Goal: Task Accomplishment & Management: Manage account settings

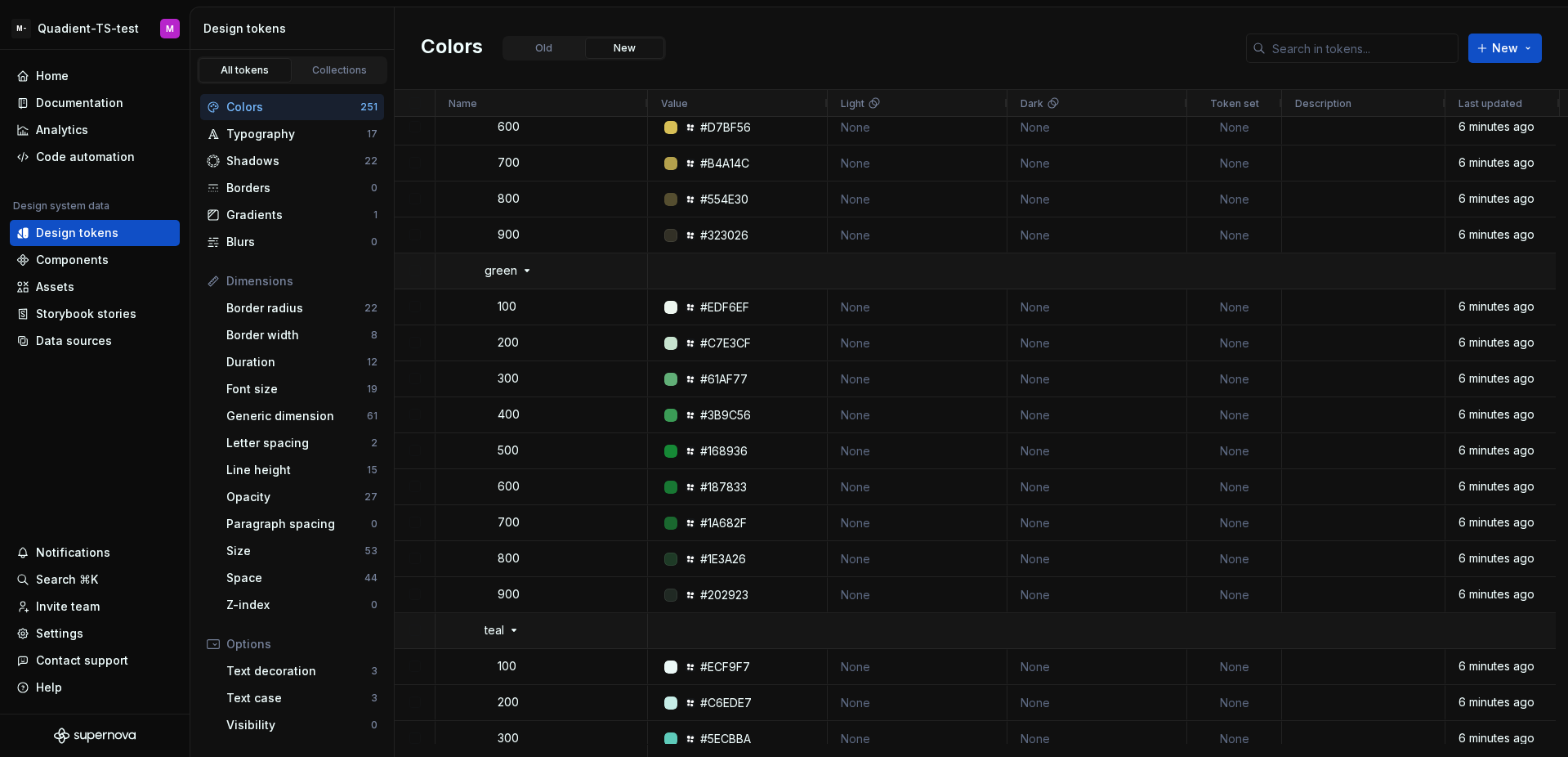
click at [822, 62] on div "Colors Old New New" at bounding box center [981, 49] width 1174 height 83
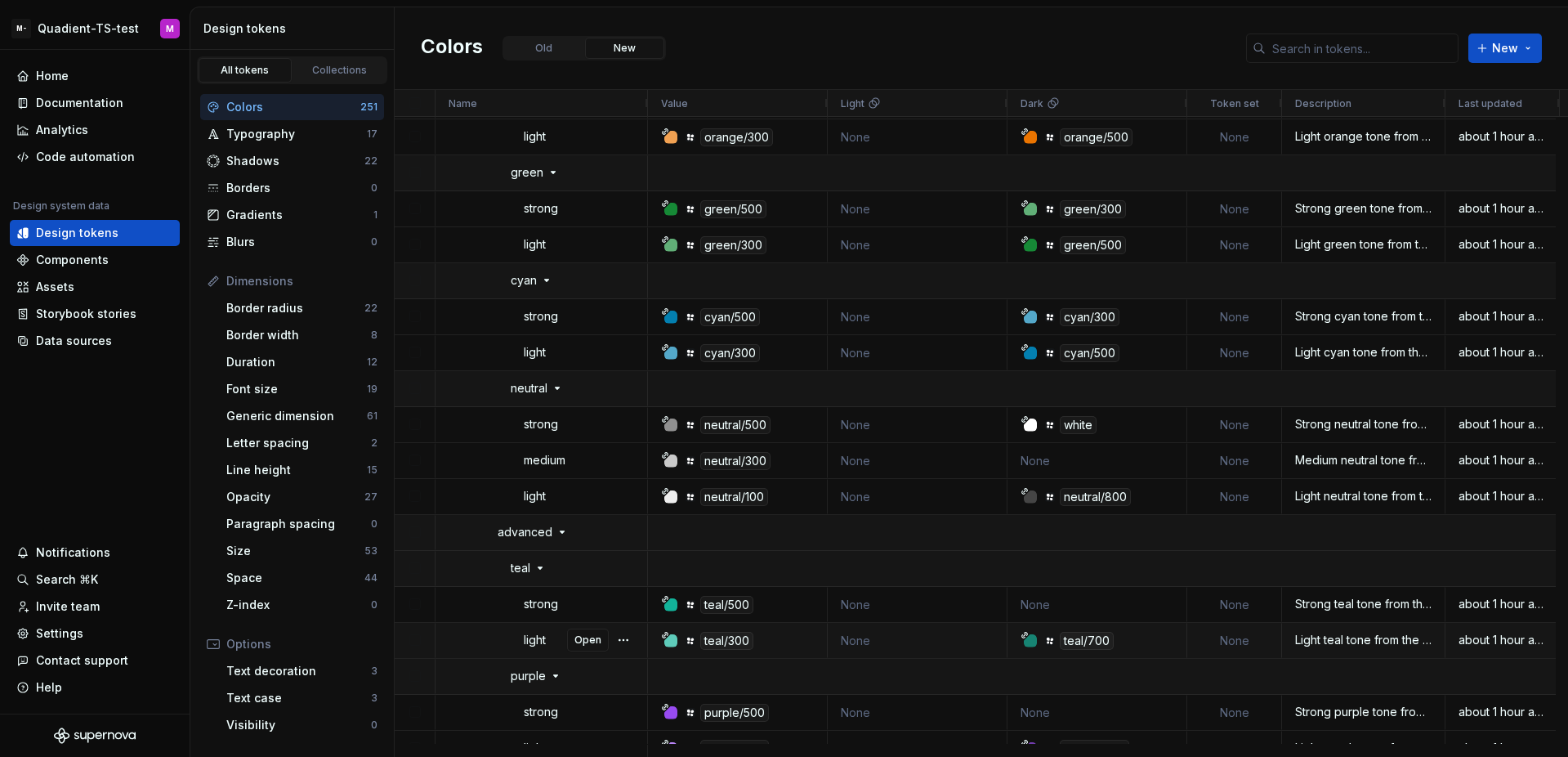
scroll to position [8903, 0]
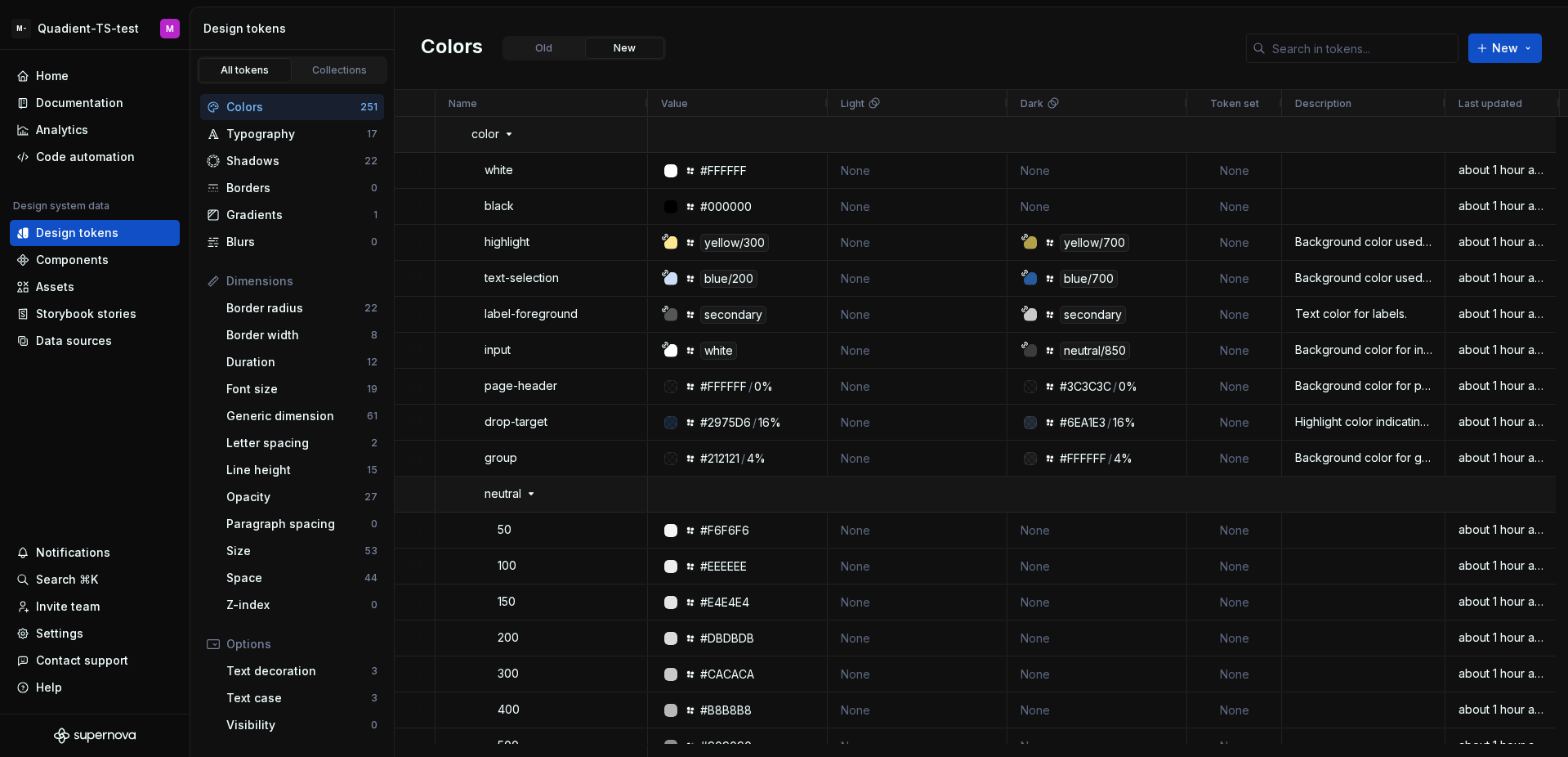
click at [339, 115] on div "Colors" at bounding box center [293, 106] width 134 height 16
click at [119, 341] on div "Data sources" at bounding box center [95, 340] width 157 height 16
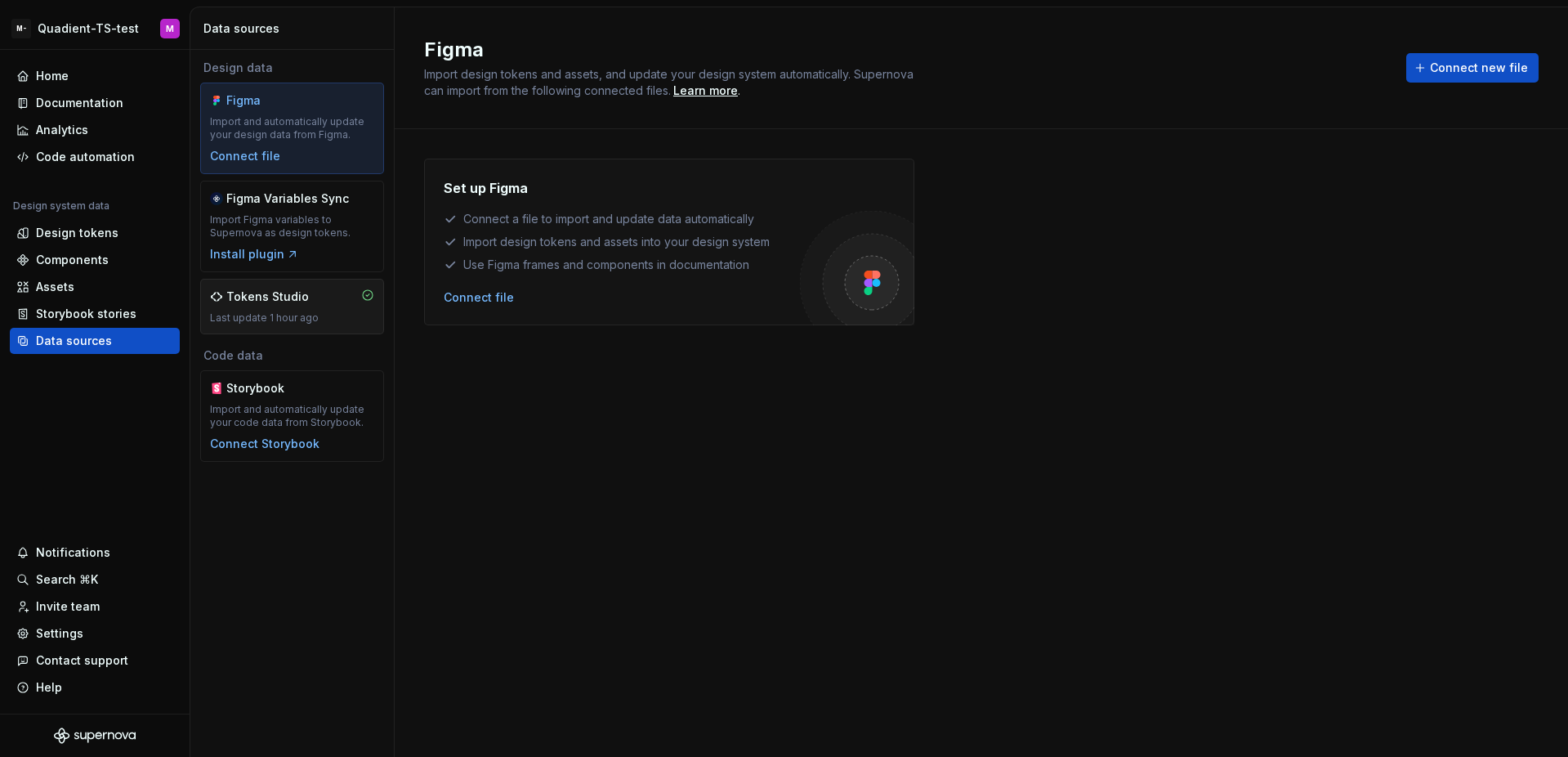
click at [229, 310] on div "Tokens Studio Last update 1 hour ago" at bounding box center [292, 306] width 165 height 36
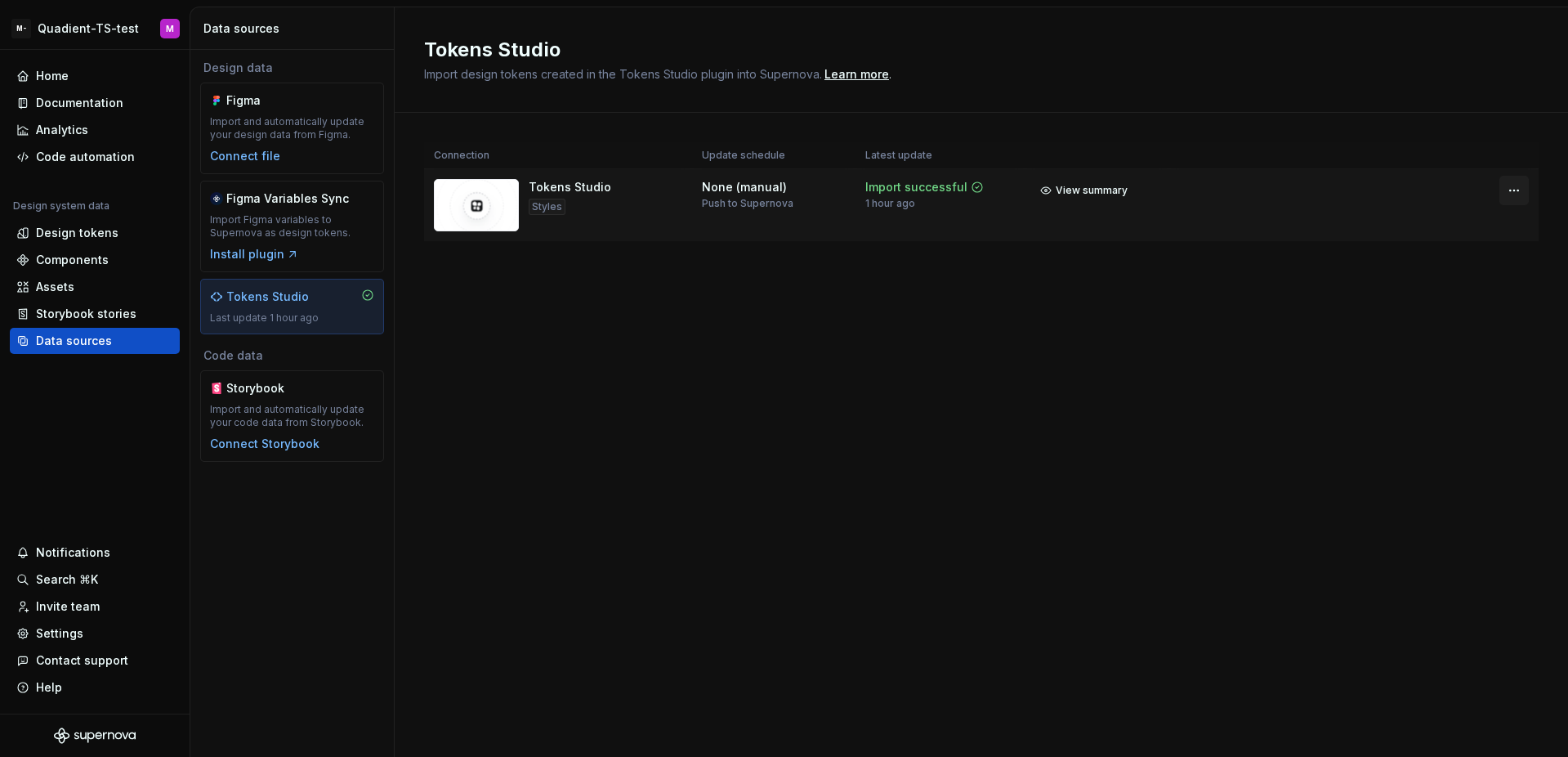
click at [1511, 185] on html "M- Quadient-TS-test M Home Documentation Analytics Code automation Design syste…" at bounding box center [784, 378] width 1568 height 757
click at [1464, 259] on div "Disconnect integration" at bounding box center [1499, 258] width 131 height 16
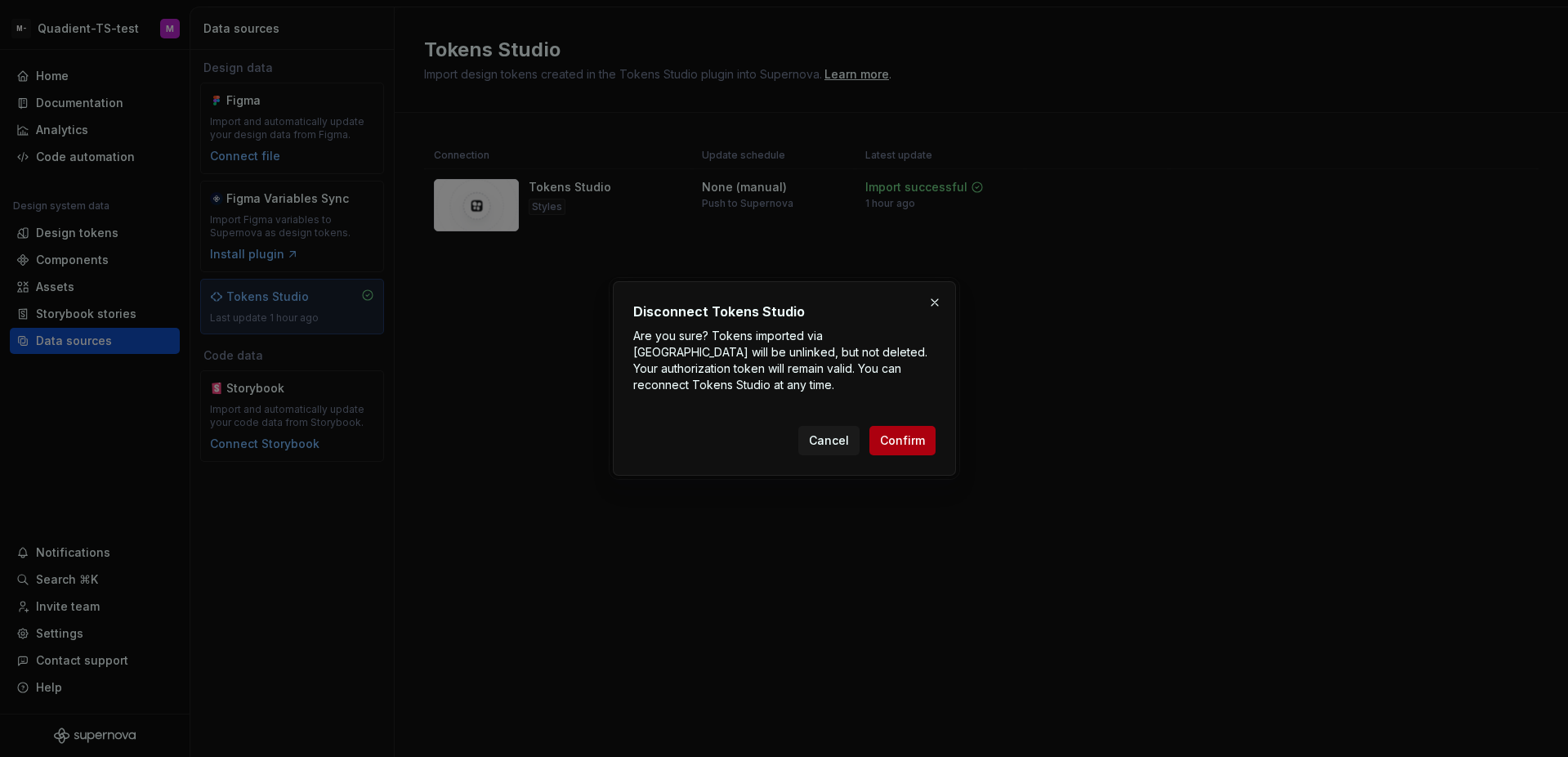
click at [923, 446] on span "Confirm" at bounding box center [902, 440] width 45 height 16
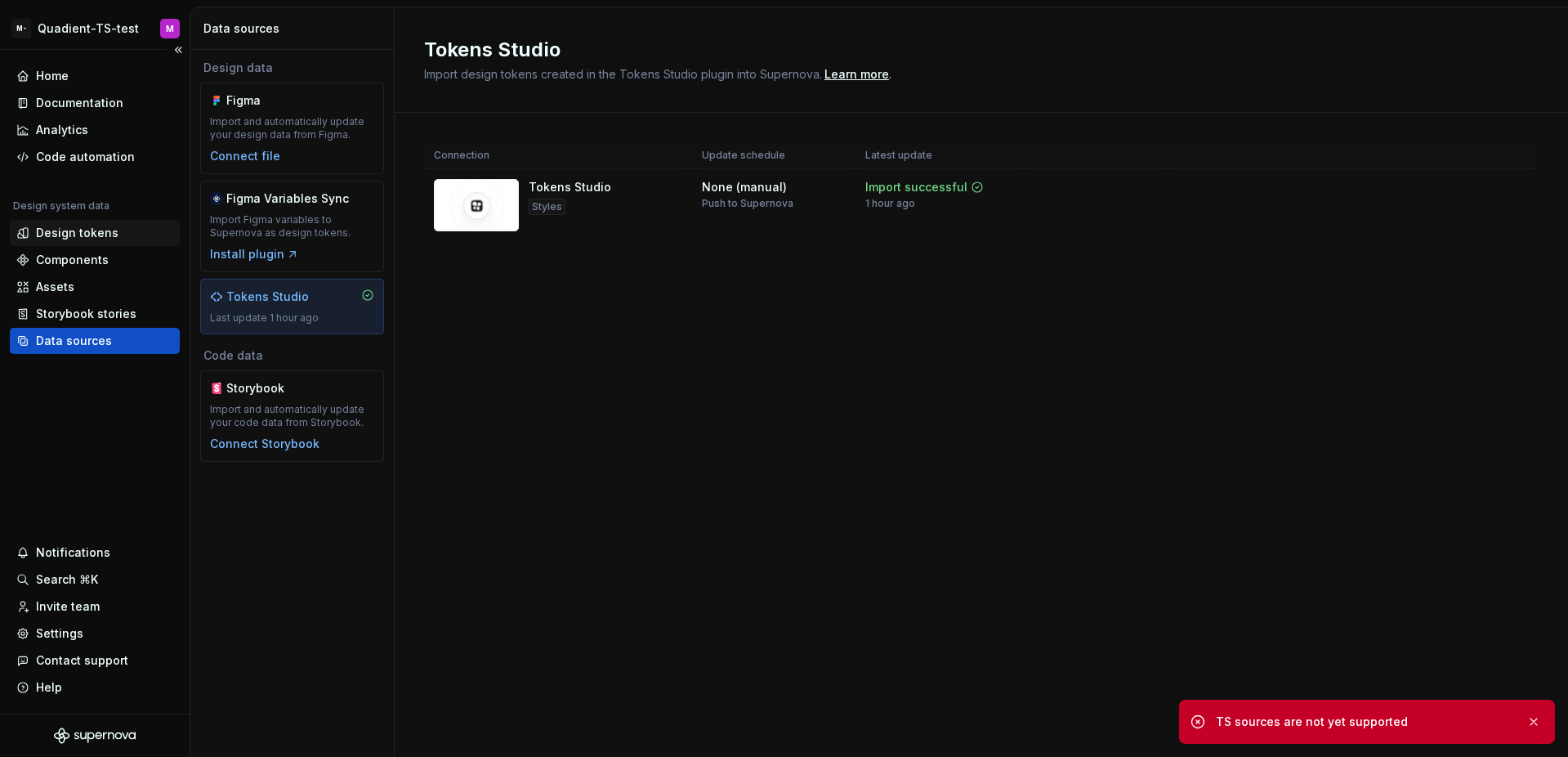
click at [96, 241] on div "Design tokens" at bounding box center [95, 232] width 170 height 26
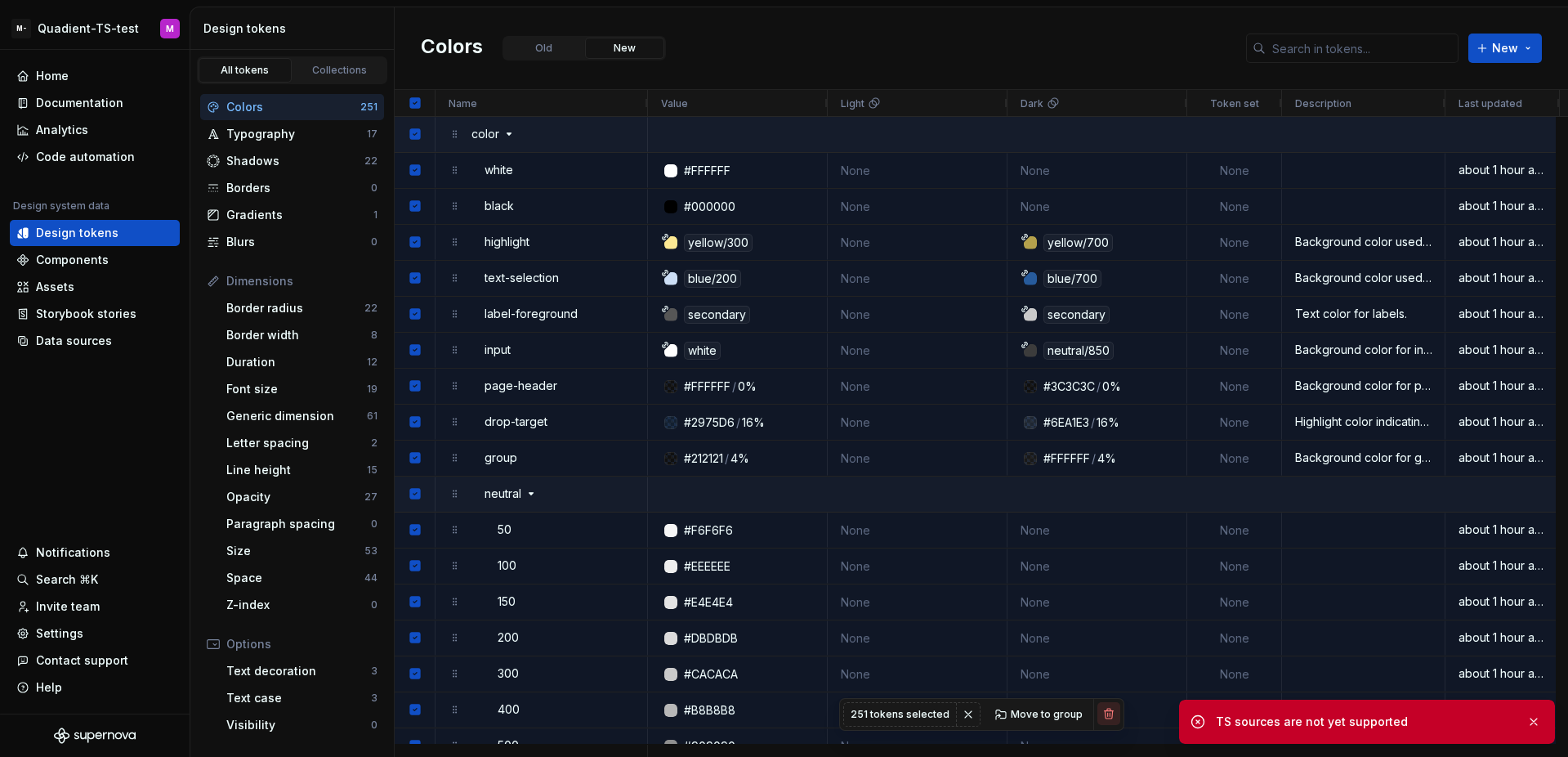
click at [1106, 714] on button "button" at bounding box center [1108, 713] width 23 height 23
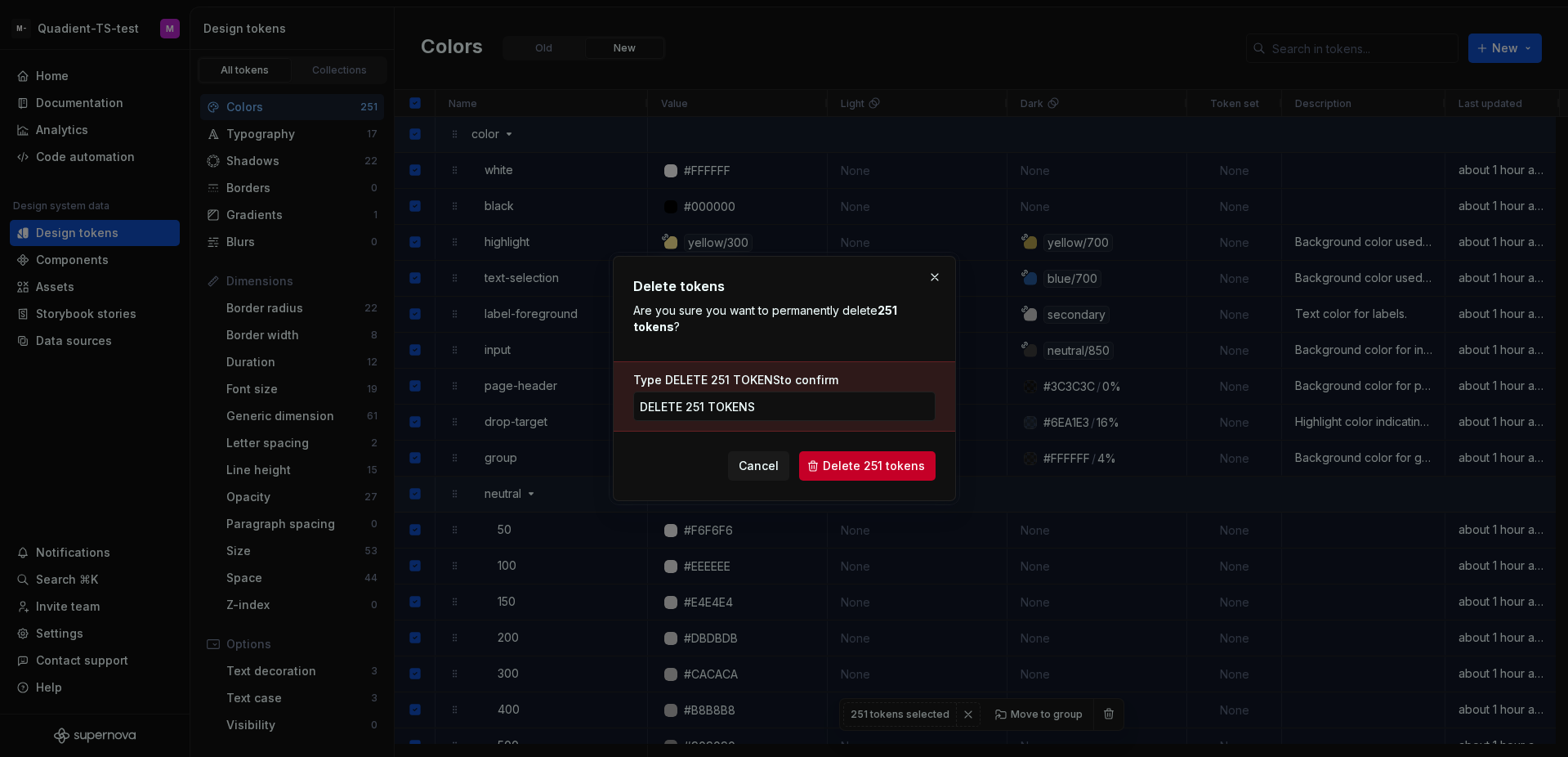
type input "delete 251 tokens"
click at [890, 472] on span "Delete 251 tokens" at bounding box center [873, 465] width 102 height 16
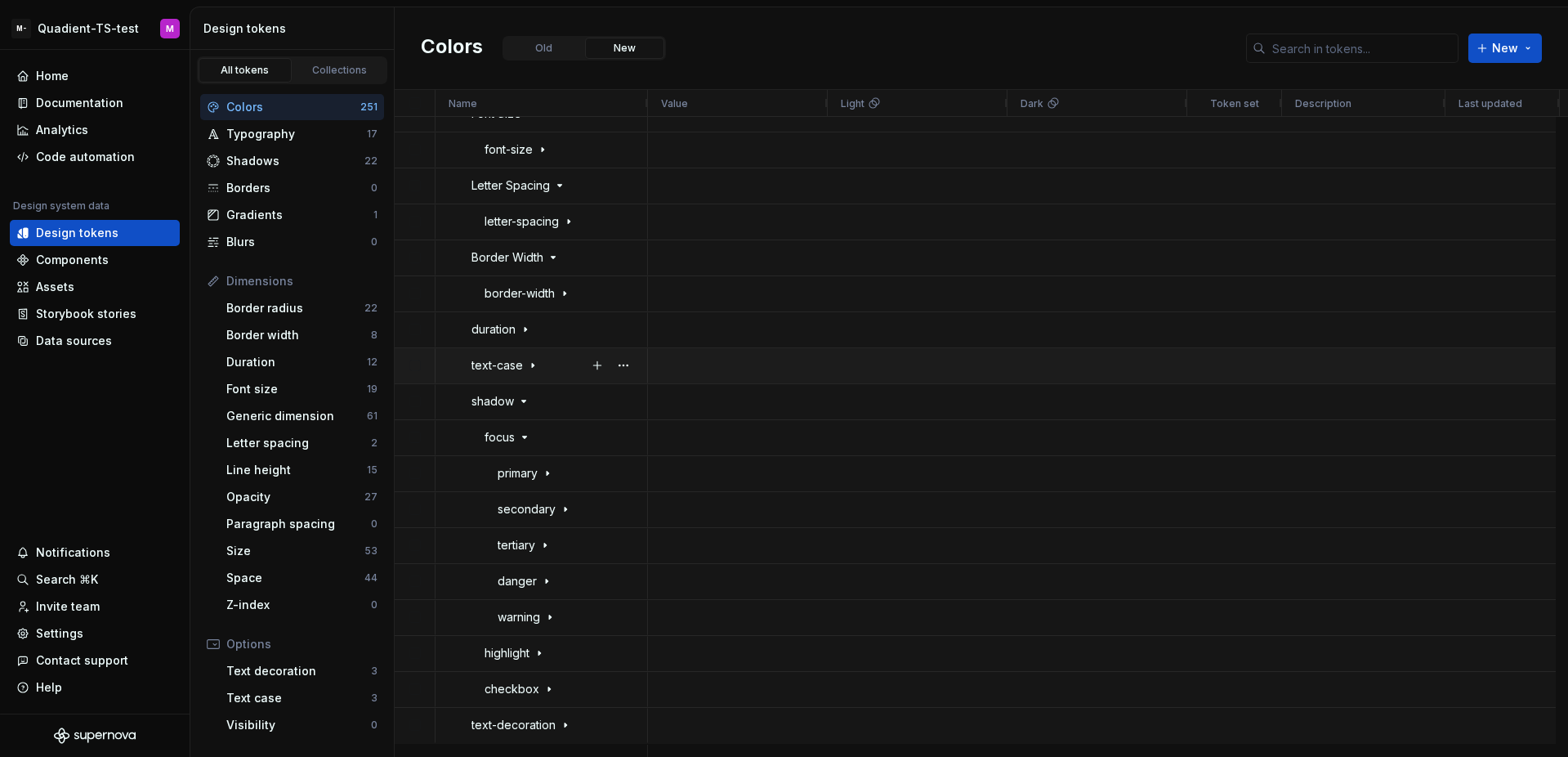
scroll to position [11094, 0]
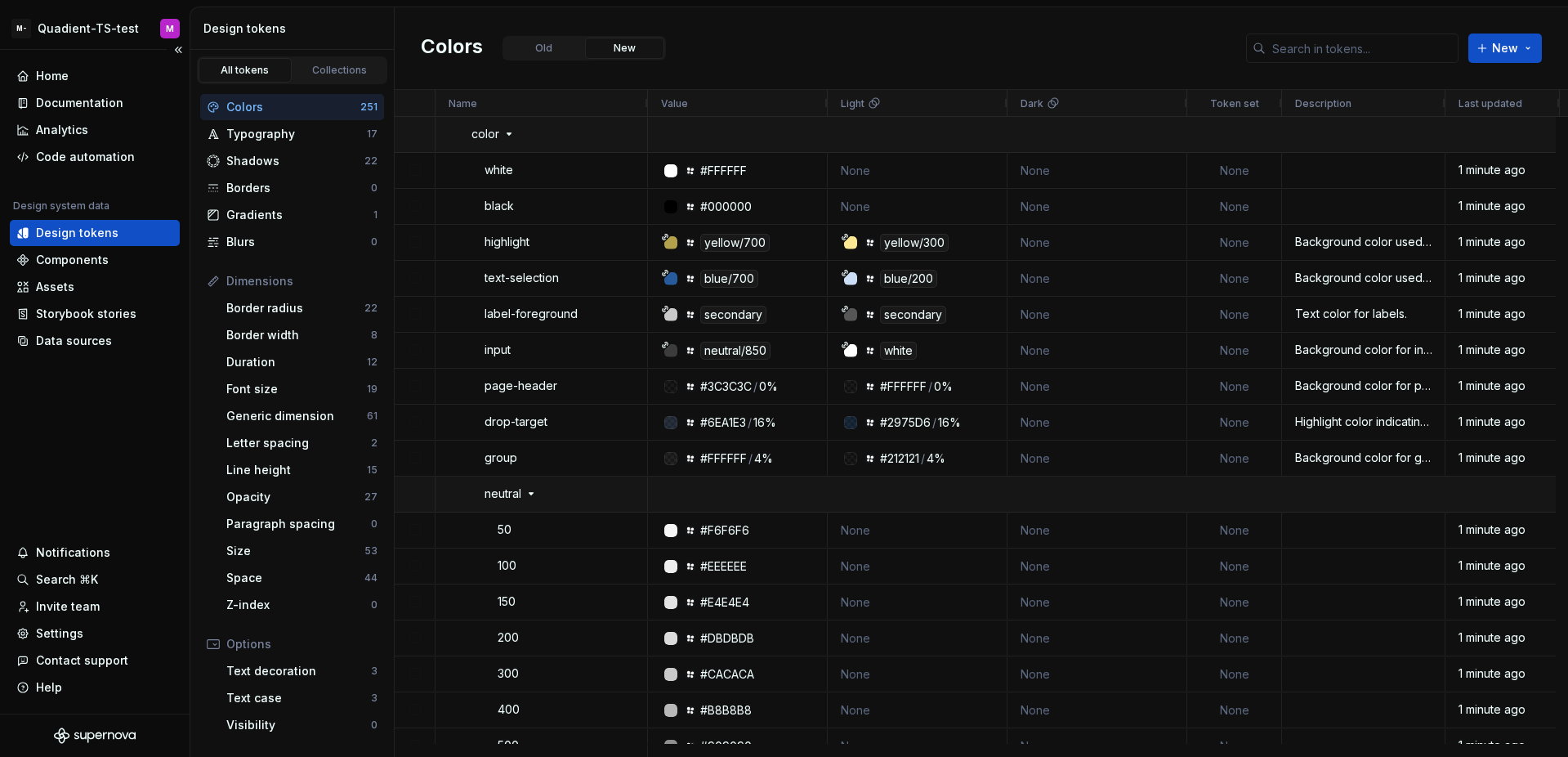
click at [138, 436] on div "Home Documentation Analytics Code automation Design system data Design tokens C…" at bounding box center [95, 381] width 190 height 663
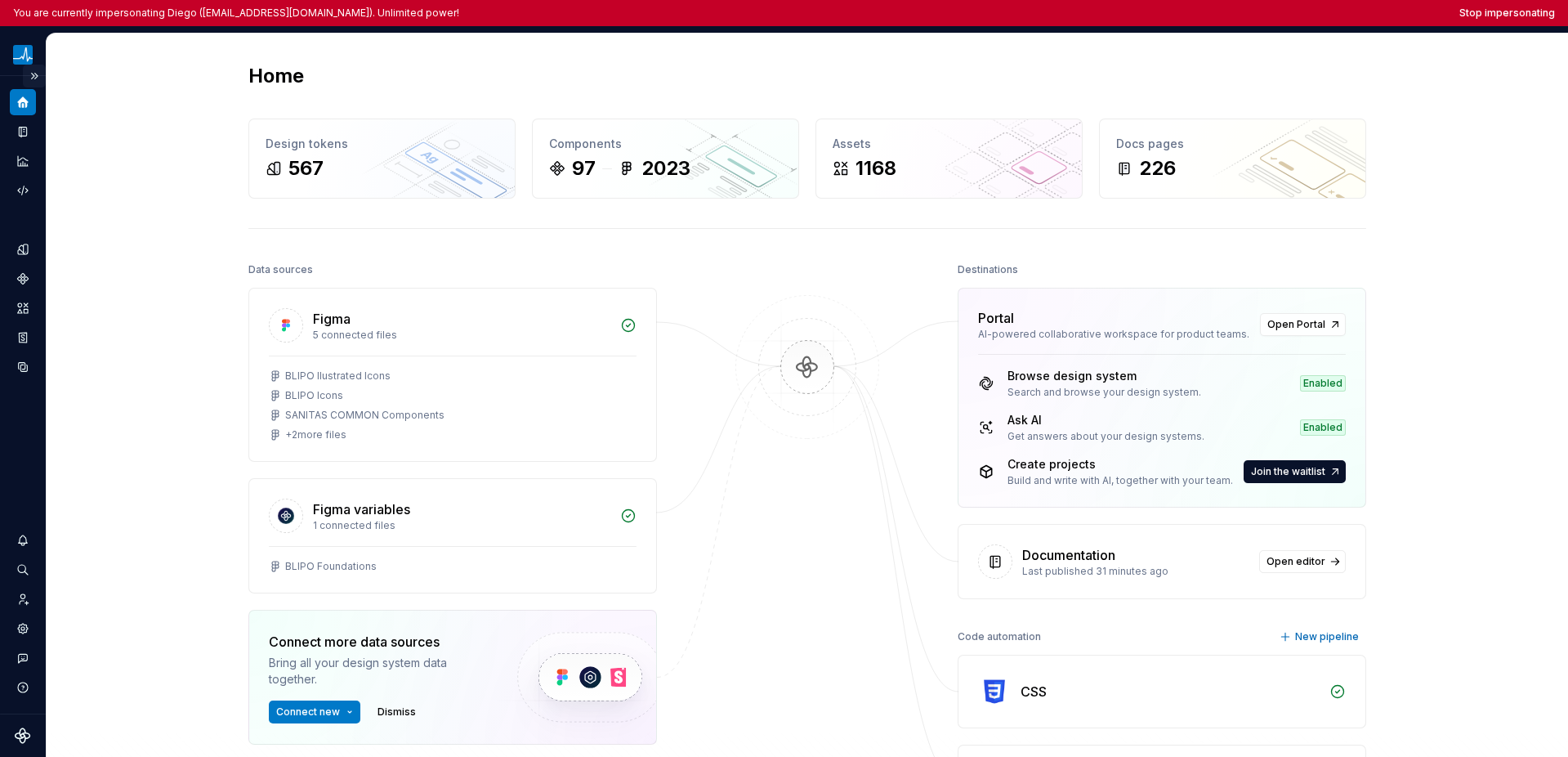
click at [39, 82] on button "Expand sidebar" at bounding box center [34, 75] width 23 height 23
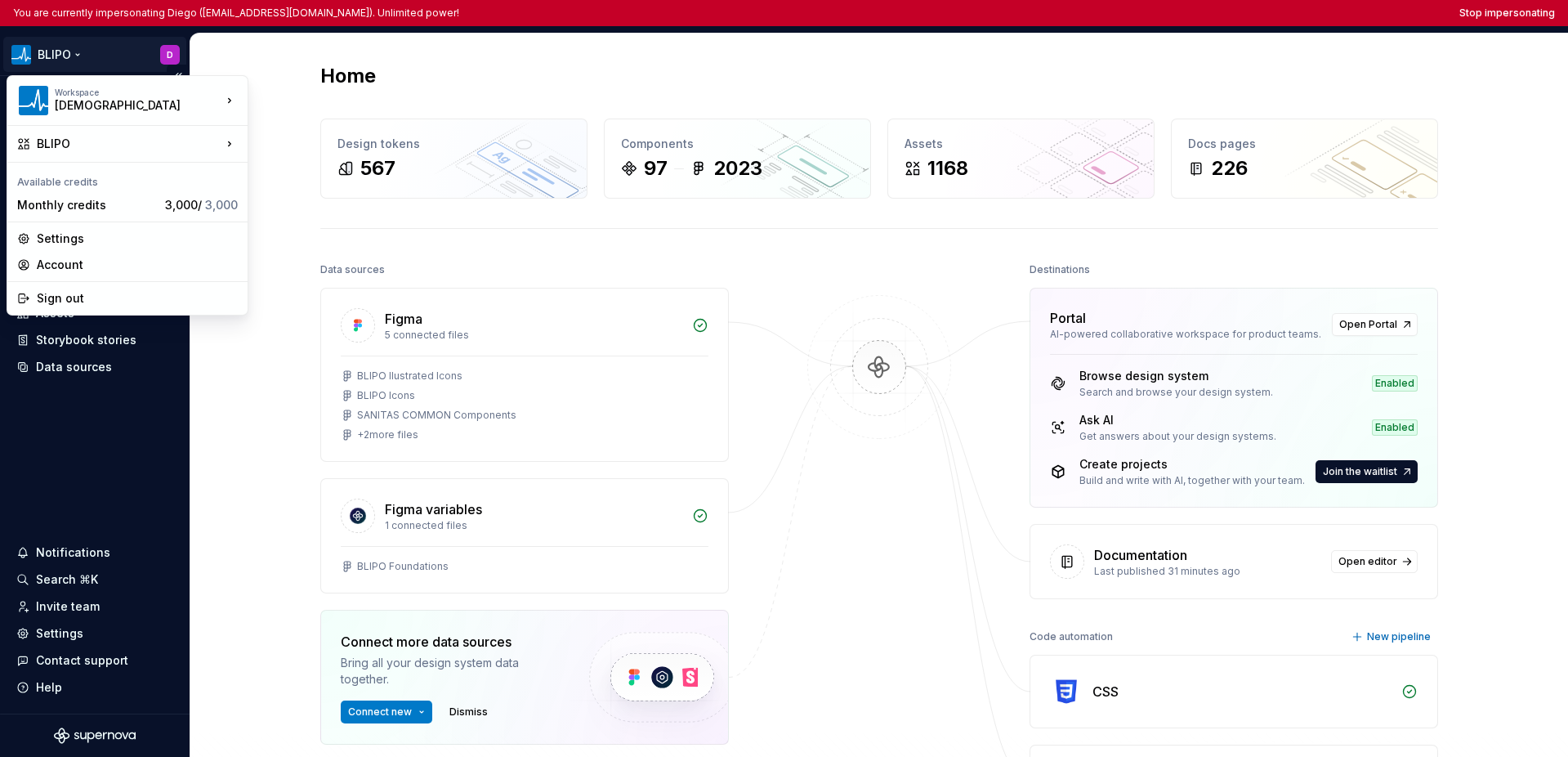
click at [57, 53] on html "You are currently impersonating Diego ([EMAIL_ADDRESS][DOMAIN_NAME]). Unlimited…" at bounding box center [784, 378] width 1568 height 757
click at [68, 401] on html "You are currently impersonating Diego (dsanchezru@sanitas.es). Unlimited power!…" at bounding box center [784, 378] width 1568 height 757
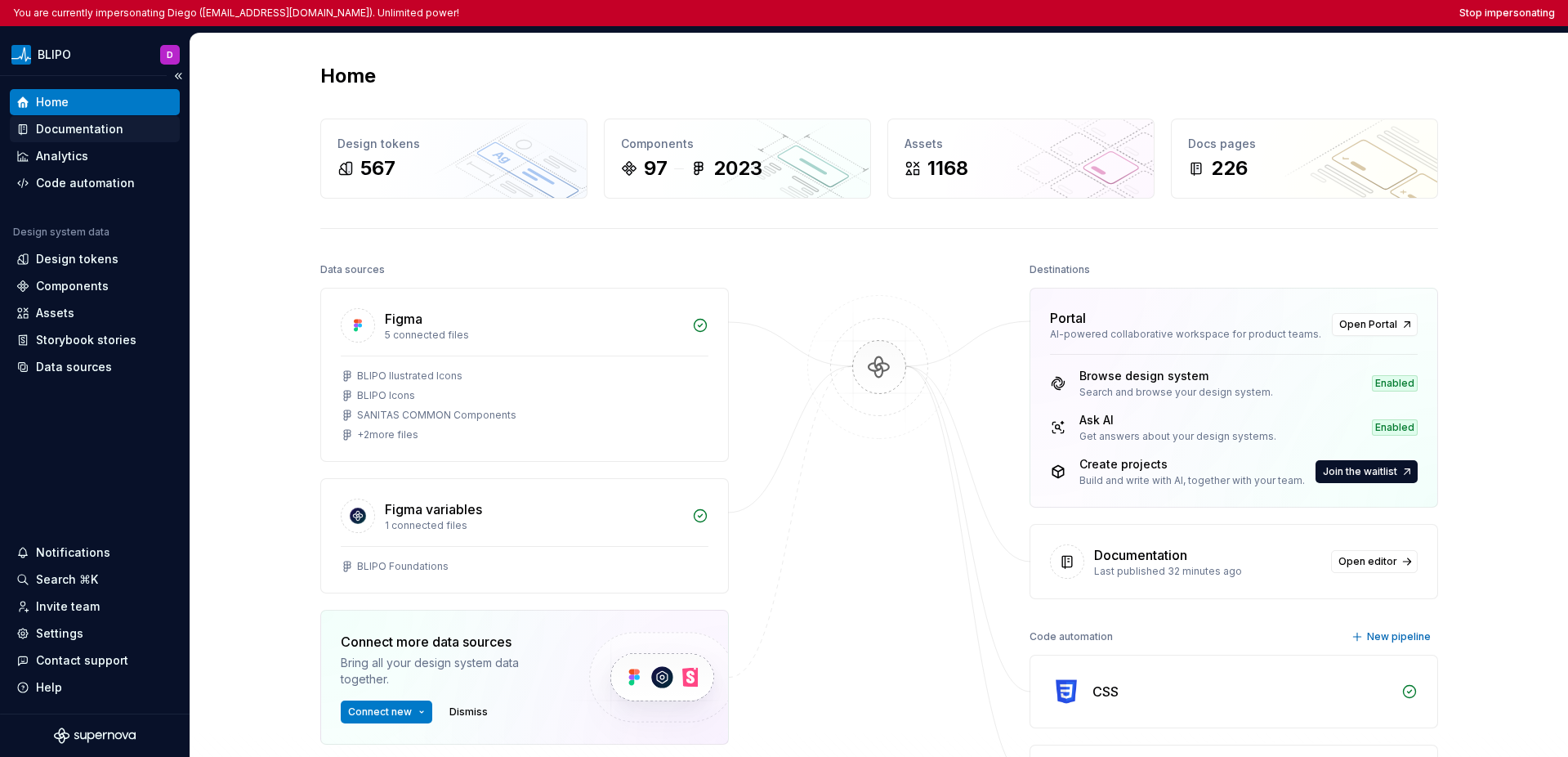
click at [70, 134] on div "Documentation" at bounding box center [80, 128] width 88 height 16
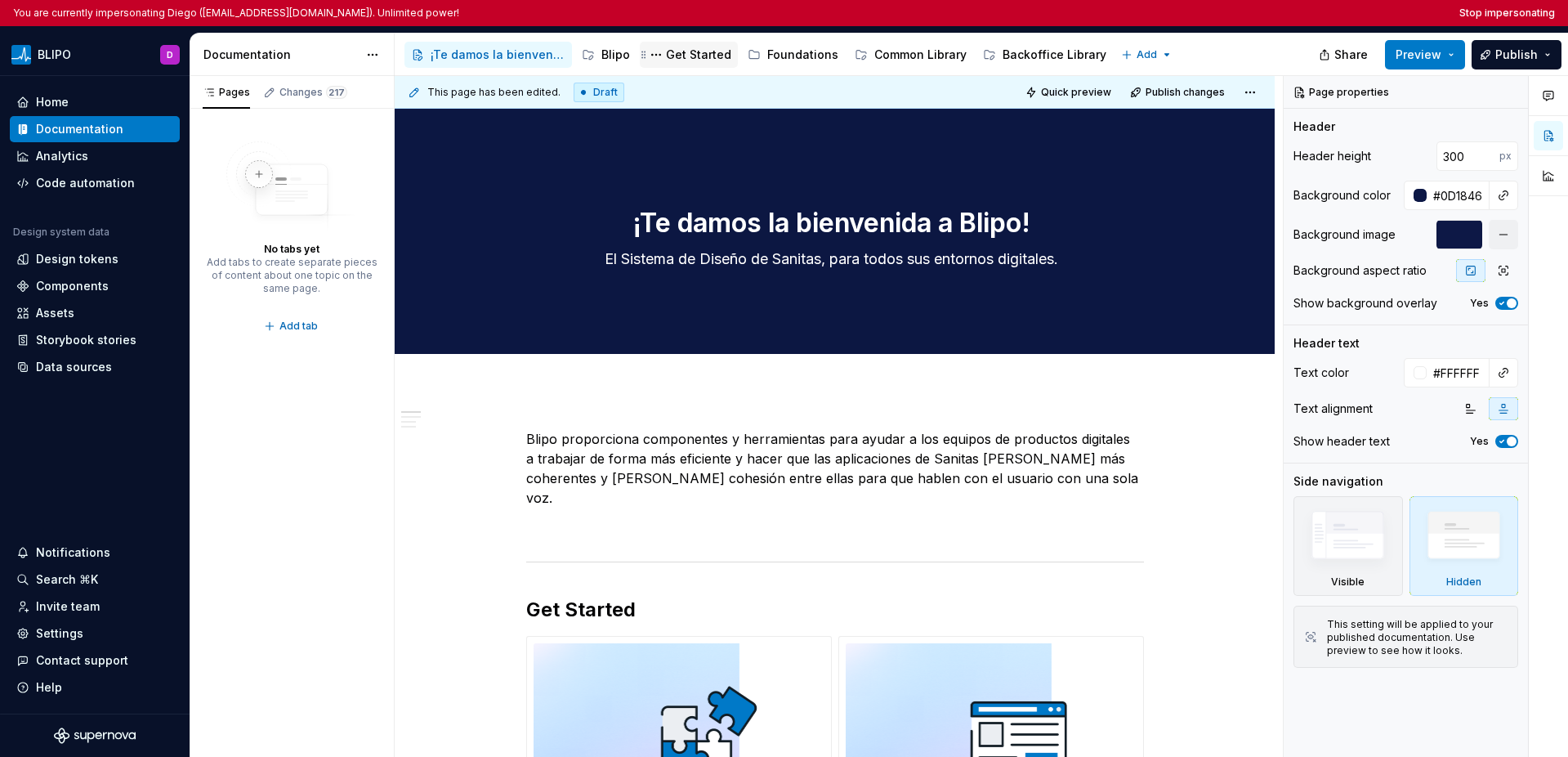
click at [702, 56] on div "Get Started" at bounding box center [698, 54] width 65 height 16
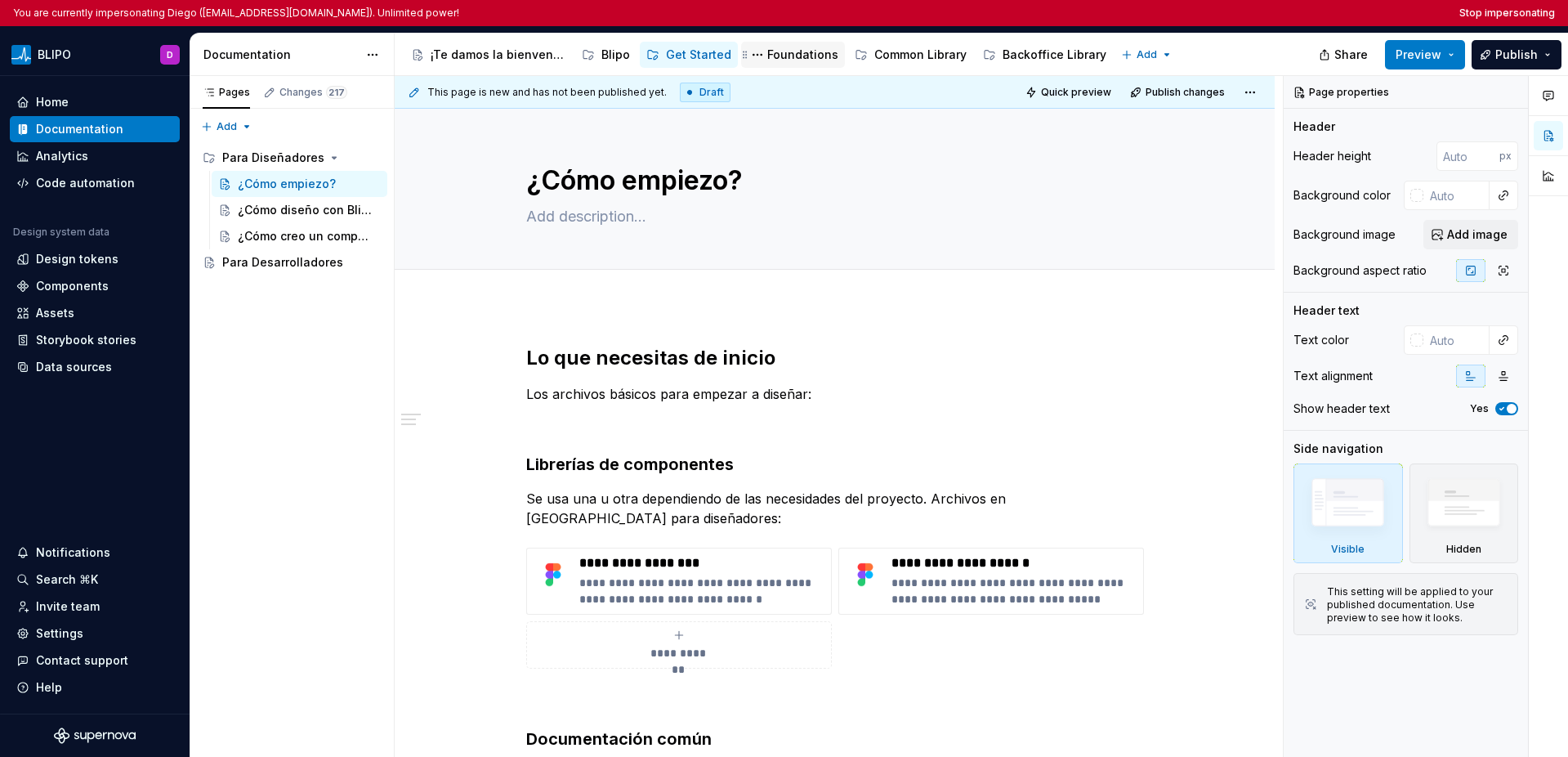
click at [777, 57] on div "Foundations" at bounding box center [803, 54] width 71 height 16
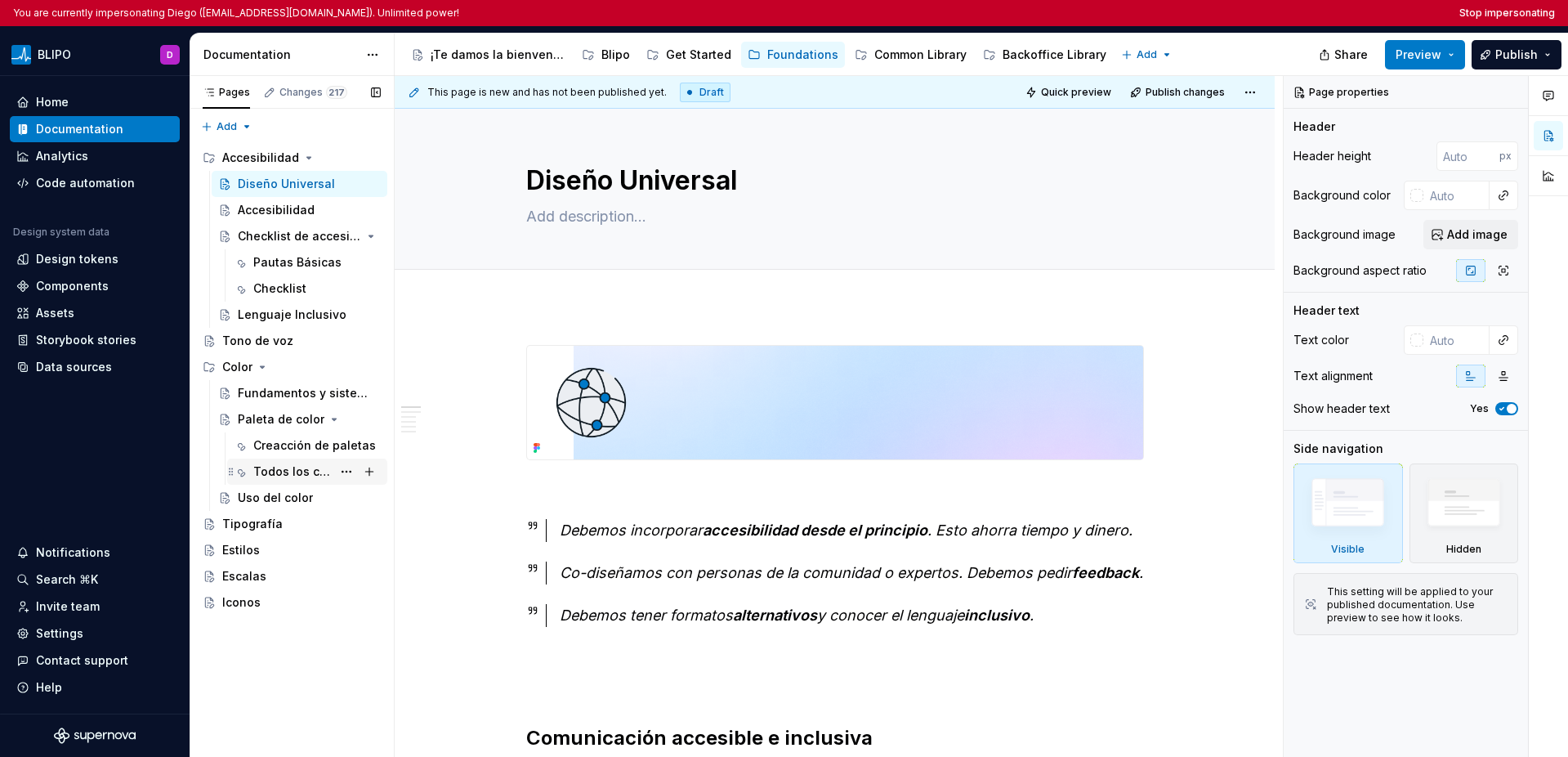
click at [304, 472] on div "Todos los colores" at bounding box center [292, 471] width 78 height 16
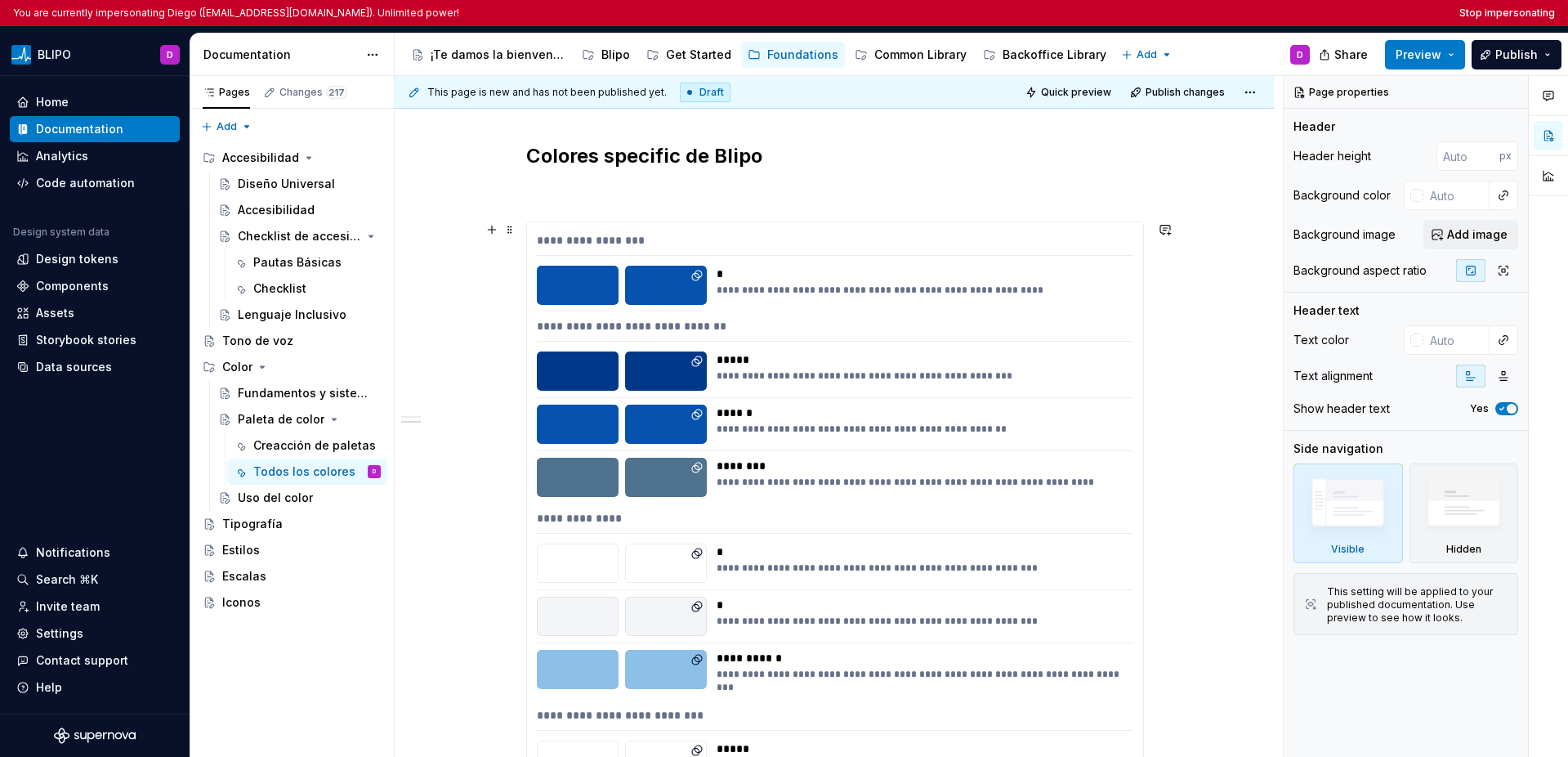
scroll to position [1549, 0]
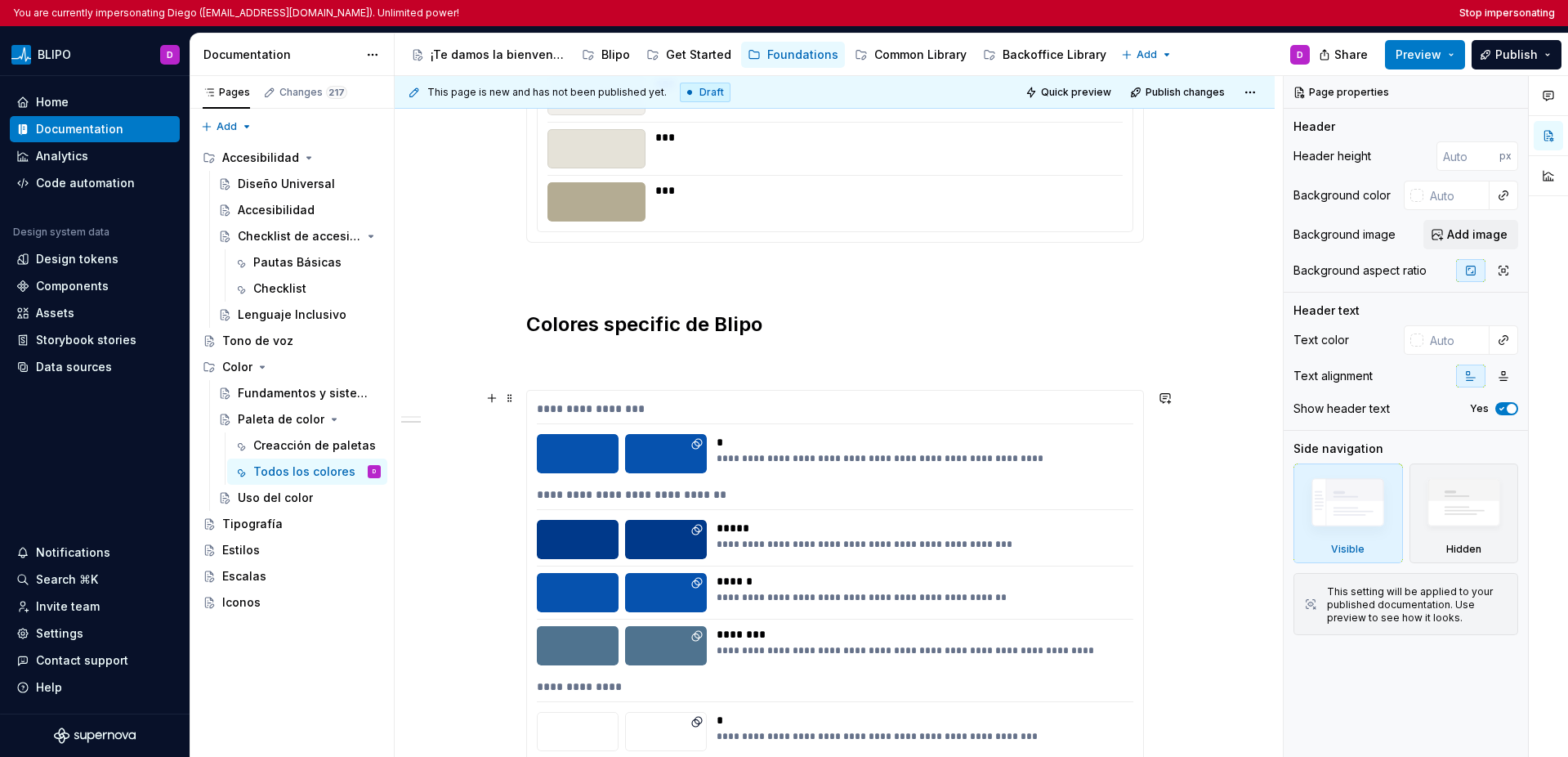
click at [922, 412] on div "**********" at bounding box center [835, 412] width 597 height 24
type textarea "*"
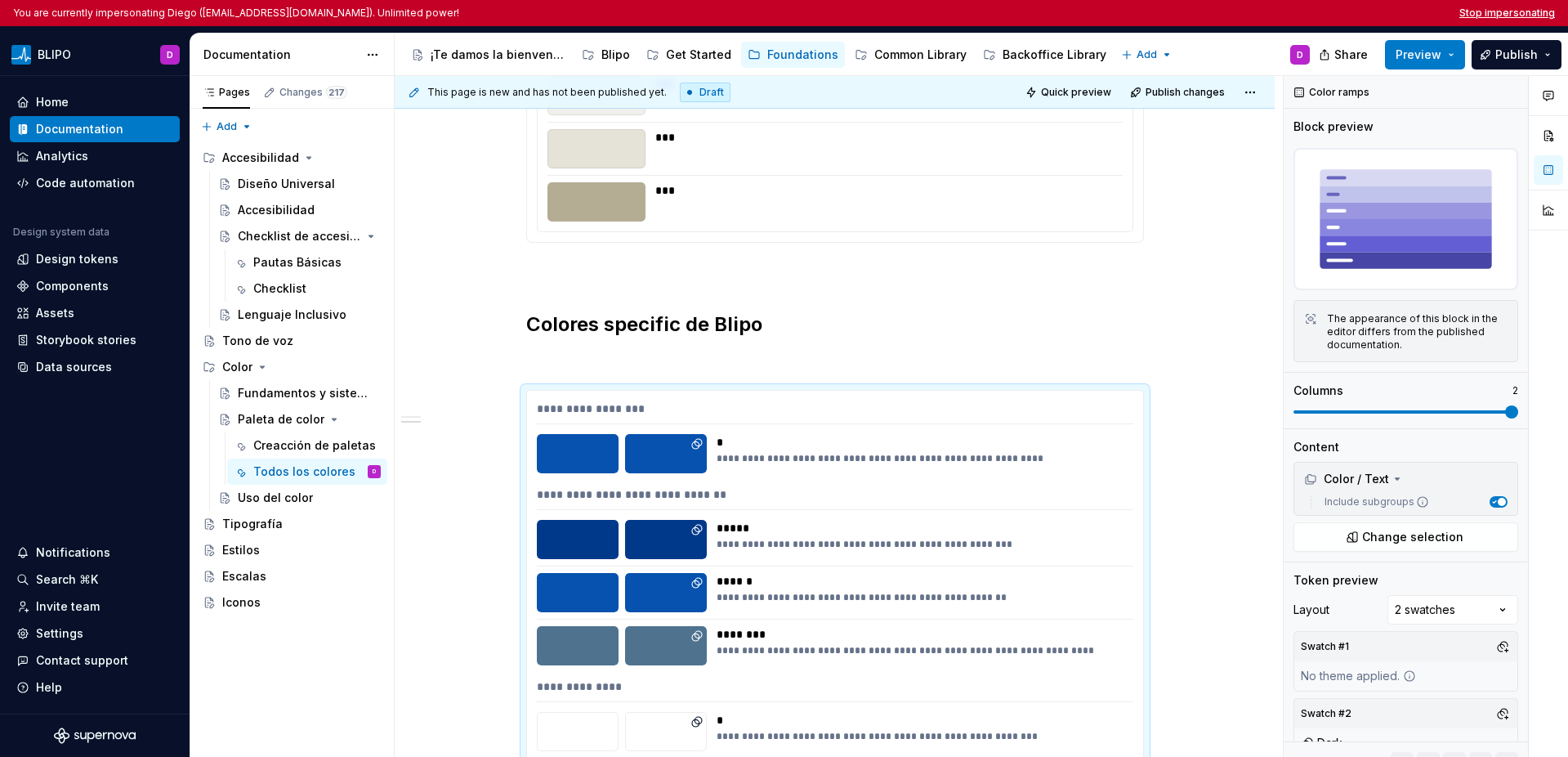
click at [1110, 13] on button "Stop impersonating" at bounding box center [1506, 13] width 95 height 13
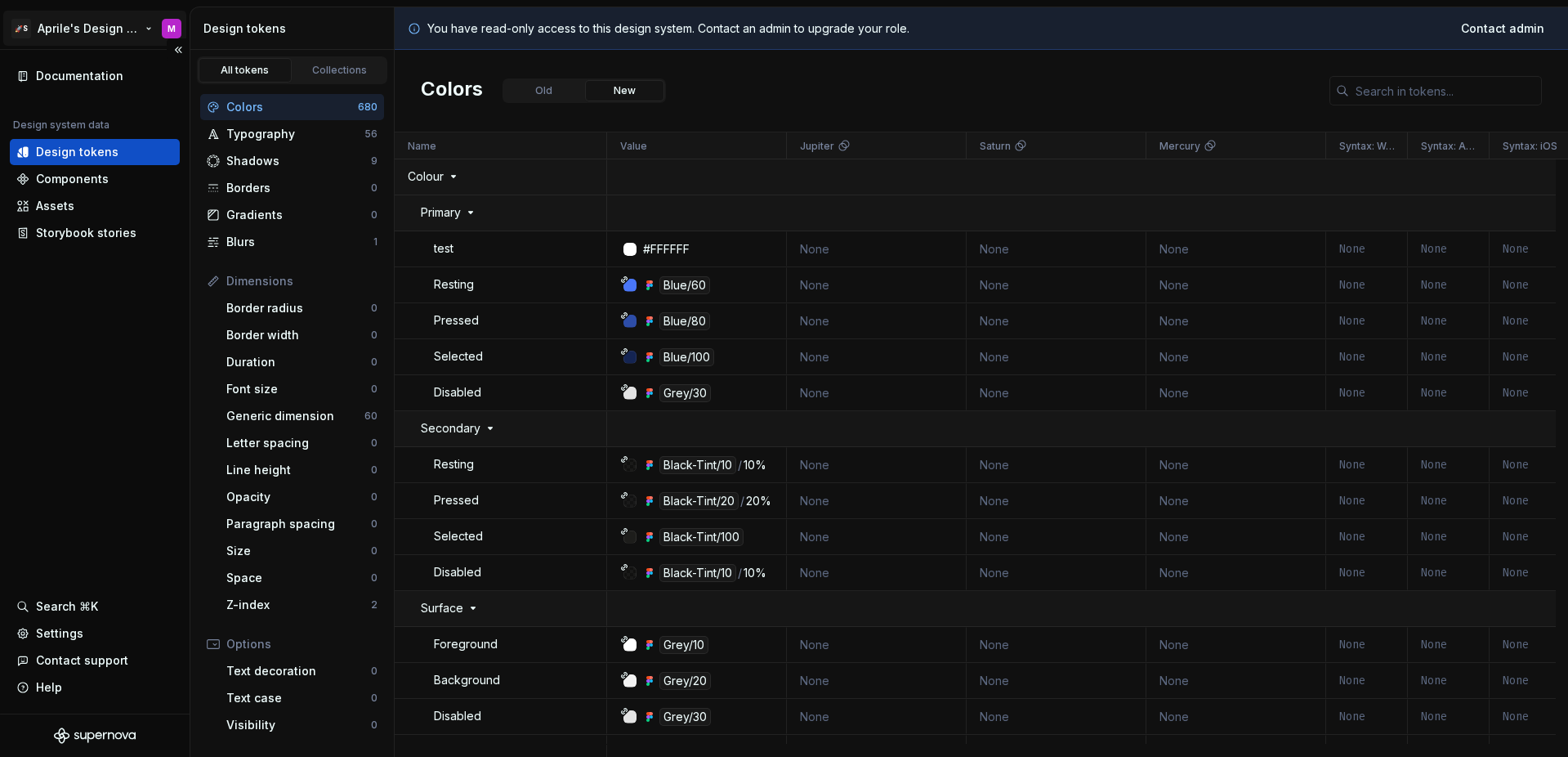
click at [64, 23] on html "🚀S Aprile's Design System M Documentation Design system data Design tokens Comp…" at bounding box center [784, 378] width 1568 height 757
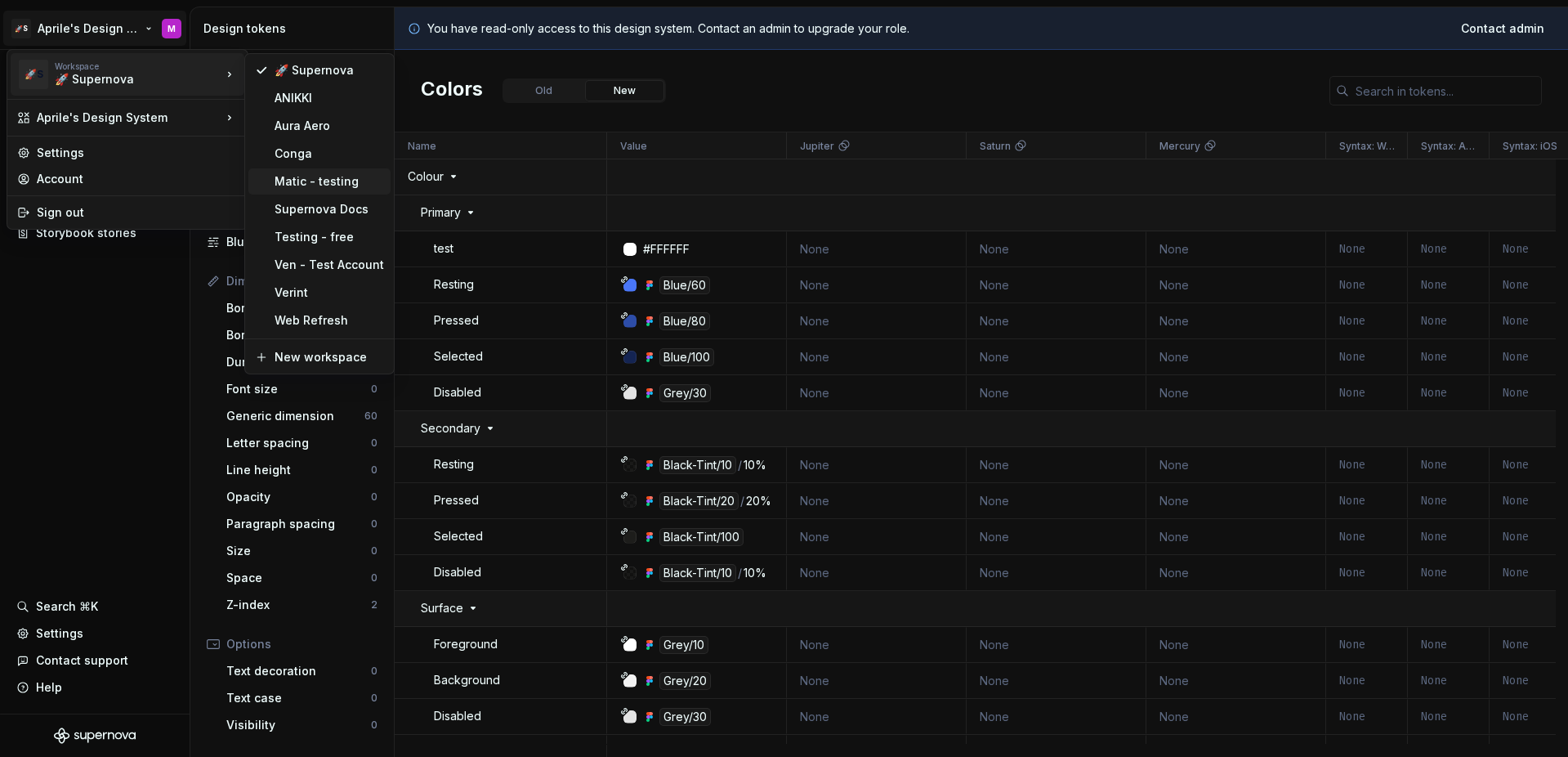
click at [329, 192] on div "Matic - testing" at bounding box center [319, 181] width 142 height 26
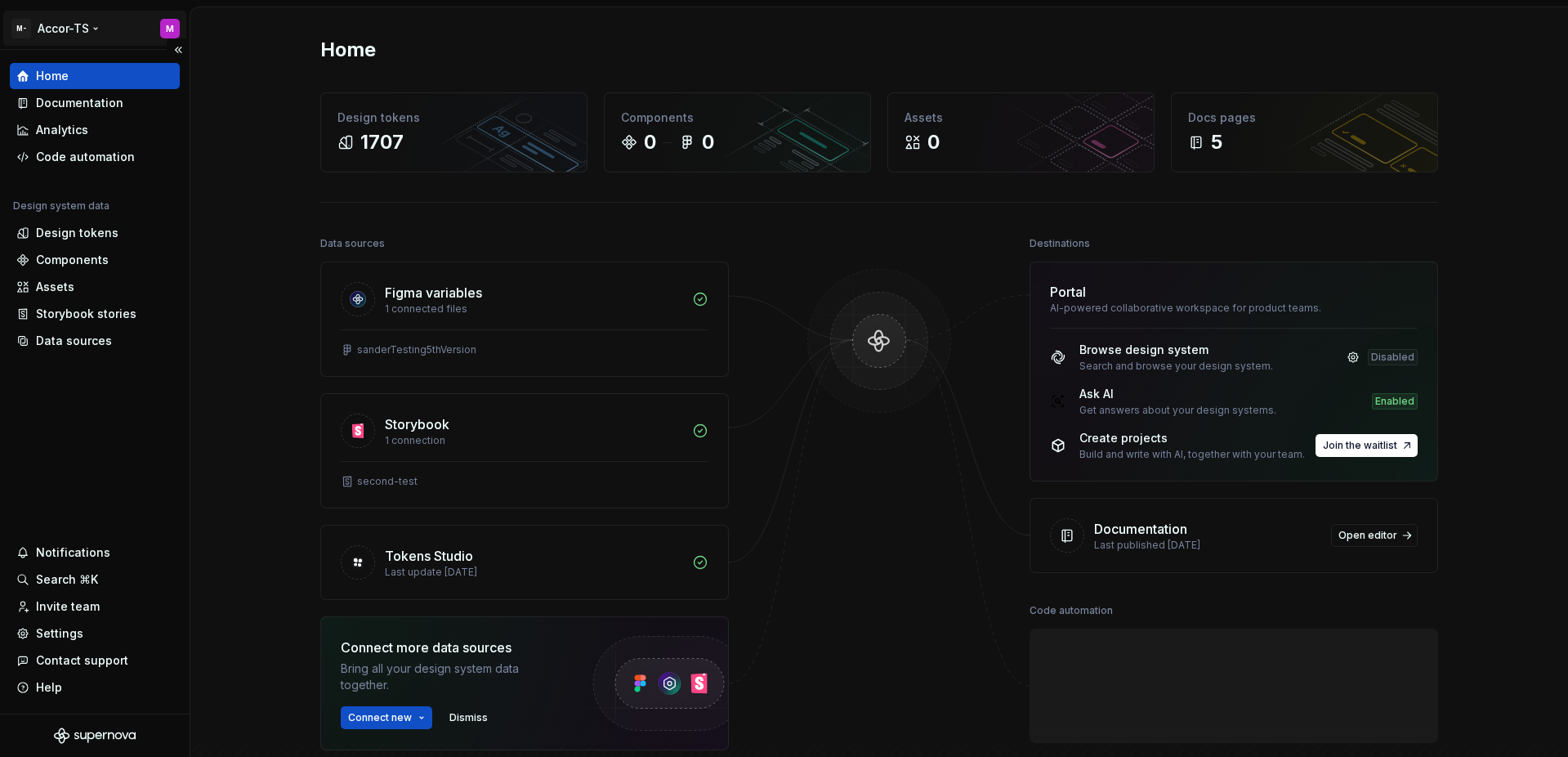
click at [79, 34] on html "M- Accor-TS M Home Documentation Analytics Code automation Design system data D…" at bounding box center [784, 378] width 1568 height 757
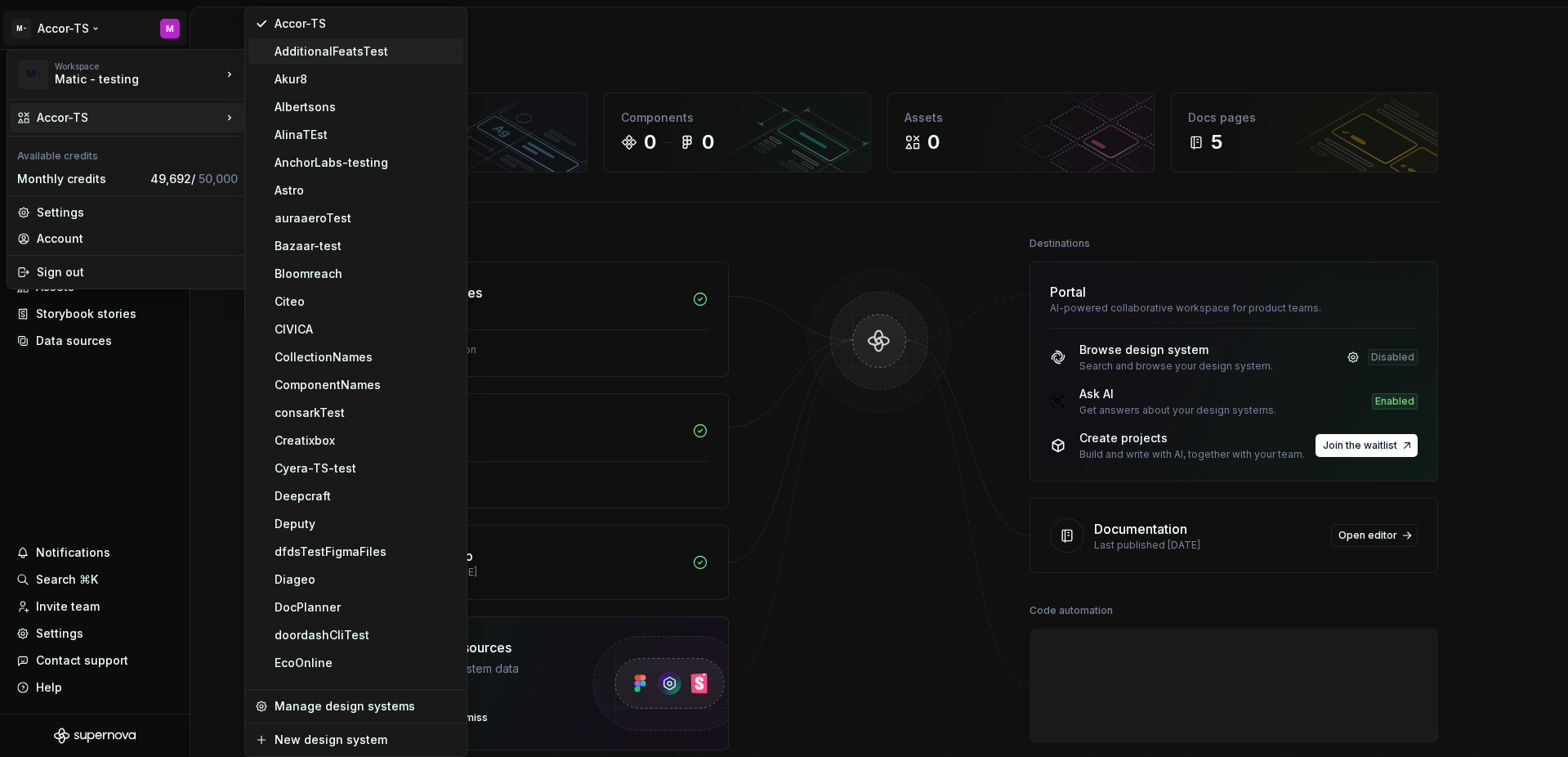
click at [327, 51] on div "AdditionalFeatsTest" at bounding box center [365, 51] width 182 height 16
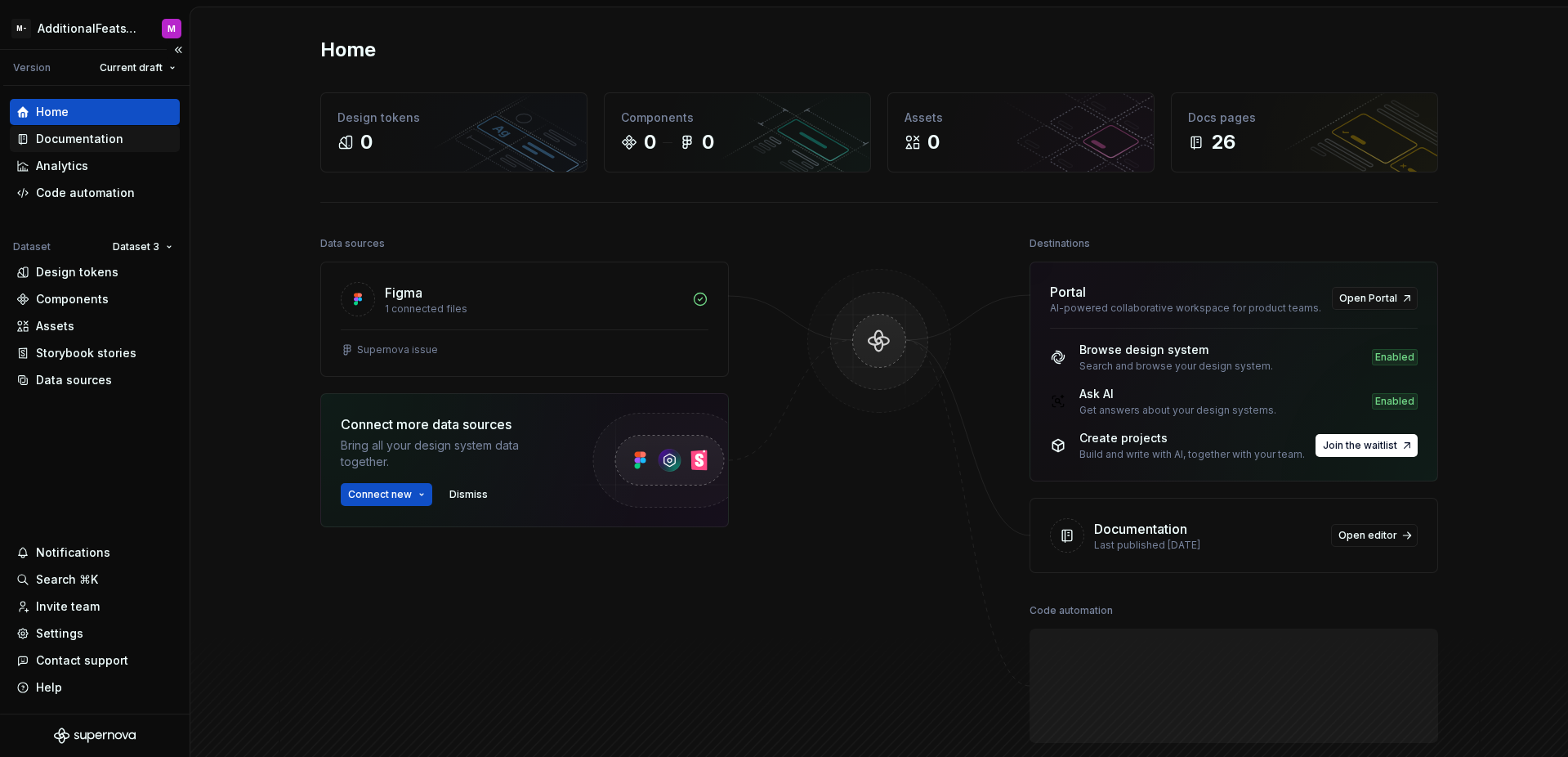
click at [102, 142] on div "Documentation" at bounding box center [80, 138] width 88 height 16
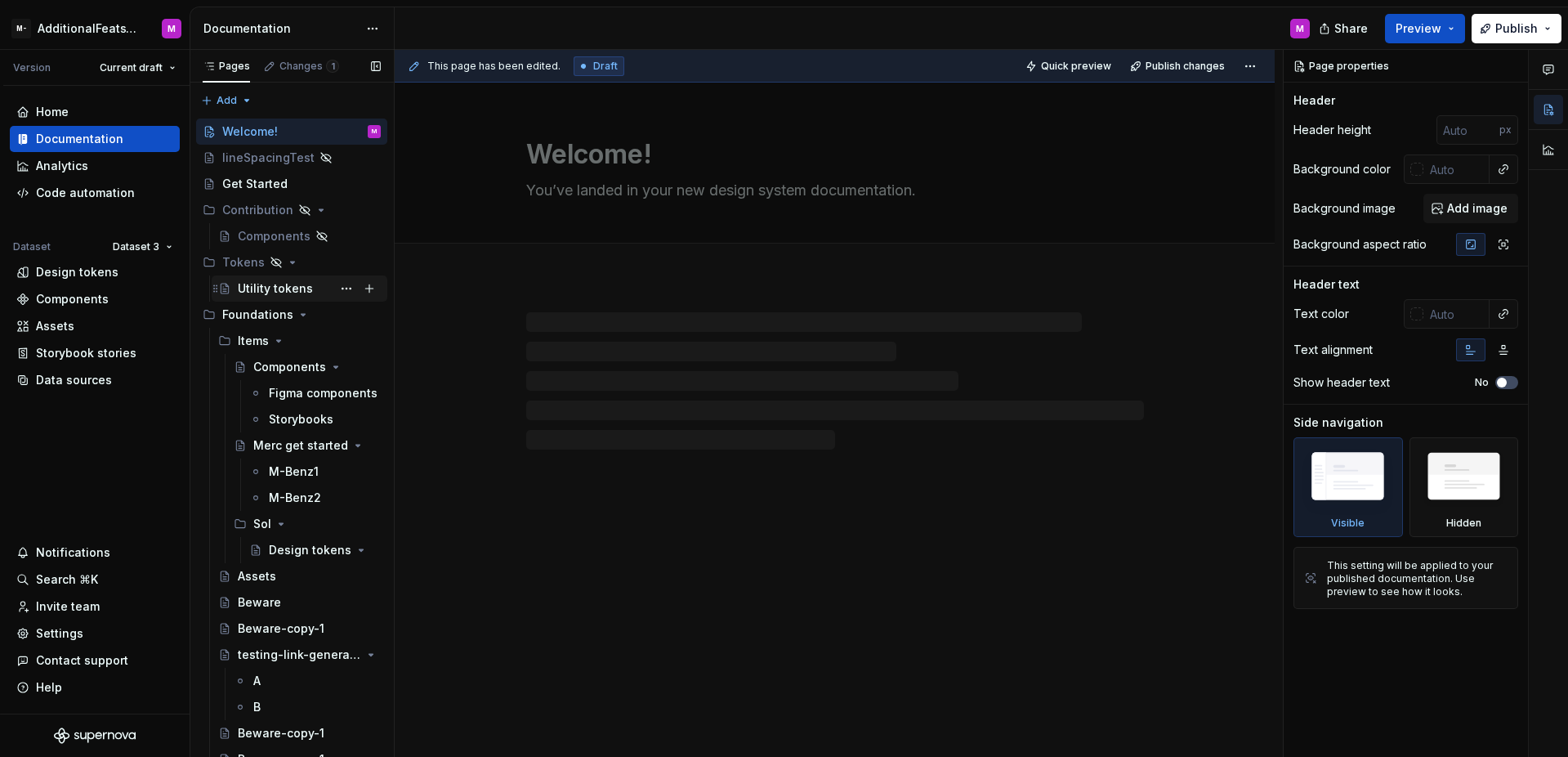
click at [289, 296] on div "Utility tokens" at bounding box center [275, 288] width 75 height 16
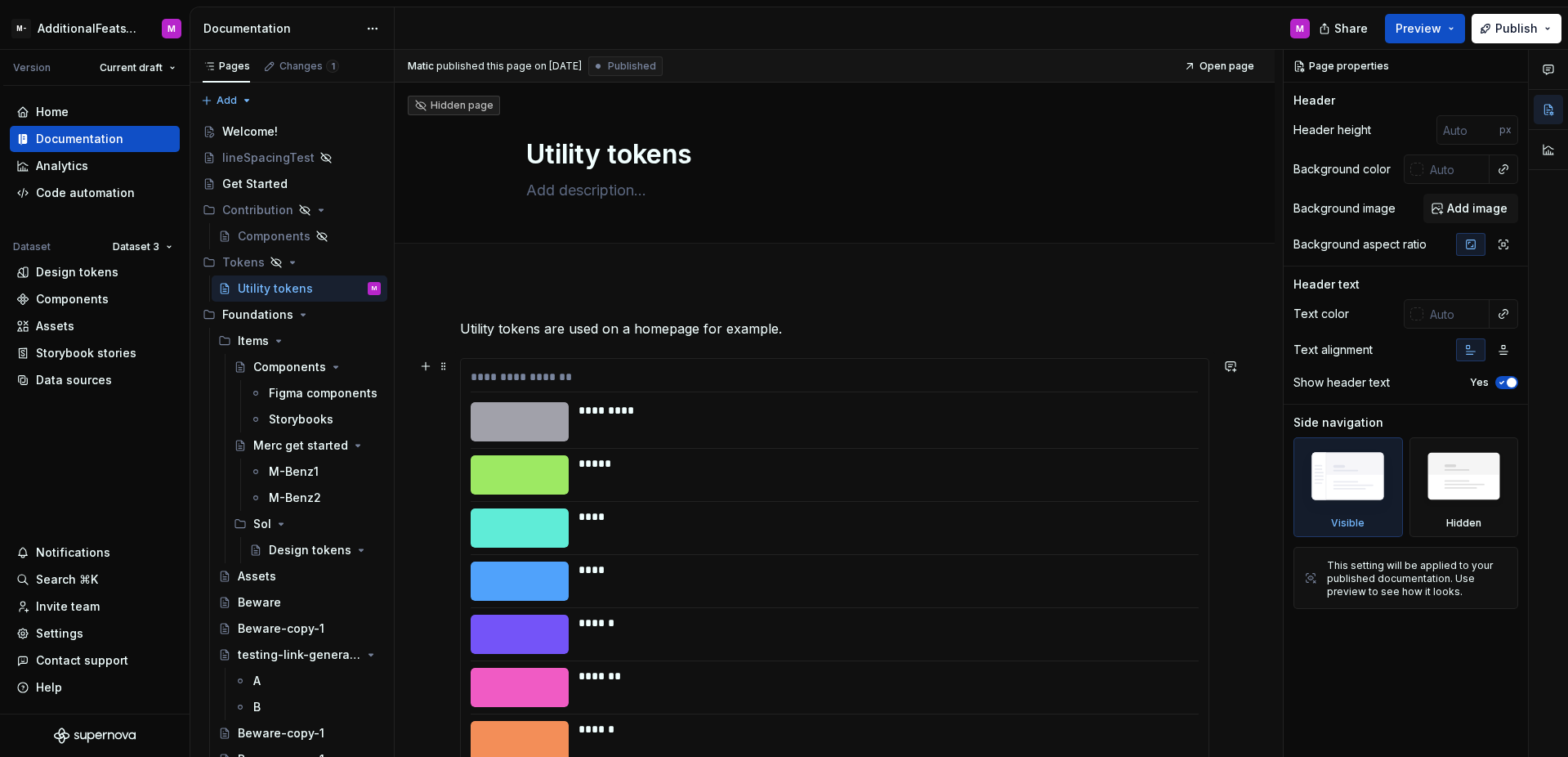
click at [668, 413] on div "*********" at bounding box center [884, 409] width 609 height 16
type textarea "*"
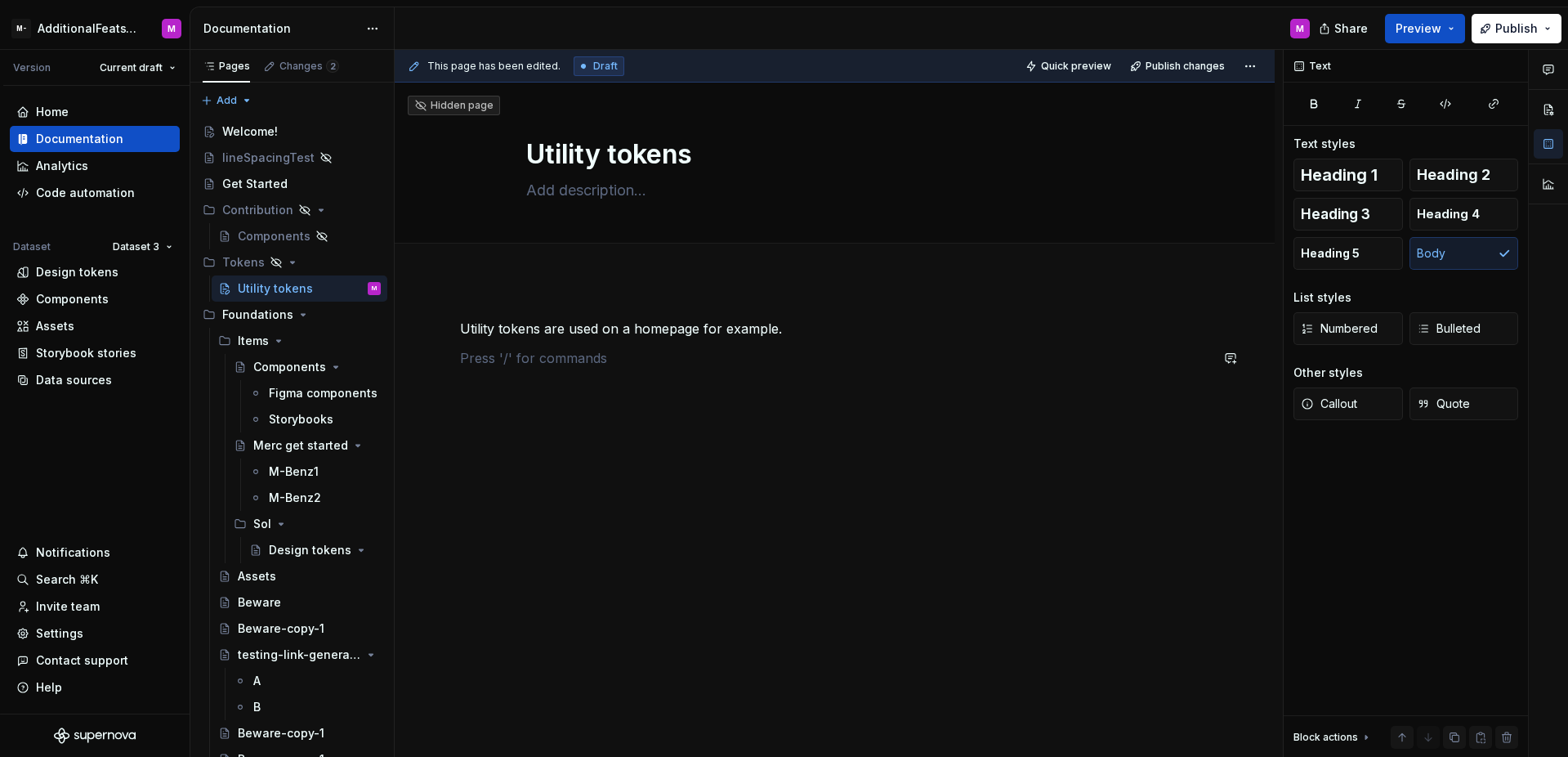
click at [680, 347] on div "Utility tokens are used on a homepage for example." at bounding box center [835, 350] width 749 height 62
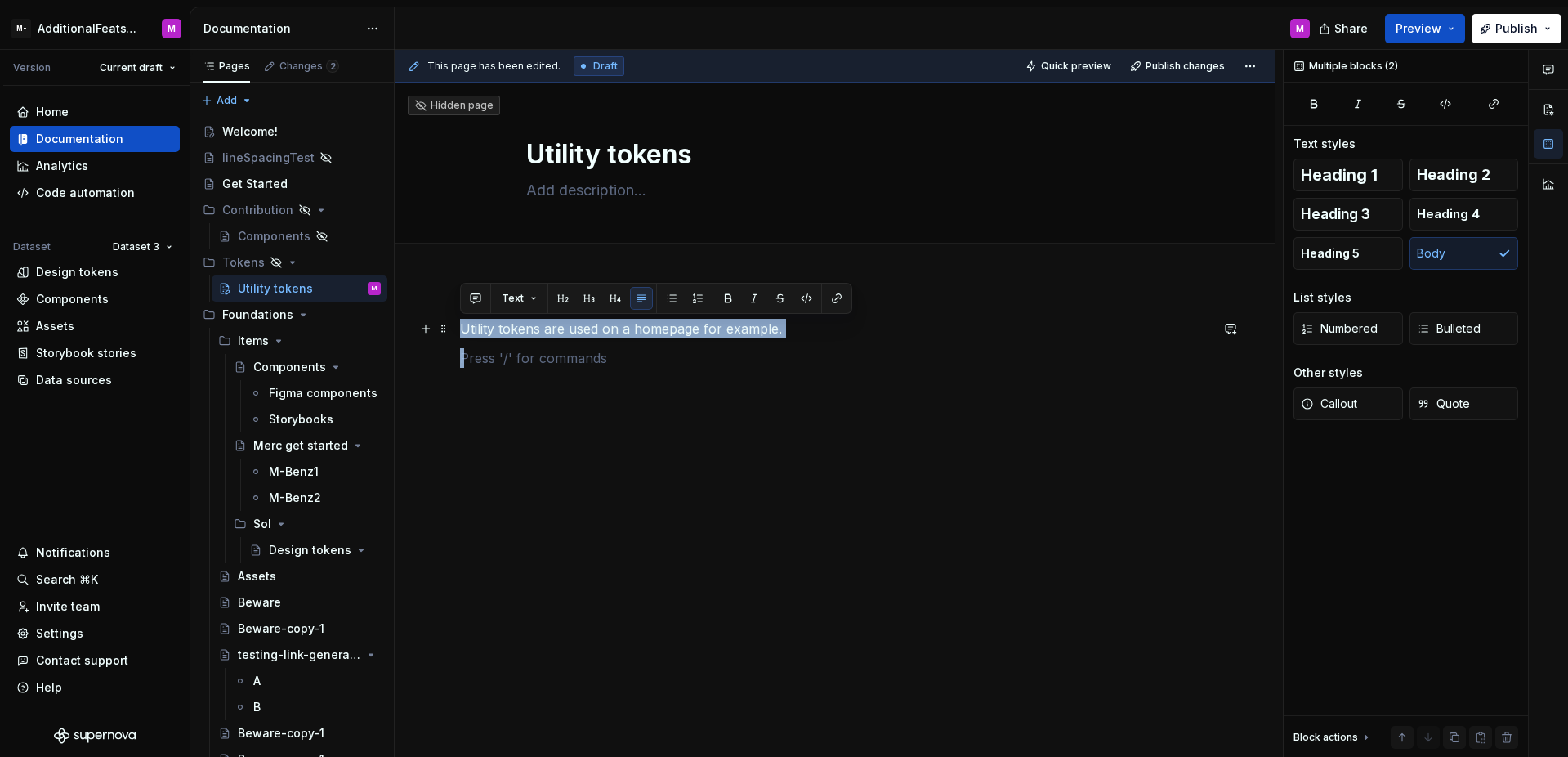
drag, startPoint x: 613, startPoint y: 370, endPoint x: 468, endPoint y: 337, distance: 148.7
click at [460, 326] on div "Utility tokens are used on a homepage for example." at bounding box center [835, 360] width 749 height 82
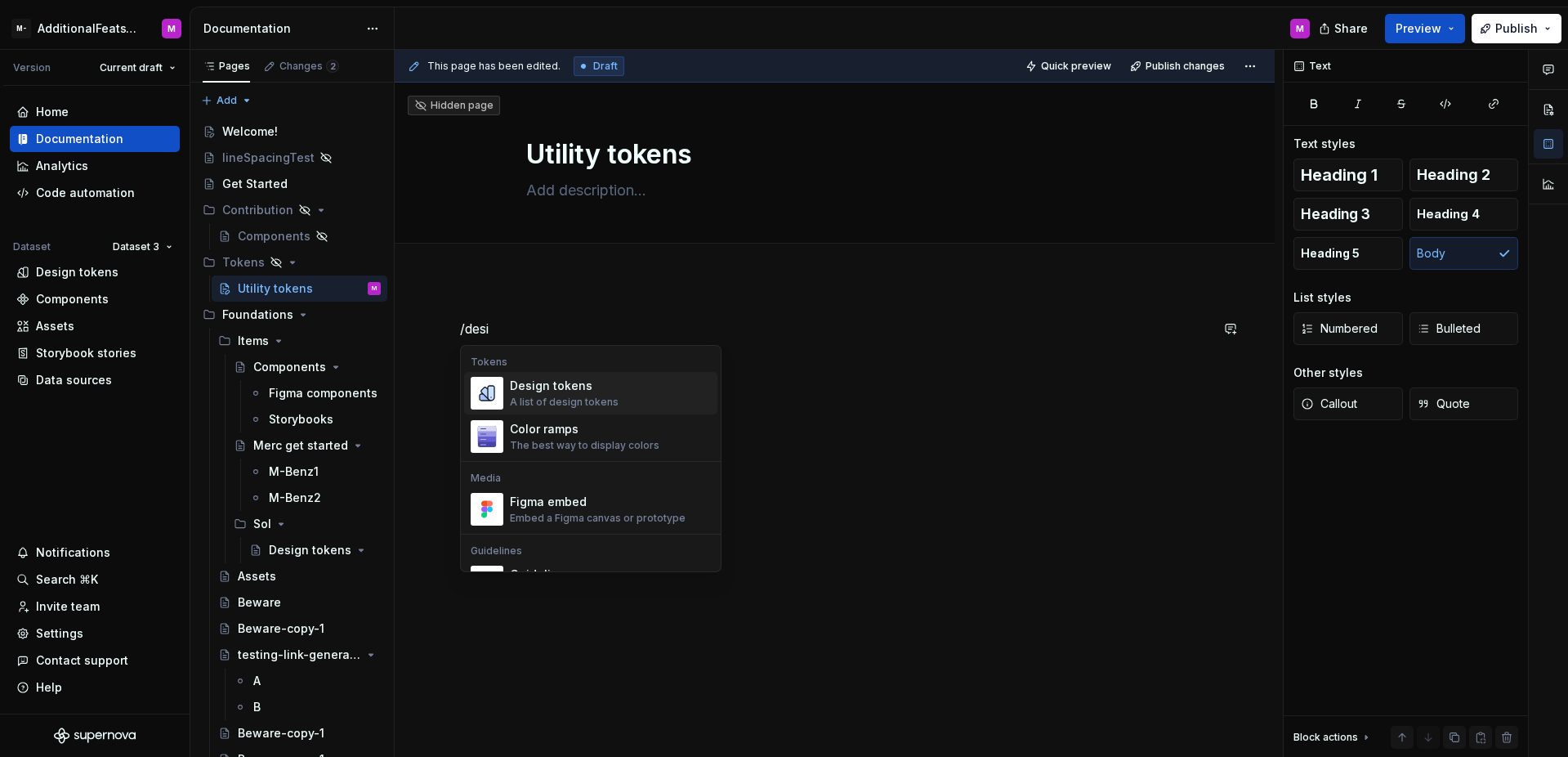
click at [581, 389] on div "Design tokens" at bounding box center [564, 385] width 109 height 16
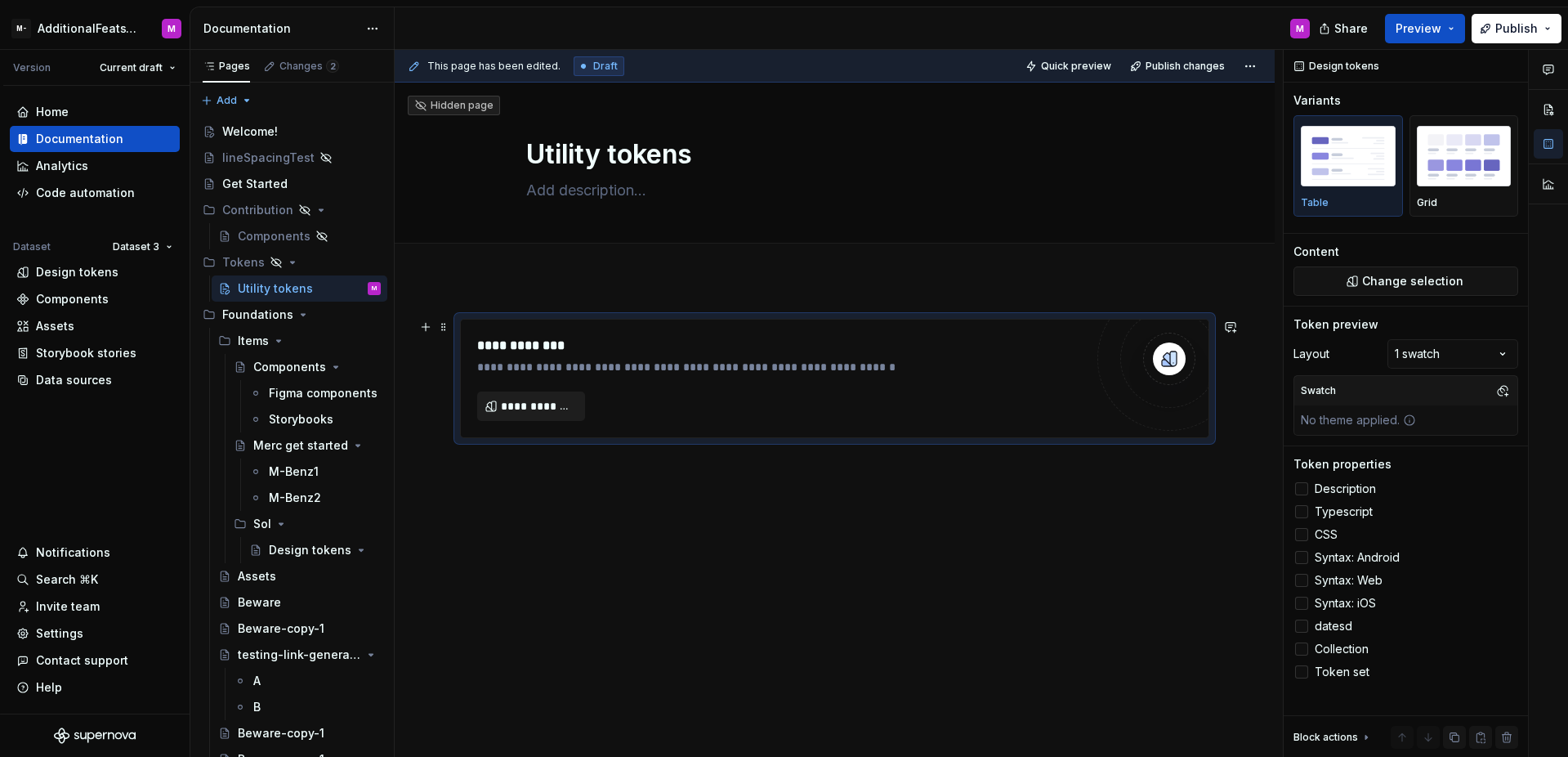
click at [552, 400] on span "**********" at bounding box center [538, 406] width 73 height 16
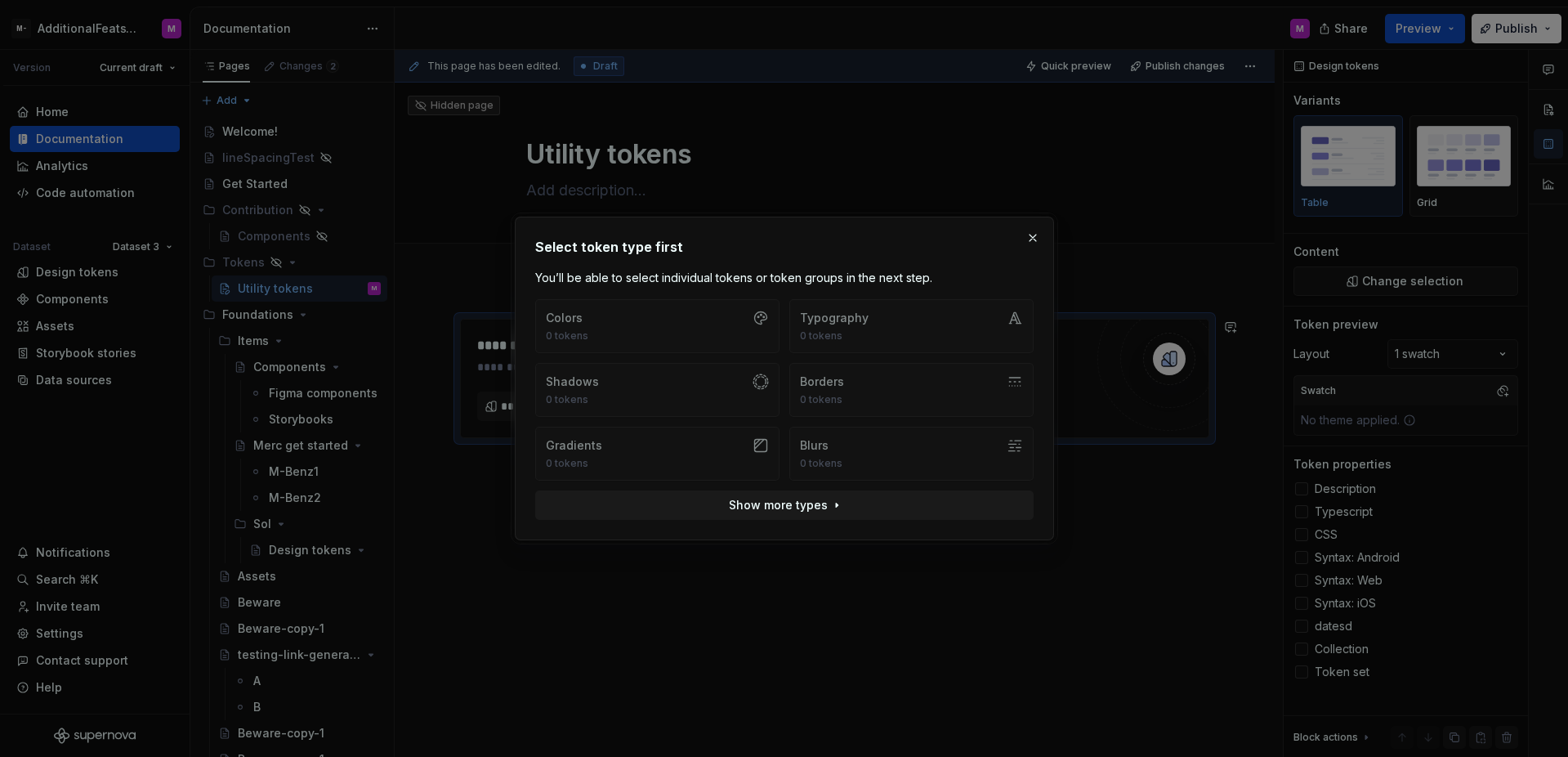
click at [650, 322] on div "Colors 0 tokens Typography 0 tokens Shadows 0 tokens Borders 0 tokens Gradients…" at bounding box center [784, 389] width 499 height 181
click at [1033, 233] on button "button" at bounding box center [1032, 237] width 23 height 23
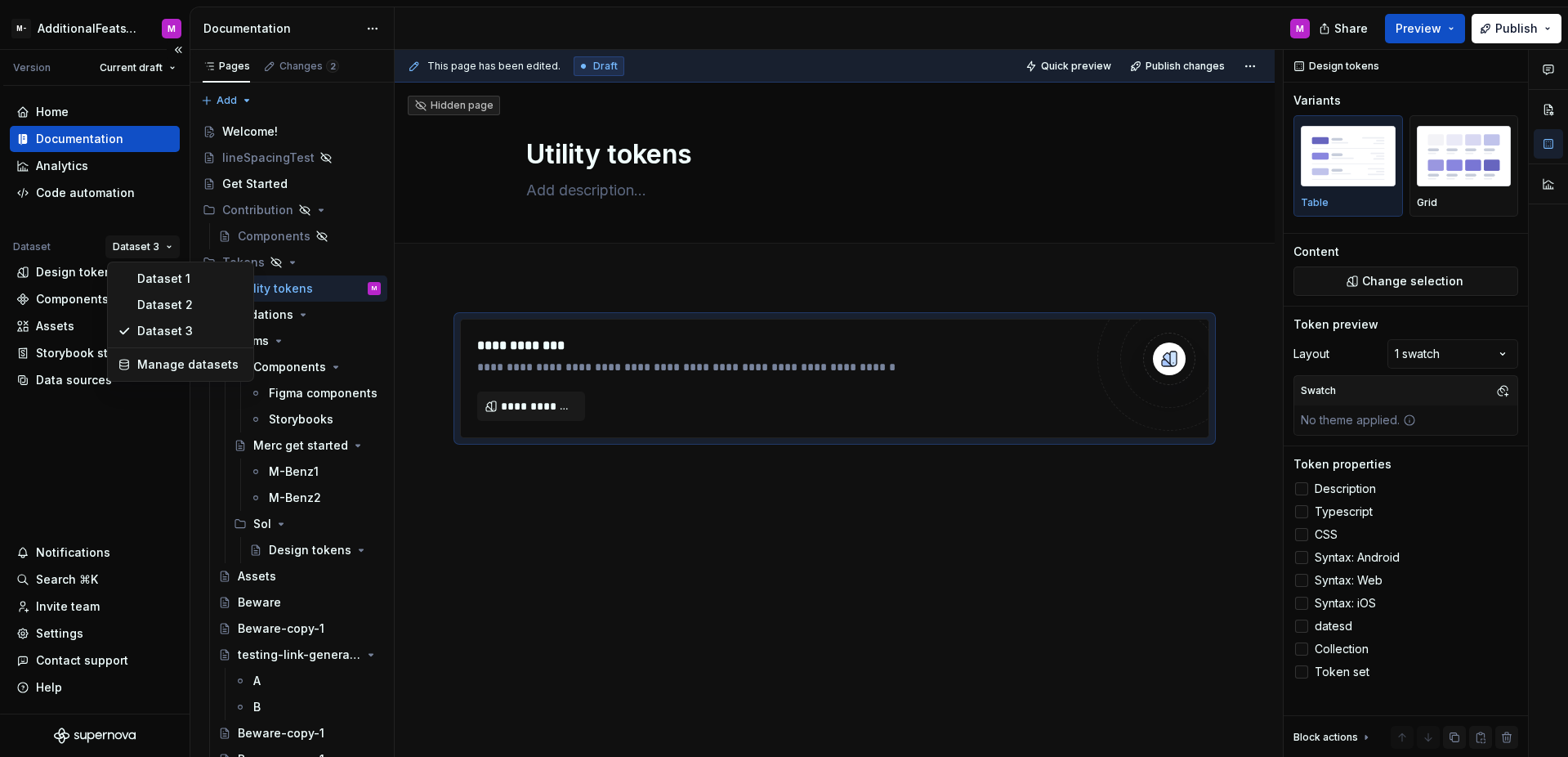
click at [139, 247] on html "M- AdditionalFeatsTest M Version Current draft Home Documentation Analytics Cod…" at bounding box center [784, 378] width 1568 height 757
click at [151, 278] on div "Dataset 1" at bounding box center [191, 278] width 106 height 16
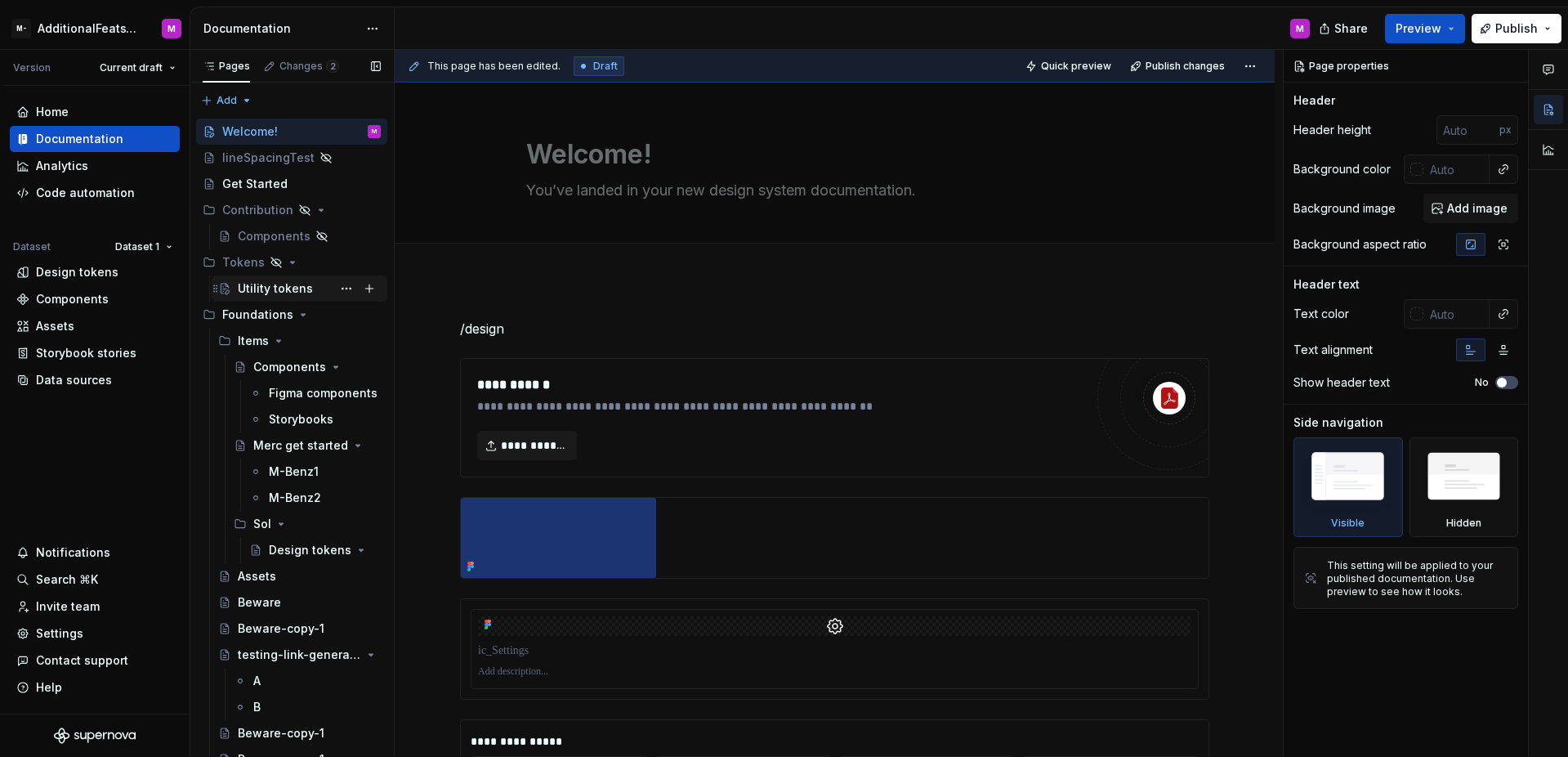
click at [298, 289] on div "Utility tokens" at bounding box center [275, 288] width 75 height 16
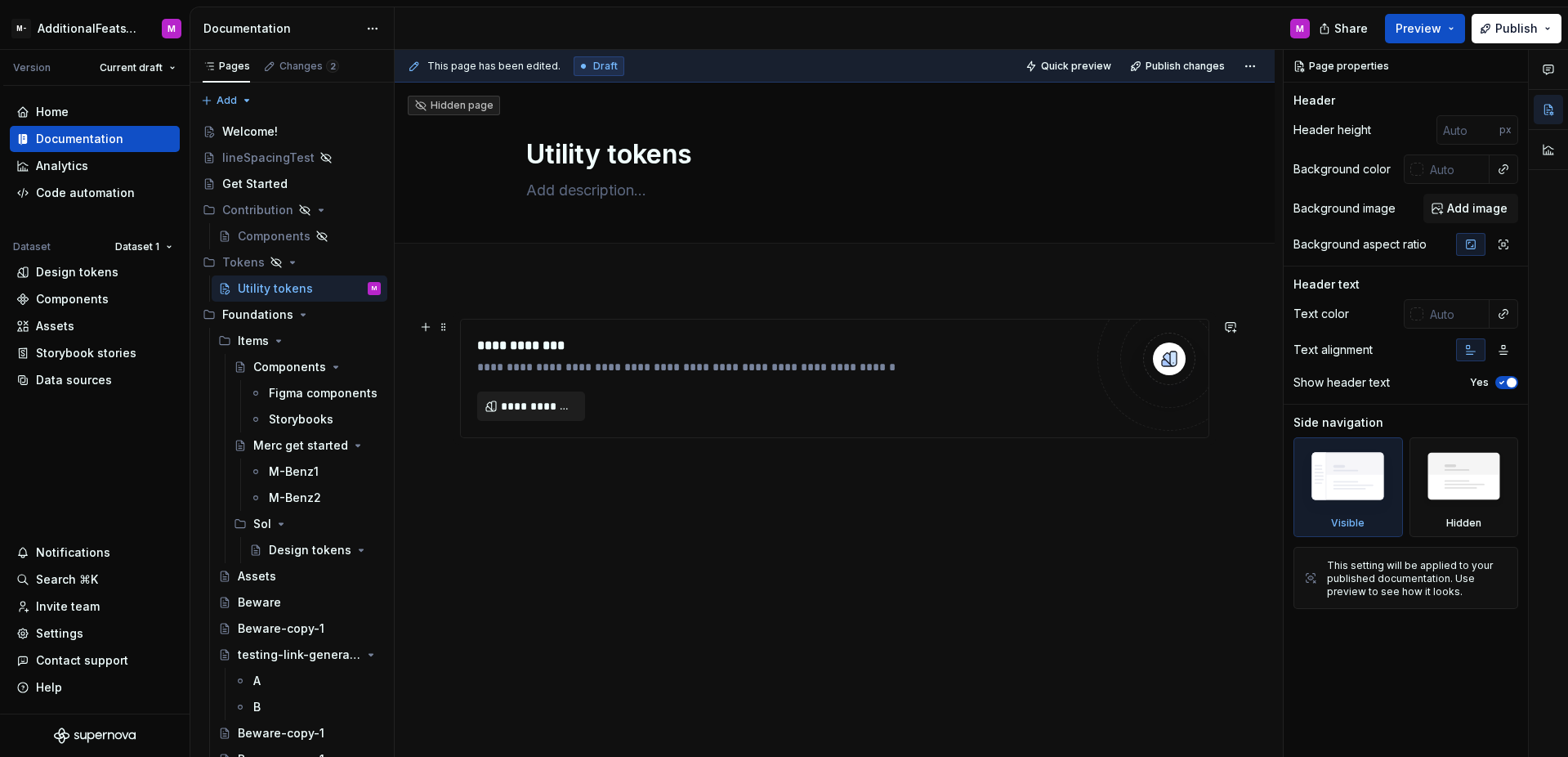
click at [508, 395] on button "**********" at bounding box center [532, 406] width 108 height 30
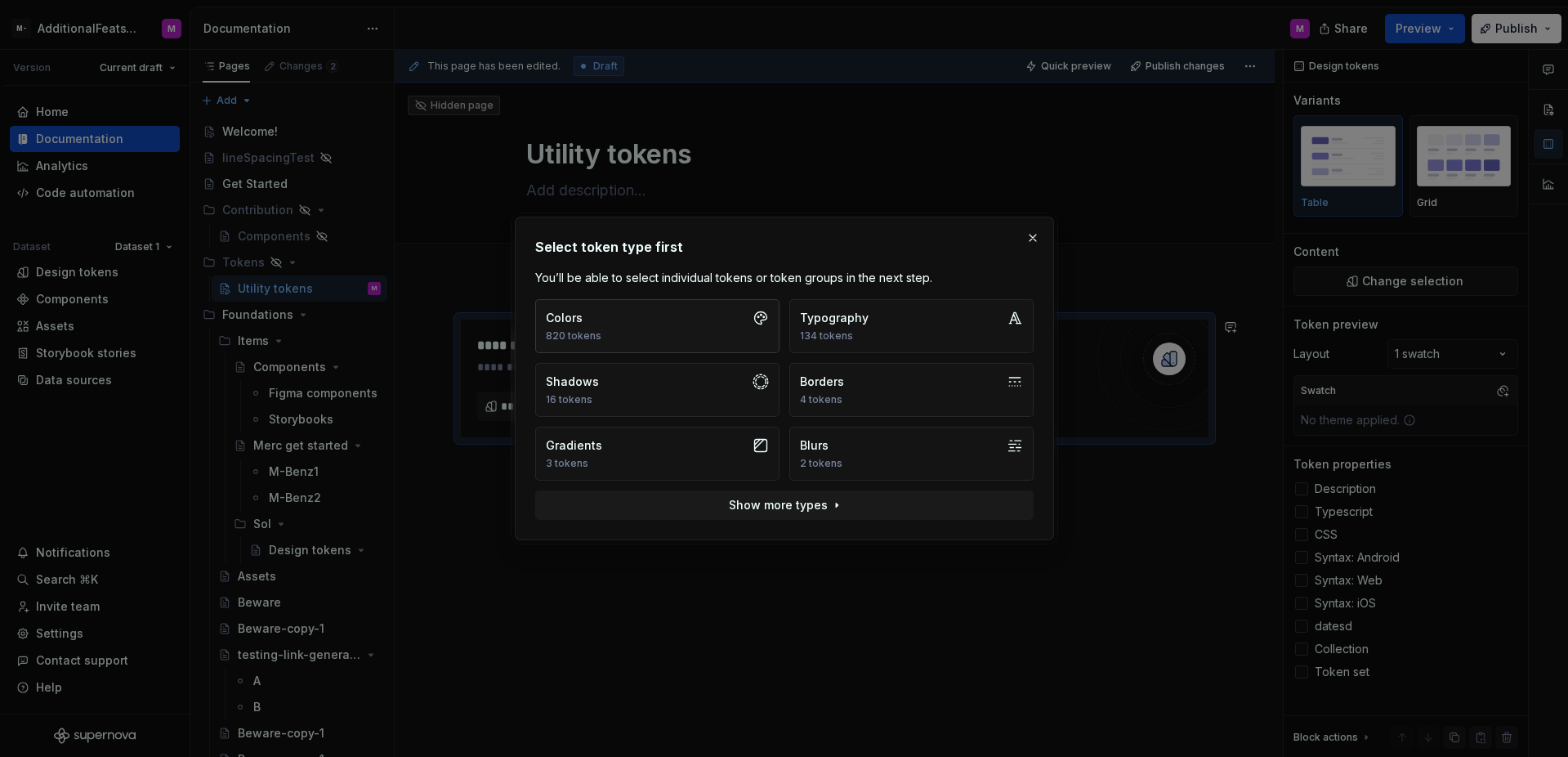
click at [609, 333] on button "Colors 820 tokens" at bounding box center [657, 326] width 245 height 54
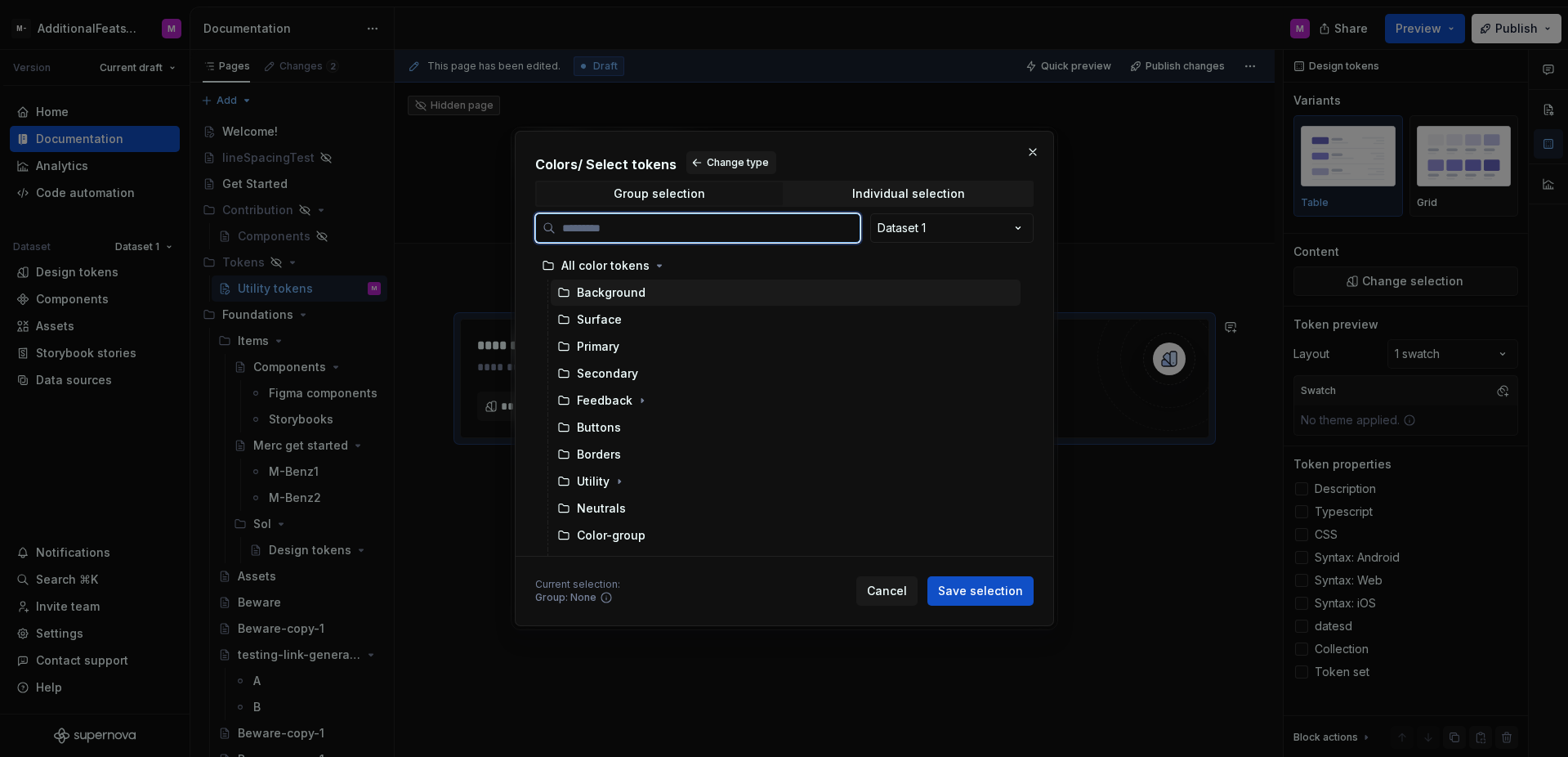
click at [669, 291] on div "Background" at bounding box center [786, 292] width 470 height 26
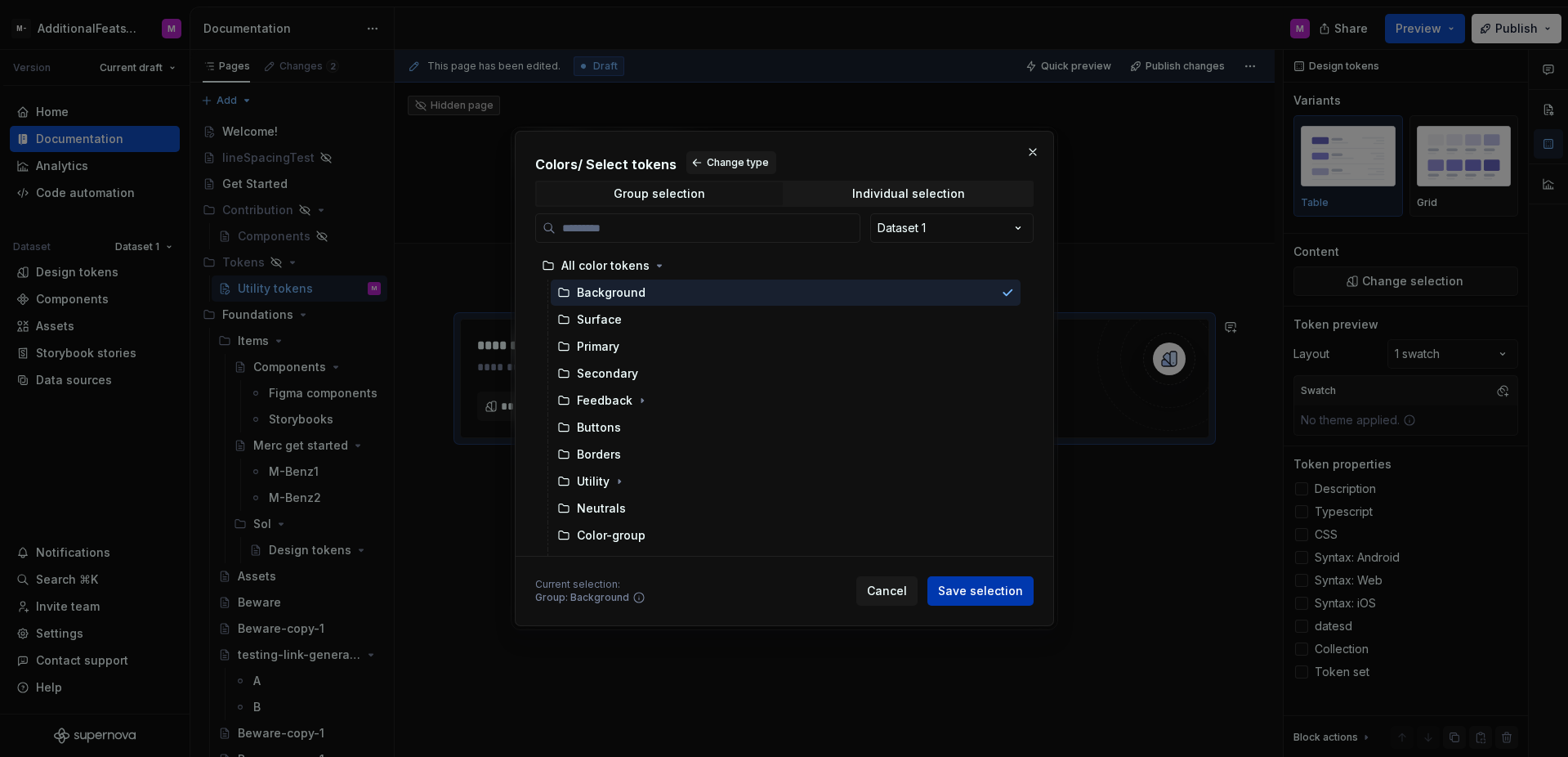
click at [979, 600] on button "Save selection" at bounding box center [981, 591] width 106 height 30
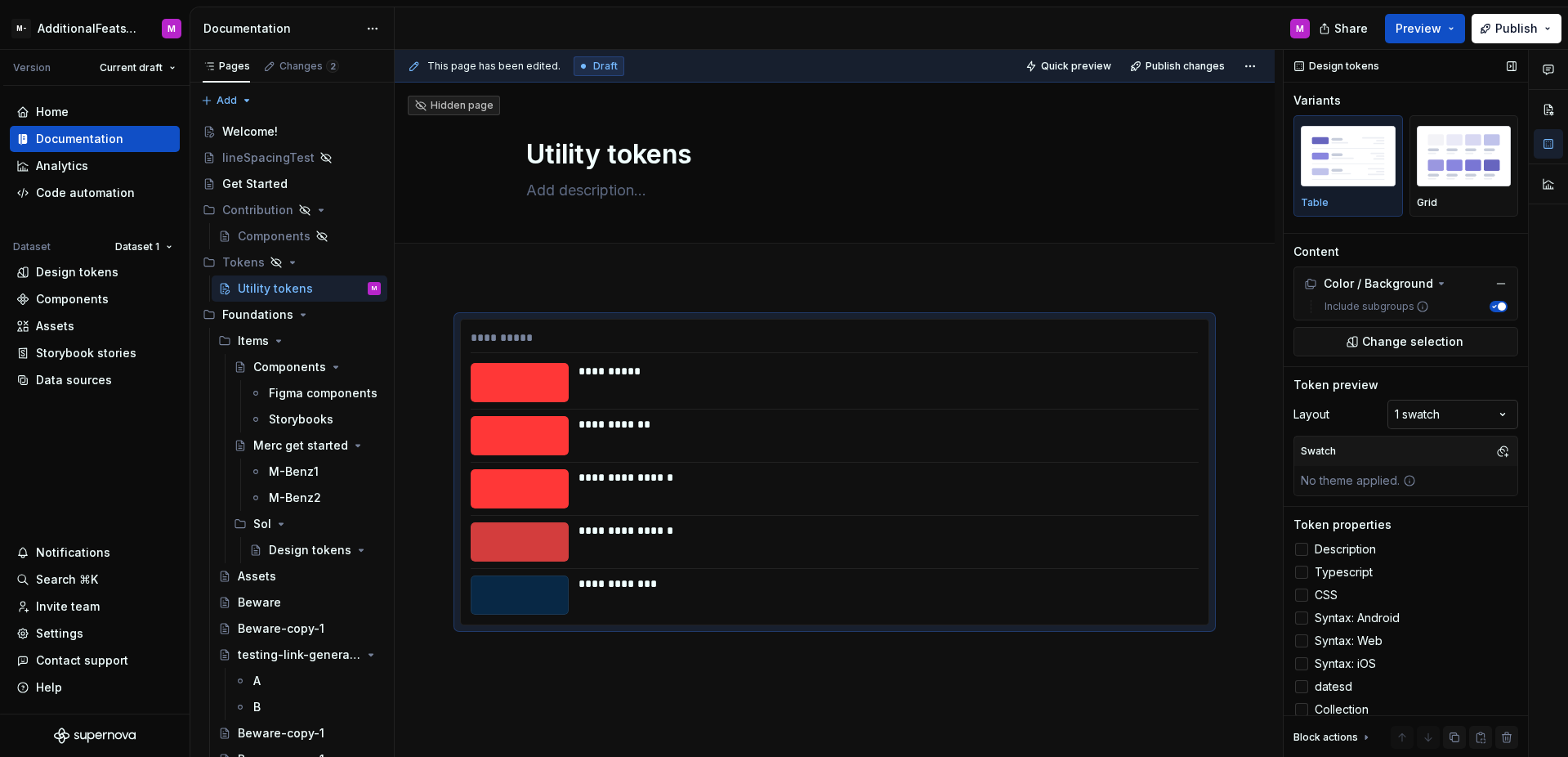
click at [1433, 419] on div "Comments Open comments No comments yet Select ‘Comment’ from the block context …" at bounding box center [1425, 403] width 284 height 708
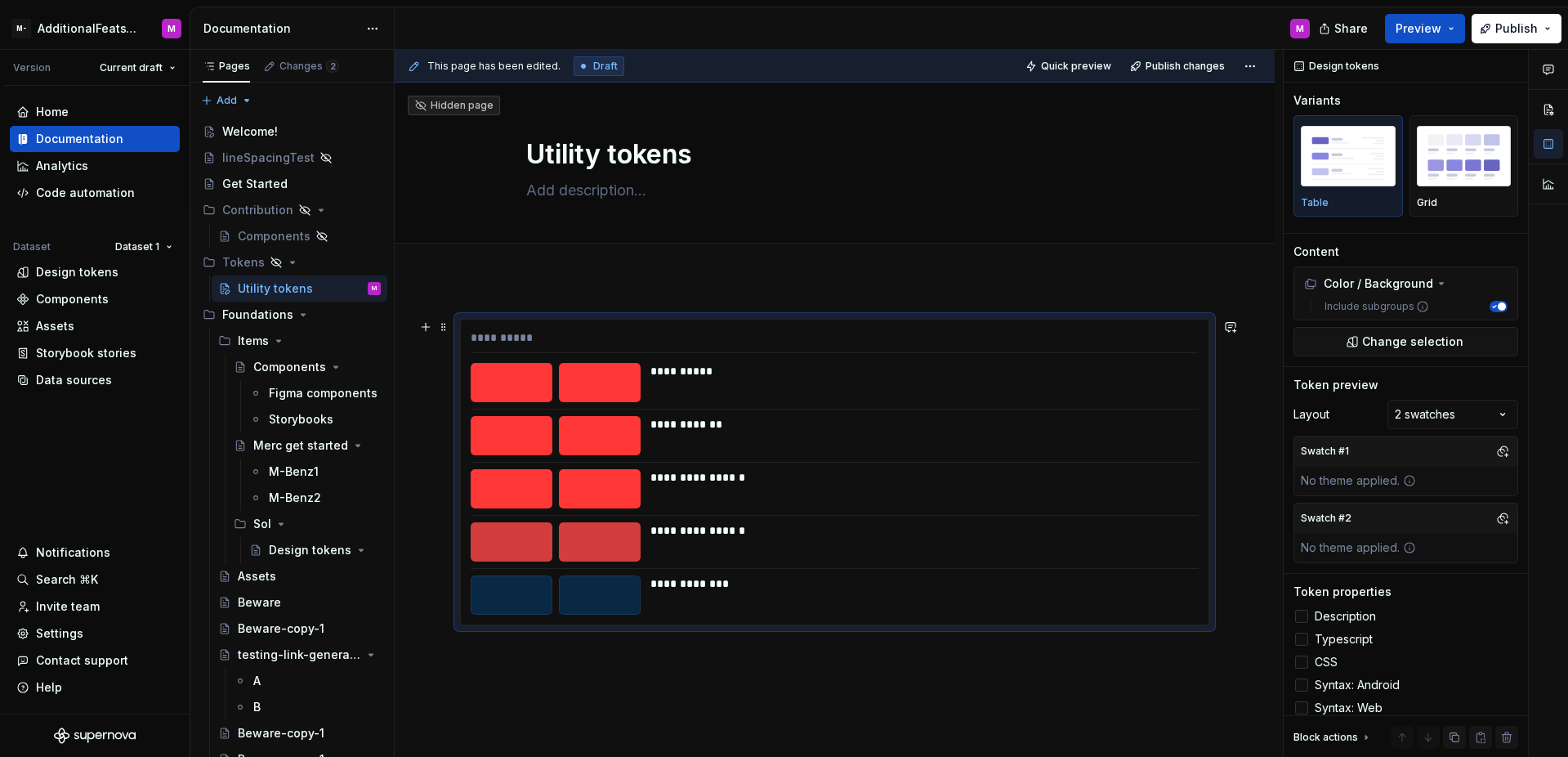
click at [626, 374] on div at bounding box center [599, 382] width 82 height 39
click at [607, 381] on div at bounding box center [599, 382] width 82 height 39
click at [597, 432] on div at bounding box center [599, 435] width 82 height 39
click at [587, 441] on div at bounding box center [599, 435] width 82 height 39
click at [1388, 545] on div "No theme applied." at bounding box center [1359, 547] width 128 height 30
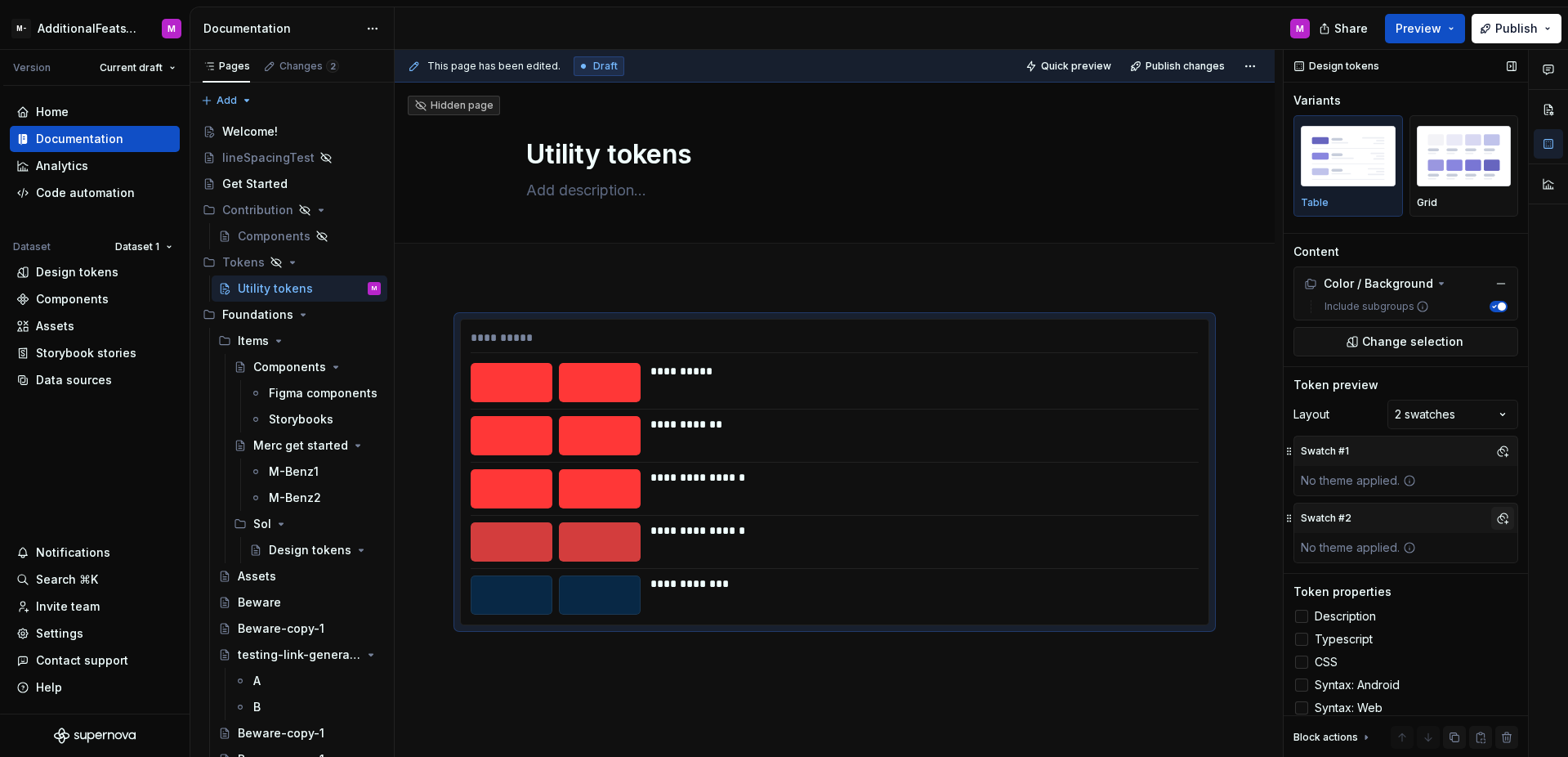
click at [1493, 522] on button "button" at bounding box center [1502, 517] width 23 height 23
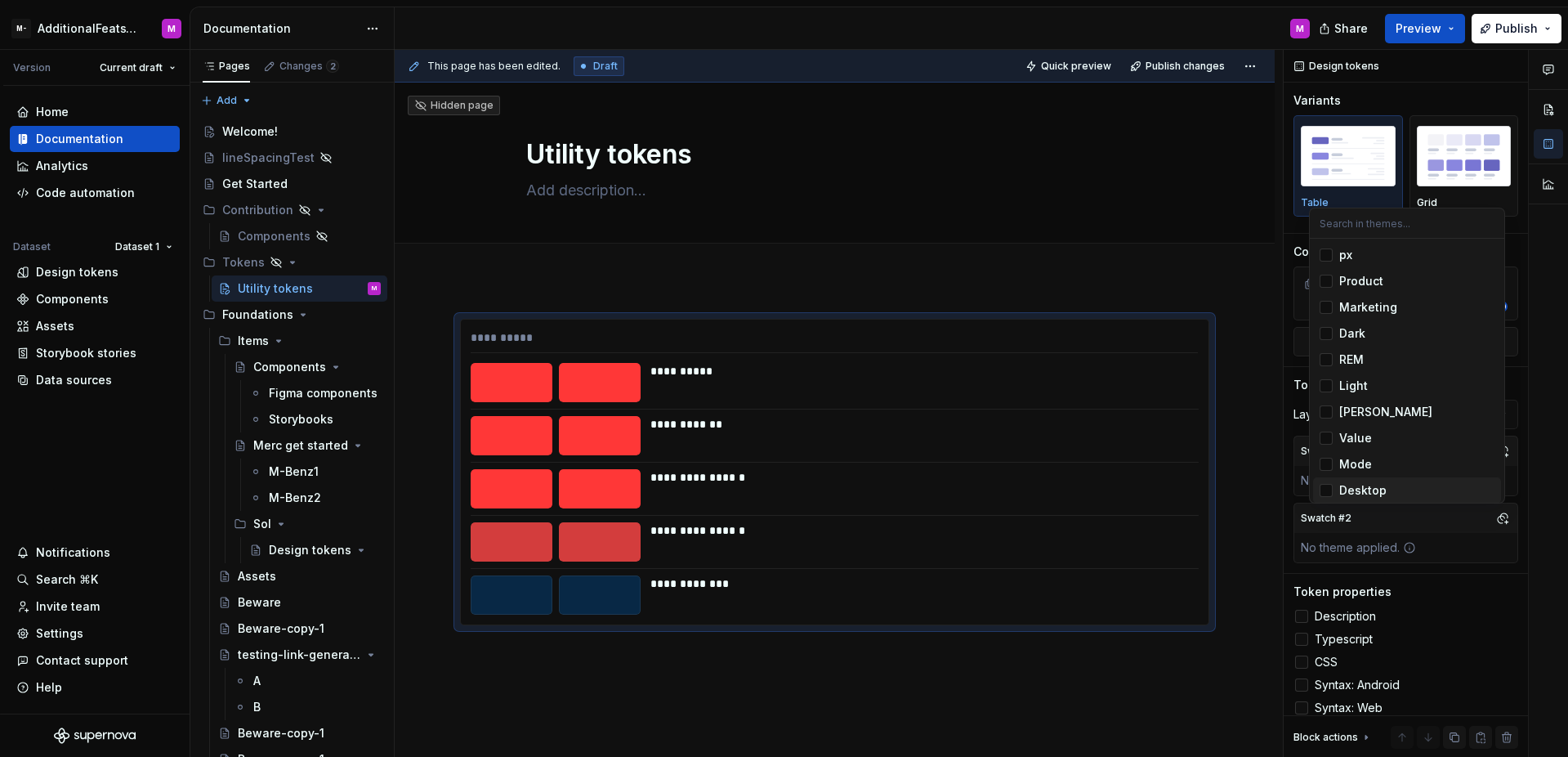
click at [1515, 506] on div "Comments Open comments No comments yet Select ‘Comment’ from the block context …" at bounding box center [1425, 403] width 284 height 708
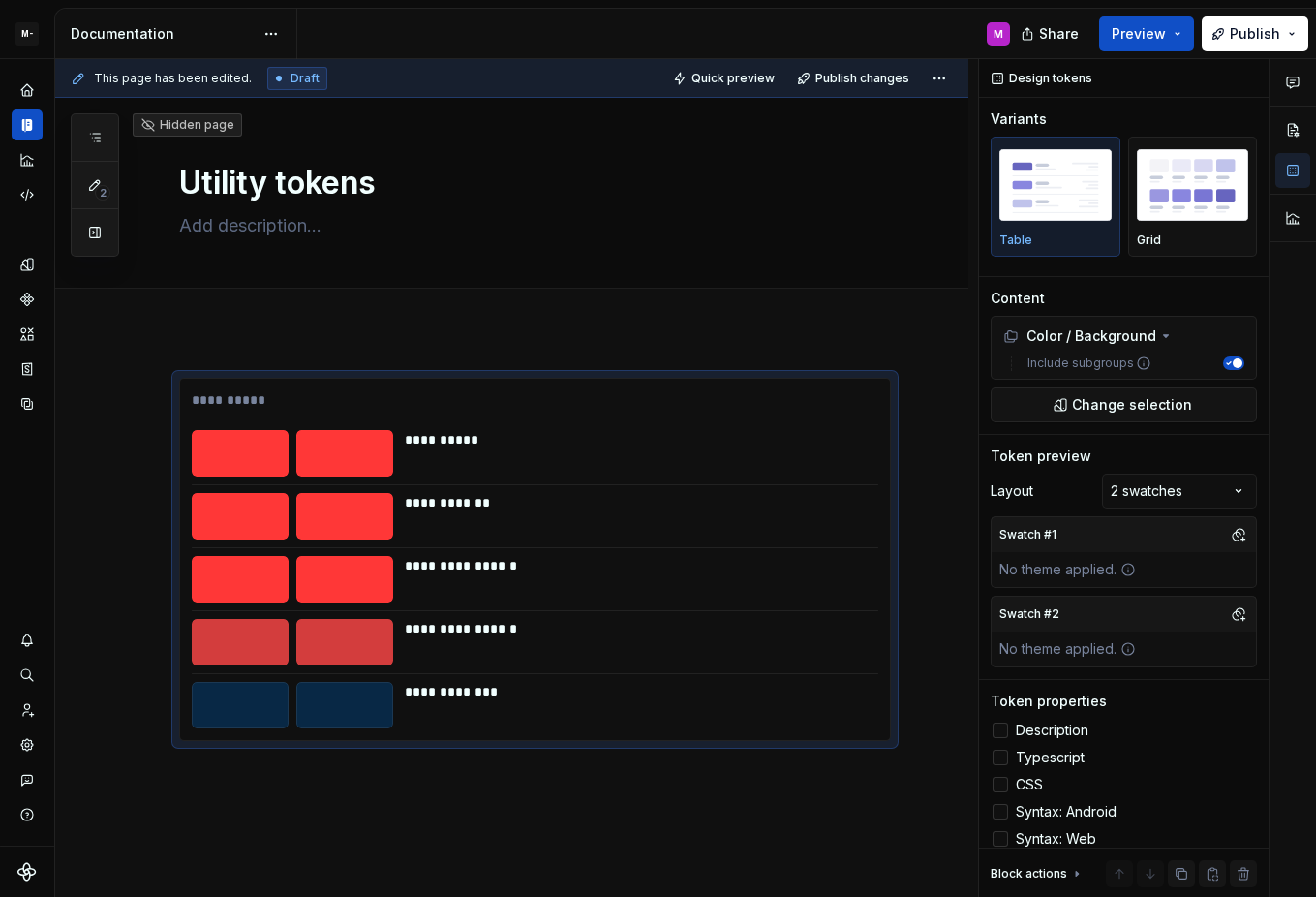
type textarea "*"
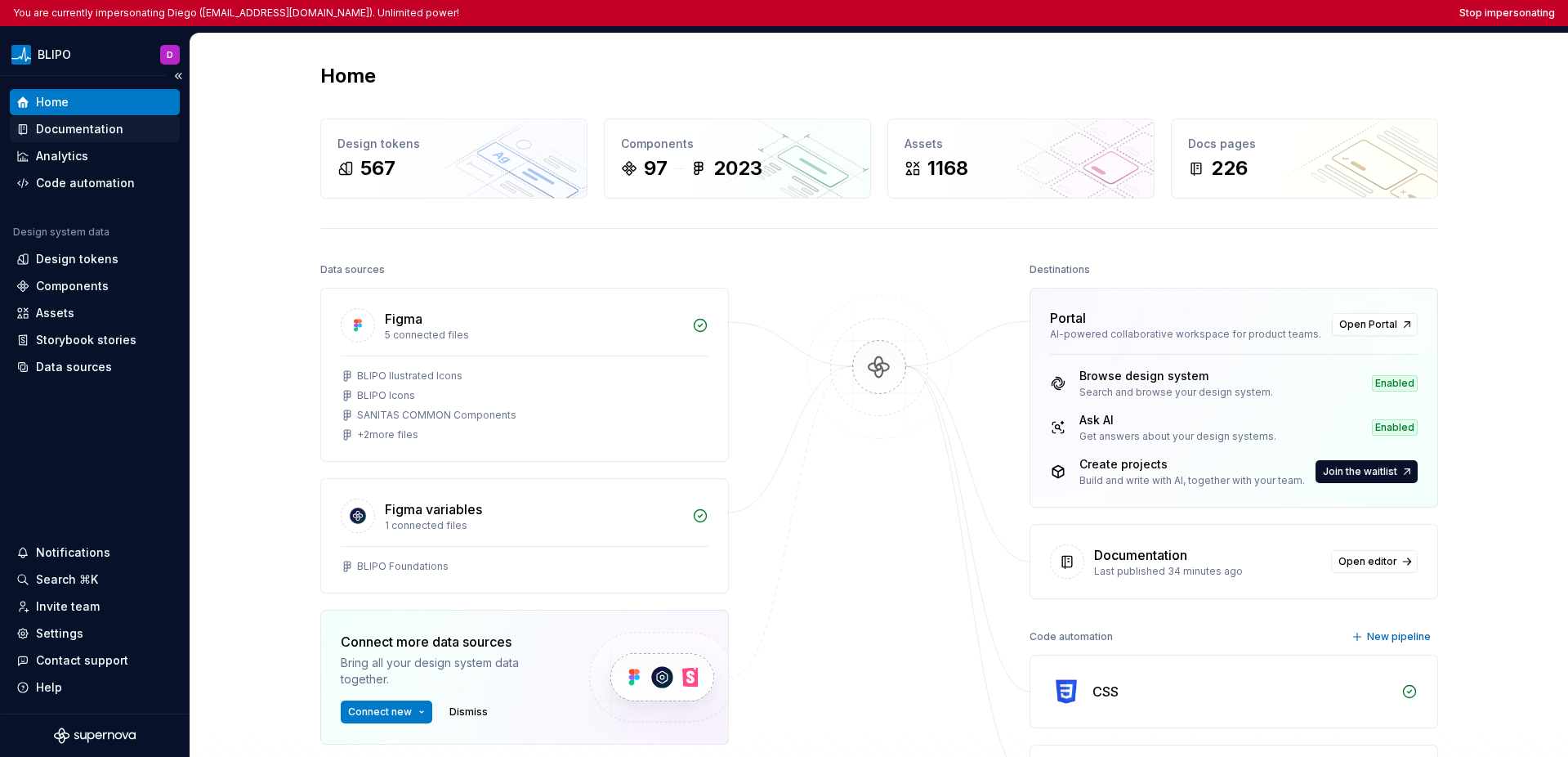
click at [71, 134] on div "Documentation" at bounding box center [80, 128] width 88 height 16
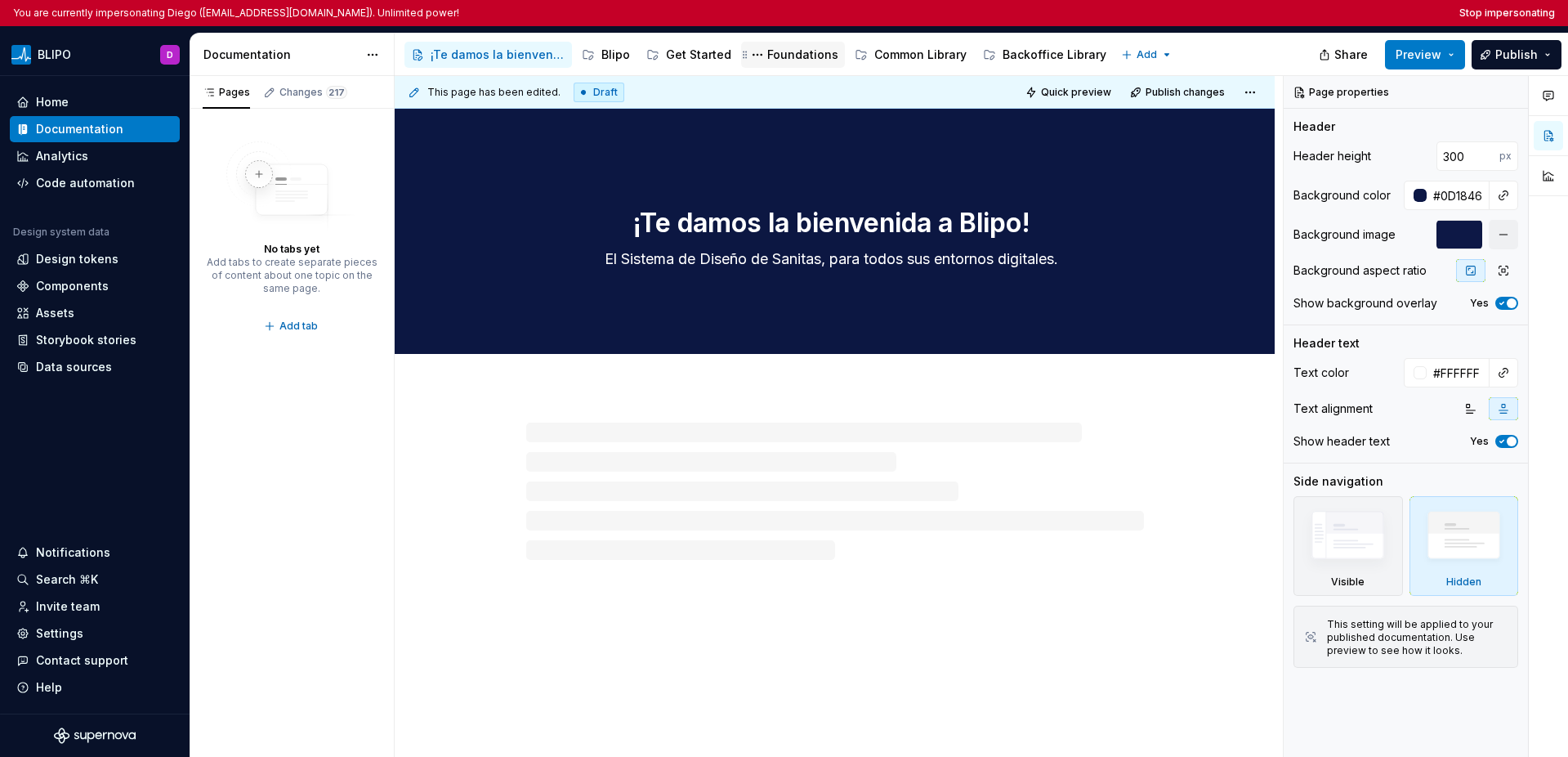
click at [778, 58] on div "Foundations" at bounding box center [803, 54] width 71 height 16
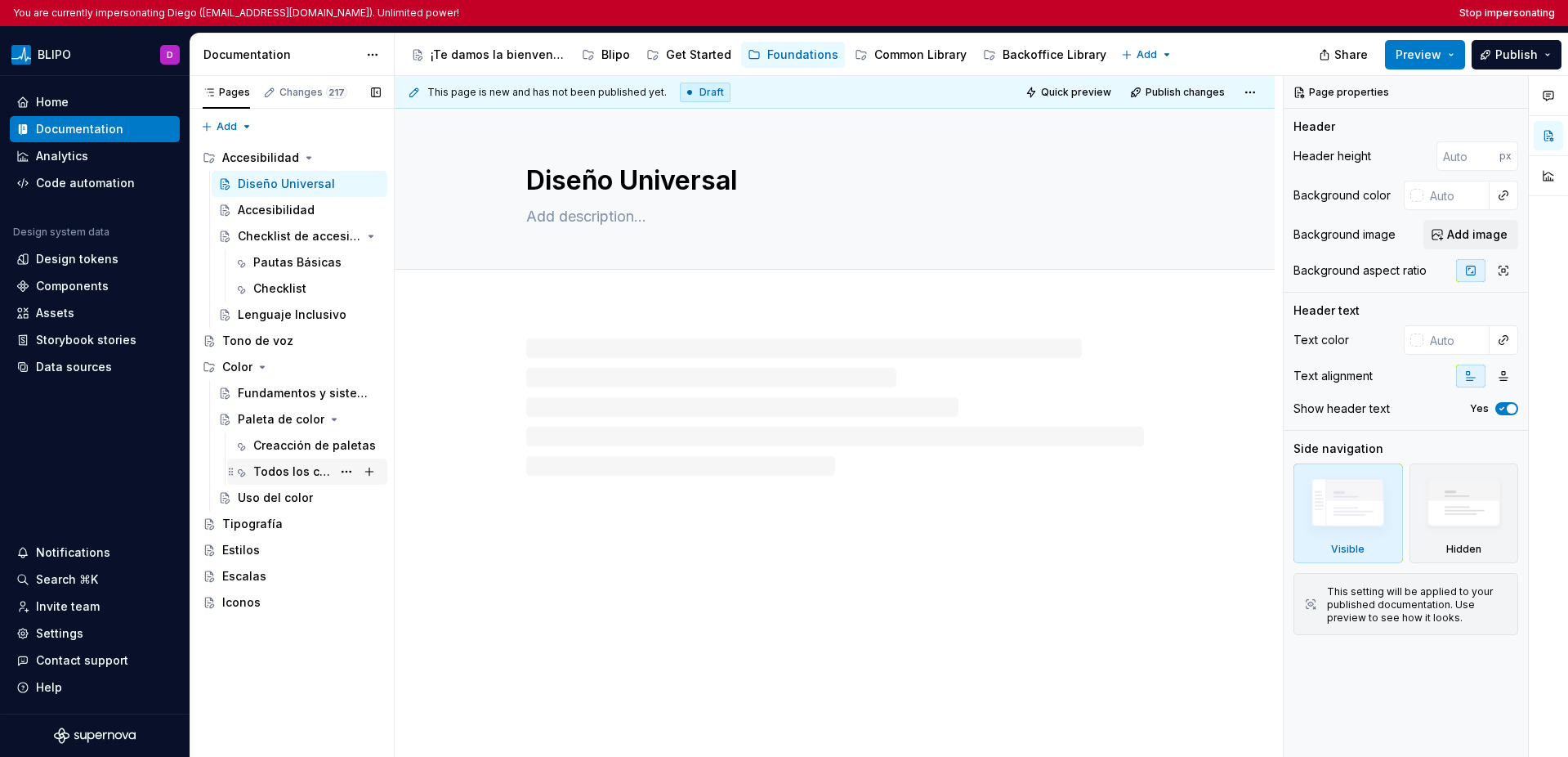
click at [272, 468] on div "Todos los colores" at bounding box center [292, 471] width 78 height 16
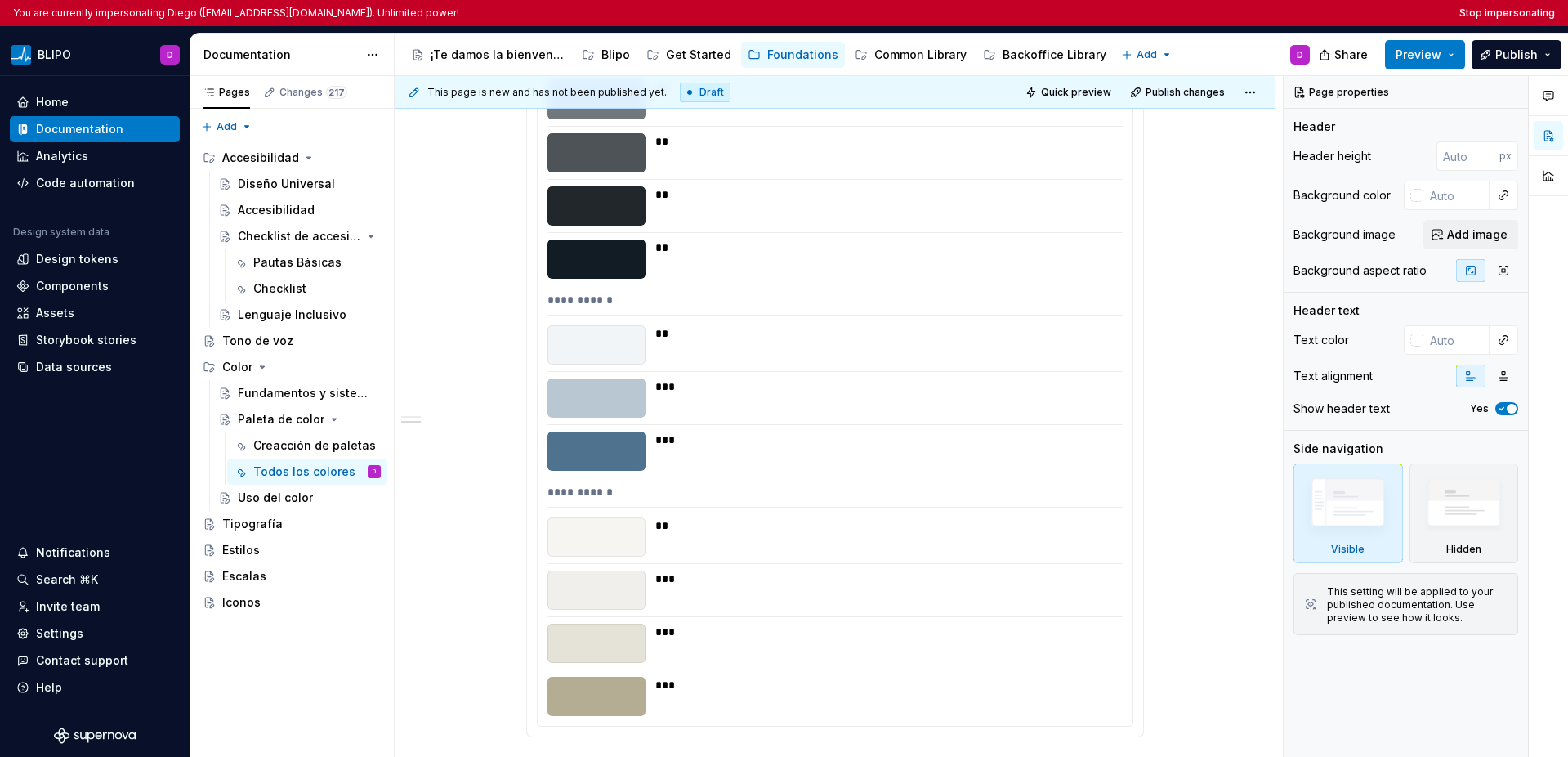
scroll to position [1138, 0]
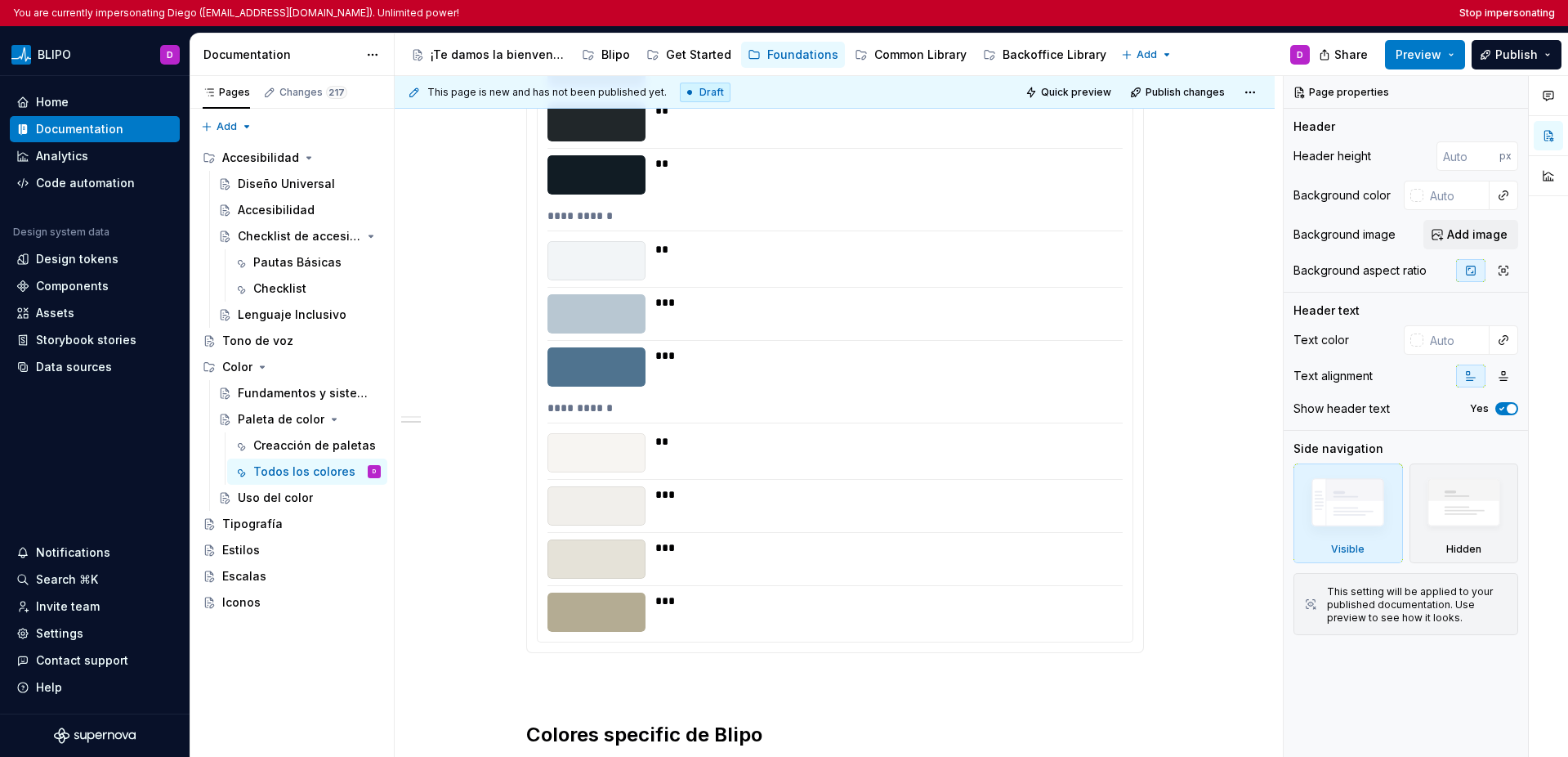
click at [879, 346] on div "**********" at bounding box center [835, 138] width 595 height 1008
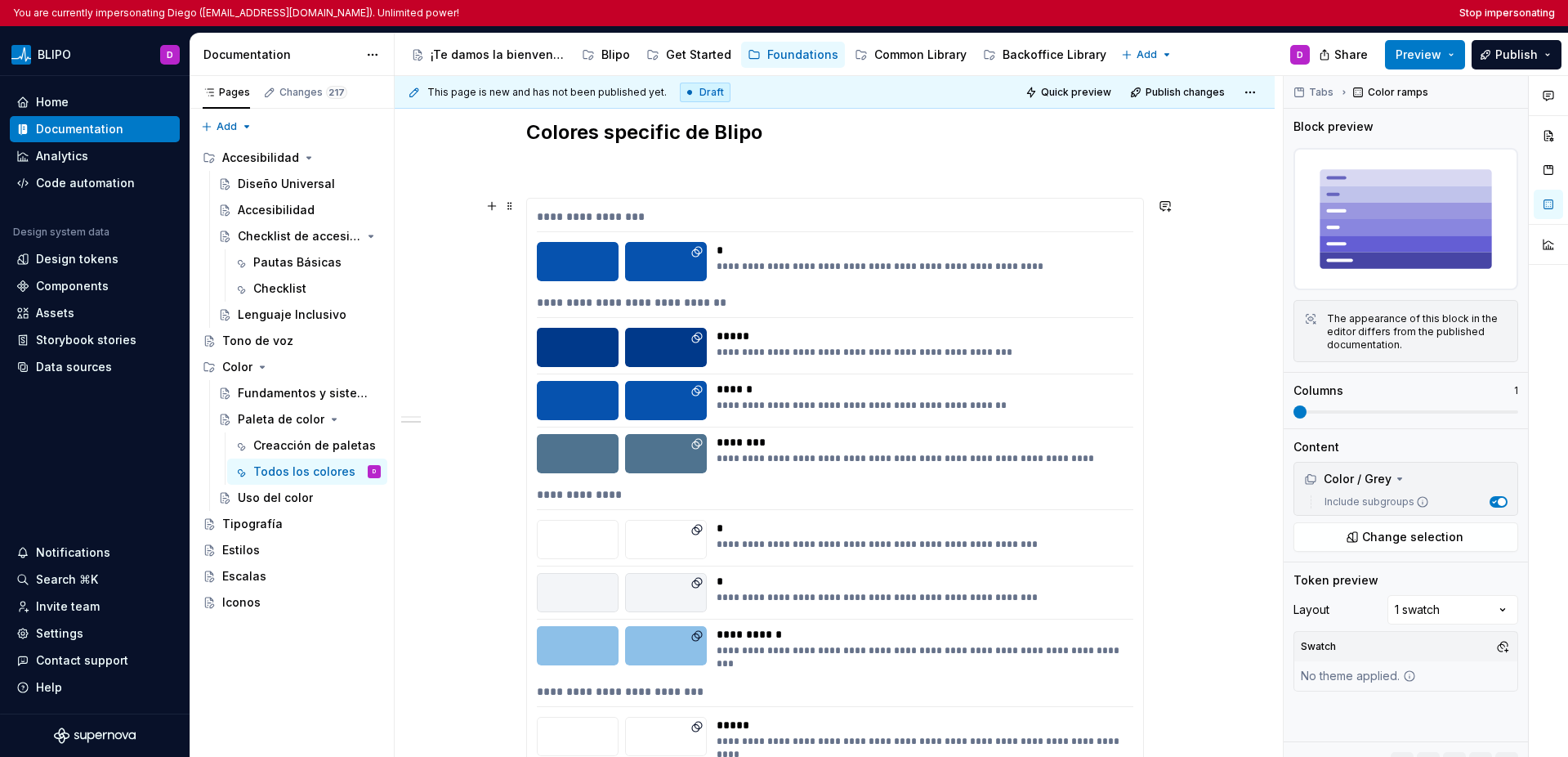
scroll to position [1751, 0]
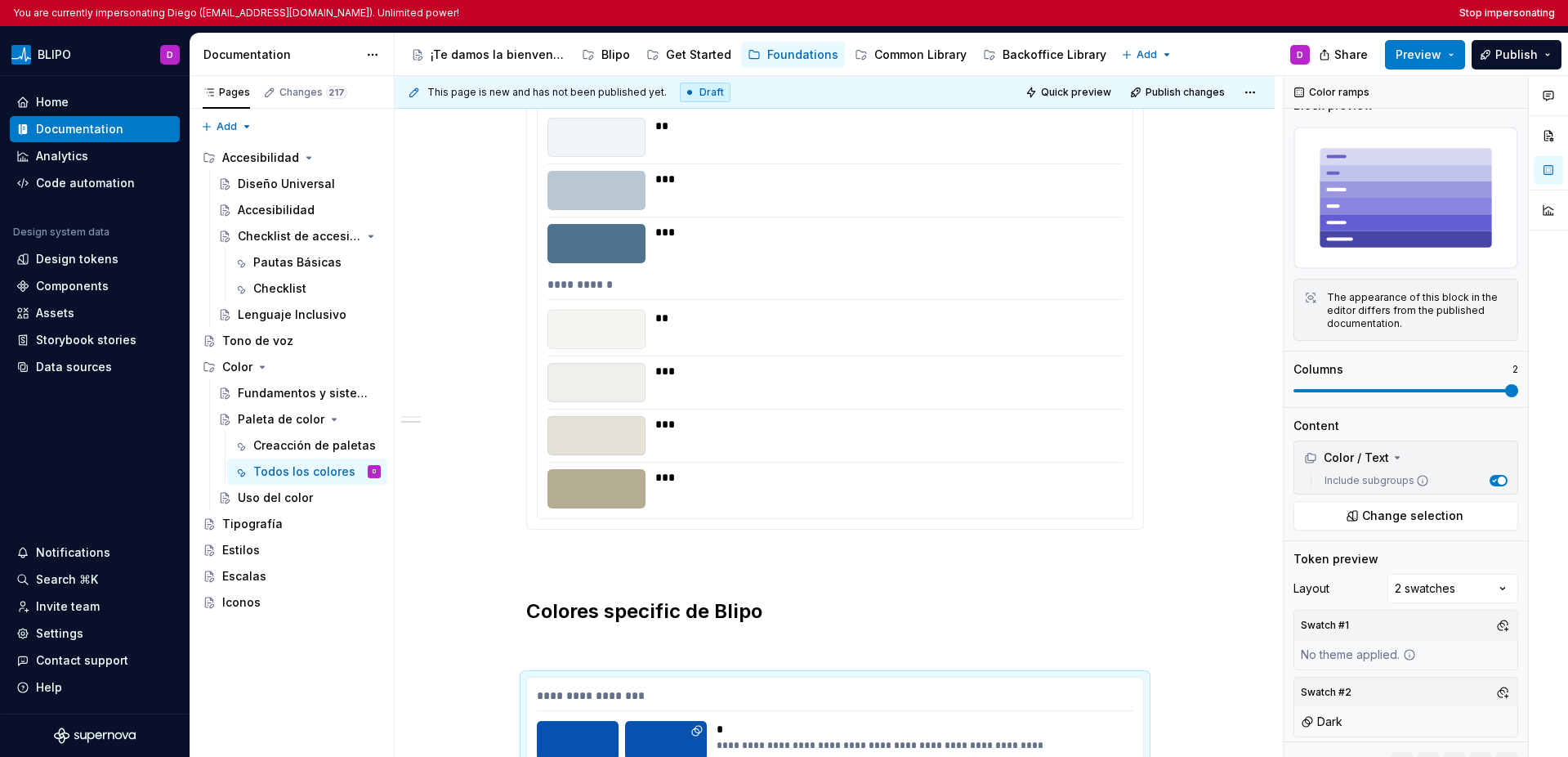
scroll to position [1154, 0]
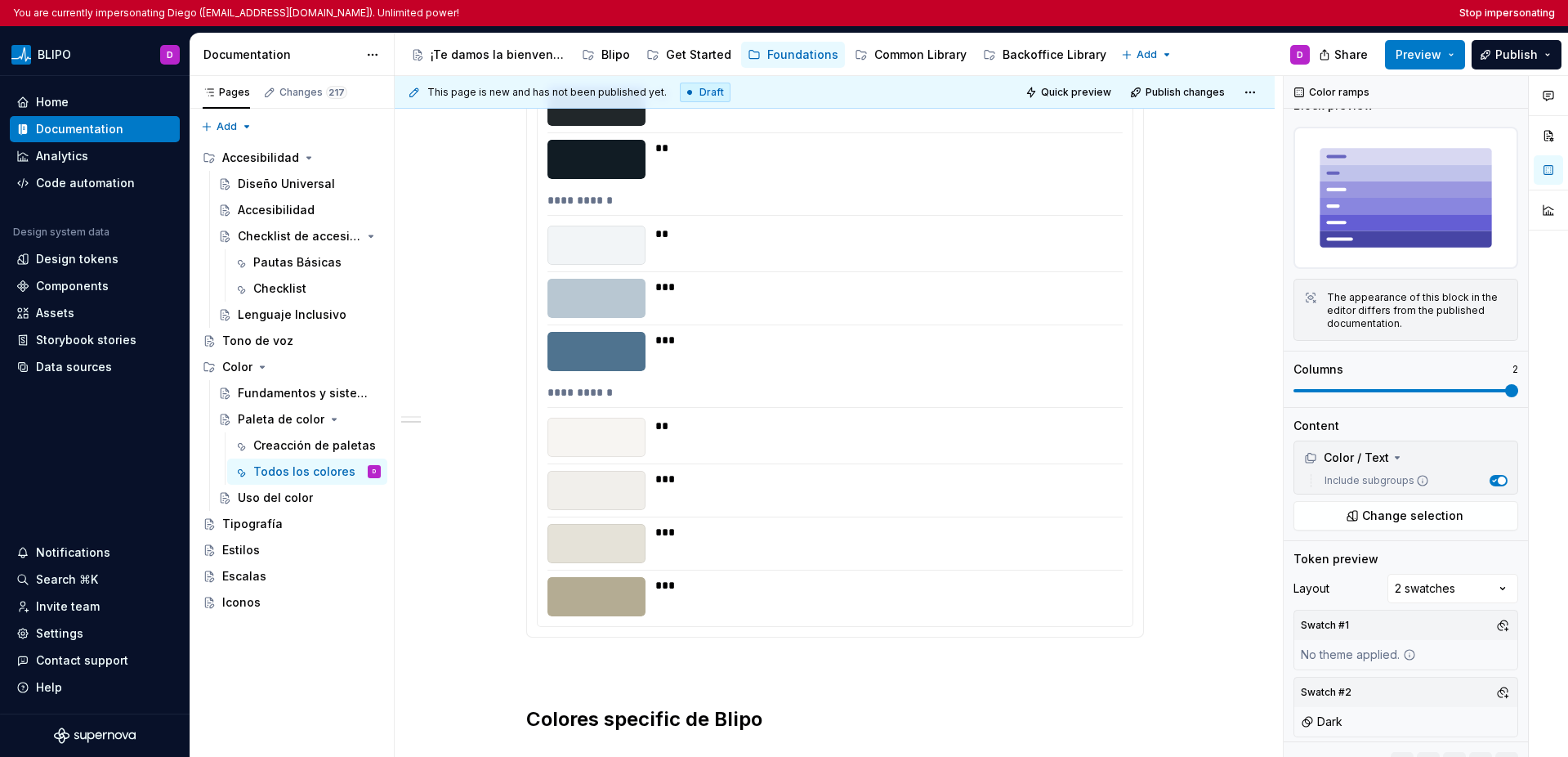
click at [970, 378] on div "**********" at bounding box center [835, 122] width 595 height 1008
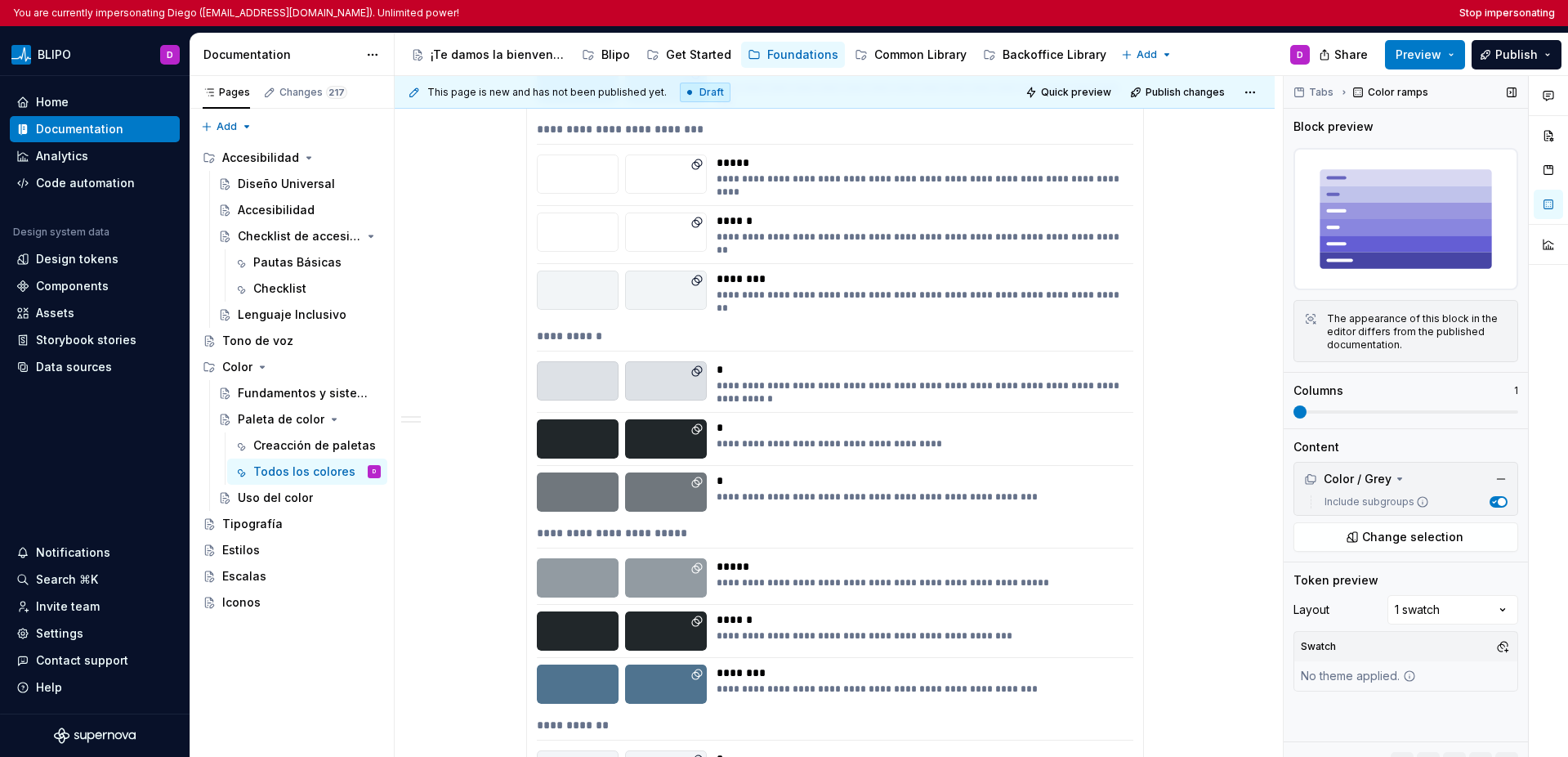
scroll to position [2387, 0]
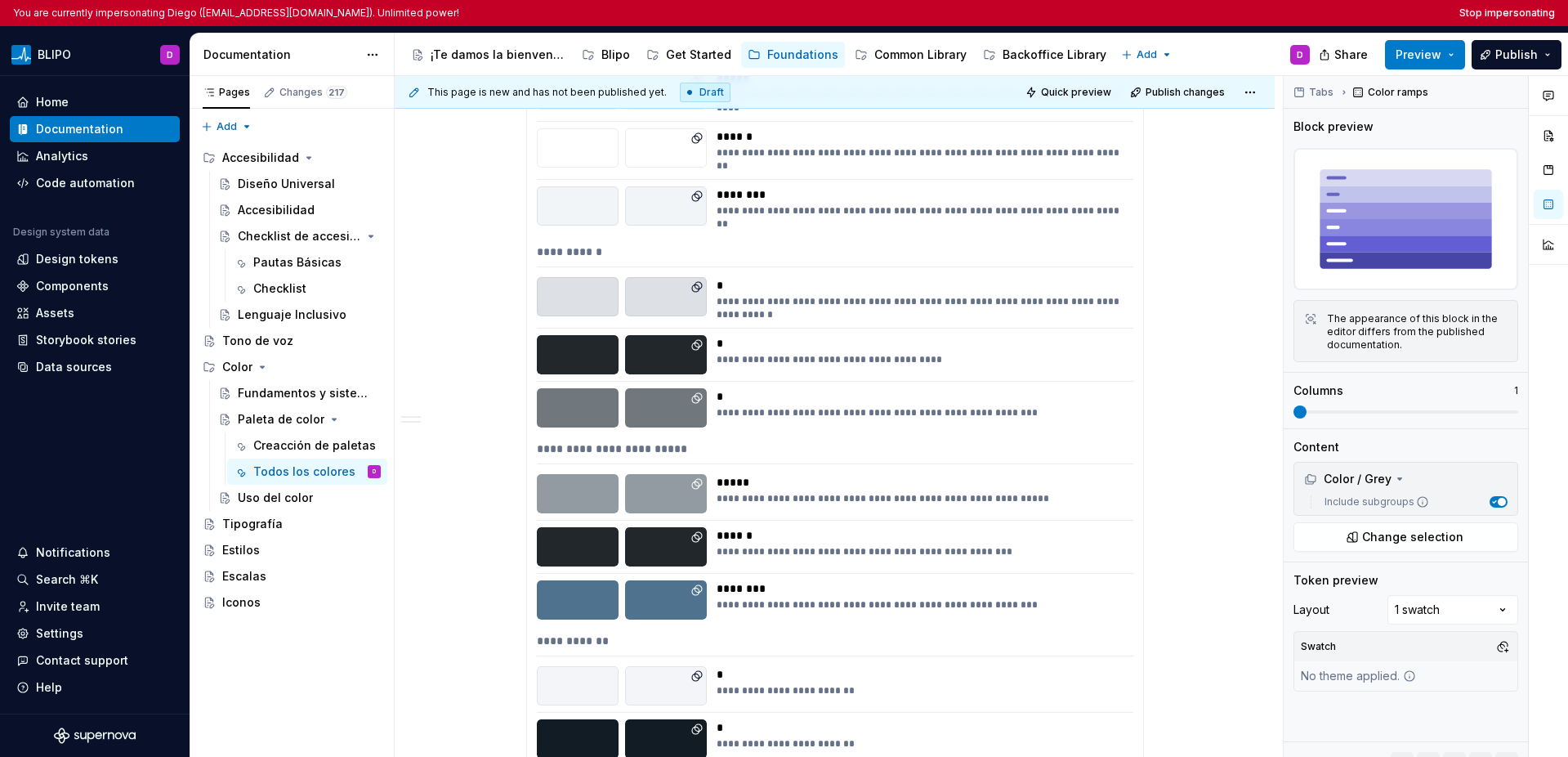
click at [959, 333] on div "**********" at bounding box center [835, 160] width 616 height 1216
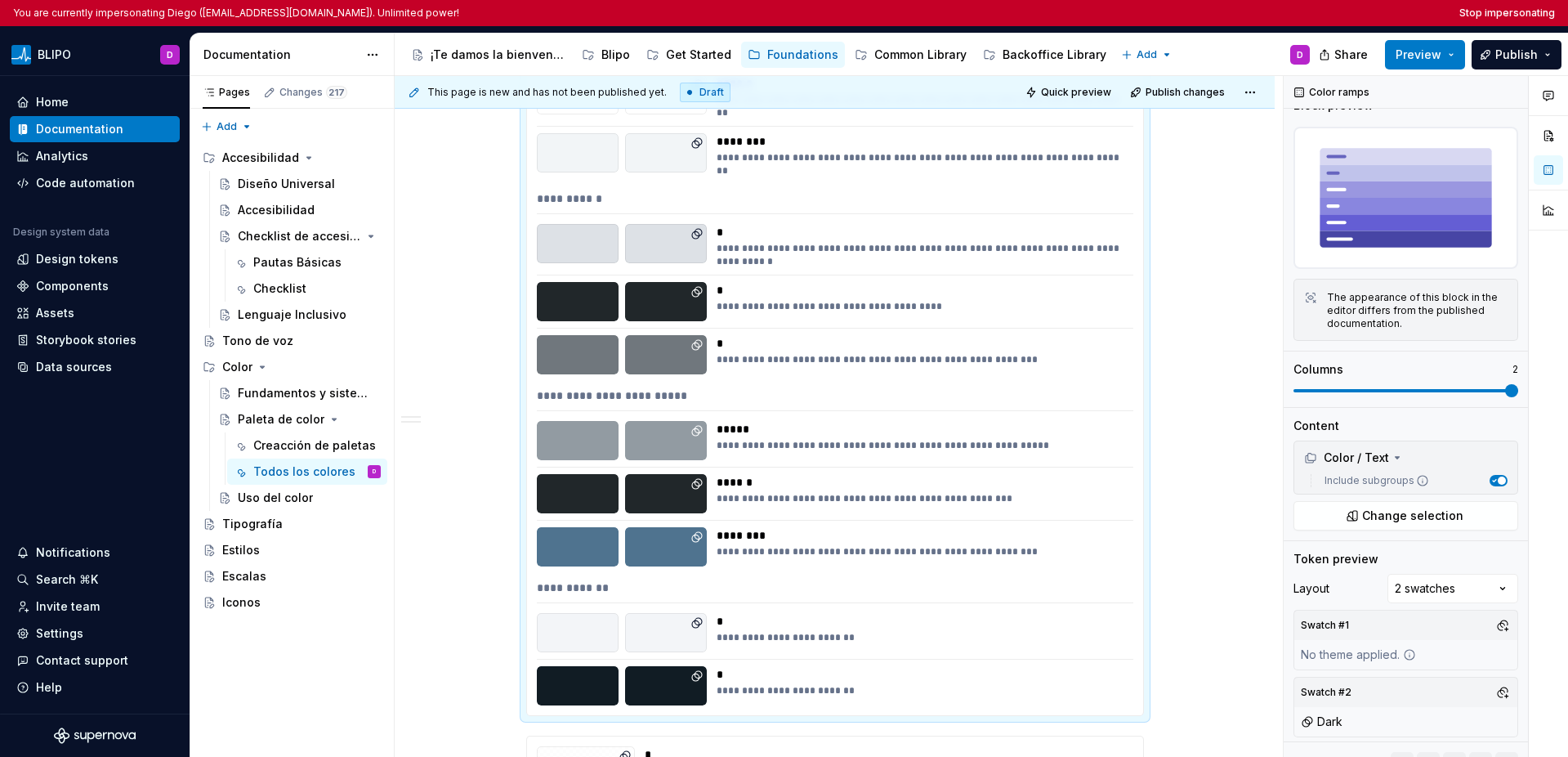
scroll to position [2692, 0]
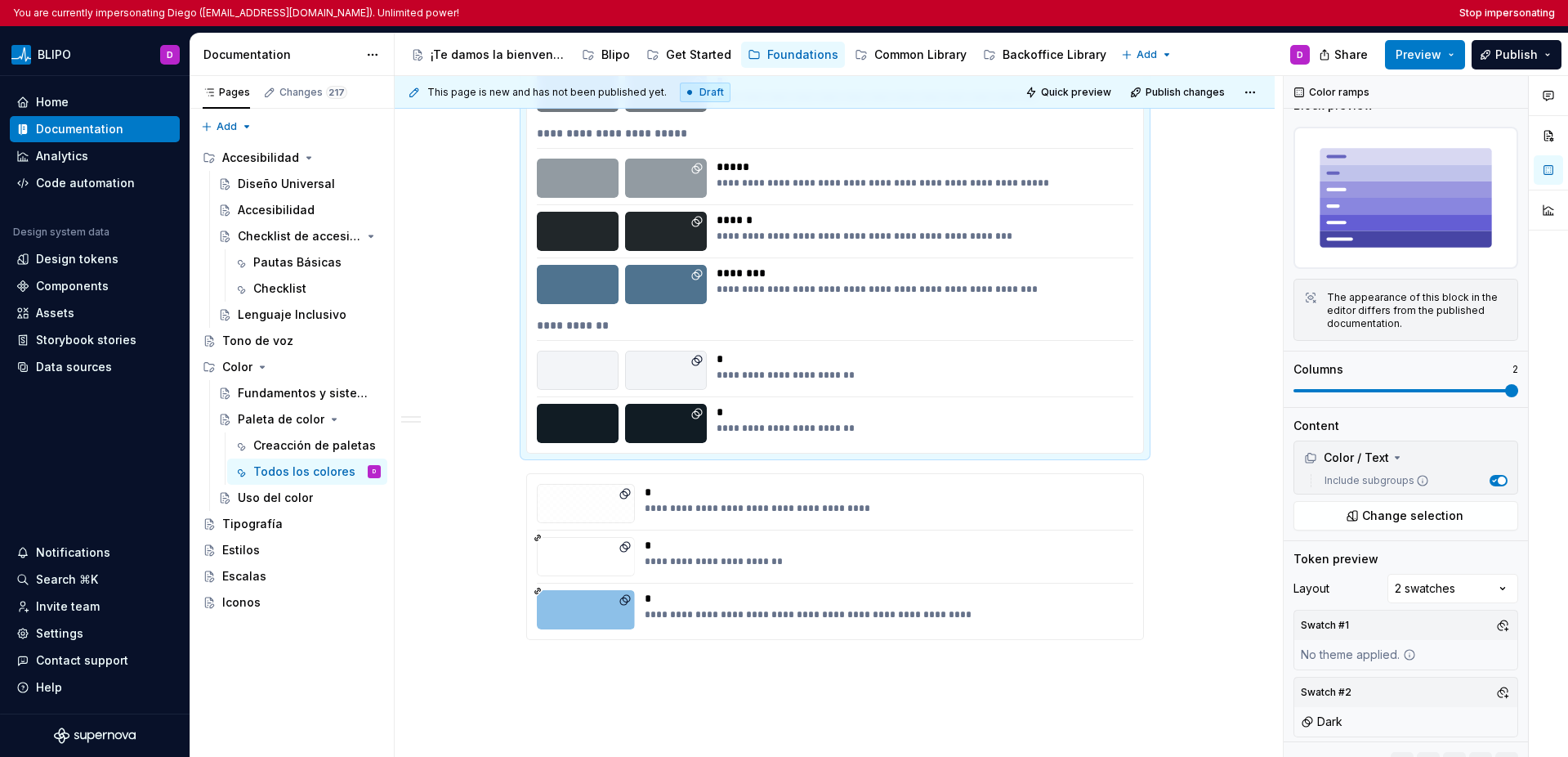
type textarea "*"
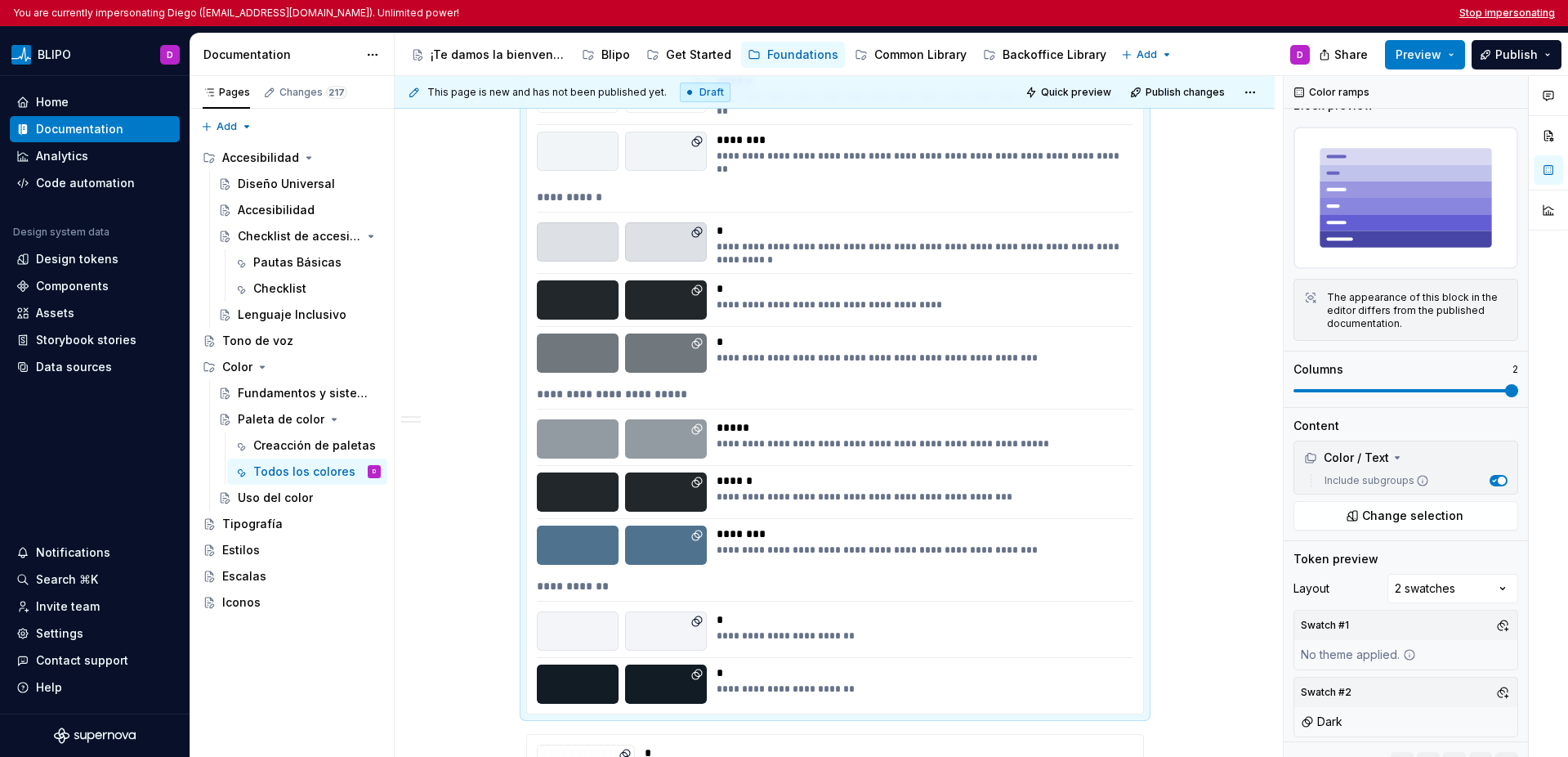
click at [1110, 10] on button "Stop impersonating" at bounding box center [1506, 13] width 95 height 13
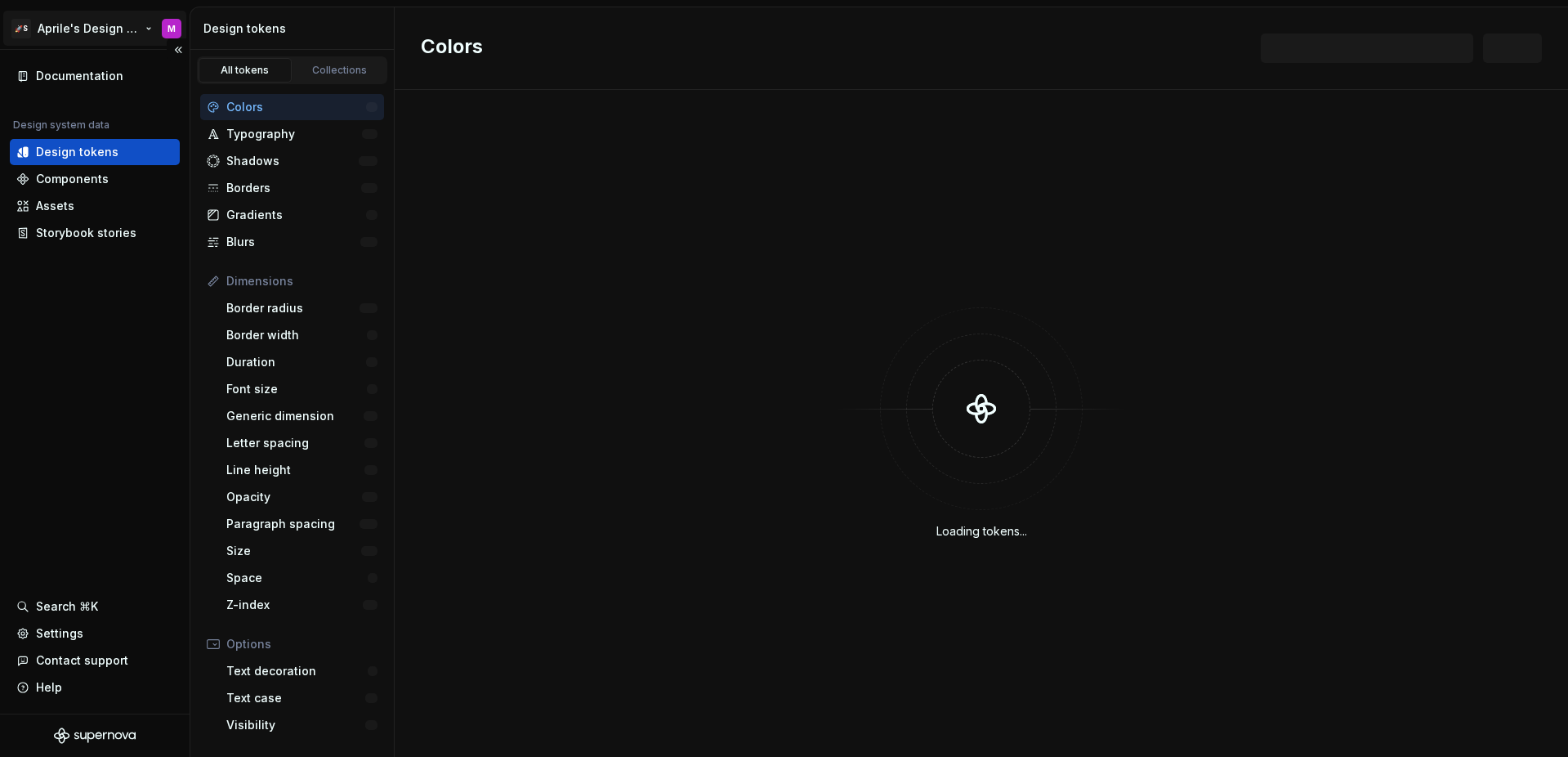
click at [77, 30] on html "🚀S Aprile's Design System M Documentation Design system data Design tokens Comp…" at bounding box center [784, 378] width 1568 height 757
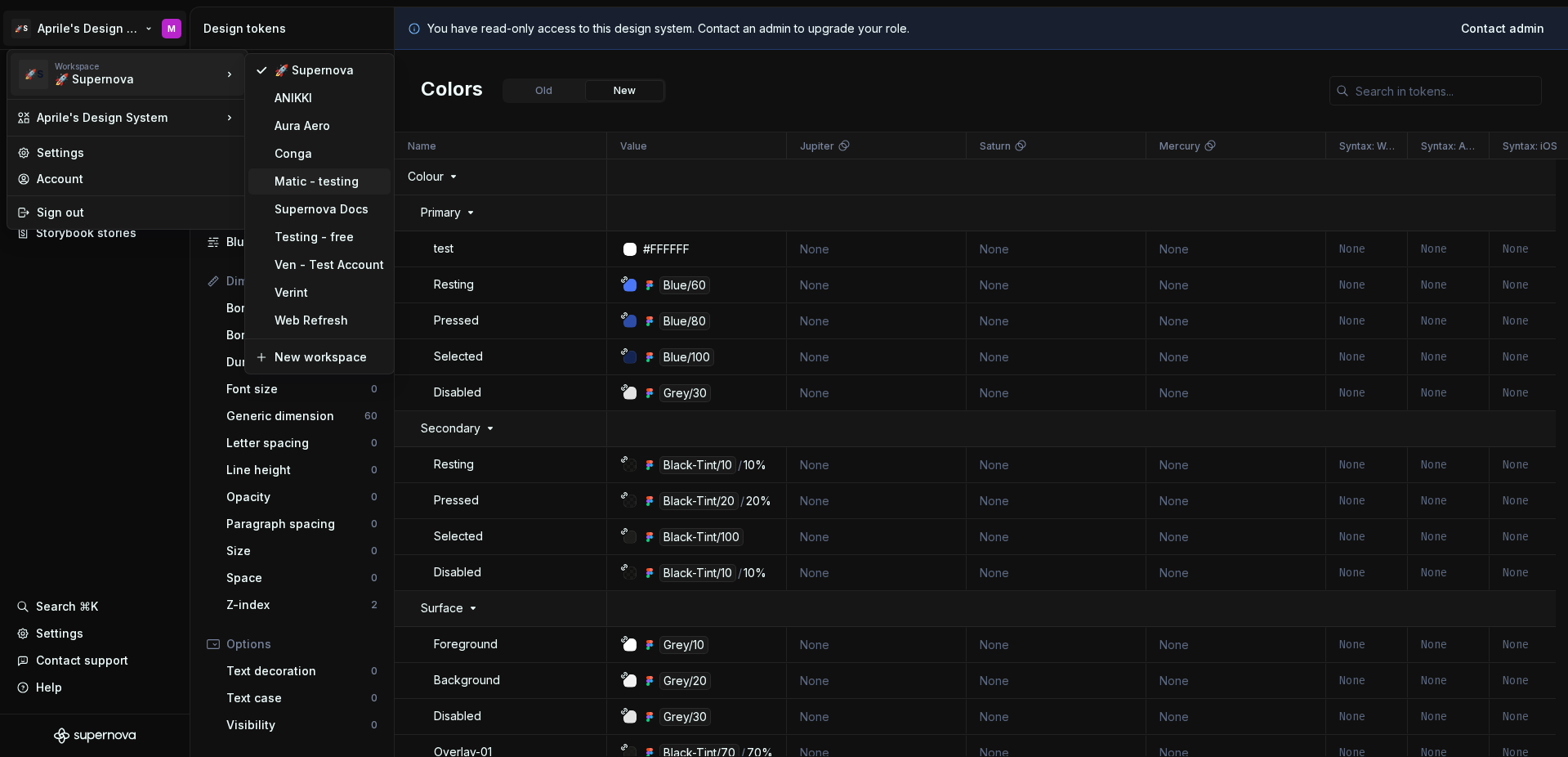
click at [278, 174] on div "Matic - testing" at bounding box center [329, 181] width 110 height 16
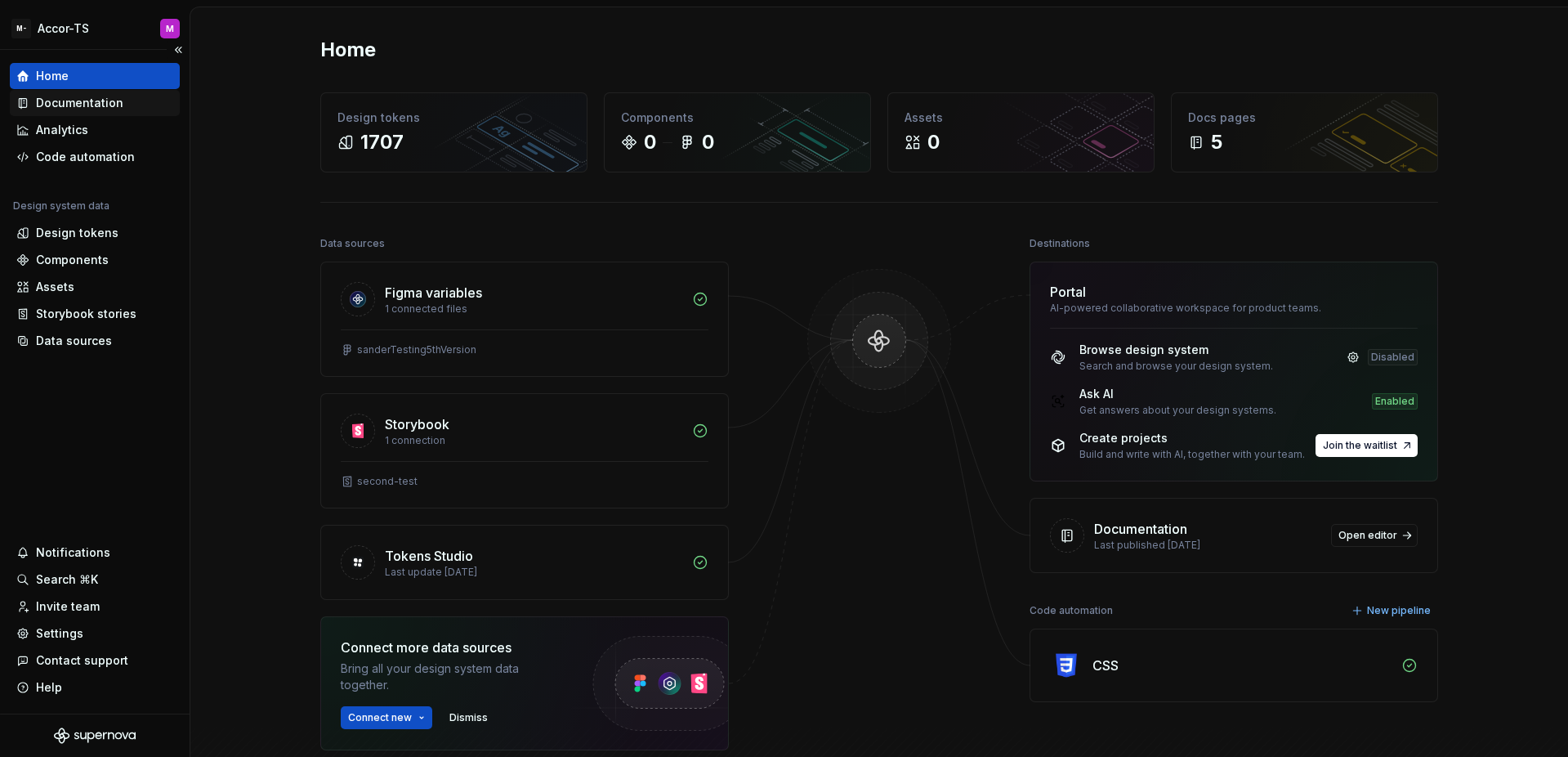
click at [98, 109] on div "Documentation" at bounding box center [80, 102] width 88 height 16
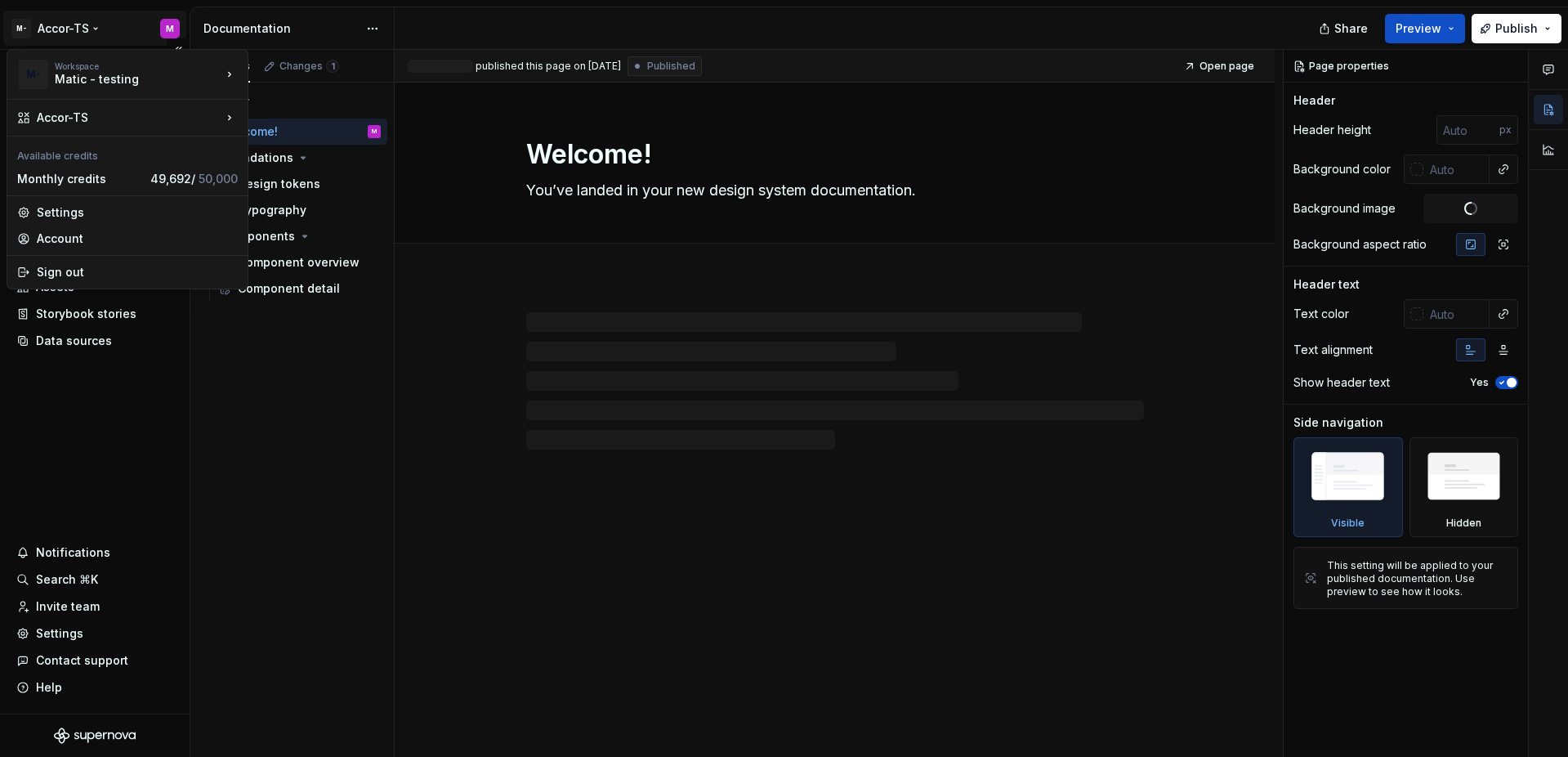
click at [68, 35] on html "M- Accor-TS M Home Documentation Analytics Code automation Design system data D…" at bounding box center [784, 378] width 1568 height 757
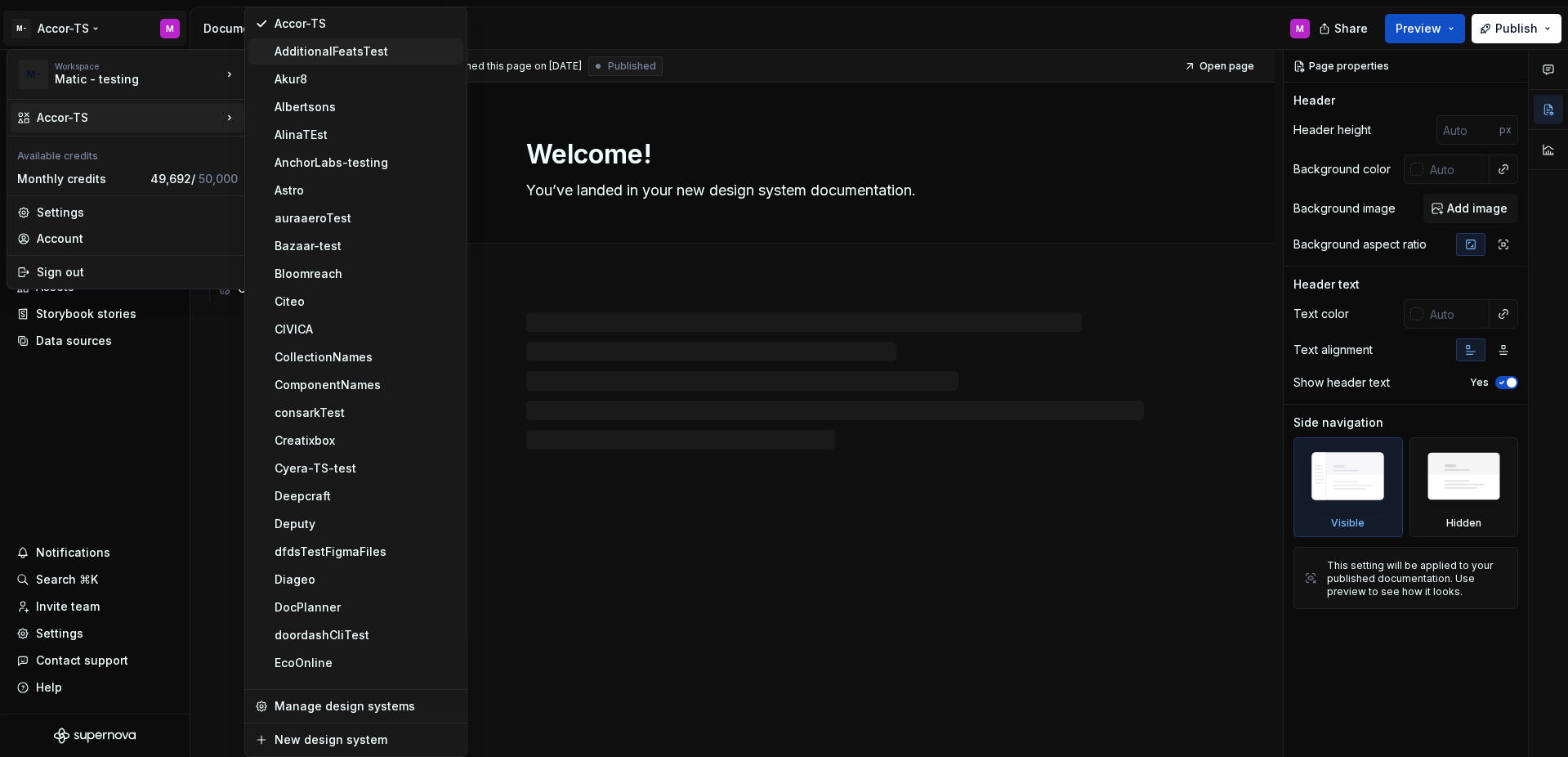
click at [324, 47] on div "AdditionalFeatsTest" at bounding box center [365, 51] width 182 height 16
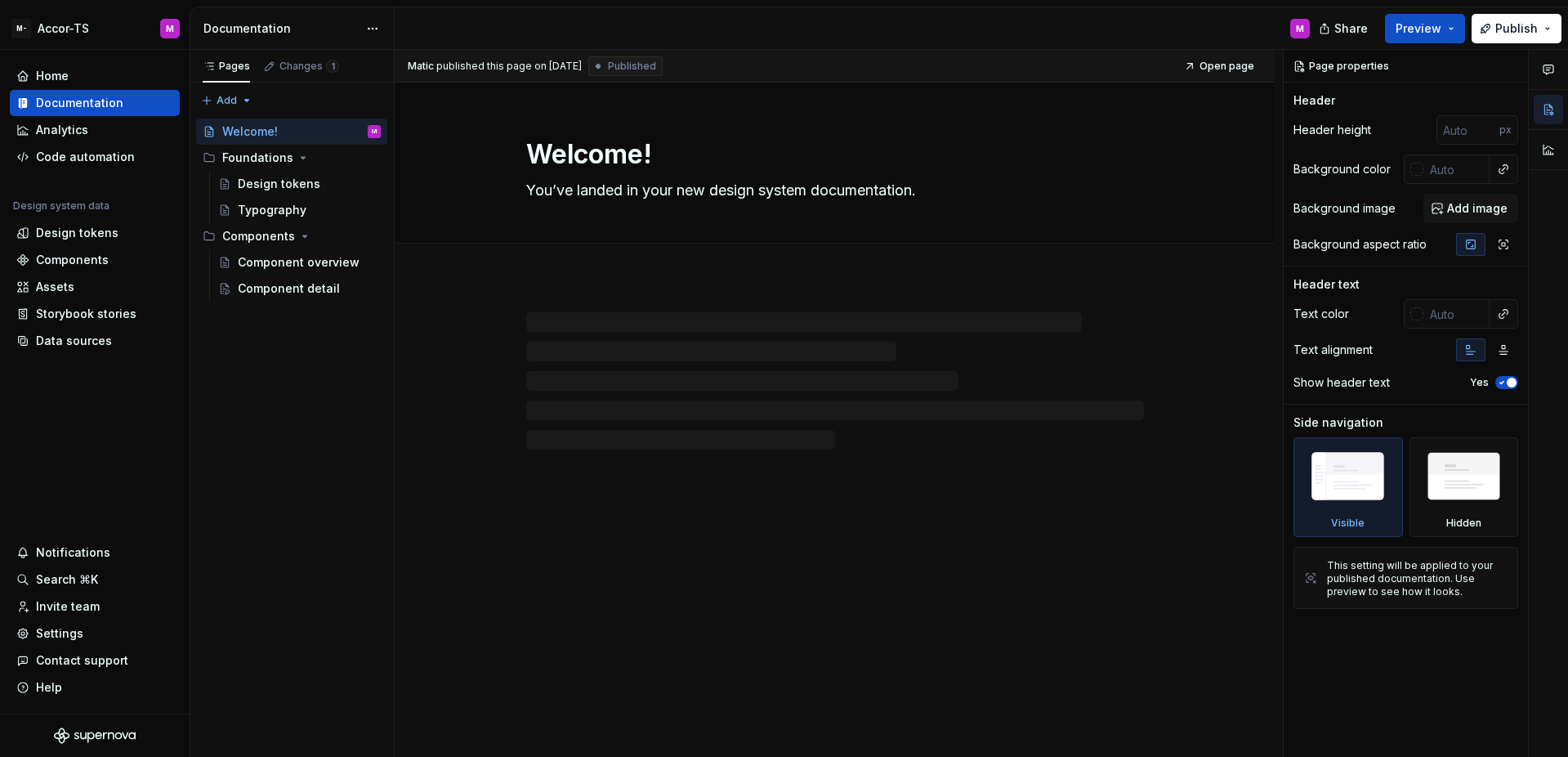
type textarea "*"
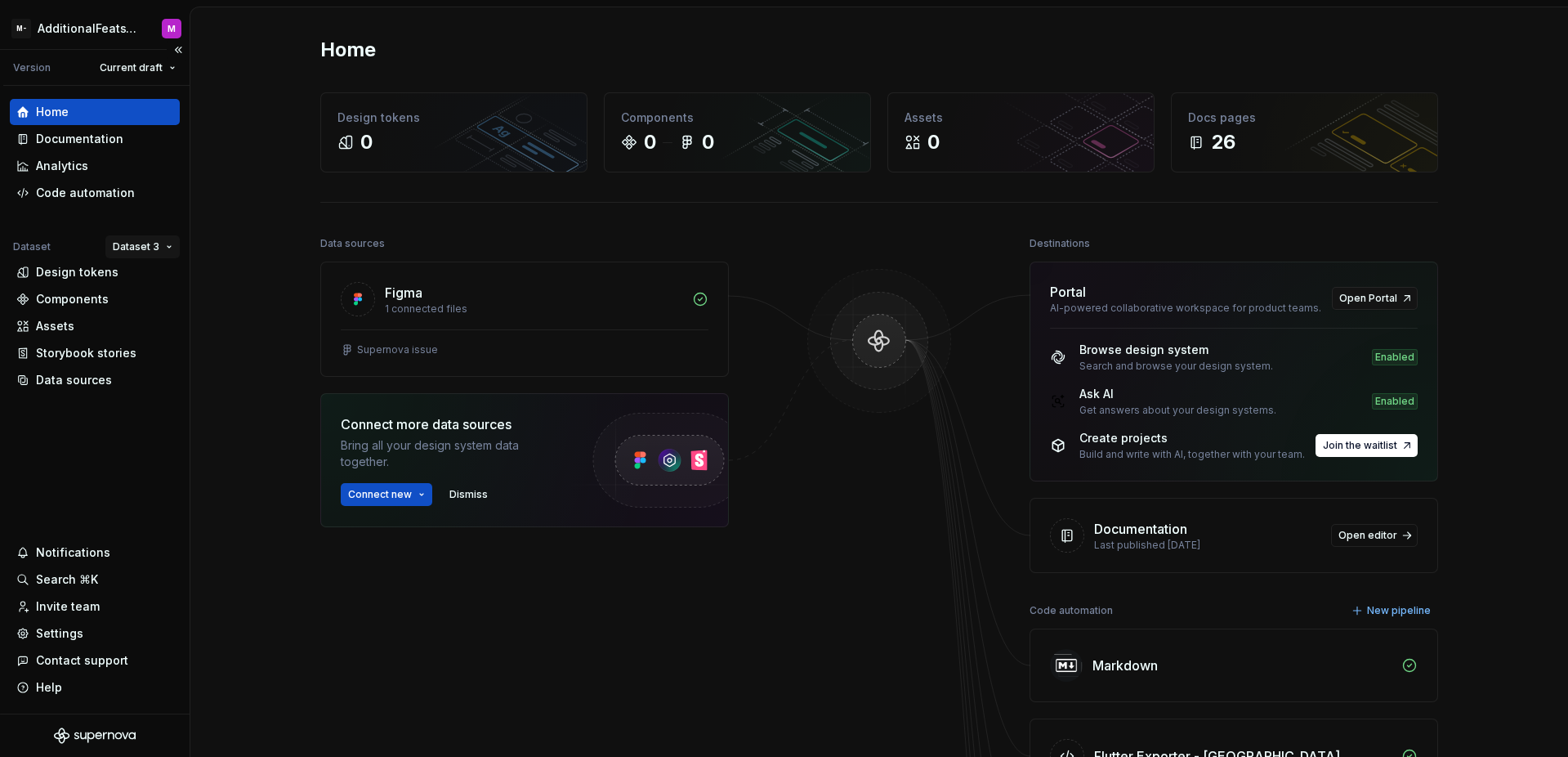
click at [142, 242] on html "M- AdditionalFeatsTest M Version Current draft Home Documentation Analytics Cod…" at bounding box center [784, 378] width 1568 height 757
click at [153, 273] on div "Dataset 1" at bounding box center [191, 278] width 106 height 16
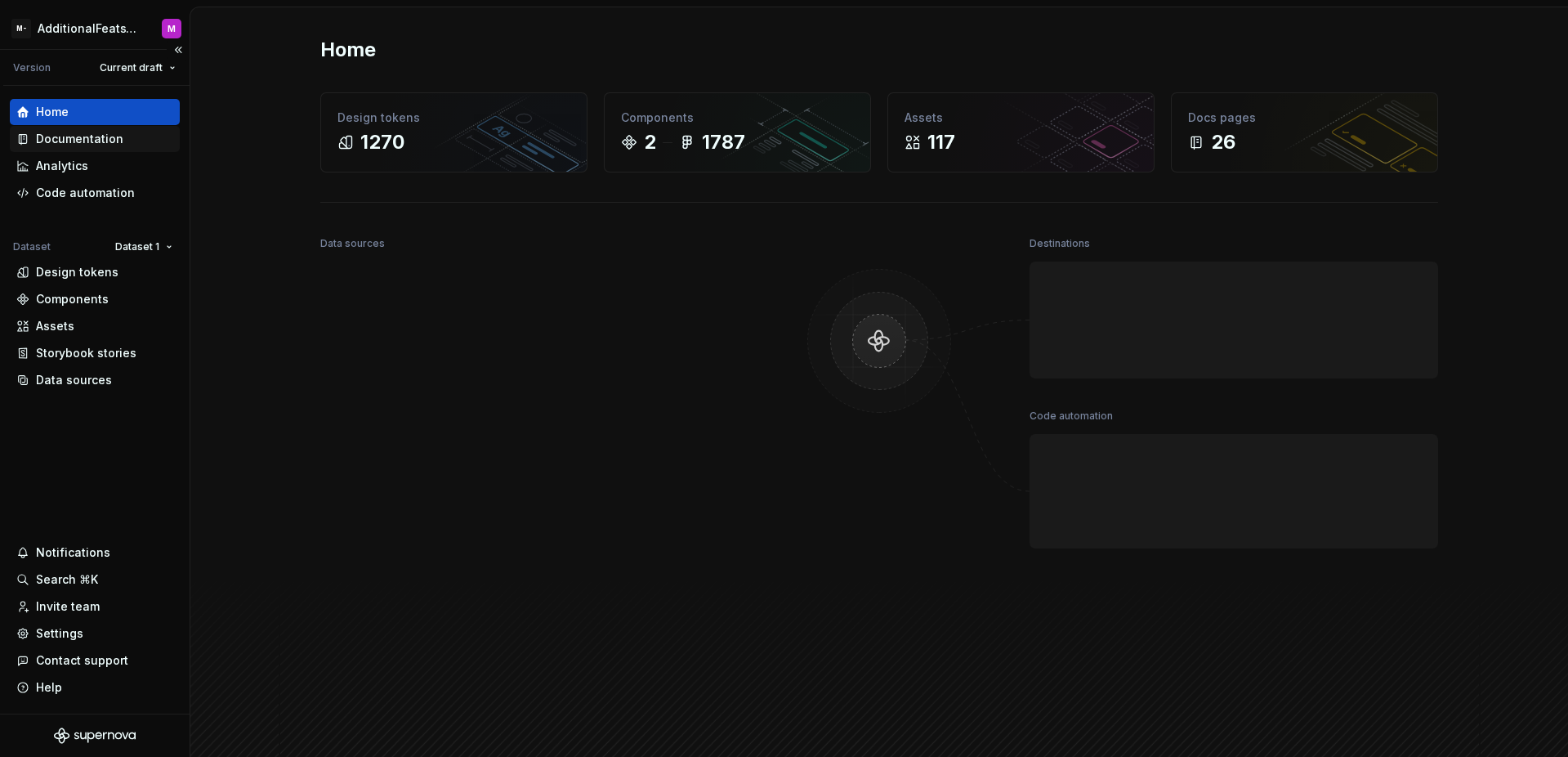
click at [100, 143] on div "Documentation" at bounding box center [80, 138] width 88 height 16
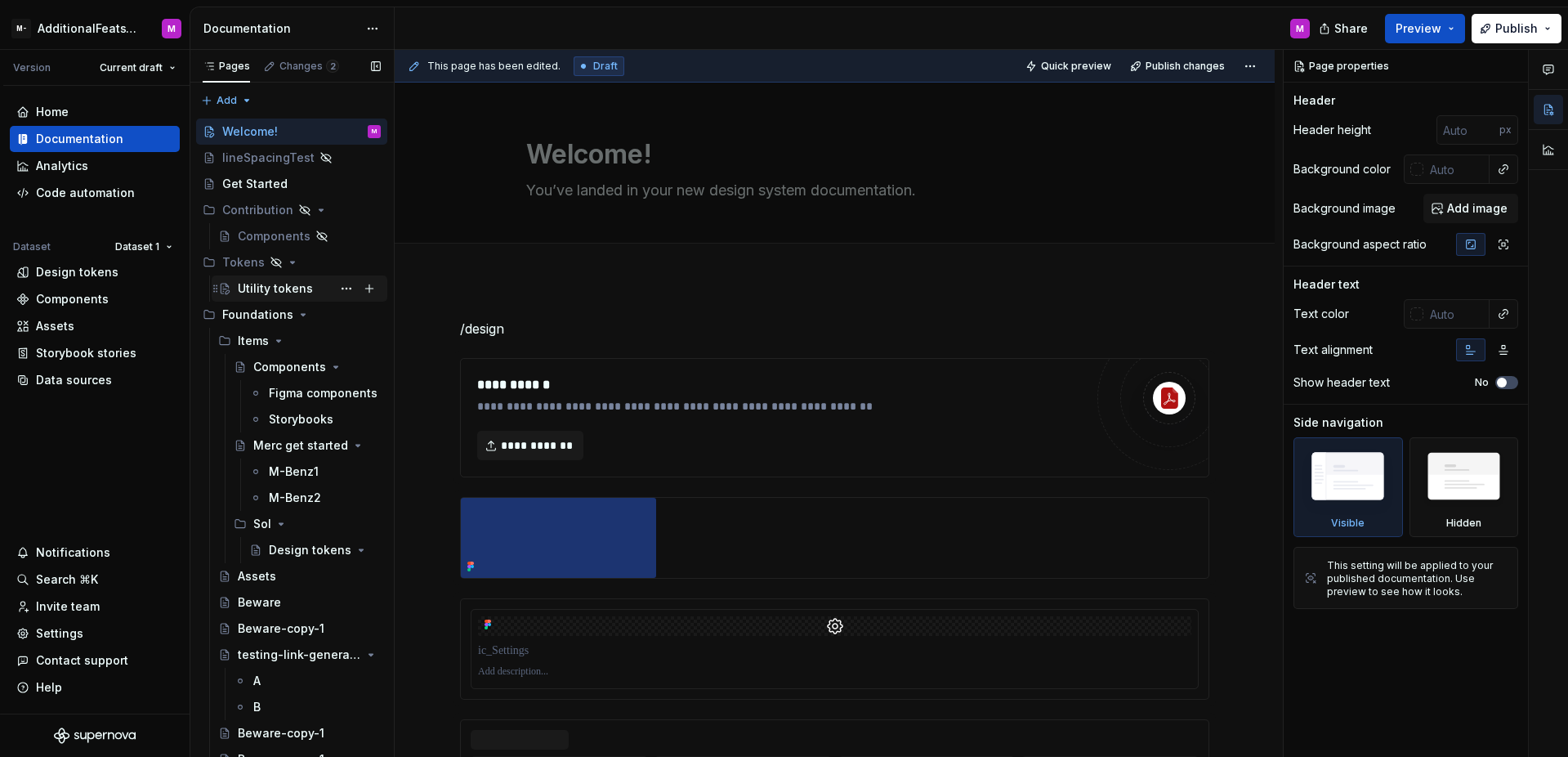
click at [335, 299] on button "Page tree" at bounding box center [346, 288] width 23 height 23
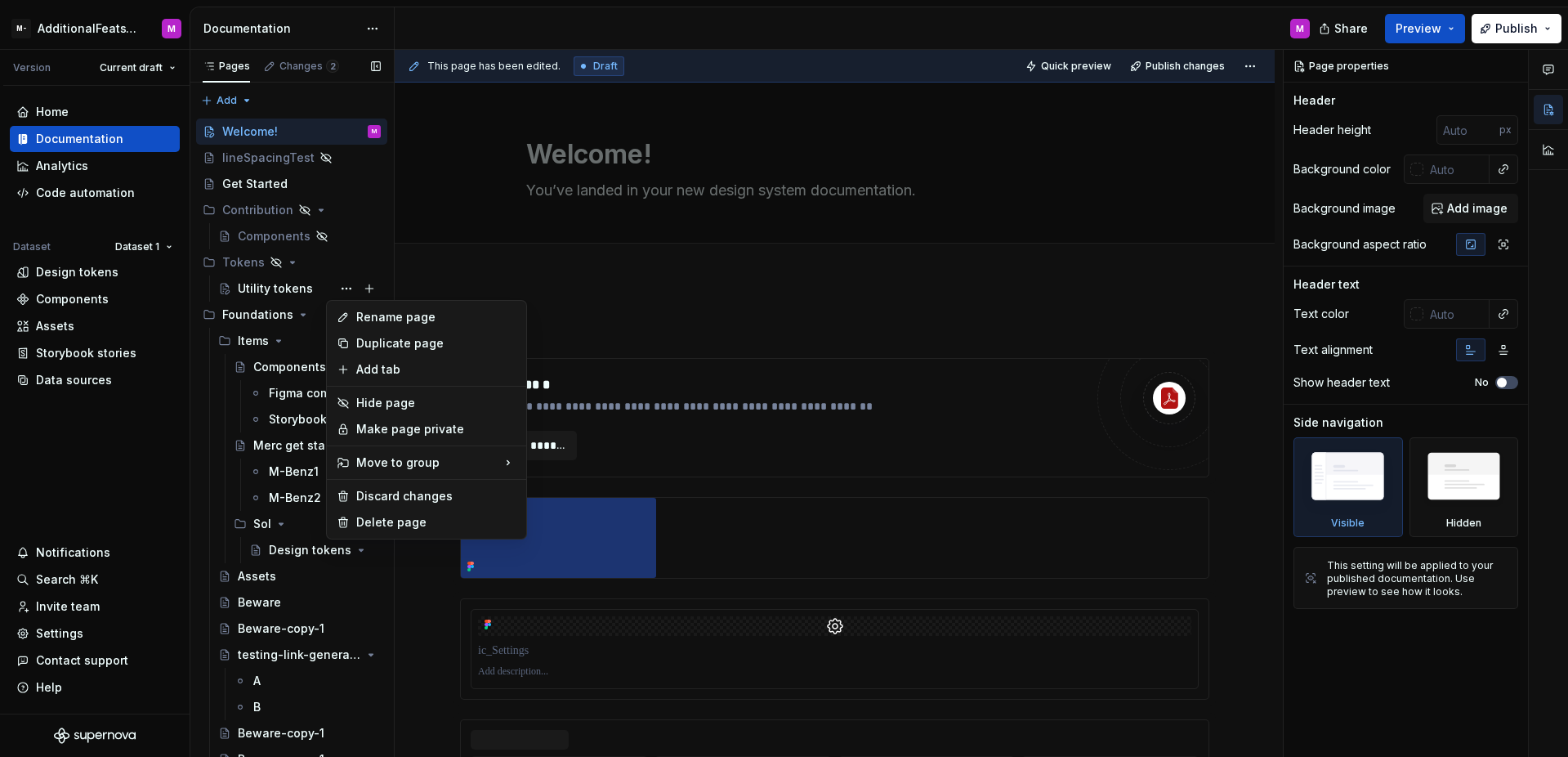
click at [302, 297] on div "Pages Changes 2 Add Accessibility guide for tree Page tree. Navigate the tree w…" at bounding box center [292, 407] width 204 height 714
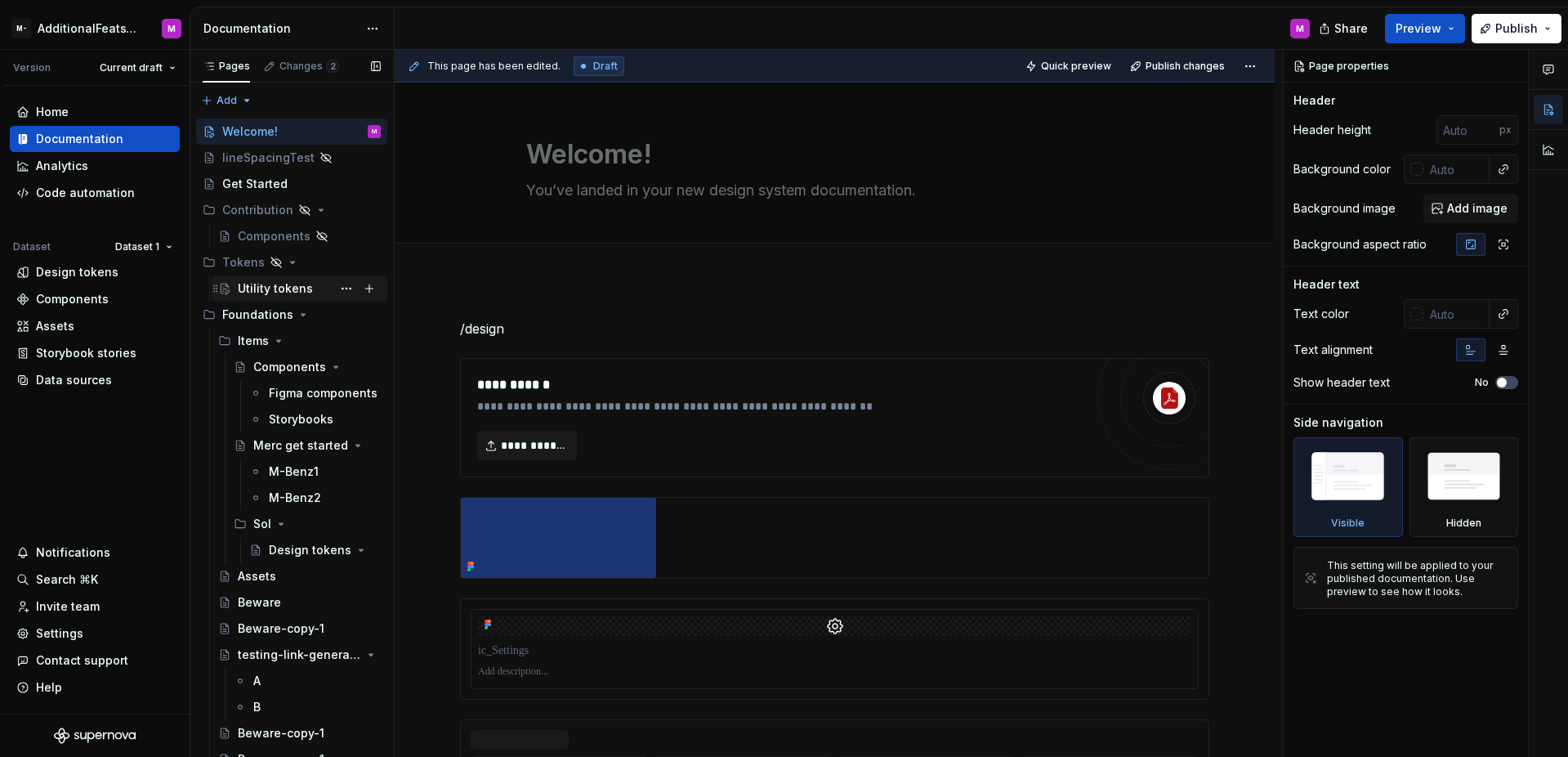
click at [303, 293] on div "Utility tokens" at bounding box center [275, 288] width 75 height 16
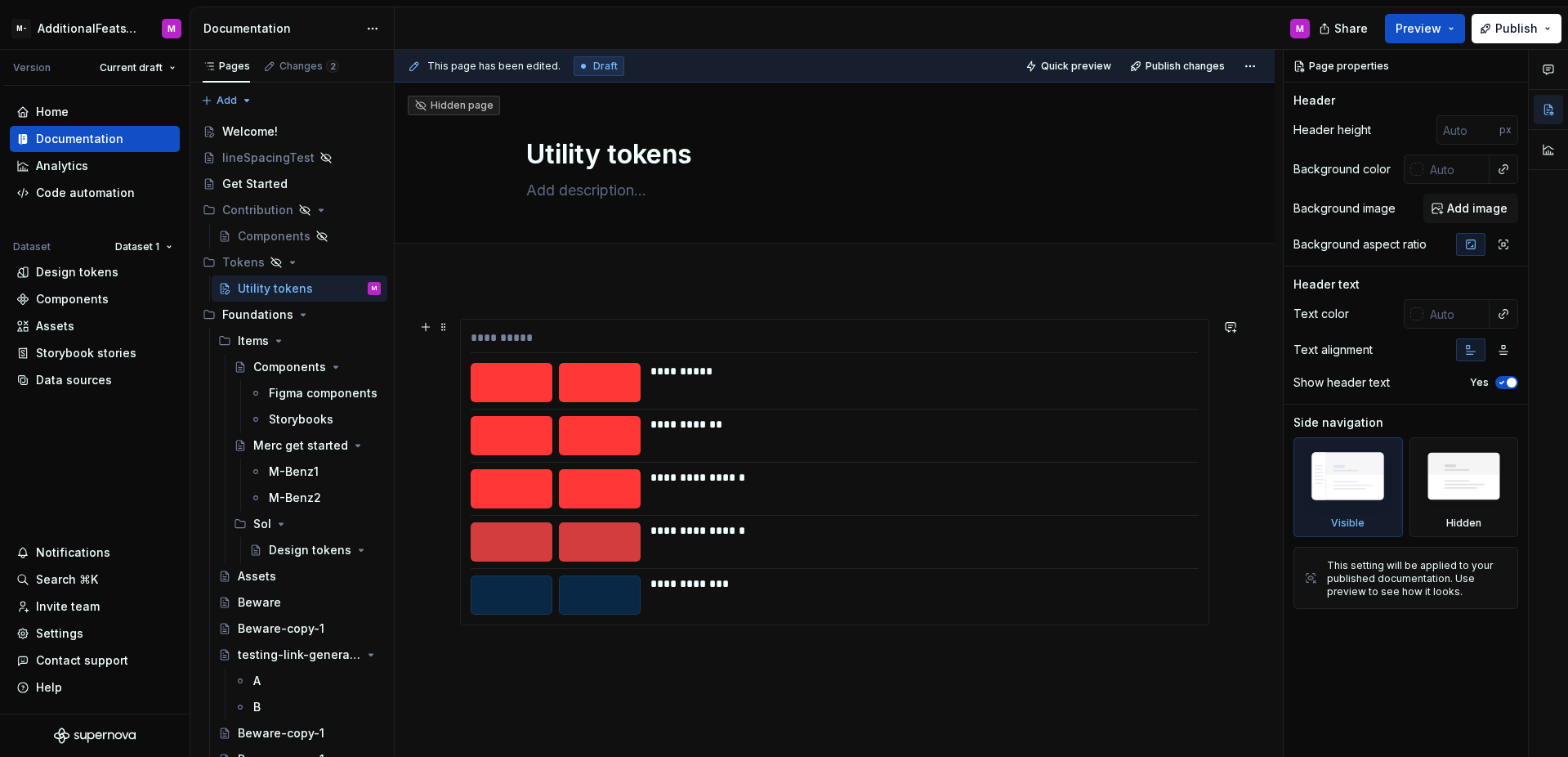
click at [706, 370] on div "**********" at bounding box center [919, 370] width 538 height 16
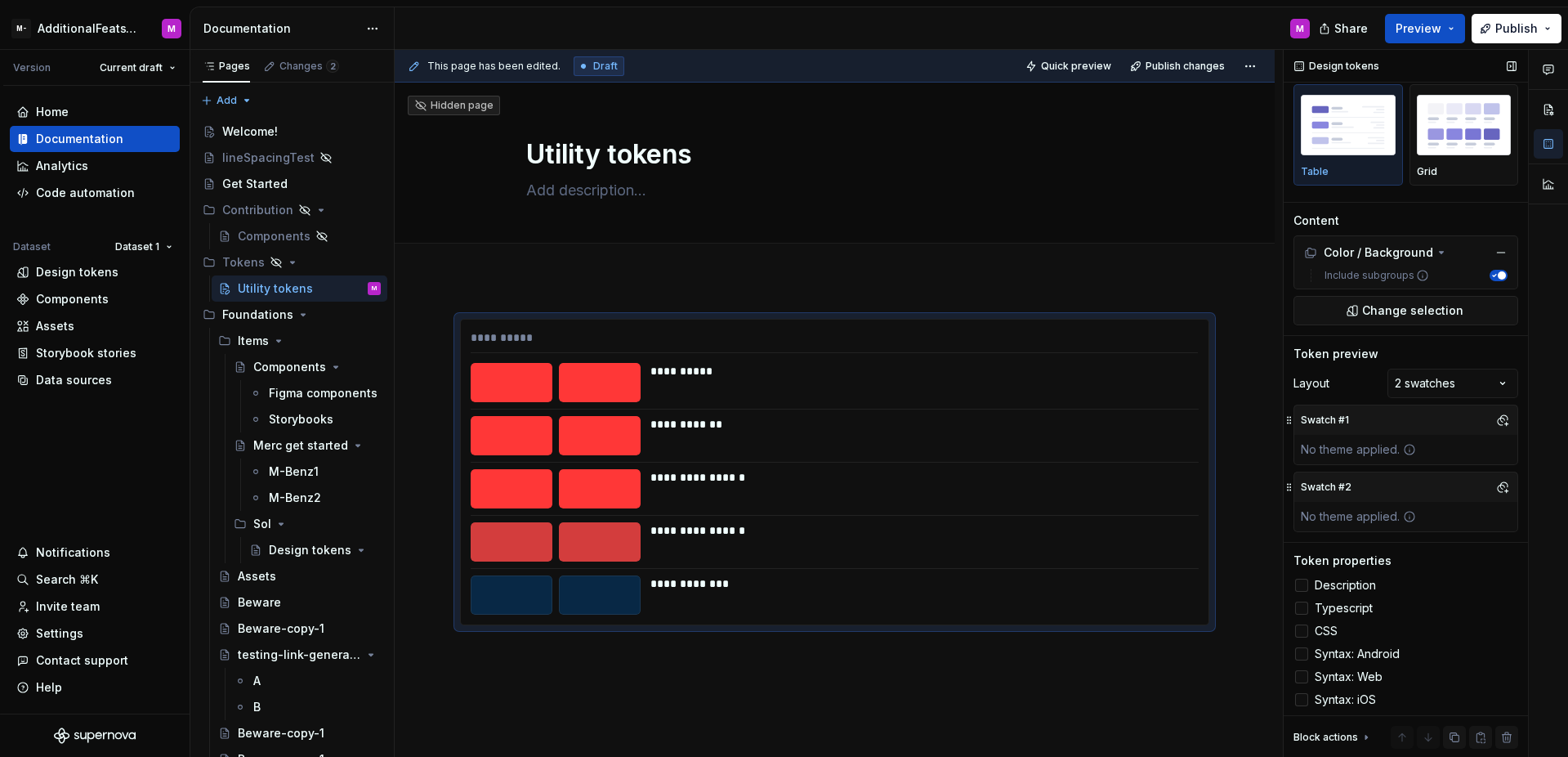
scroll to position [41, 0]
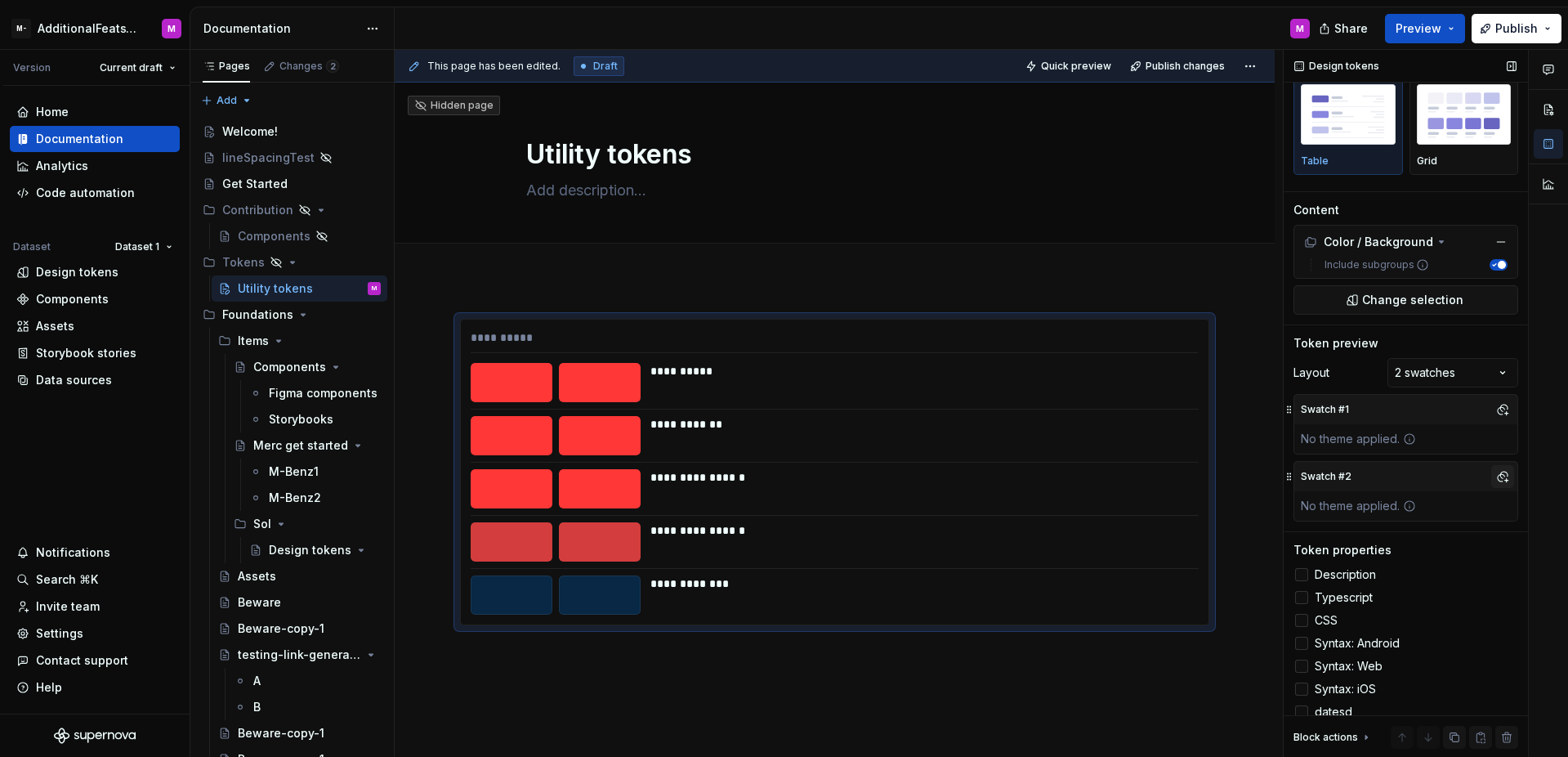
click at [1491, 479] on button "button" at bounding box center [1502, 476] width 23 height 23
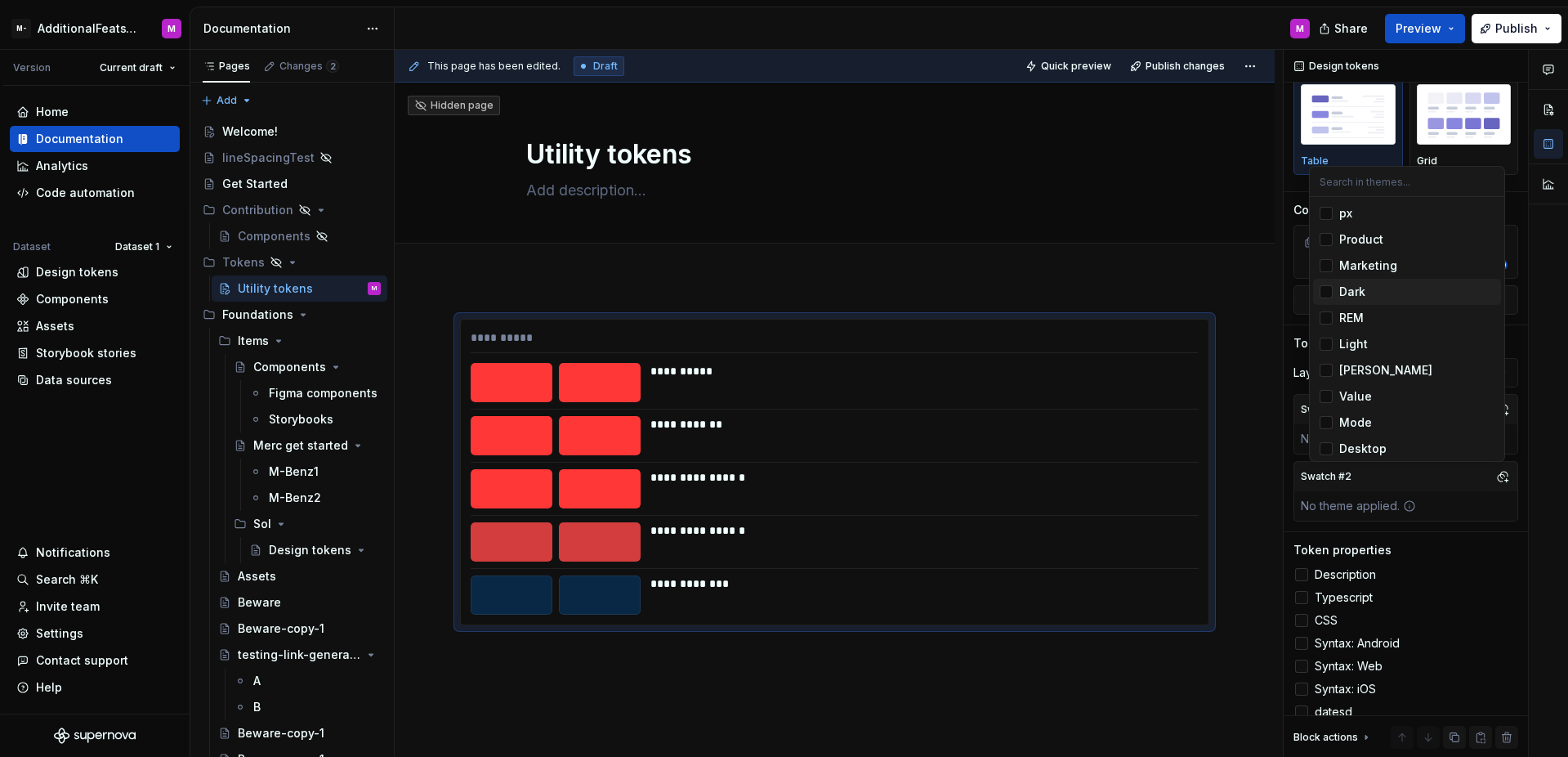
click at [1333, 296] on span "Dark" at bounding box center [1407, 291] width 188 height 26
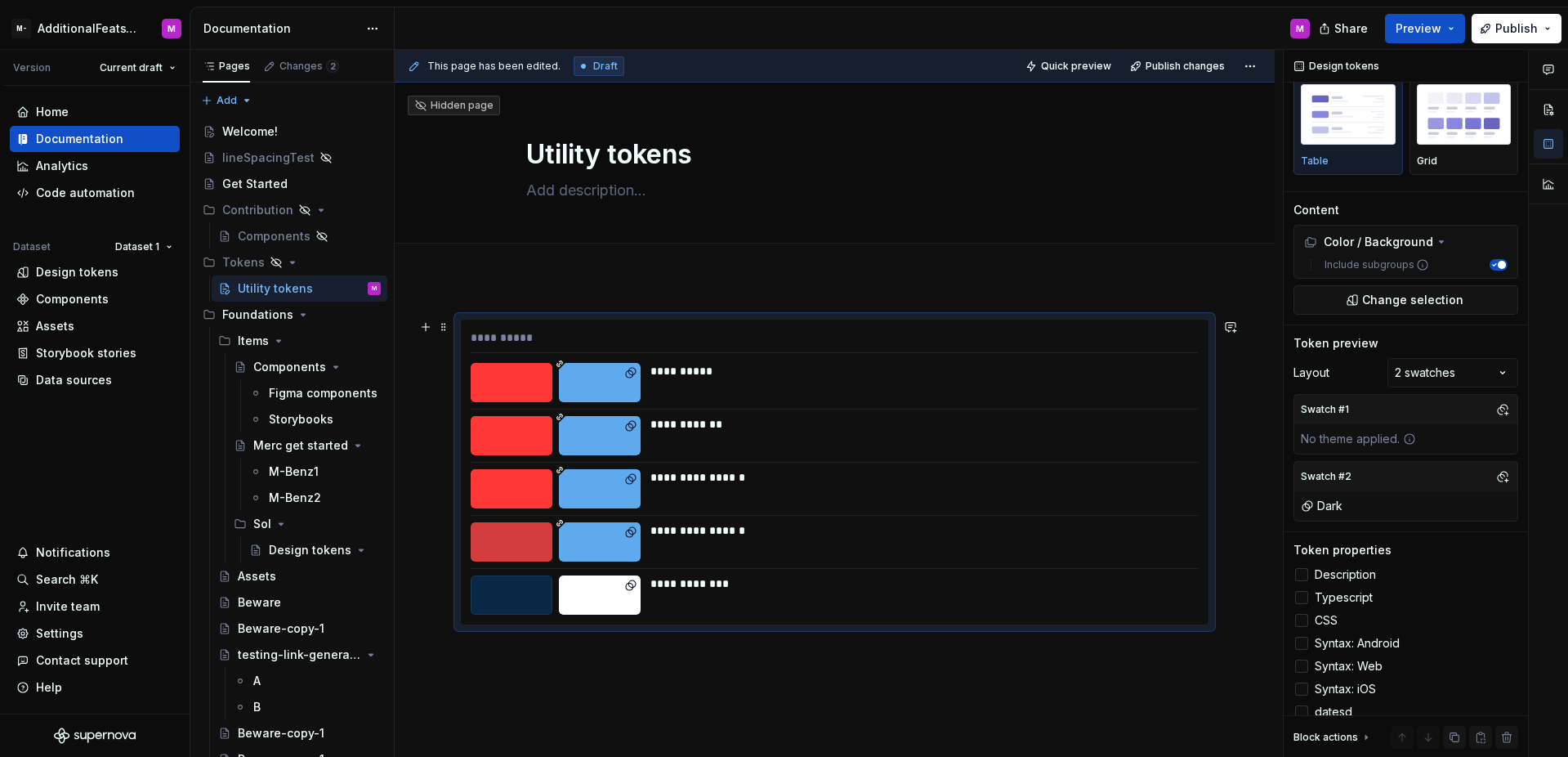
click at [1234, 350] on html "M- AdditionalFeatsTest M Version Current draft Home Documentation Analytics Cod…" at bounding box center [784, 378] width 1568 height 757
click at [1156, 388] on div "**********" at bounding box center [920, 382] width 538 height 39
click at [1494, 407] on button "button" at bounding box center [1502, 409] width 23 height 23
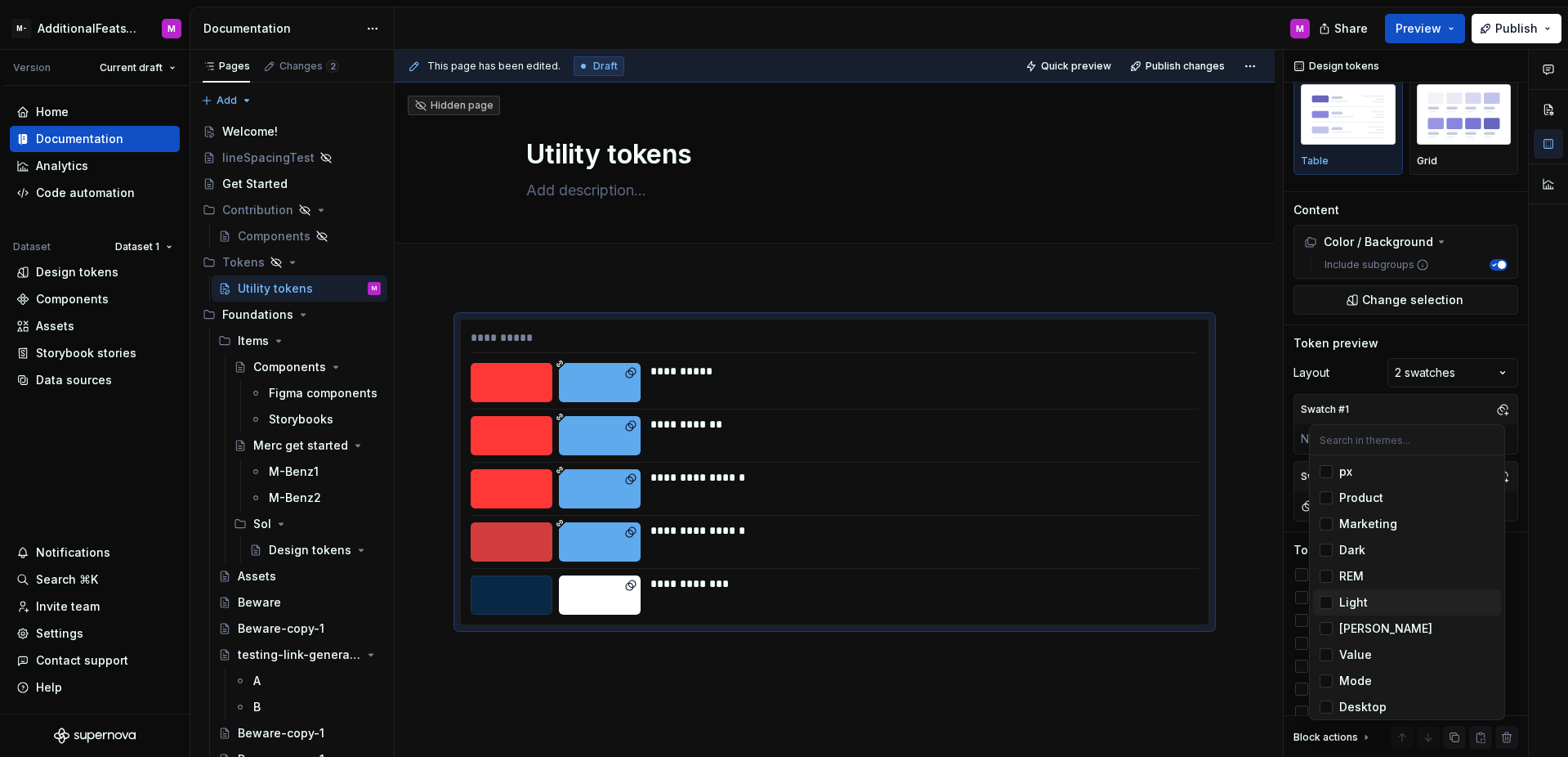
click at [1327, 601] on div "Suggestions" at bounding box center [1326, 602] width 13 height 13
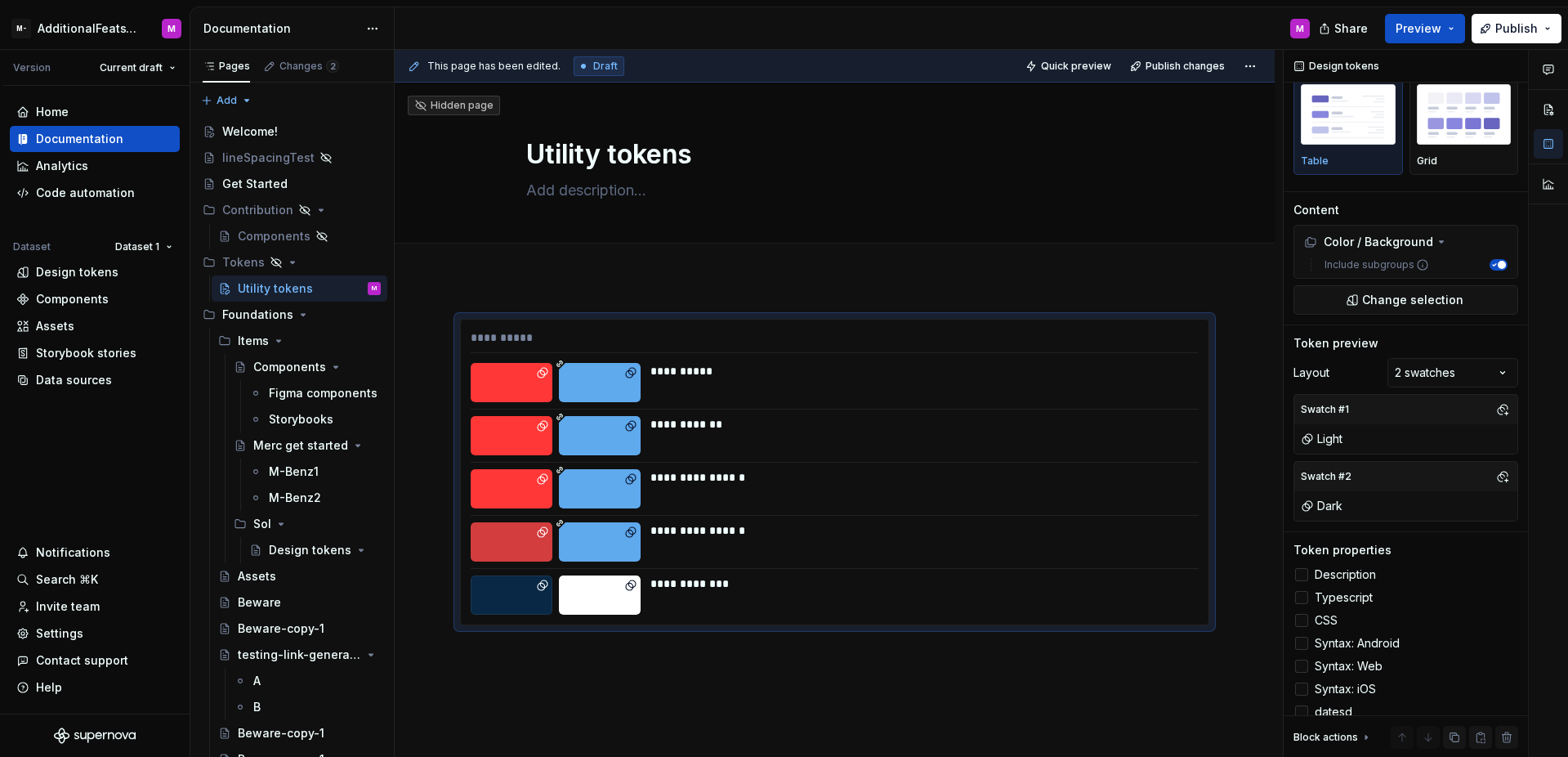
click at [1228, 392] on html "M- AdditionalFeatsTest M Version Current draft Home Documentation Analytics Cod…" at bounding box center [784, 378] width 1568 height 757
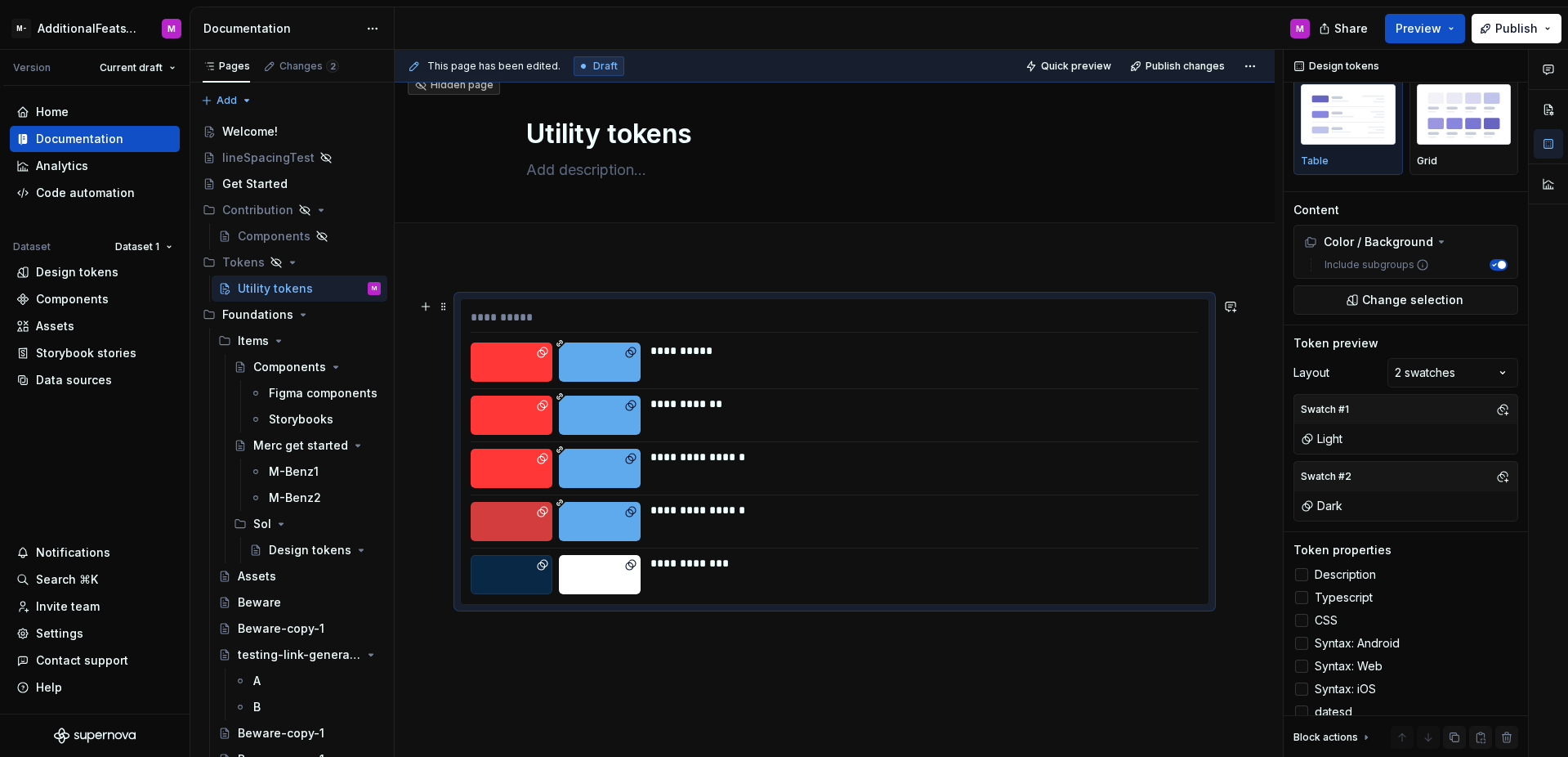
click at [603, 372] on div at bounding box center [599, 362] width 82 height 39
click at [607, 354] on div at bounding box center [599, 362] width 82 height 39
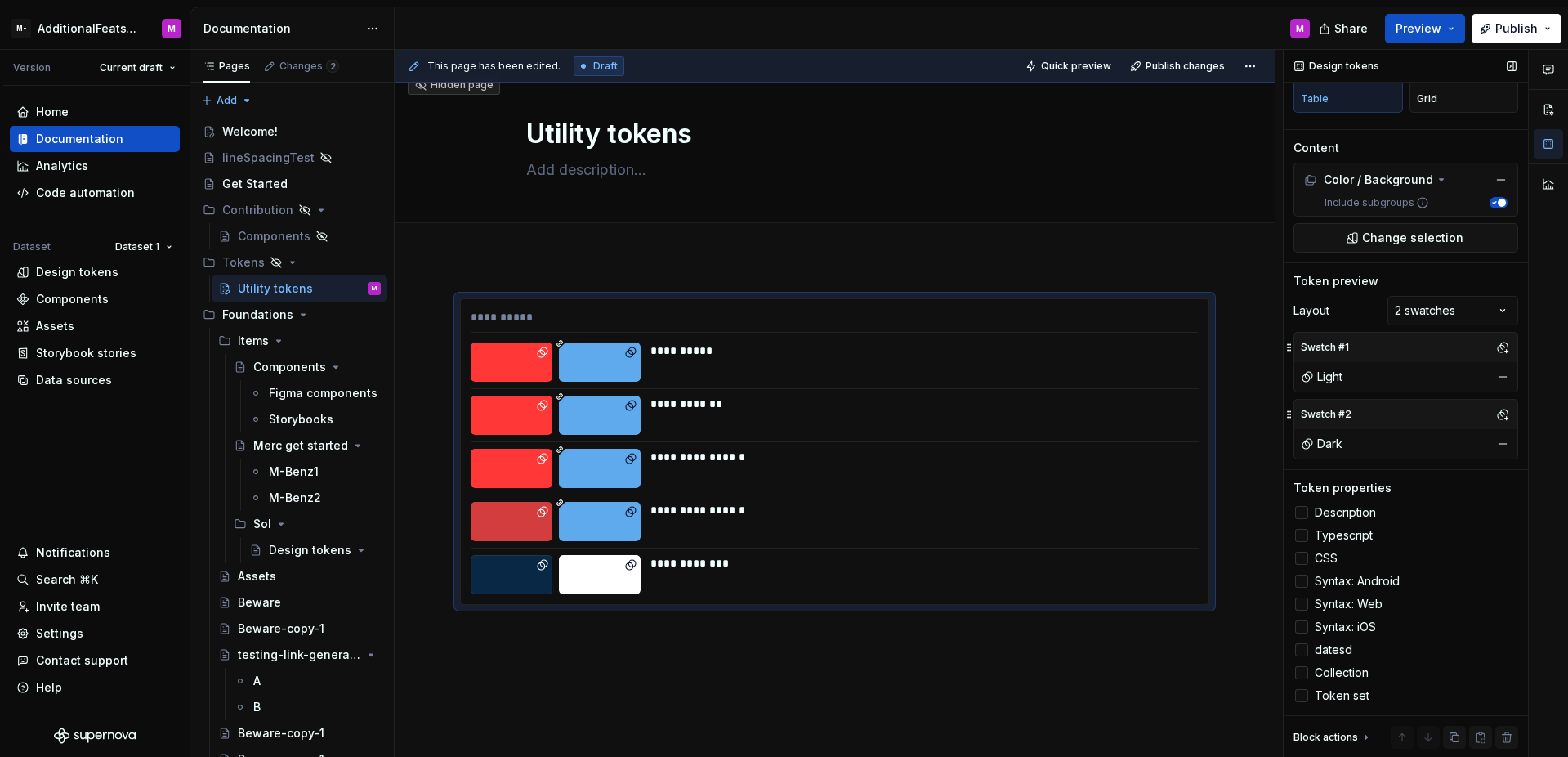
scroll to position [0, 0]
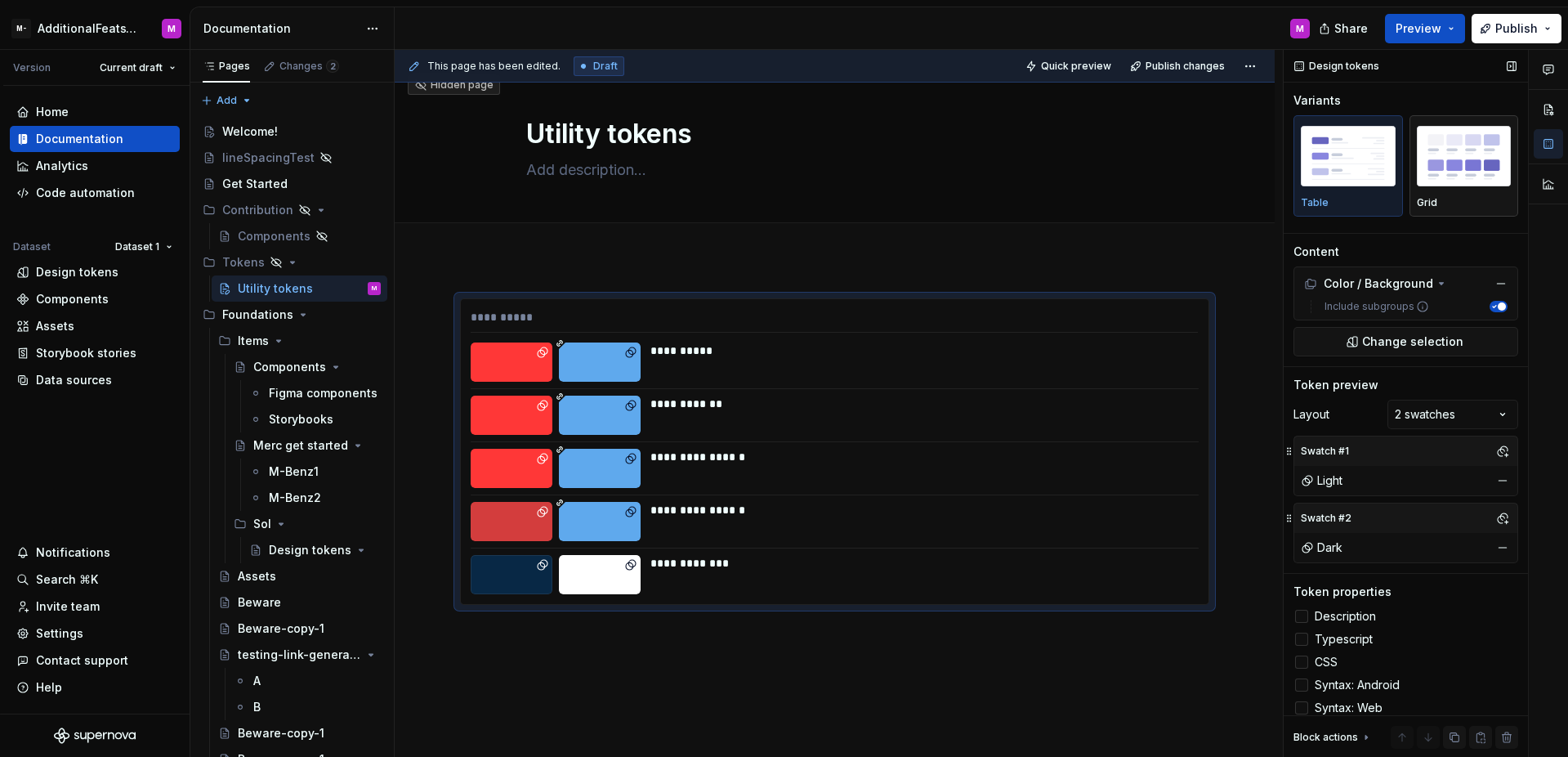
click at [1457, 196] on div "Grid" at bounding box center [1464, 202] width 95 height 13
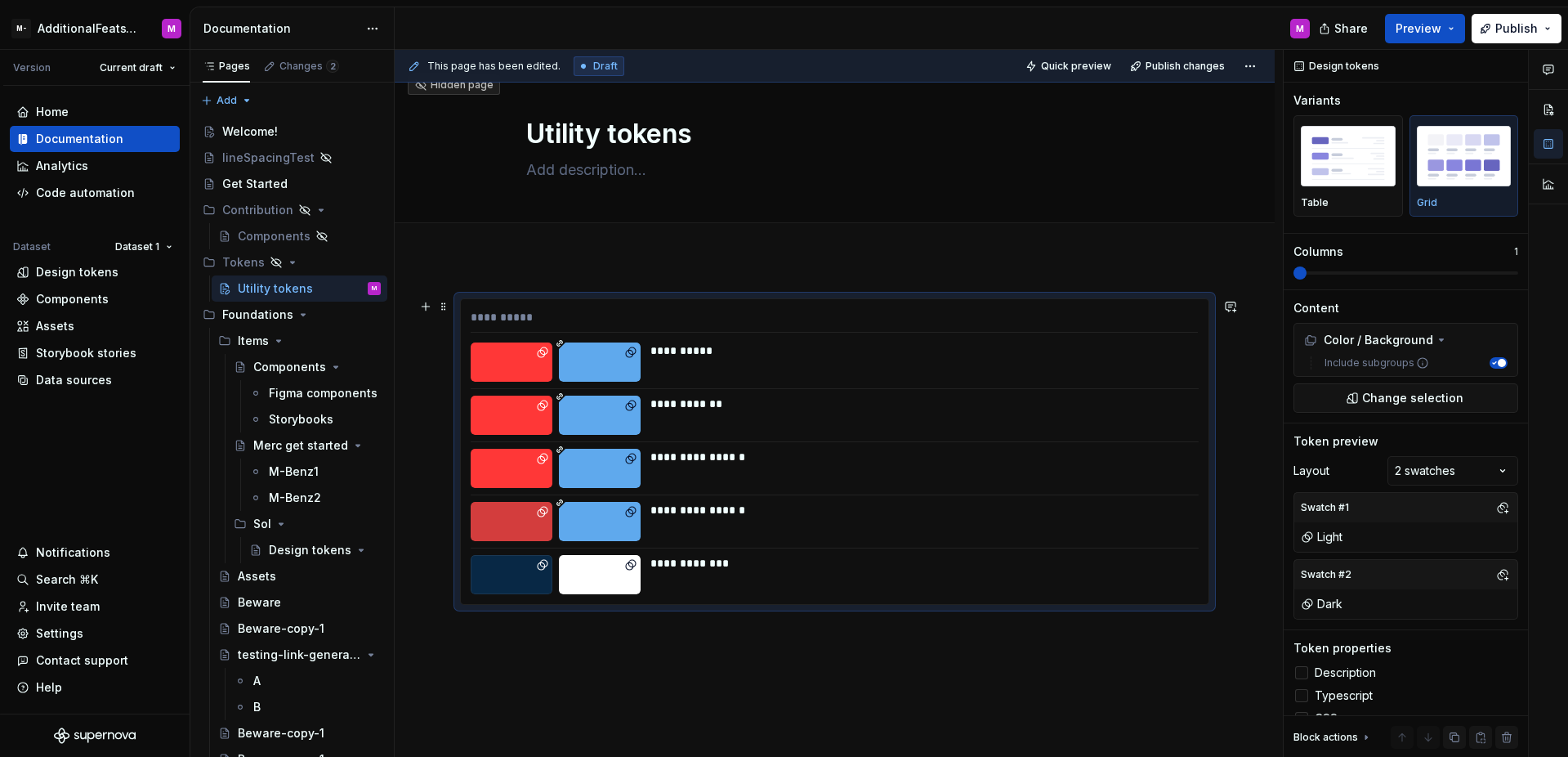
click at [1086, 482] on div "**********" at bounding box center [920, 468] width 538 height 39
click at [1364, 267] on span at bounding box center [1370, 273] width 13 height 13
click at [1301, 275] on span at bounding box center [1300, 273] width 13 height 13
click at [1244, 456] on div "**********" at bounding box center [835, 555] width 880 height 592
click at [1058, 468] on div "**********" at bounding box center [920, 468] width 538 height 39
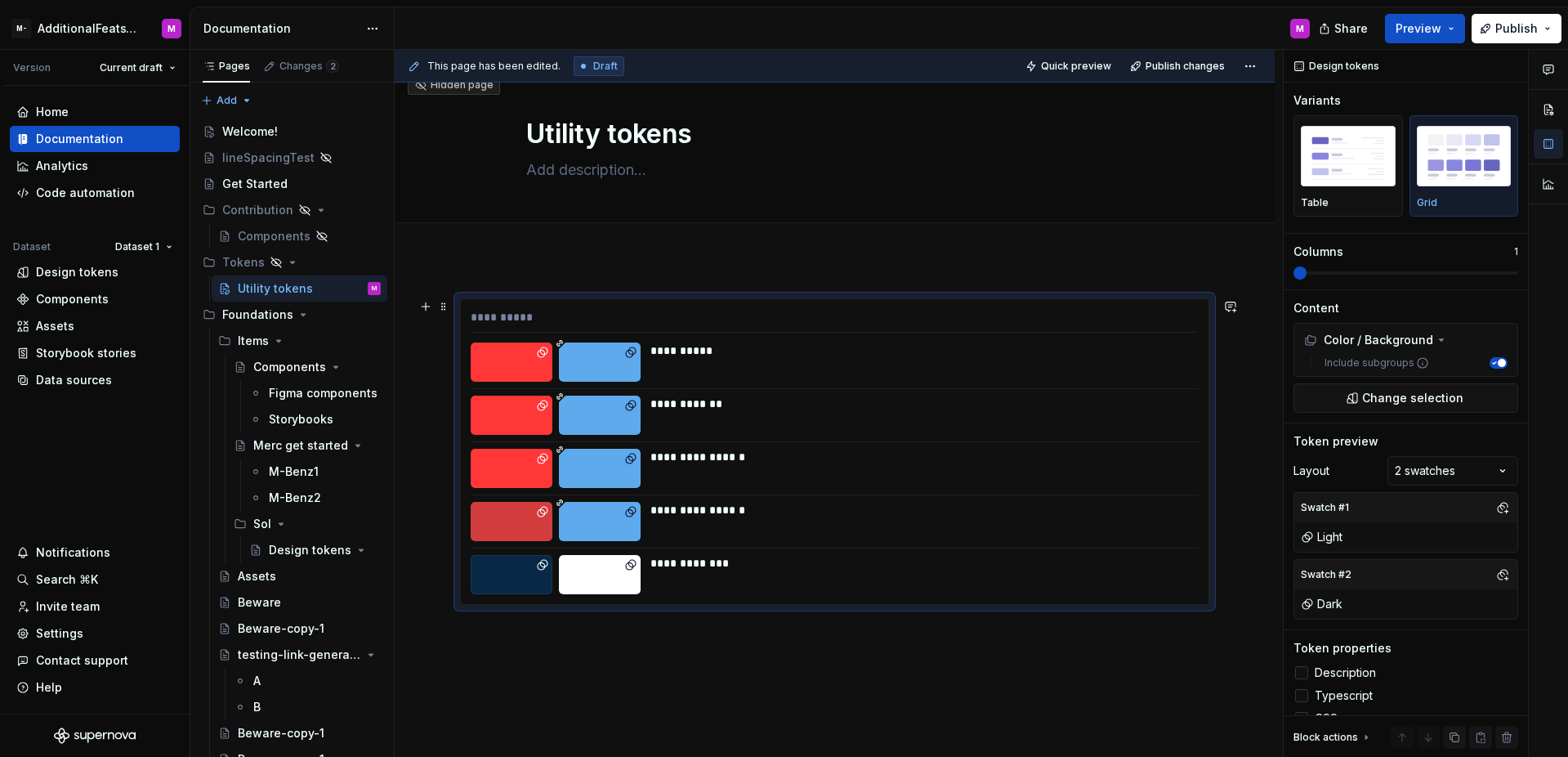
click at [716, 450] on div "**********" at bounding box center [919, 457] width 538 height 16
click at [630, 413] on div at bounding box center [599, 415] width 82 height 39
click at [1355, 160] on img "button" at bounding box center [1349, 155] width 95 height 60
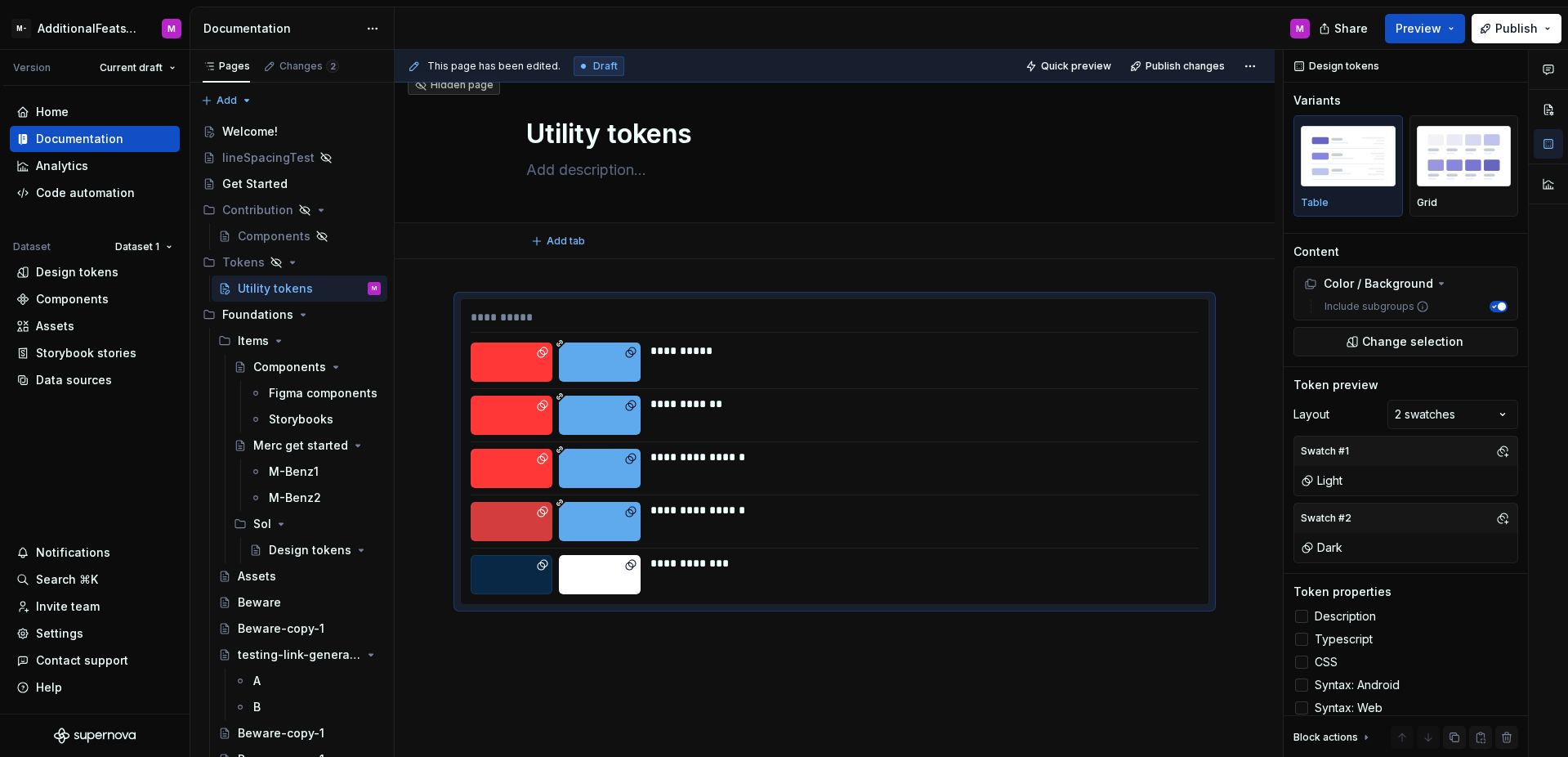
type textarea "*"
click at [1497, 418] on div "Comments Open comments No comments yet Select ‘Comment’ from the block context …" at bounding box center [1425, 403] width 284 height 708
click at [1509, 403] on div "Comments Open comments No comments yet Select ‘Comment’ from the block context …" at bounding box center [1425, 403] width 284 height 708
type textarea "*"
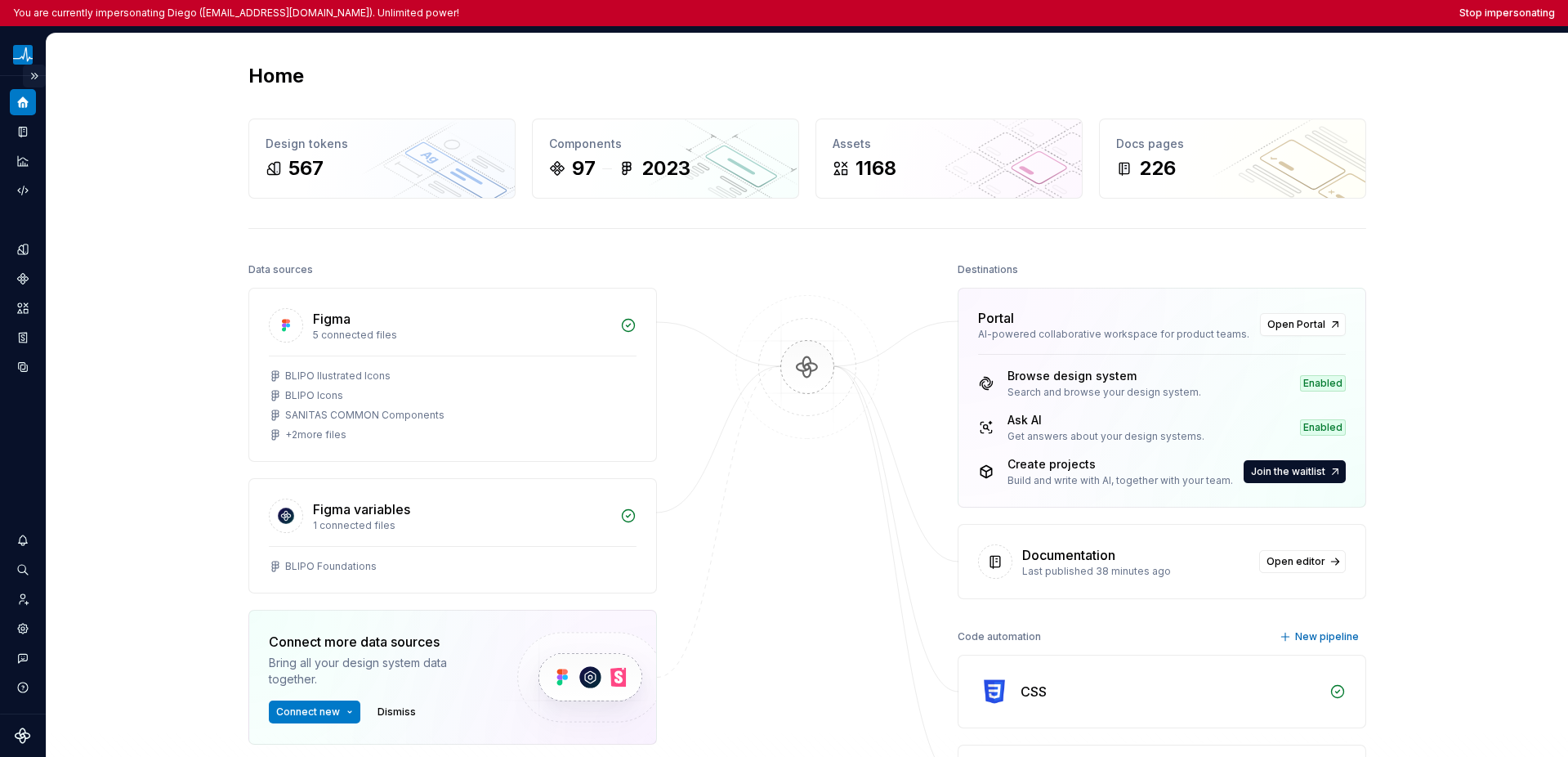
click at [36, 78] on button "Expand sidebar" at bounding box center [34, 75] width 23 height 23
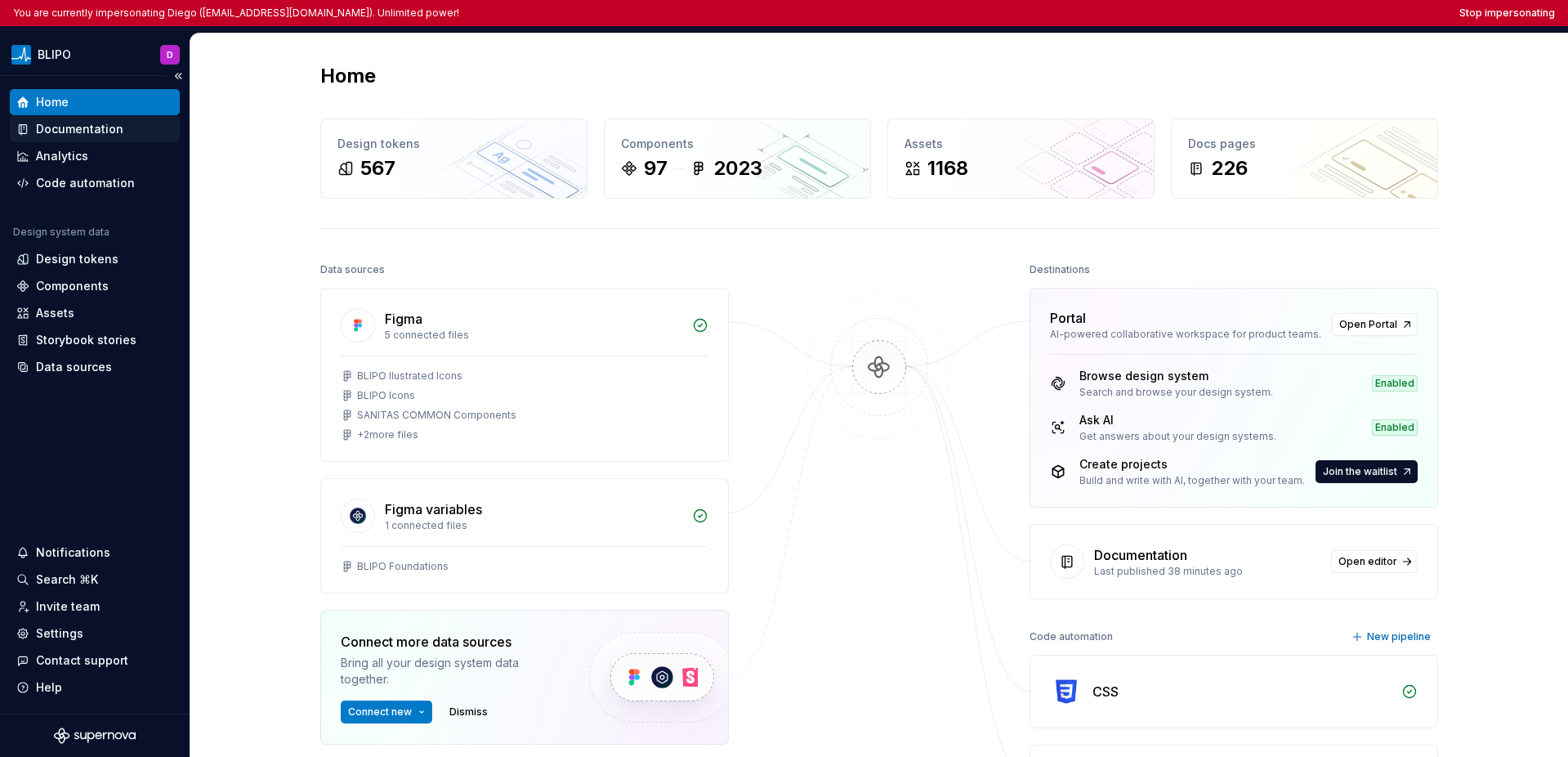
click at [95, 123] on div "Documentation" at bounding box center [80, 128] width 88 height 16
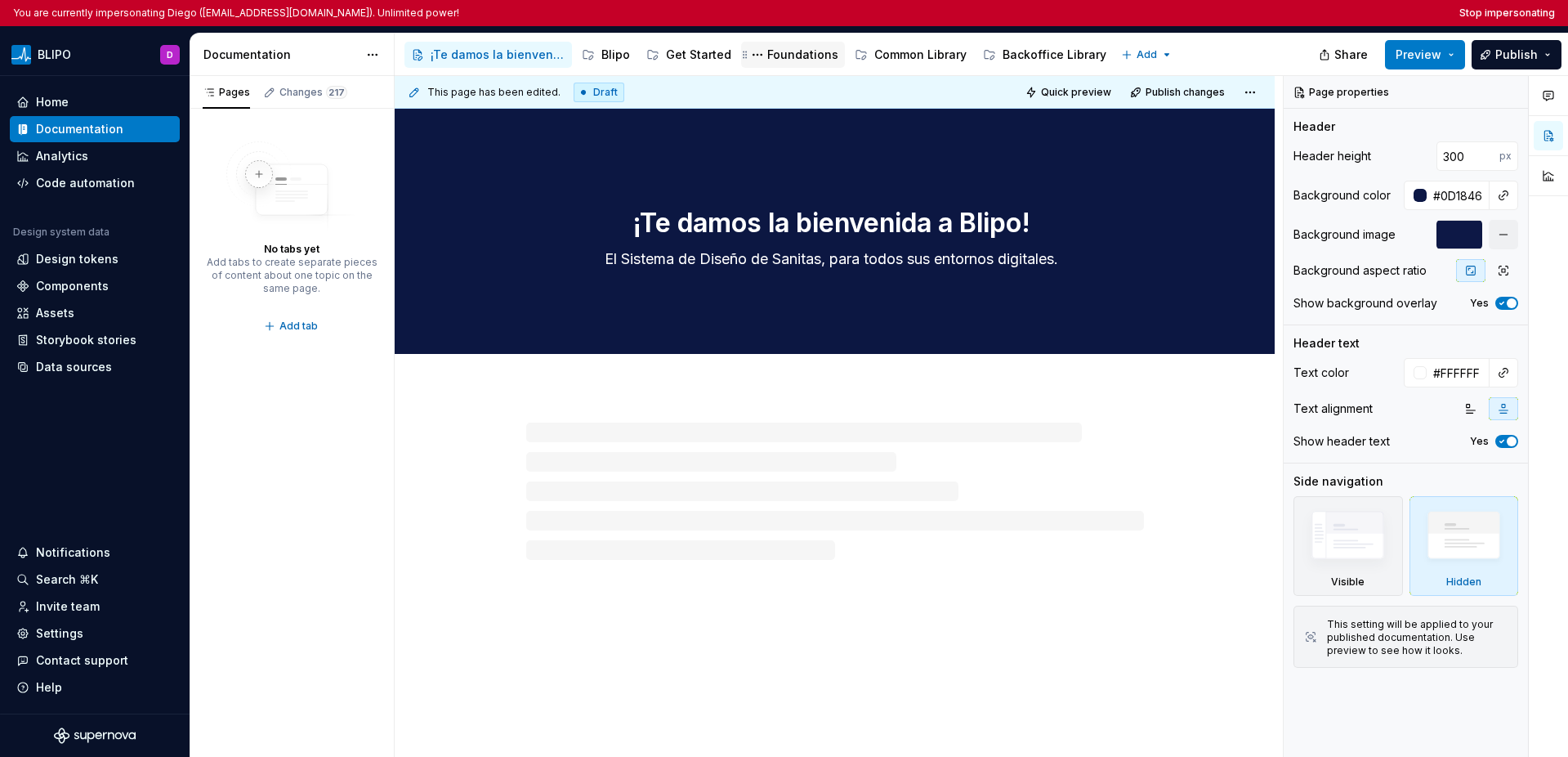
click at [781, 51] on div "Foundations" at bounding box center [803, 54] width 71 height 16
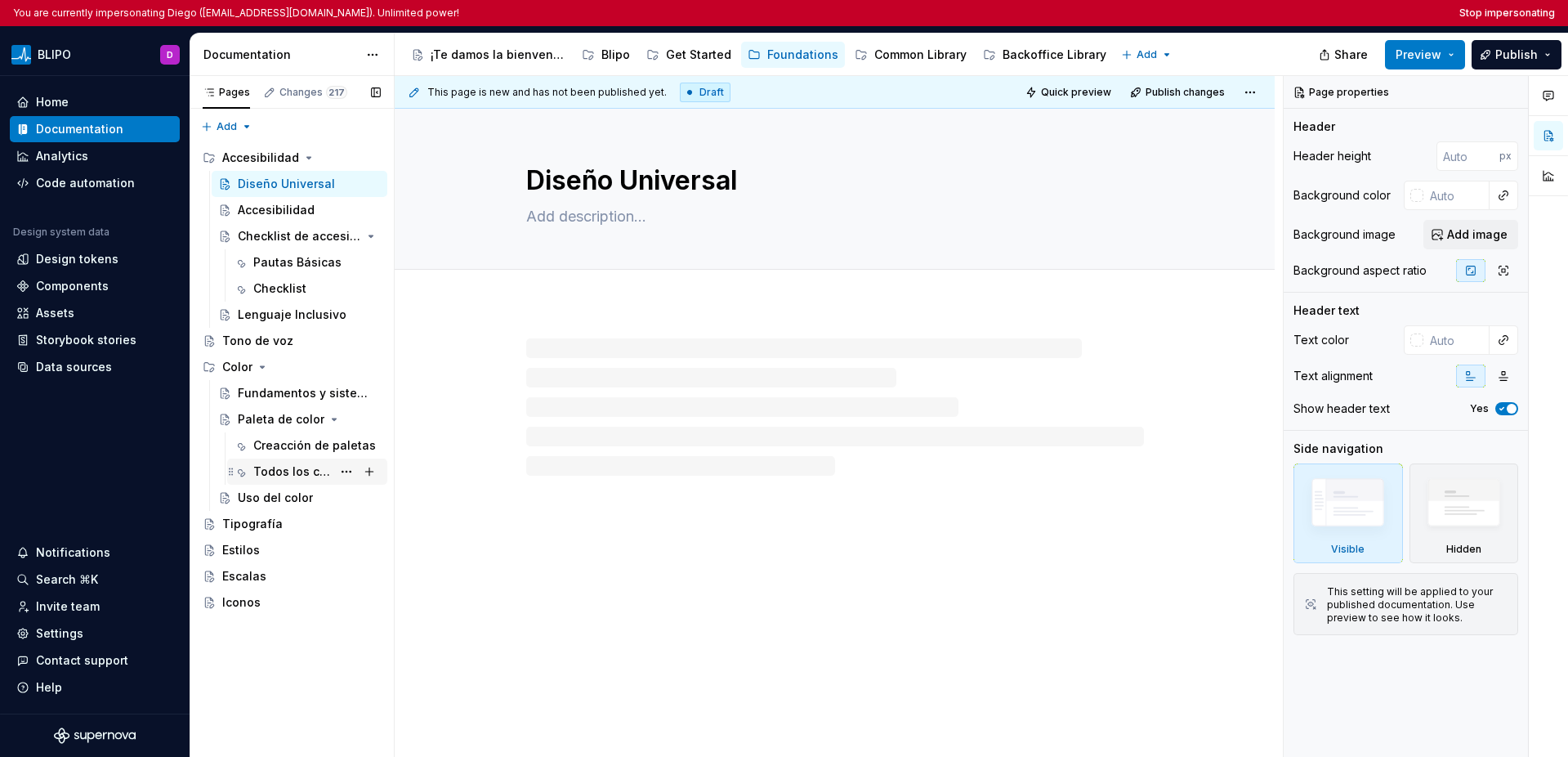
click at [289, 477] on div "Todos los colores" at bounding box center [292, 471] width 78 height 16
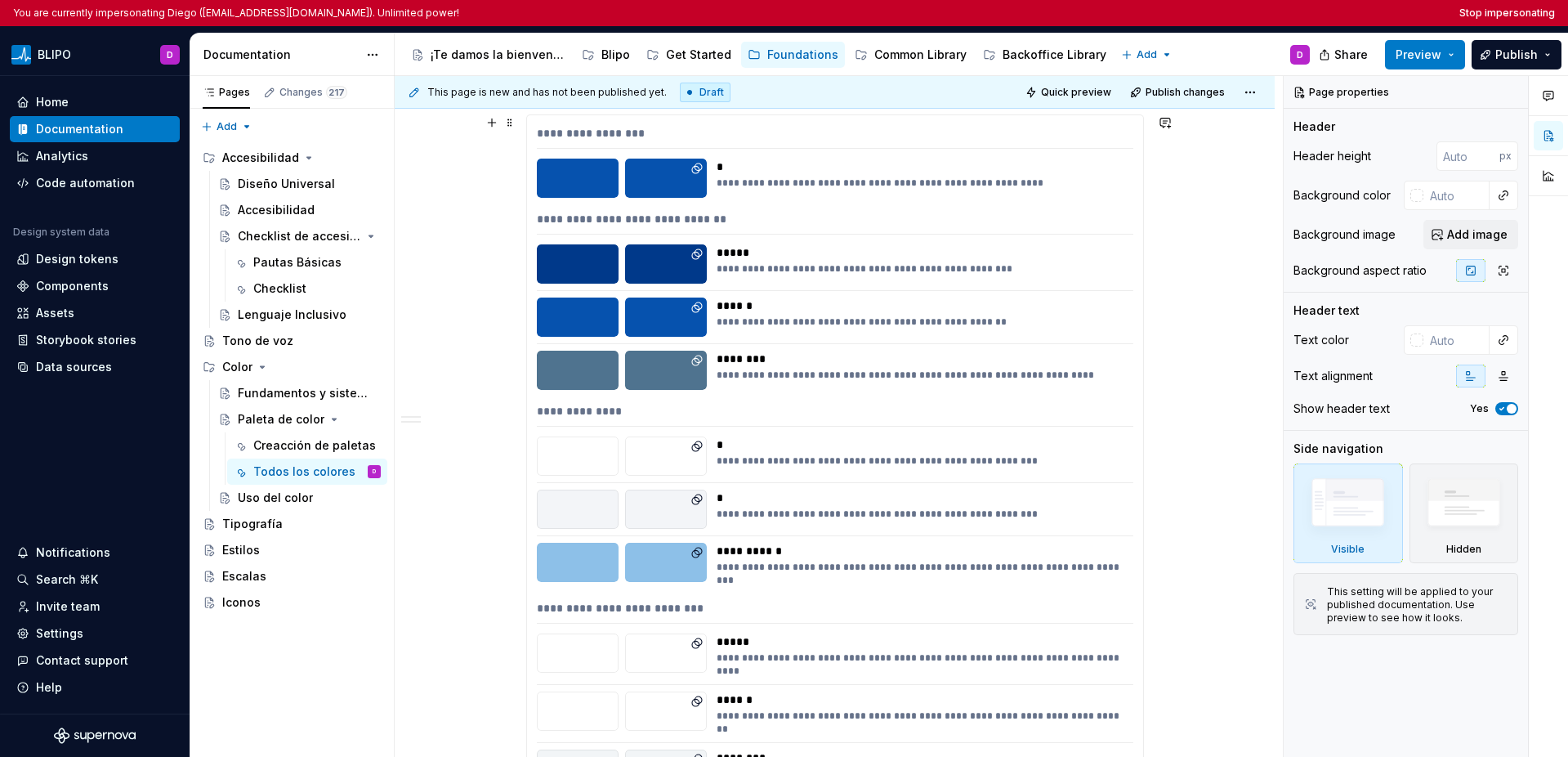
scroll to position [1835, 0]
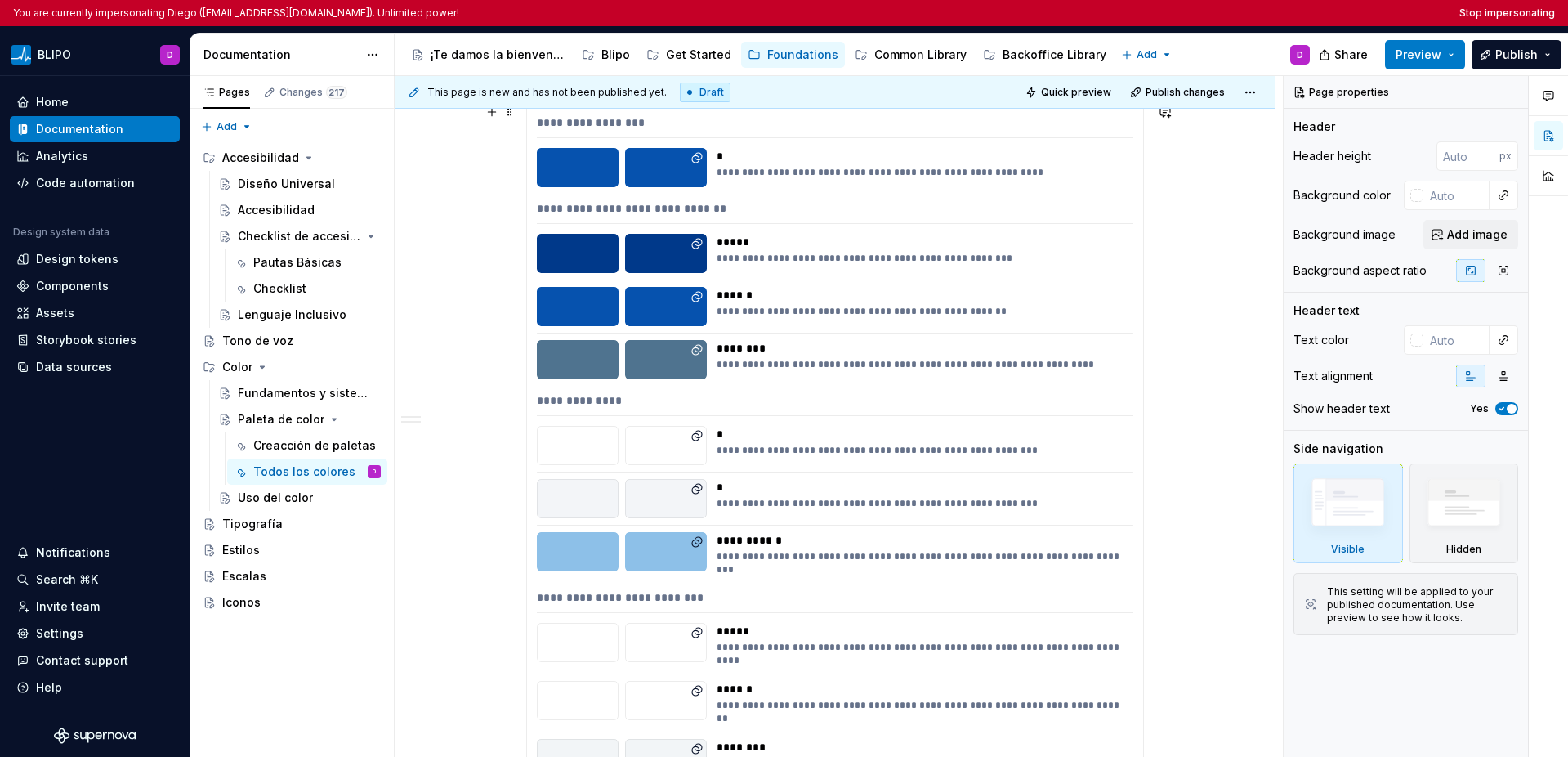
click at [1037, 317] on div "**********" at bounding box center [920, 311] width 407 height 13
type textarea "*"
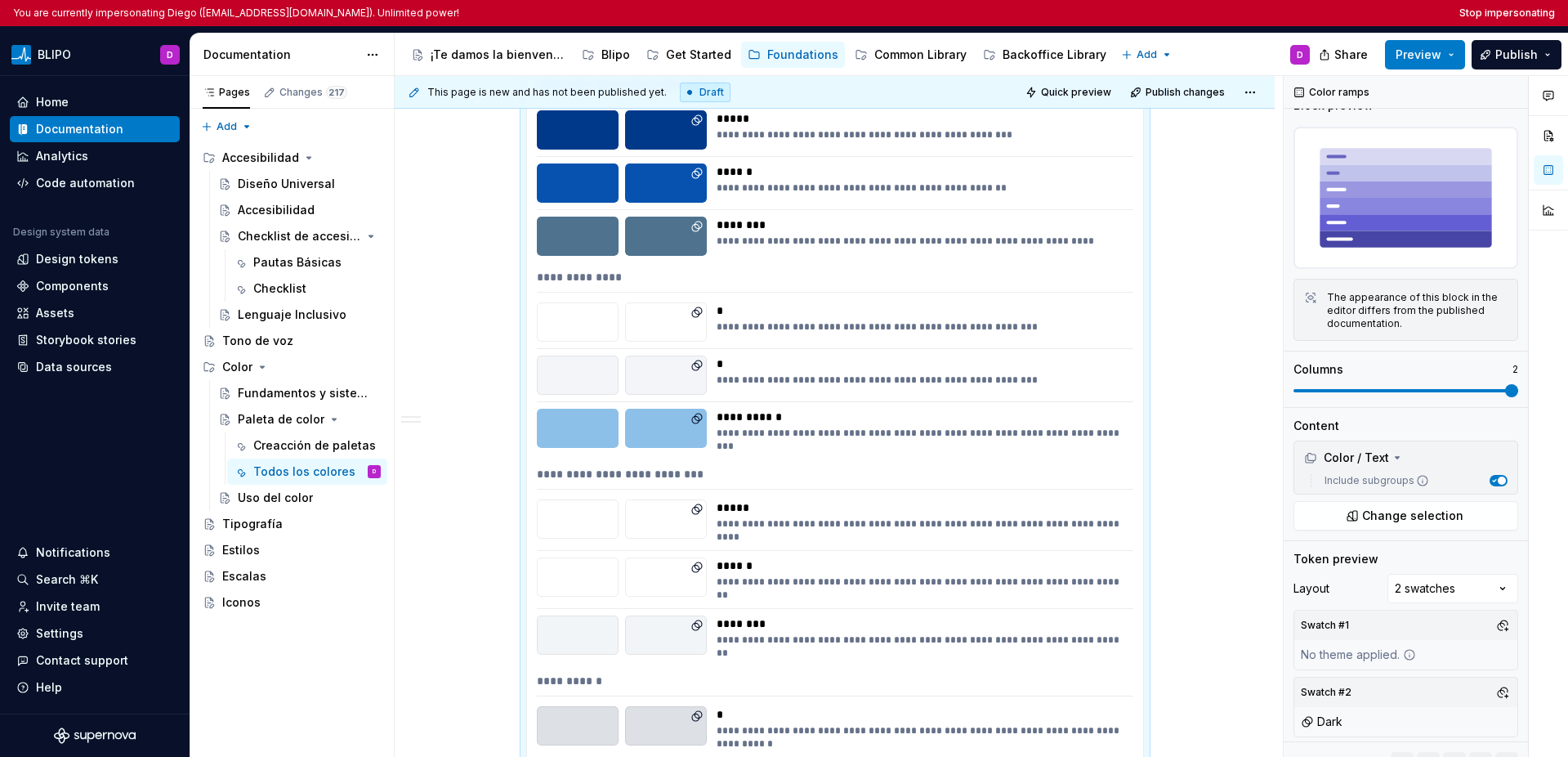
scroll to position [1926, 0]
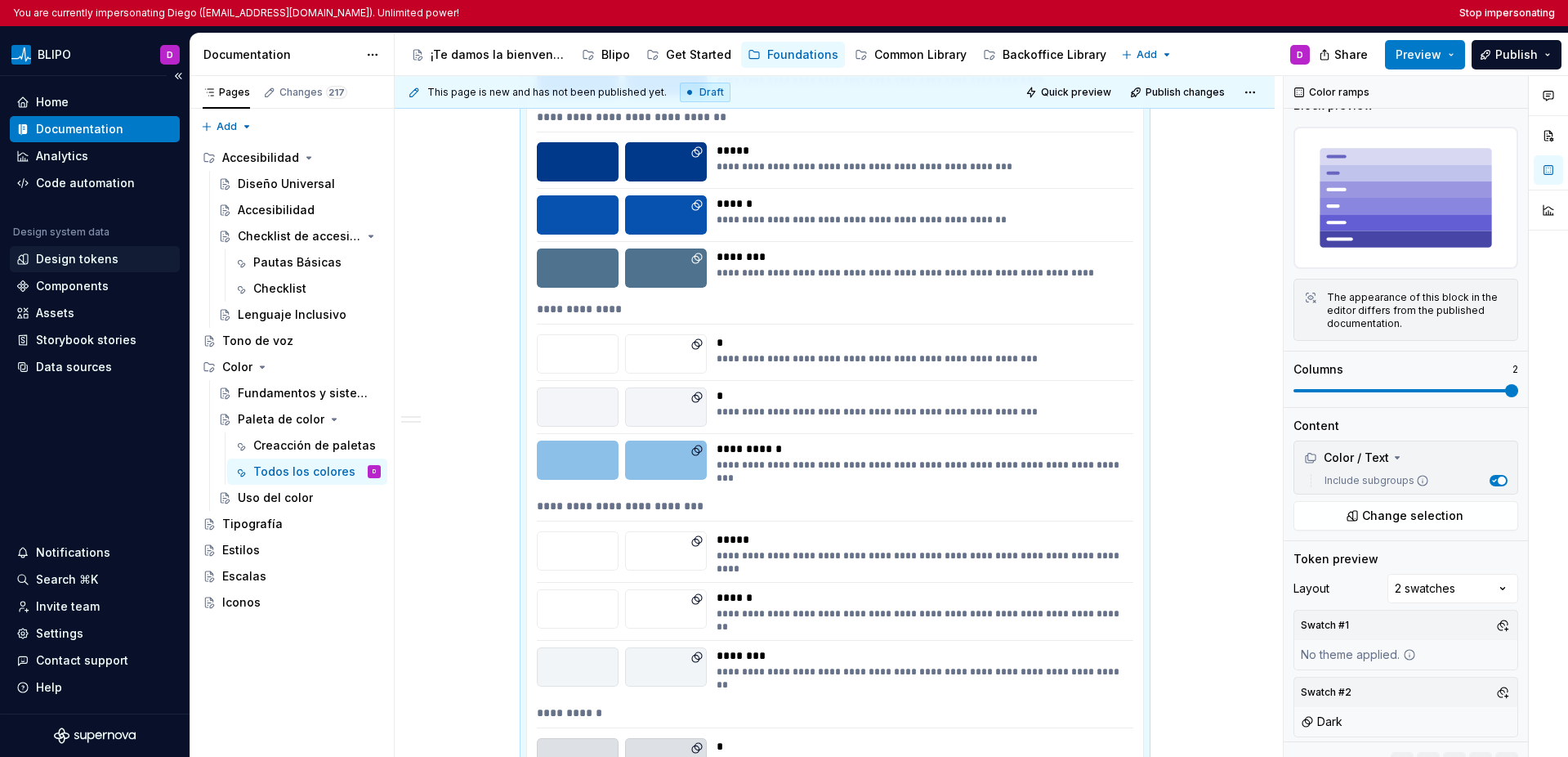
click at [92, 257] on div "Design tokens" at bounding box center [78, 258] width 83 height 16
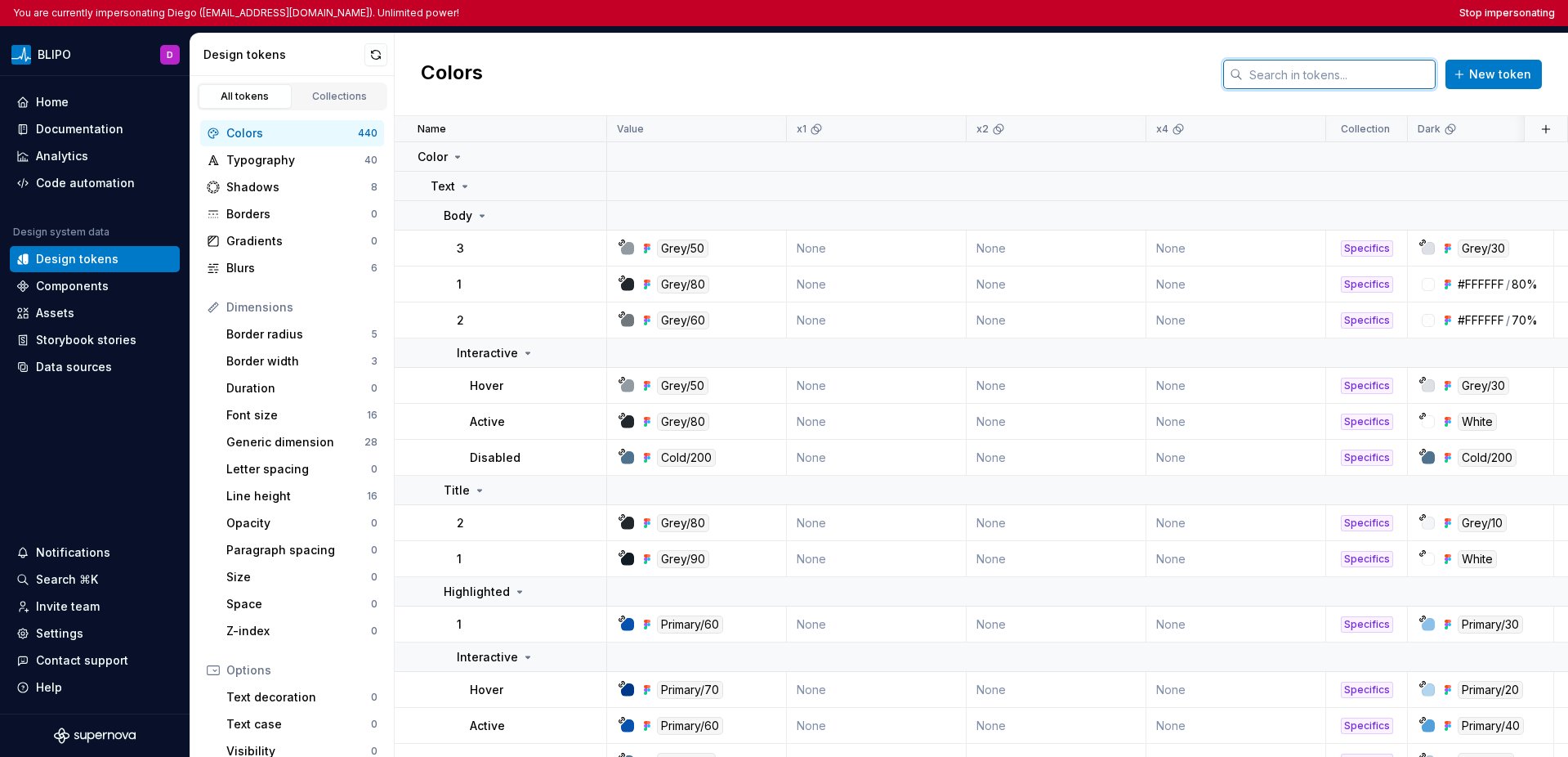
click at [1110, 82] on input "text" at bounding box center [1339, 74] width 193 height 30
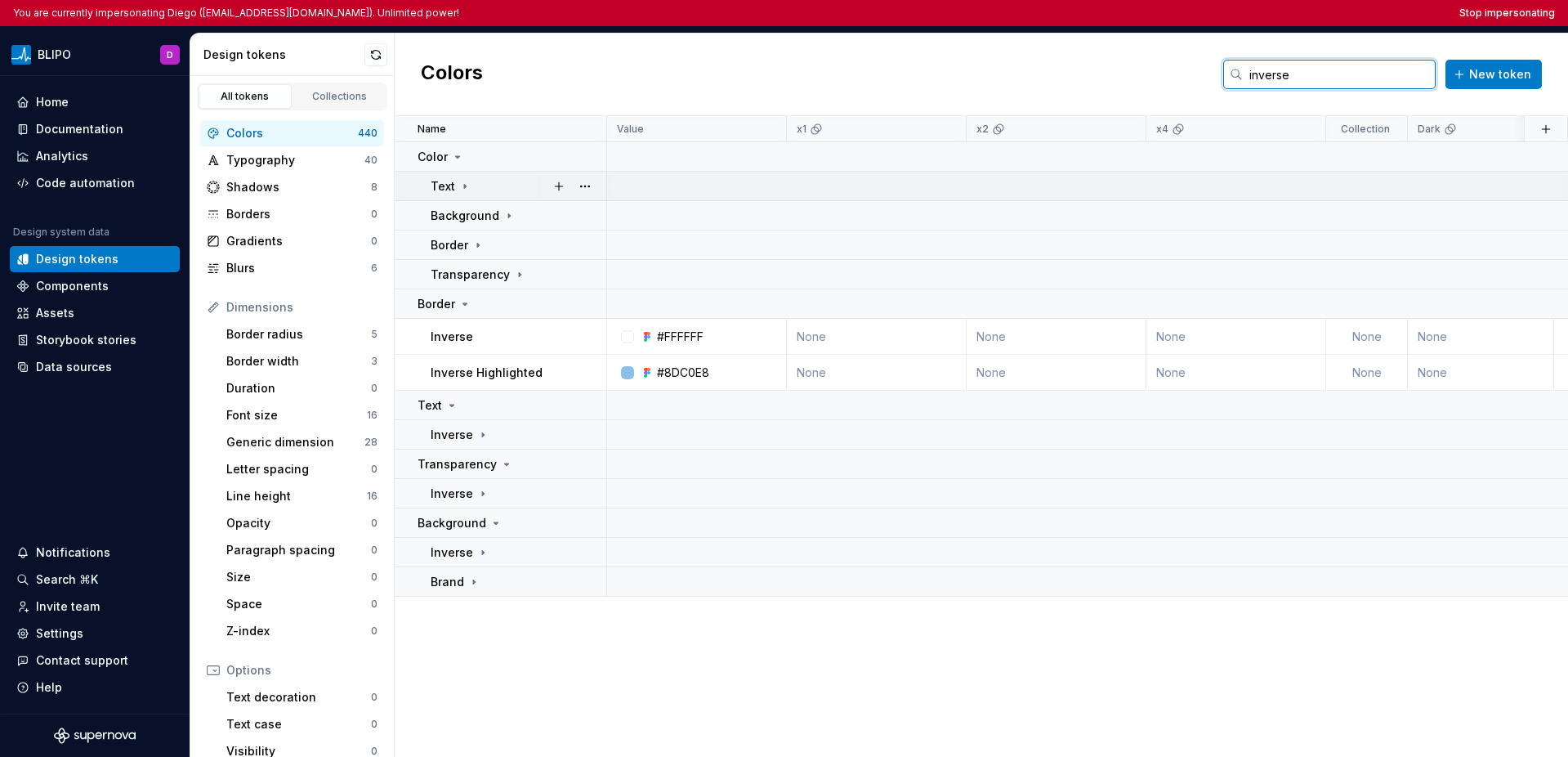
type input "inverse"
click at [478, 188] on div "Text" at bounding box center [517, 186] width 175 height 16
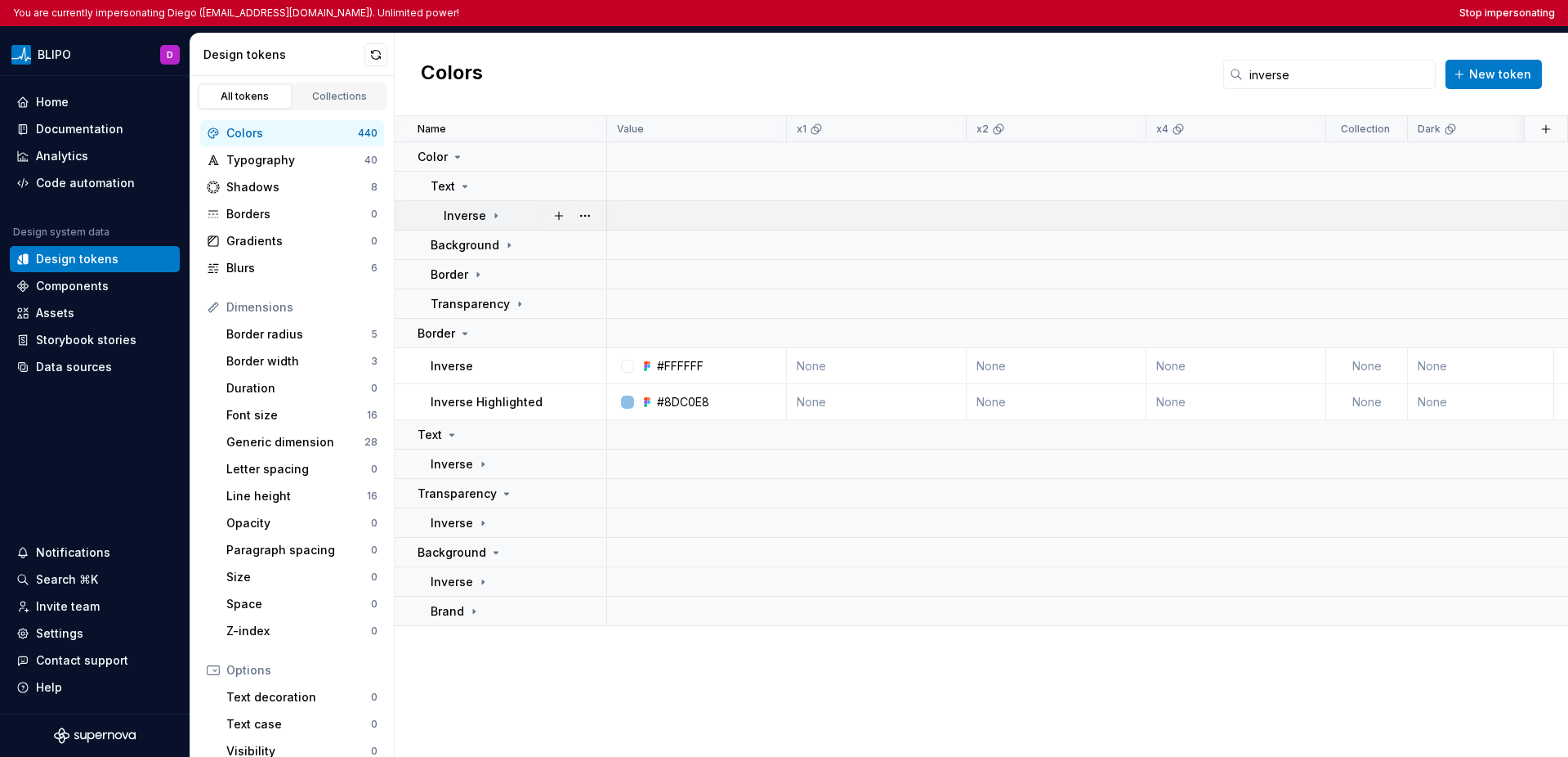
click at [494, 208] on div "Inverse" at bounding box center [473, 215] width 59 height 16
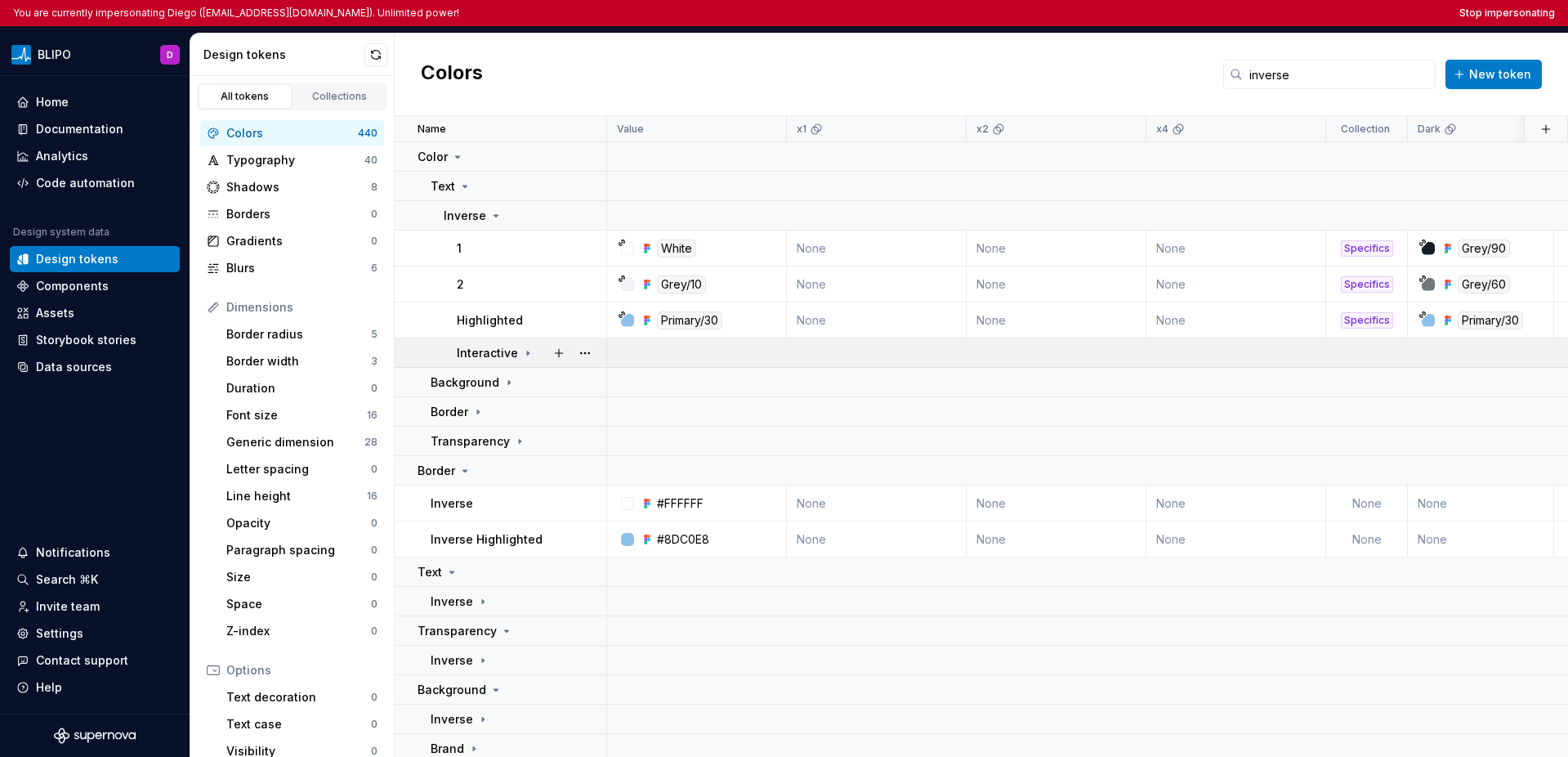
click at [527, 354] on icon at bounding box center [528, 352] width 2 height 4
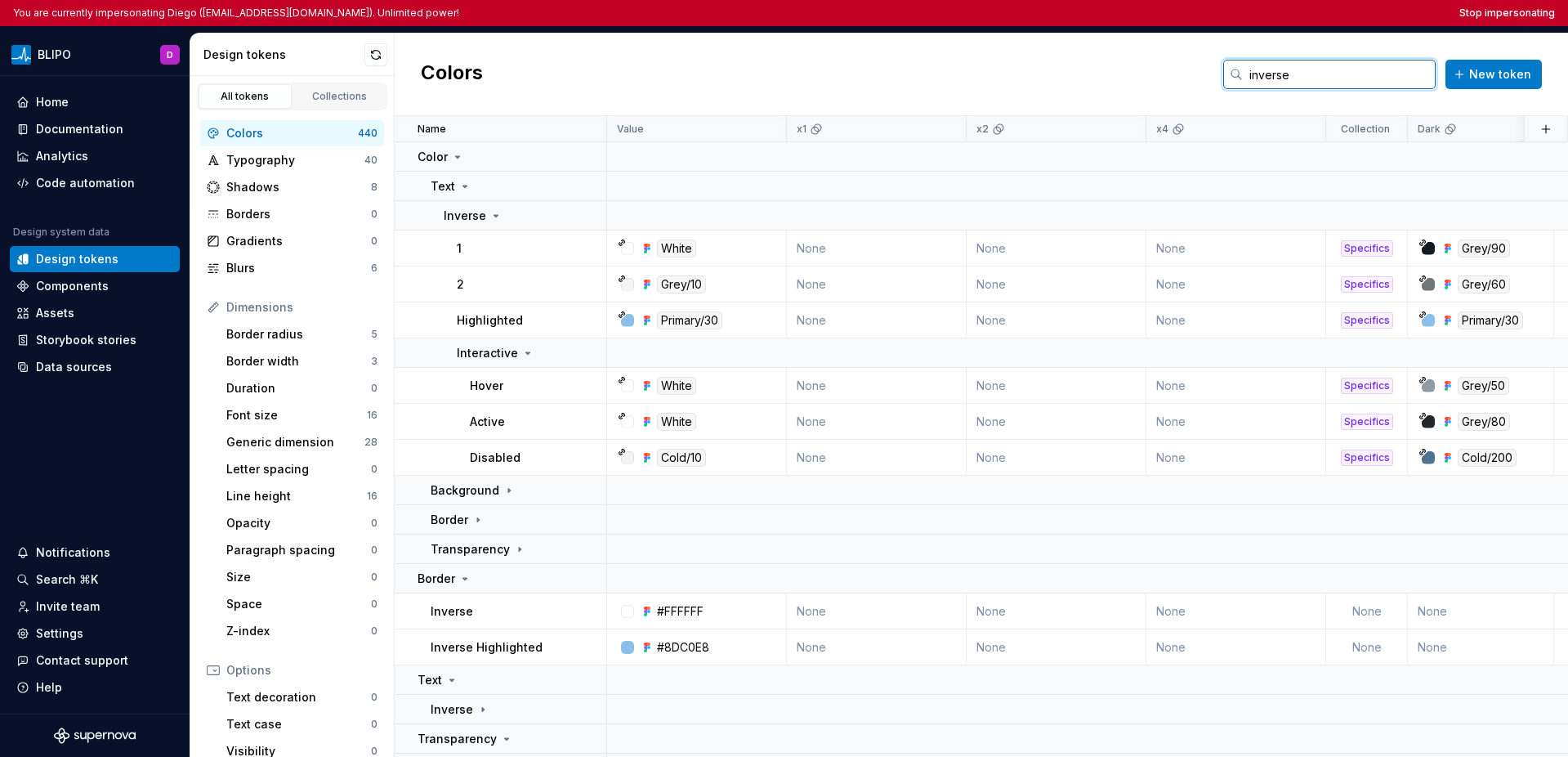
click at [1110, 74] on input "inverse" at bounding box center [1339, 74] width 193 height 30
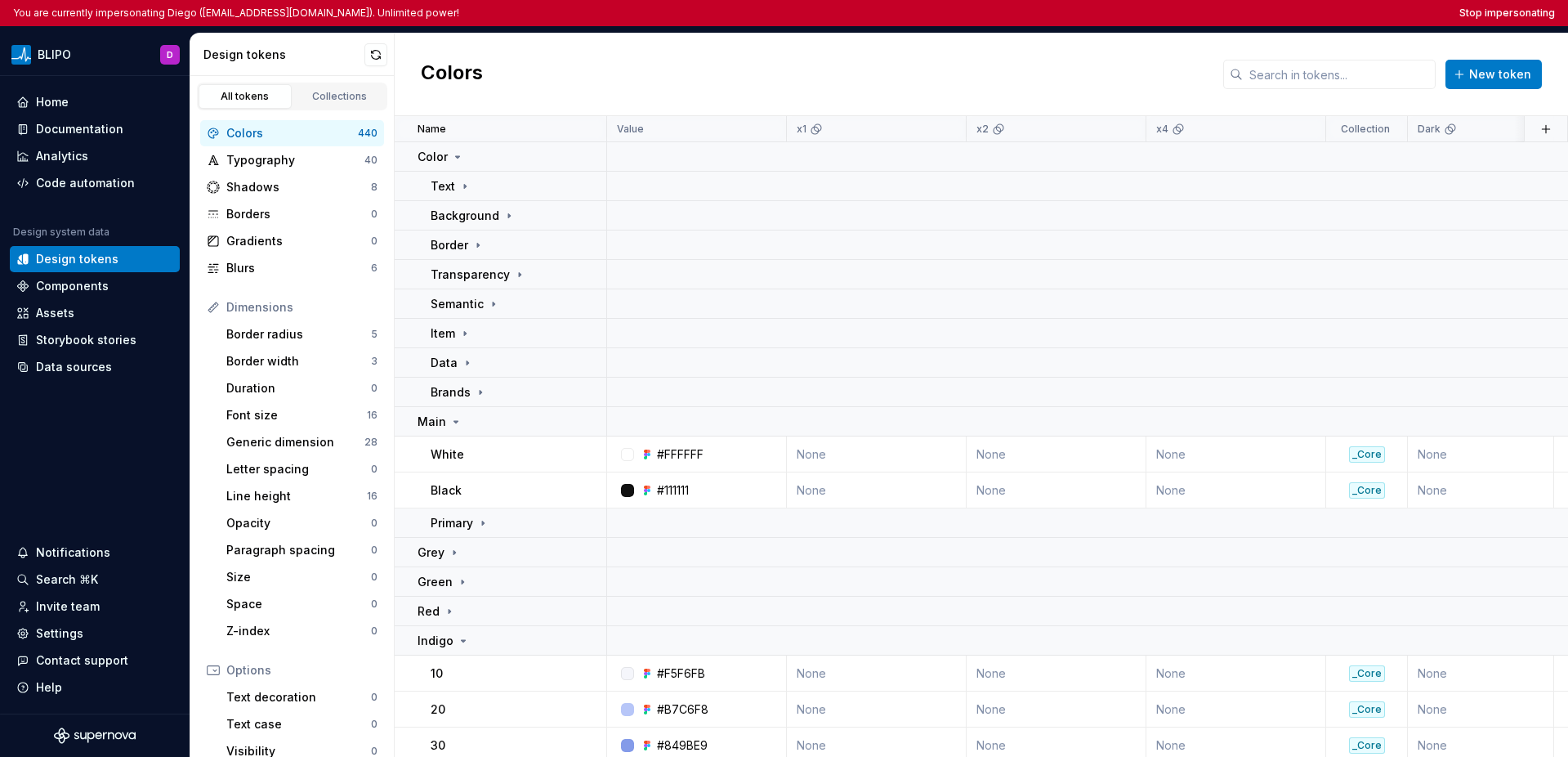
click at [1078, 69] on div "Colors New token" at bounding box center [981, 75] width 1174 height 83
click at [322, 157] on div "Typography" at bounding box center [295, 160] width 138 height 16
click at [314, 137] on div "Colors" at bounding box center [292, 132] width 132 height 16
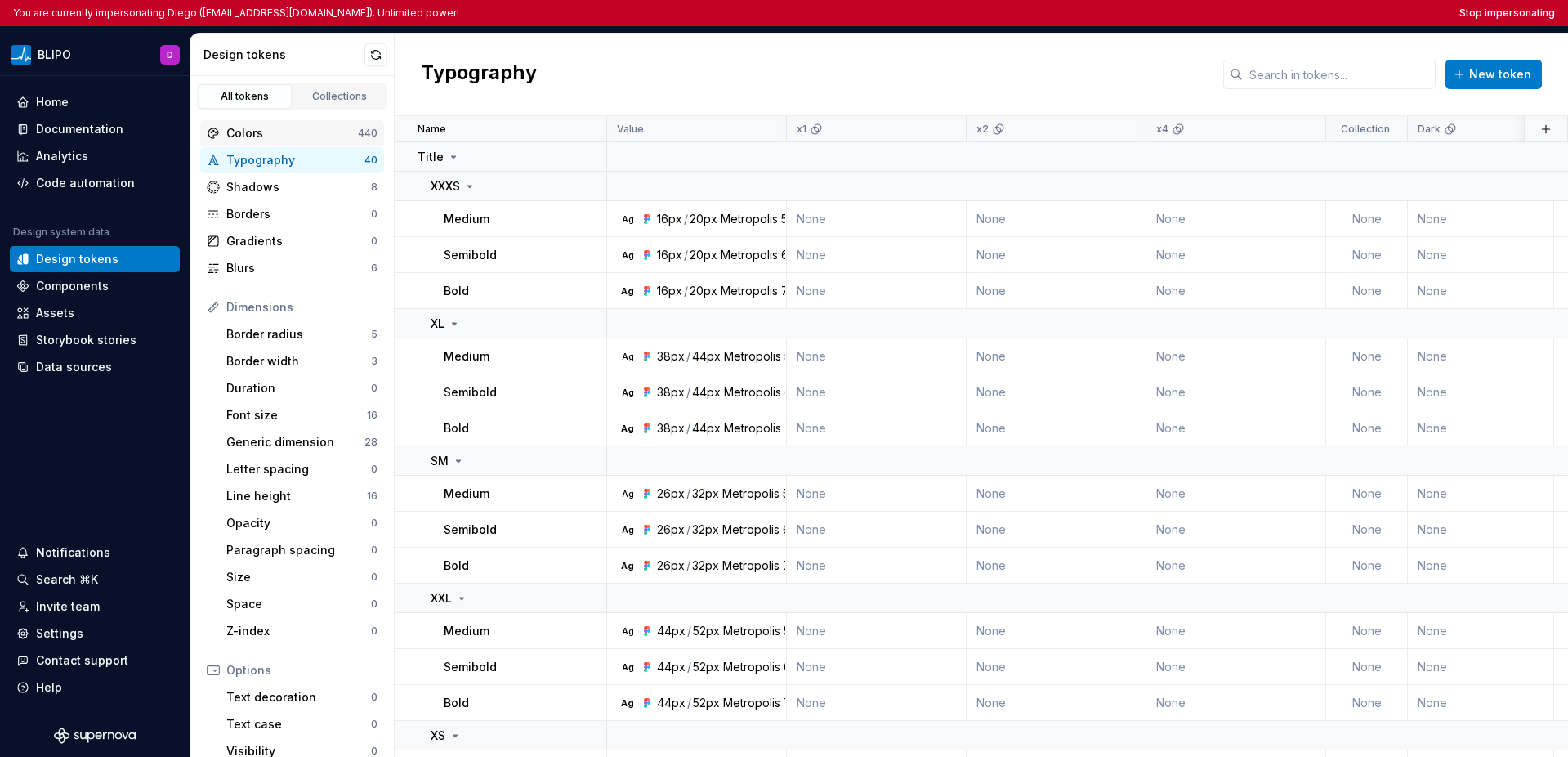
click at [305, 142] on div "Colors 440" at bounding box center [292, 132] width 184 height 26
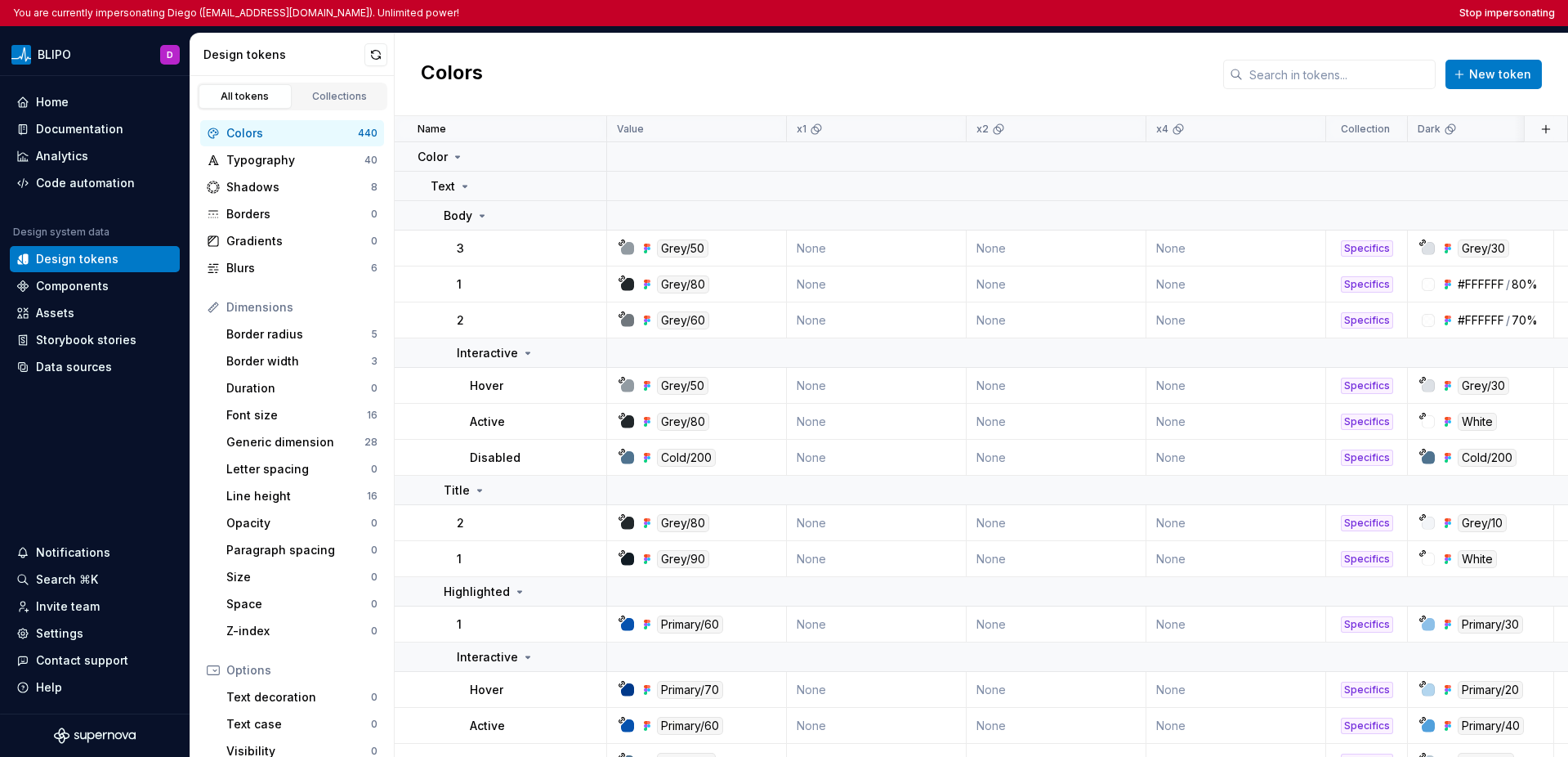
click at [889, 78] on div "Colors New token" at bounding box center [981, 75] width 1174 height 83
click at [1110, 14] on button "Stop impersonating" at bounding box center [1506, 13] width 95 height 13
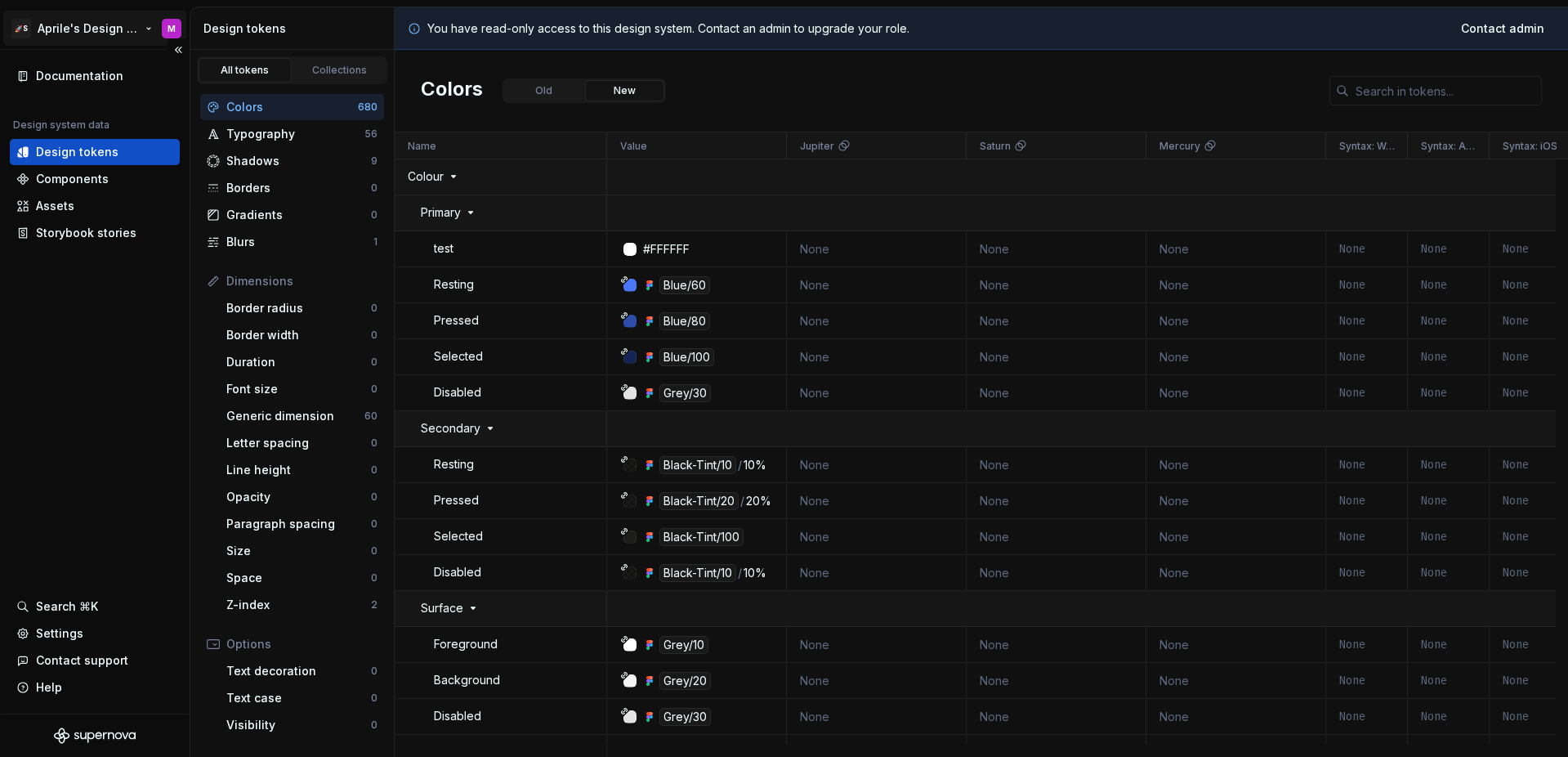
click at [95, 25] on html "🚀S Aprile's Design System M Documentation Design system data Design tokens Comp…" at bounding box center [784, 378] width 1568 height 757
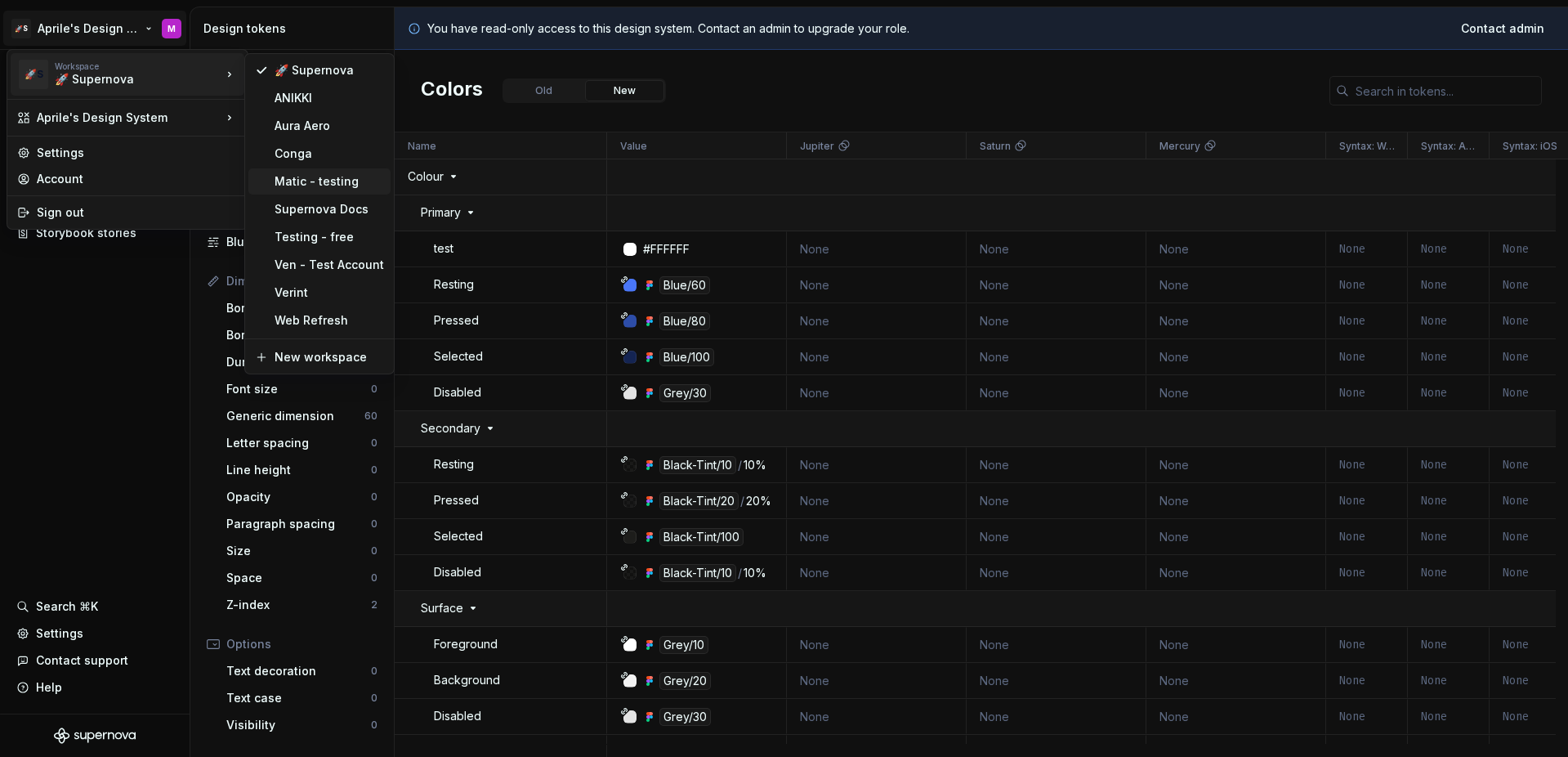
click at [308, 181] on div "Matic - testing" at bounding box center [329, 181] width 110 height 16
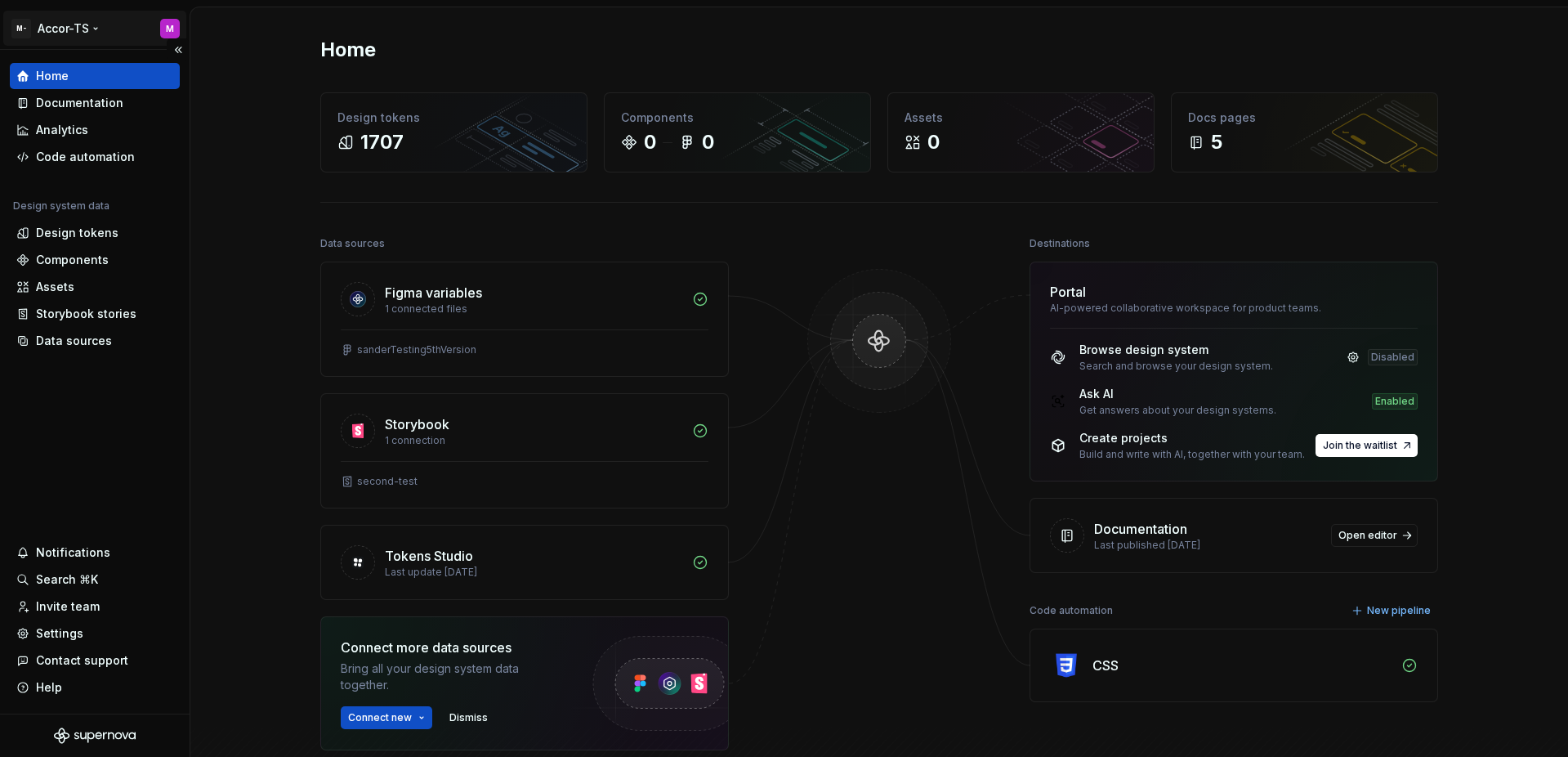
click at [70, 29] on html "M- Accor-TS M Home Documentation Analytics Code automation Design system data D…" at bounding box center [784, 378] width 1568 height 757
click at [303, 59] on div "Home Design tokens 1707 Components 0 0 Assets 0 Docs pages 5 Data sources Figma…" at bounding box center [879, 467] width 1176 height 919
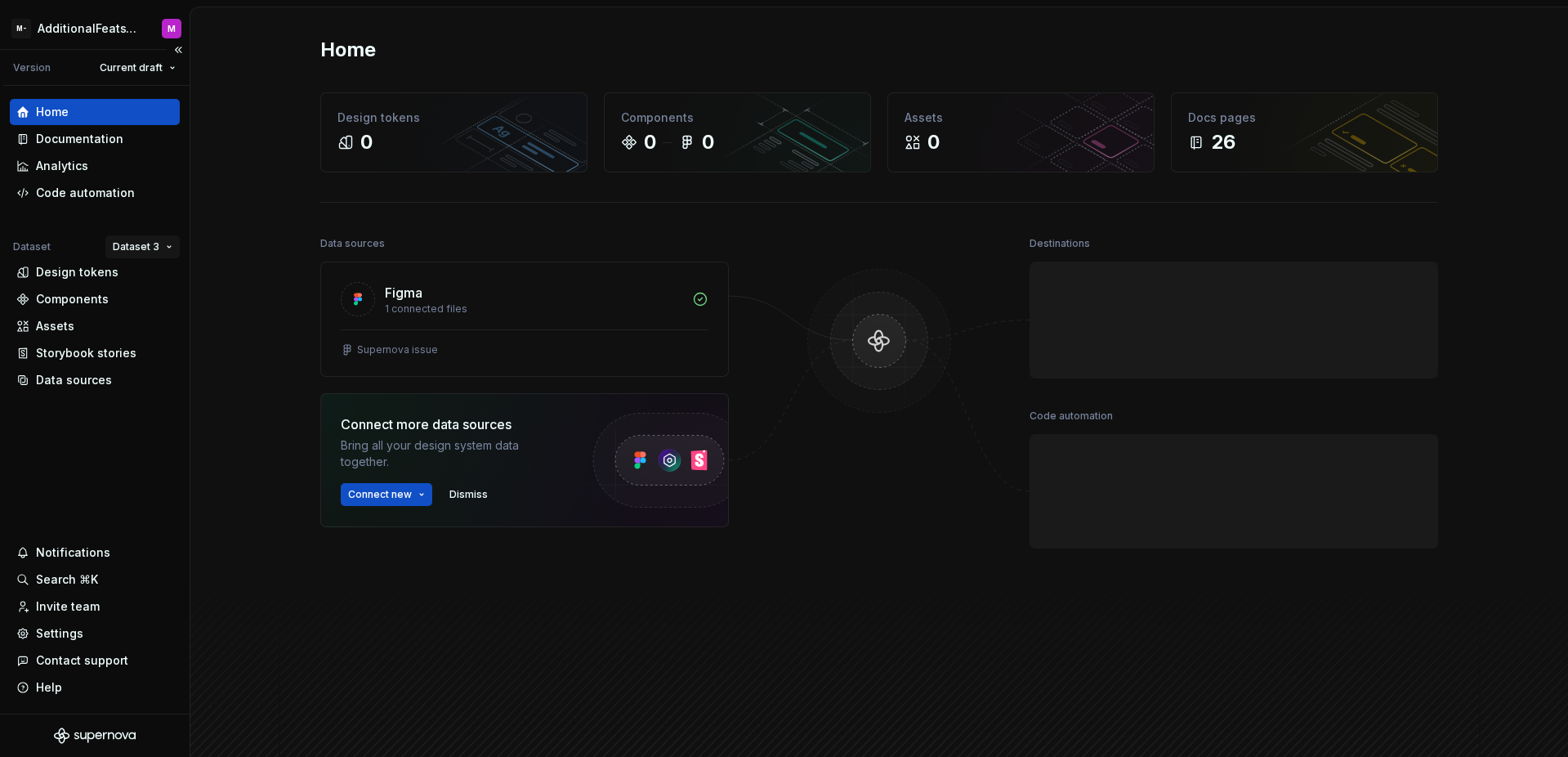
click at [130, 246] on html "M- AdditionalFeatsTest M Version Current draft Home Documentation Analytics Cod…" at bounding box center [784, 378] width 1568 height 757
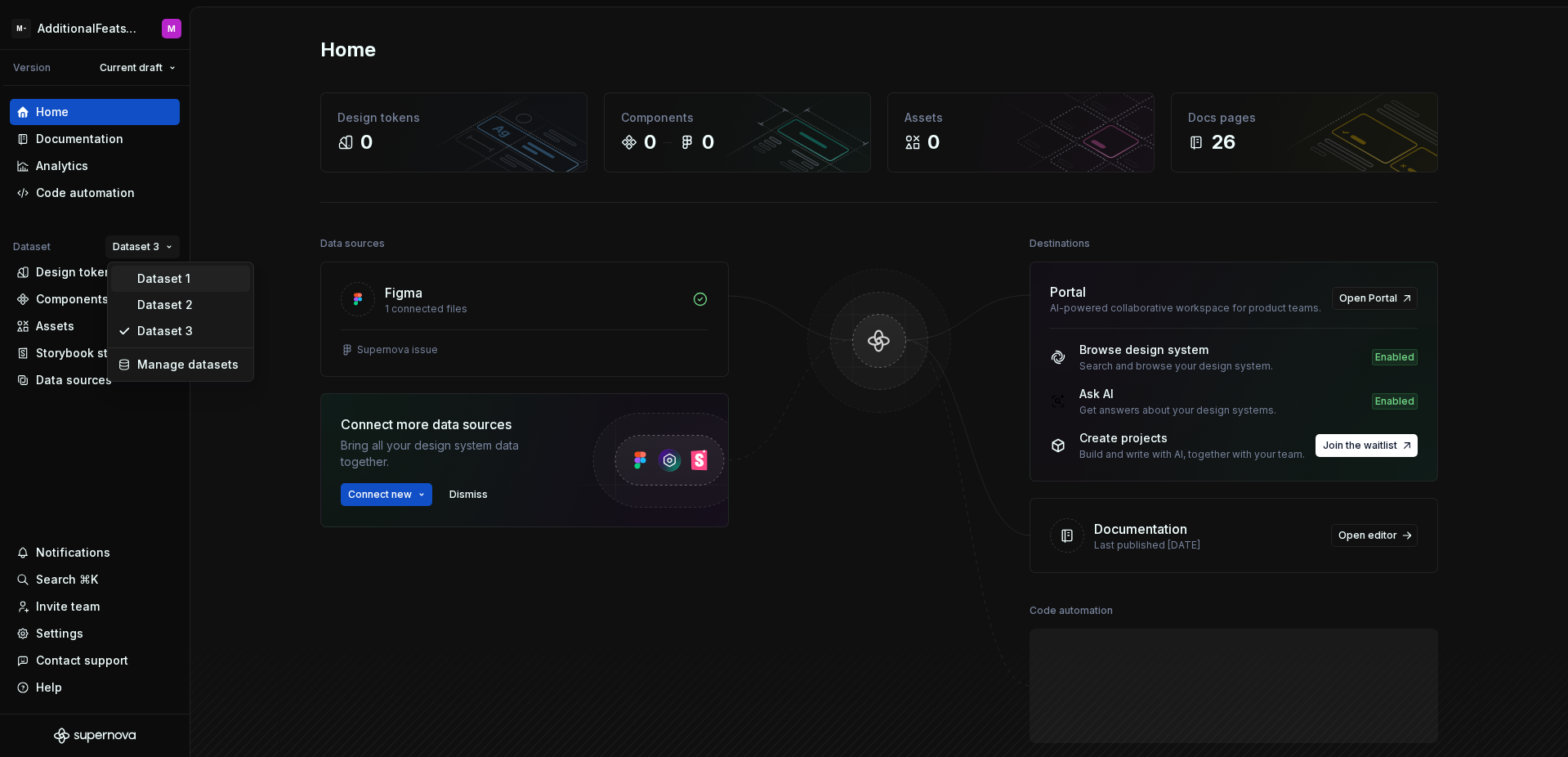
click at [153, 271] on div "Dataset 1" at bounding box center [191, 278] width 106 height 16
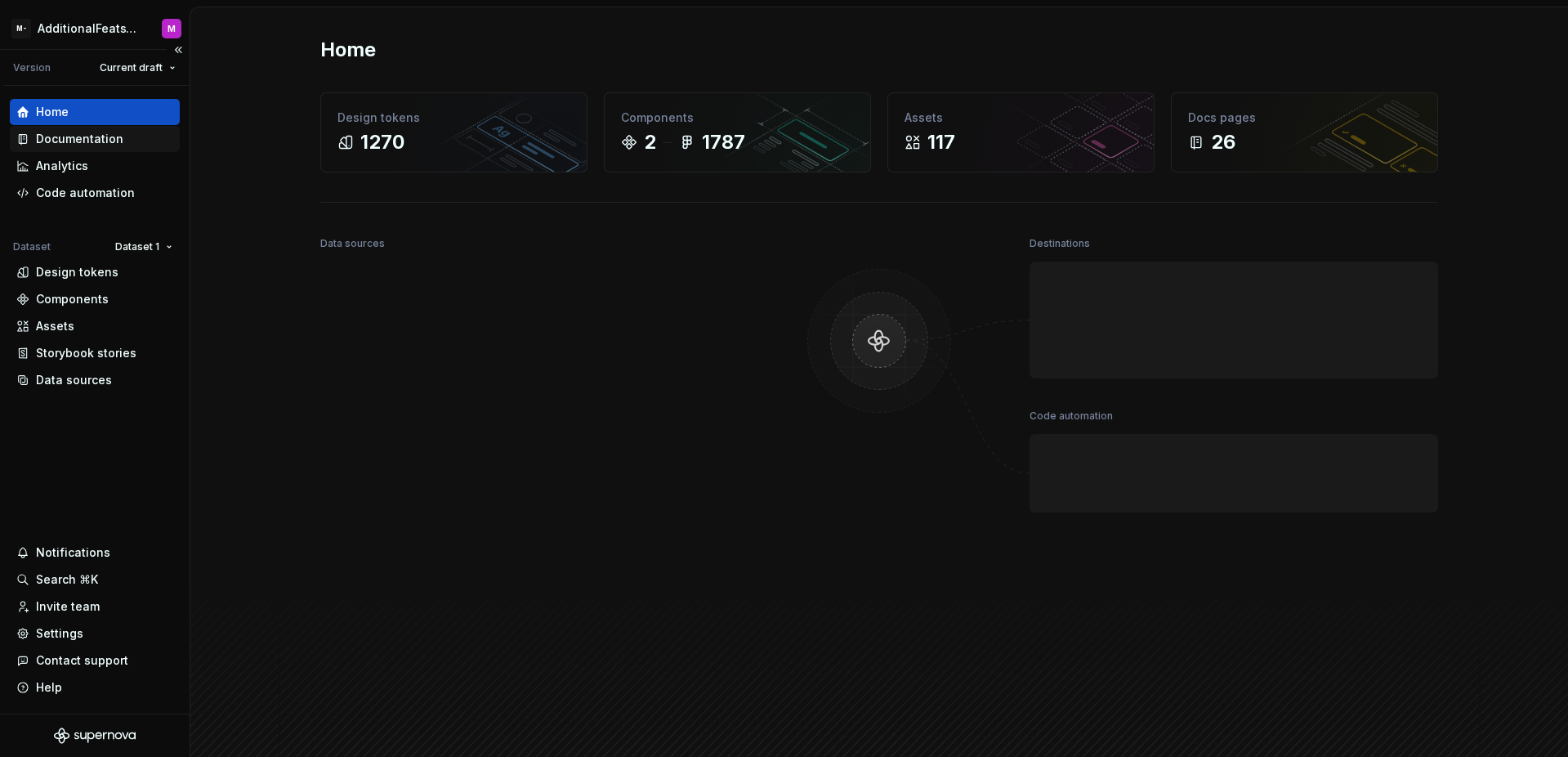
click at [82, 143] on div "Documentation" at bounding box center [80, 138] width 88 height 16
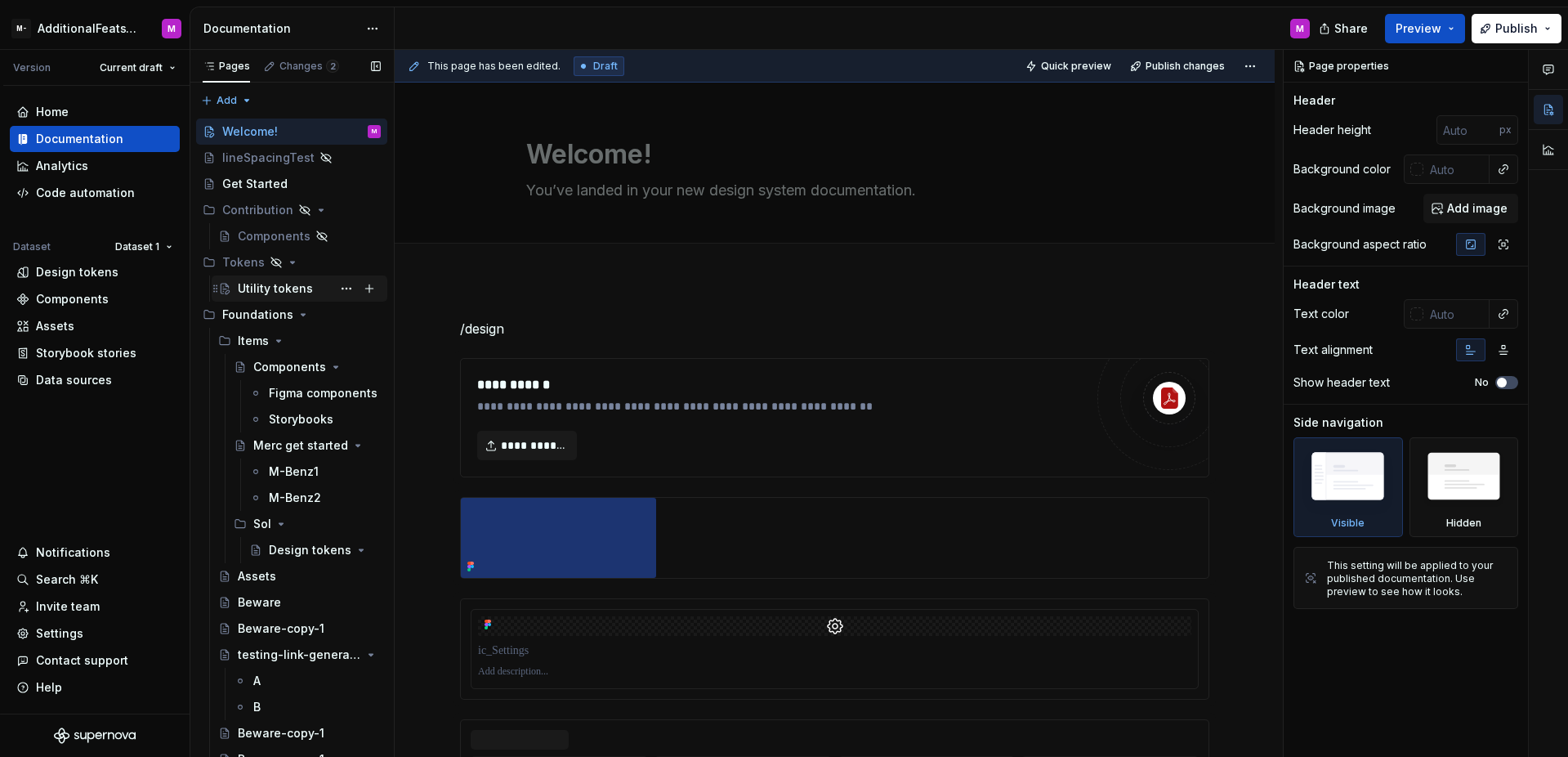
click at [270, 287] on div "Utility tokens" at bounding box center [275, 288] width 75 height 16
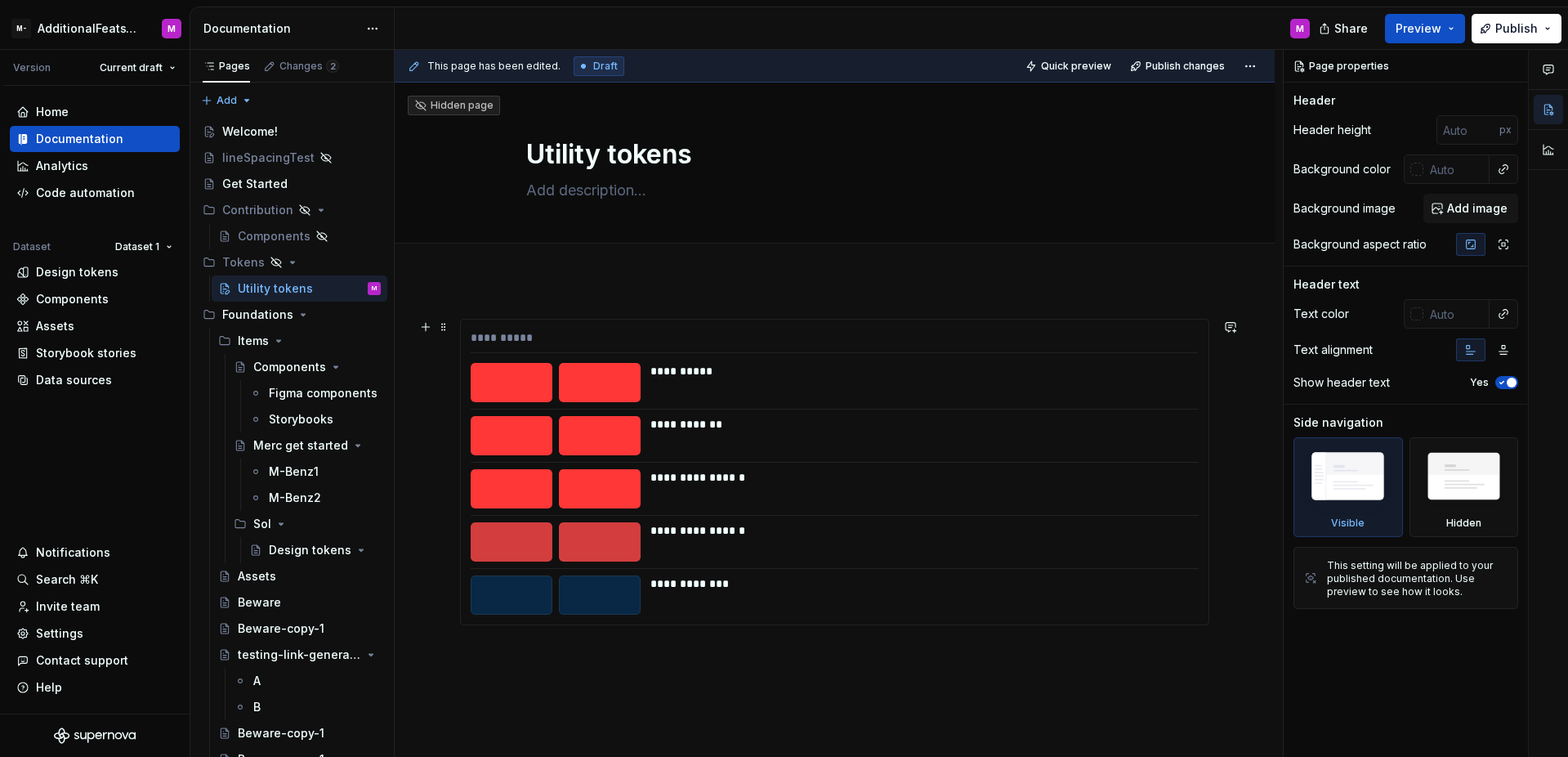
scroll to position [20, 0]
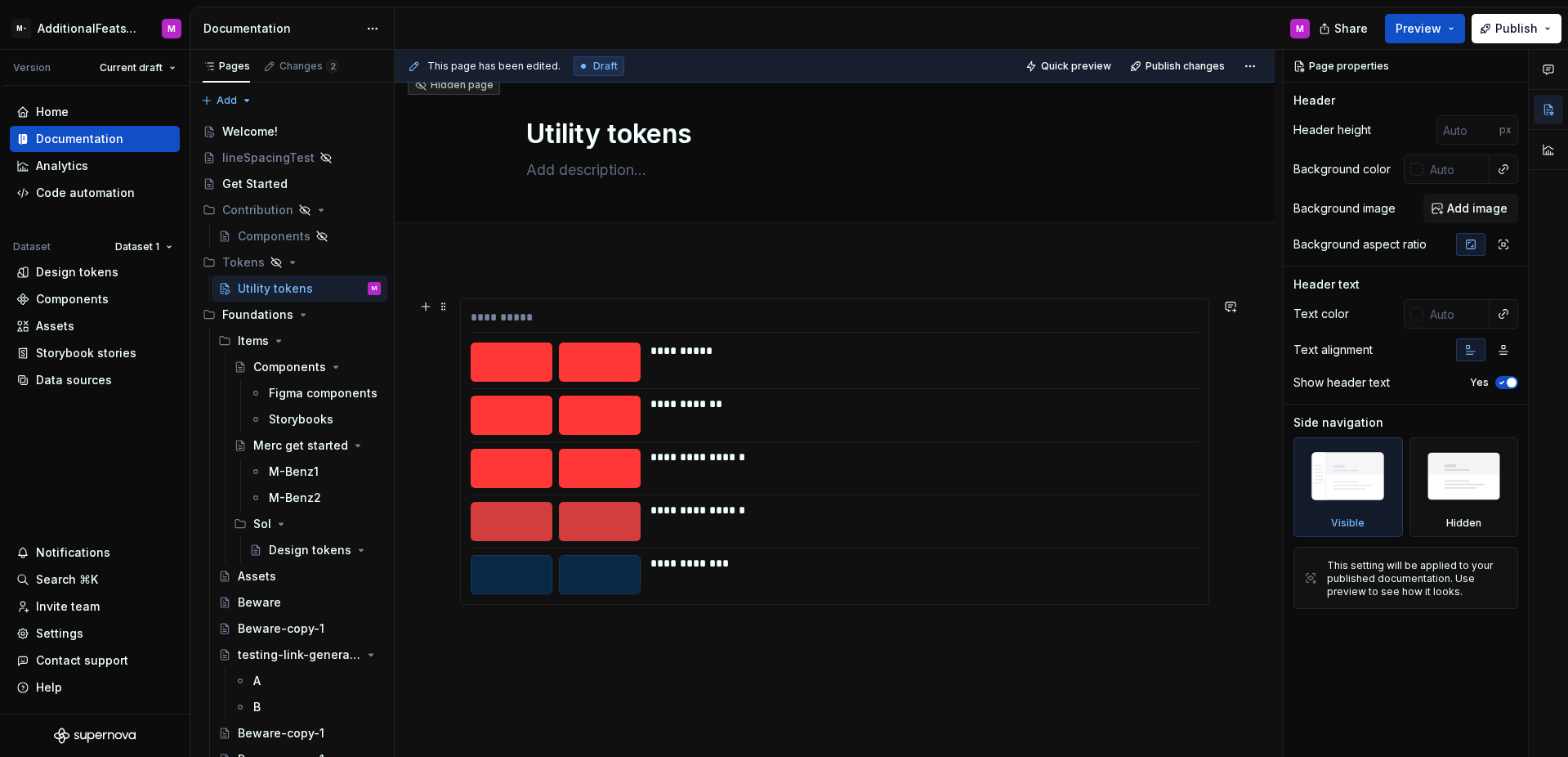
click at [803, 362] on div "**********" at bounding box center [920, 362] width 538 height 39
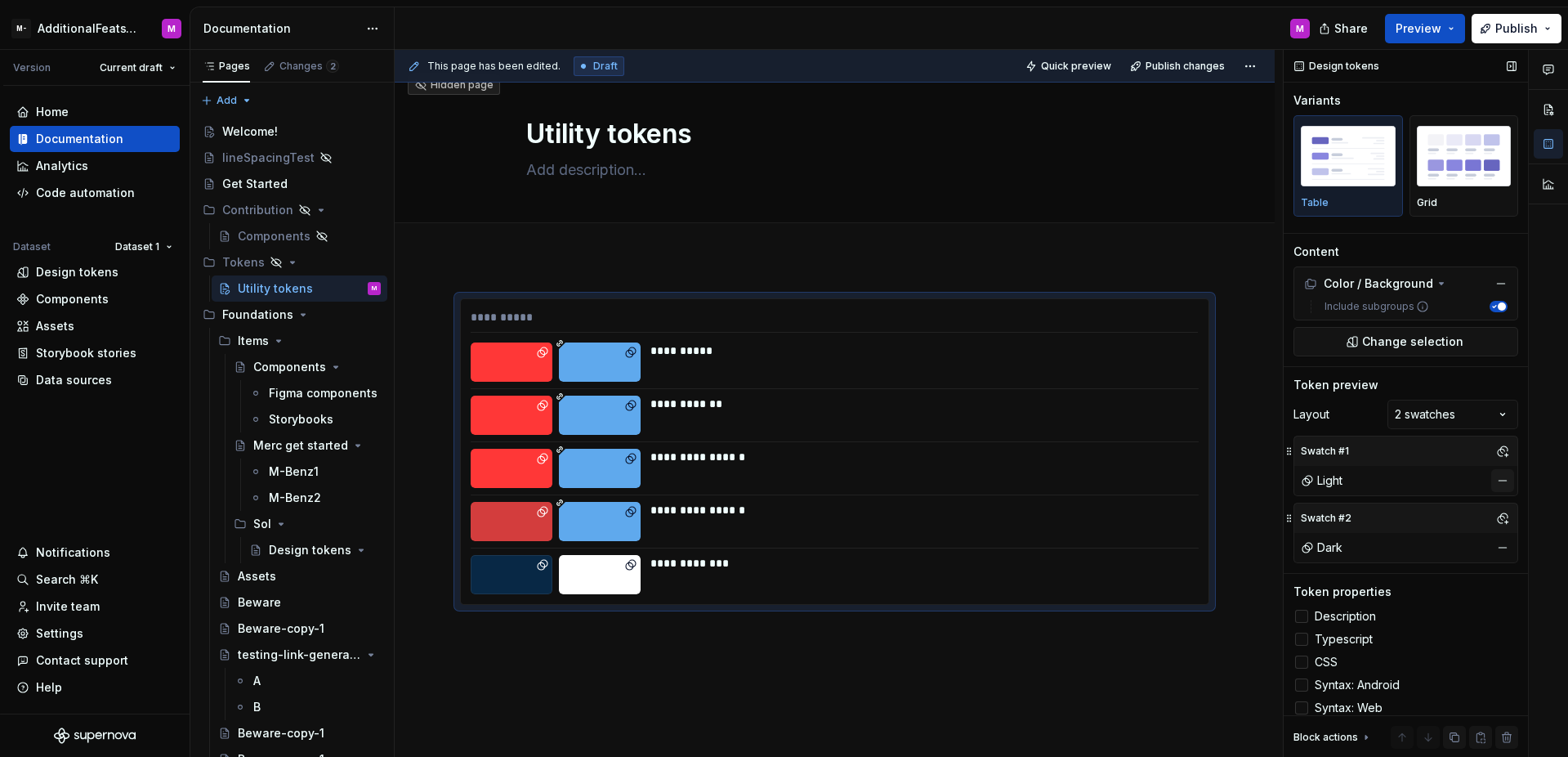
click at [1491, 476] on button "button" at bounding box center [1502, 480] width 23 height 23
click at [1499, 446] on button "button" at bounding box center [1502, 451] width 23 height 23
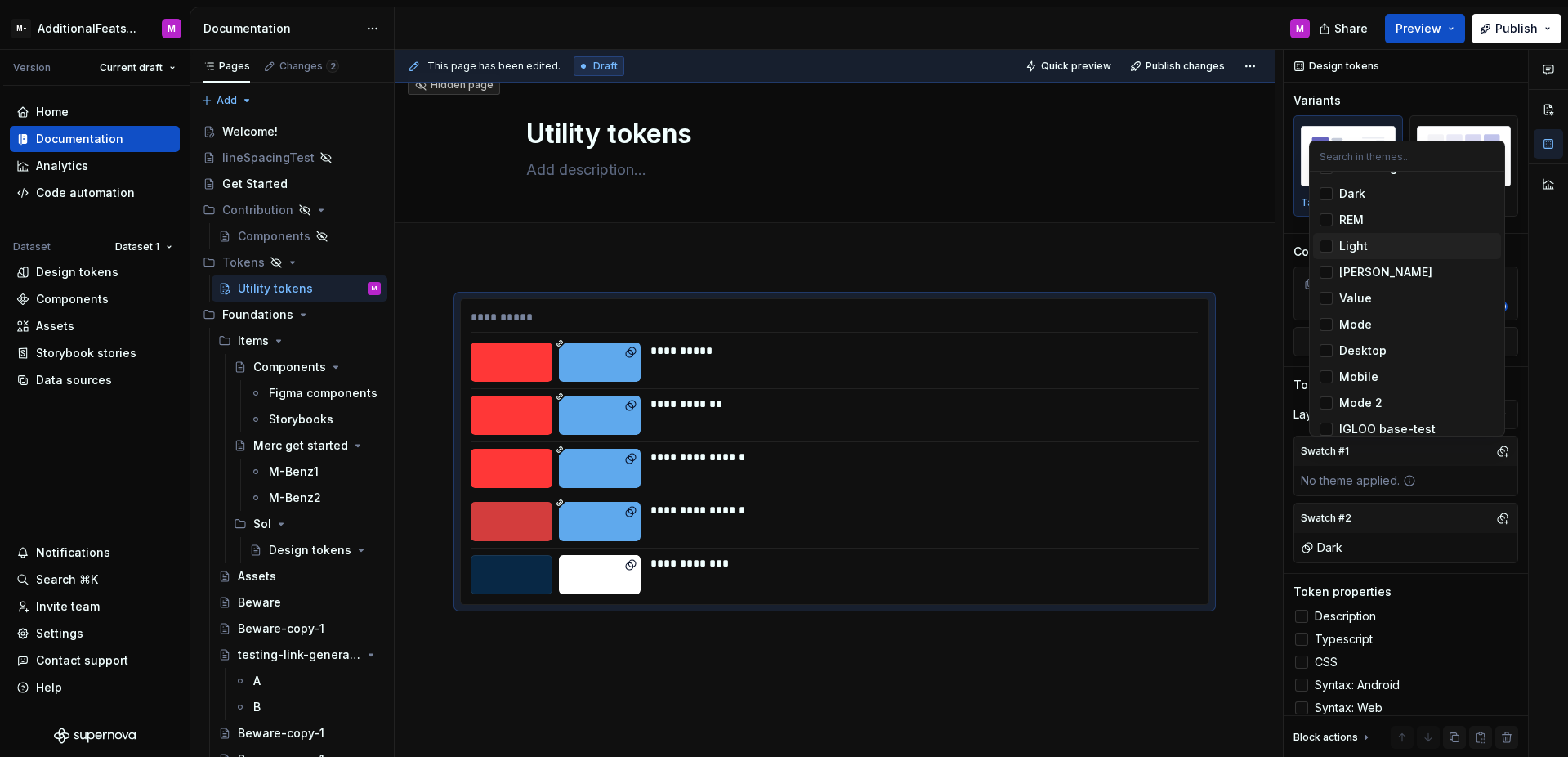
scroll to position [83, 0]
click at [1327, 286] on div "Suggestions" at bounding box center [1326, 288] width 13 height 13
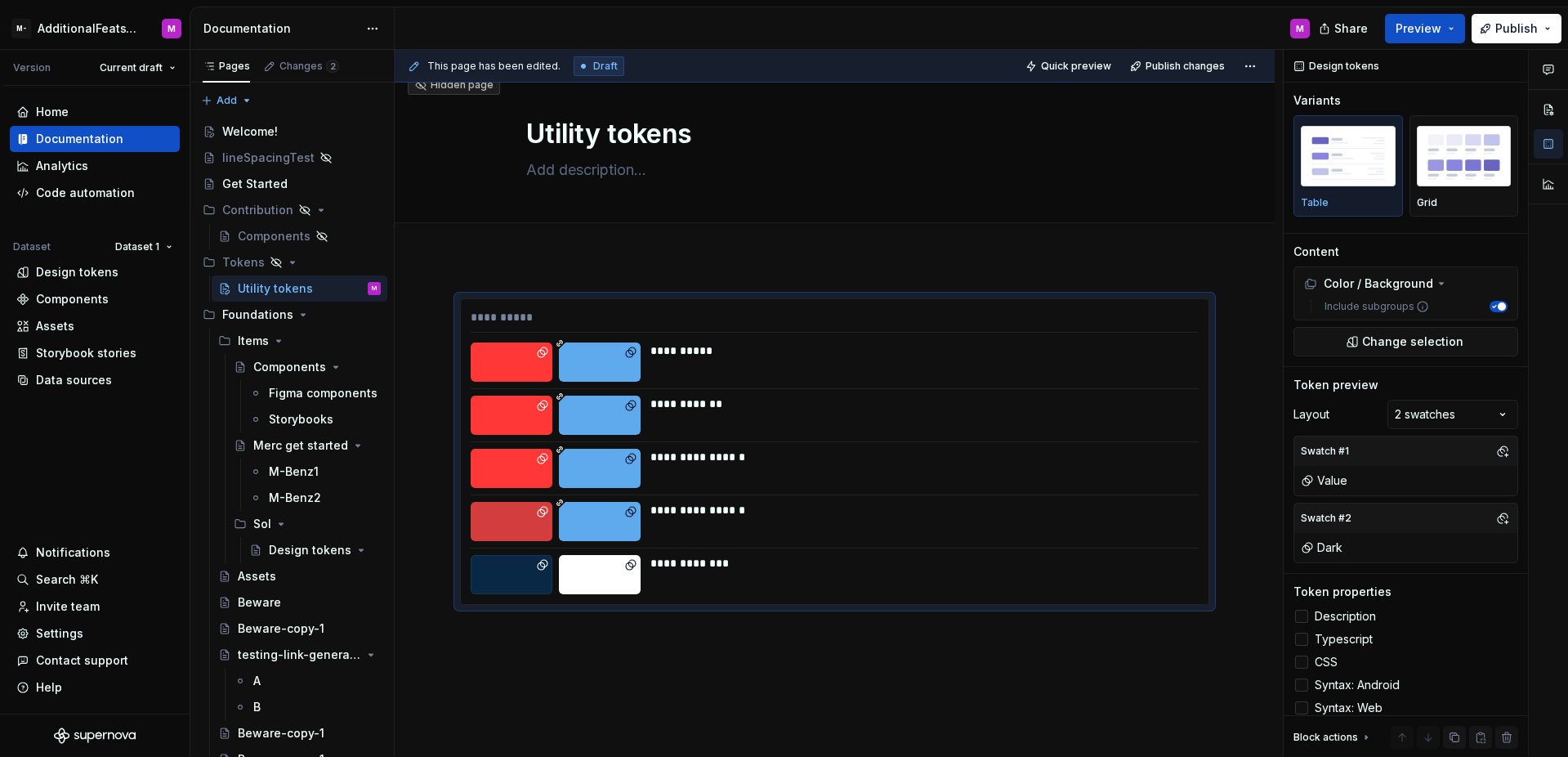
click at [1224, 268] on html "M- AdditionalFeatsTest M Version Current draft Home Documentation Analytics Cod…" at bounding box center [784, 378] width 1568 height 757
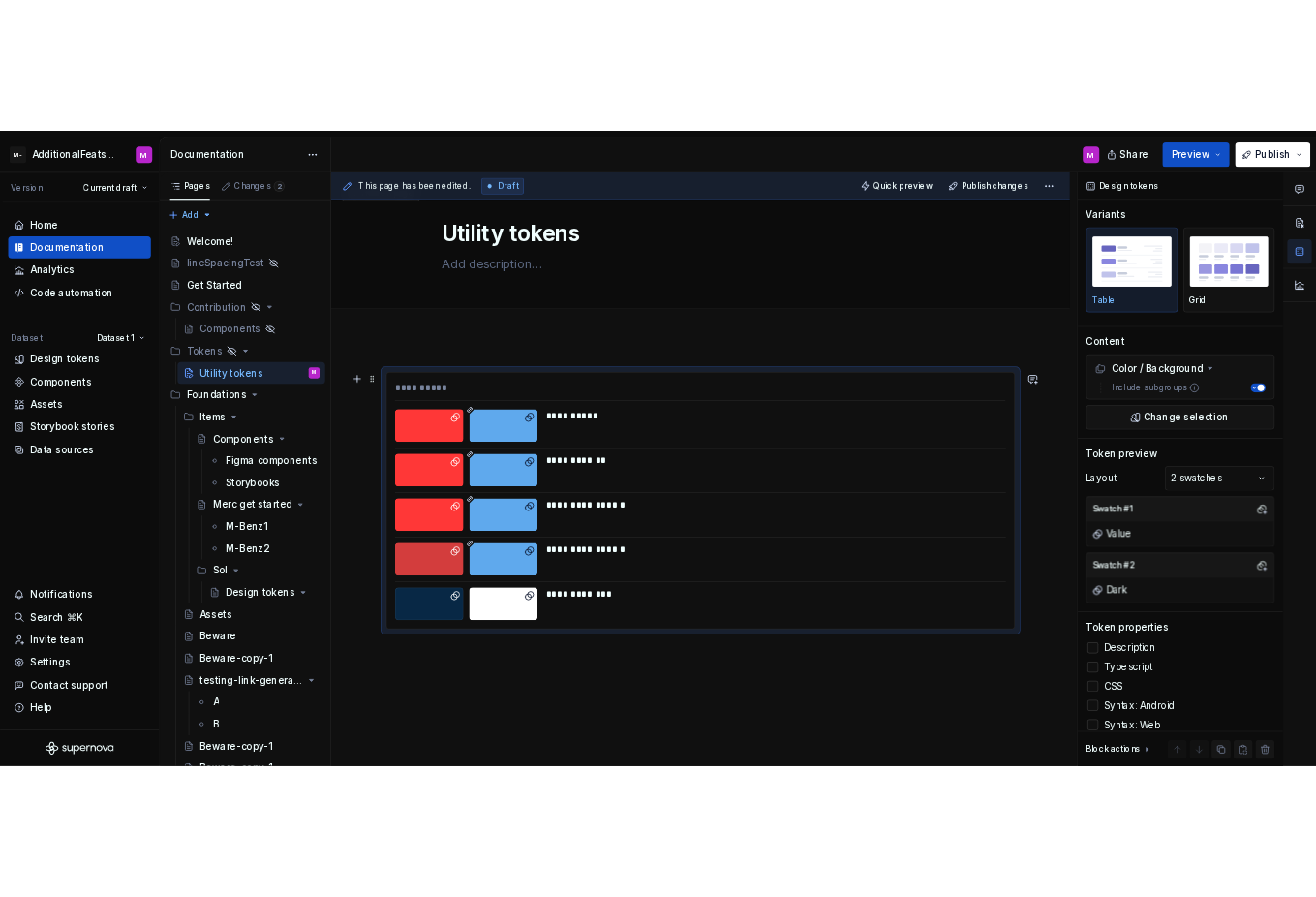
scroll to position [49, 0]
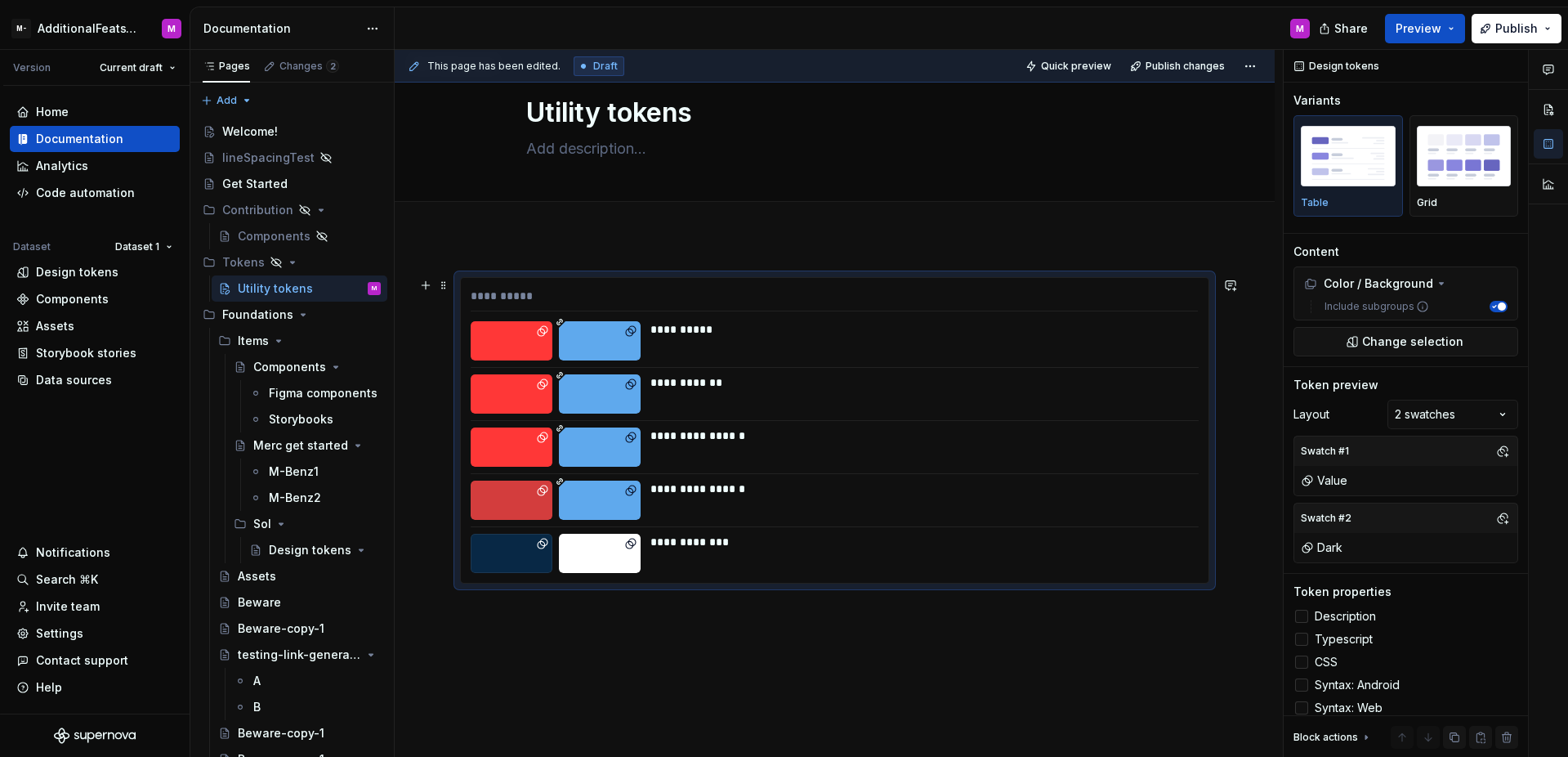
click at [1124, 474] on div "**********" at bounding box center [835, 430] width 748 height 305
click at [133, 423] on div "Home Documentation Analytics Code automation Dataset Dataset 1 Design tokens Co…" at bounding box center [95, 400] width 190 height 628
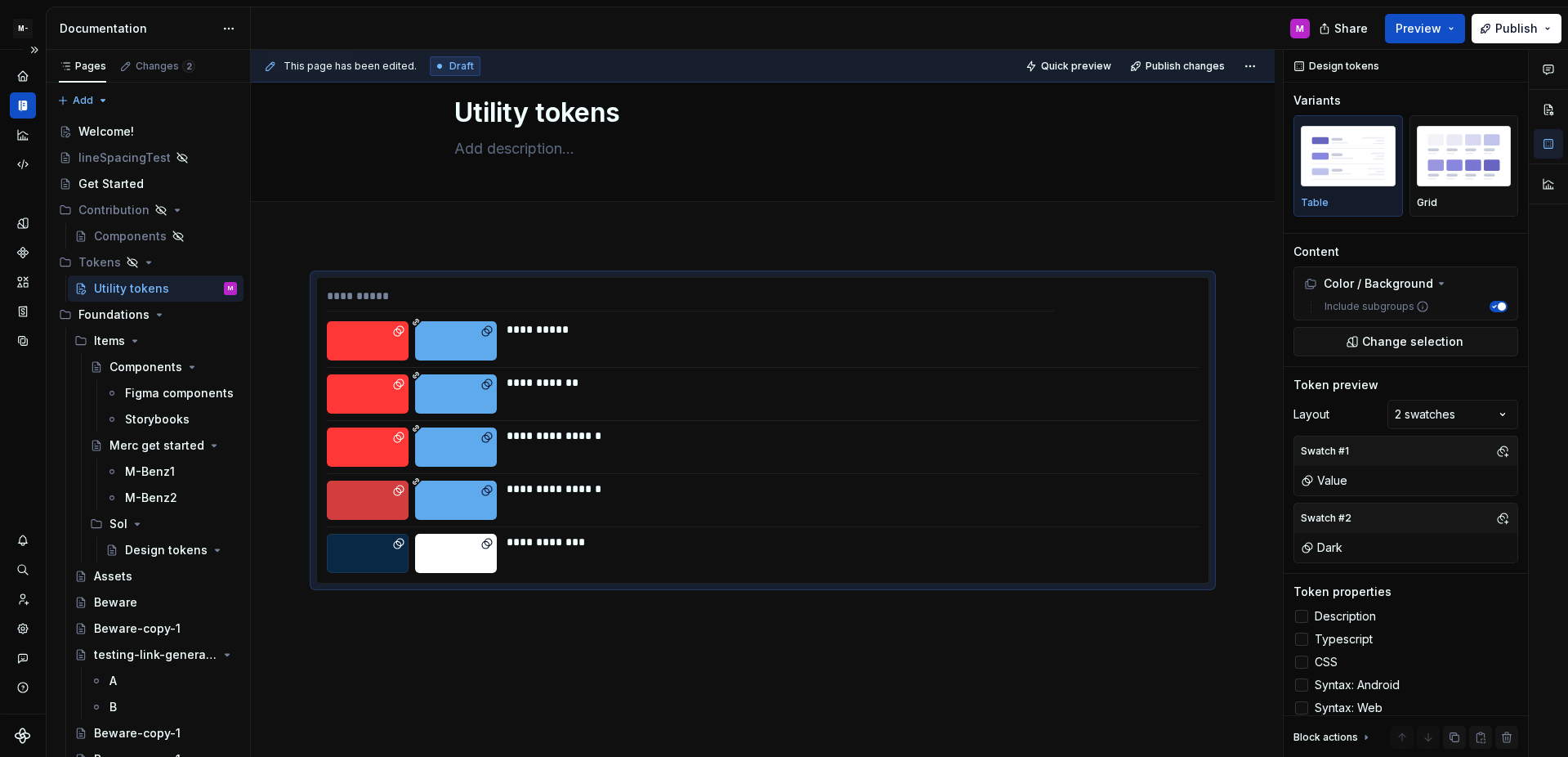
type textarea "*"
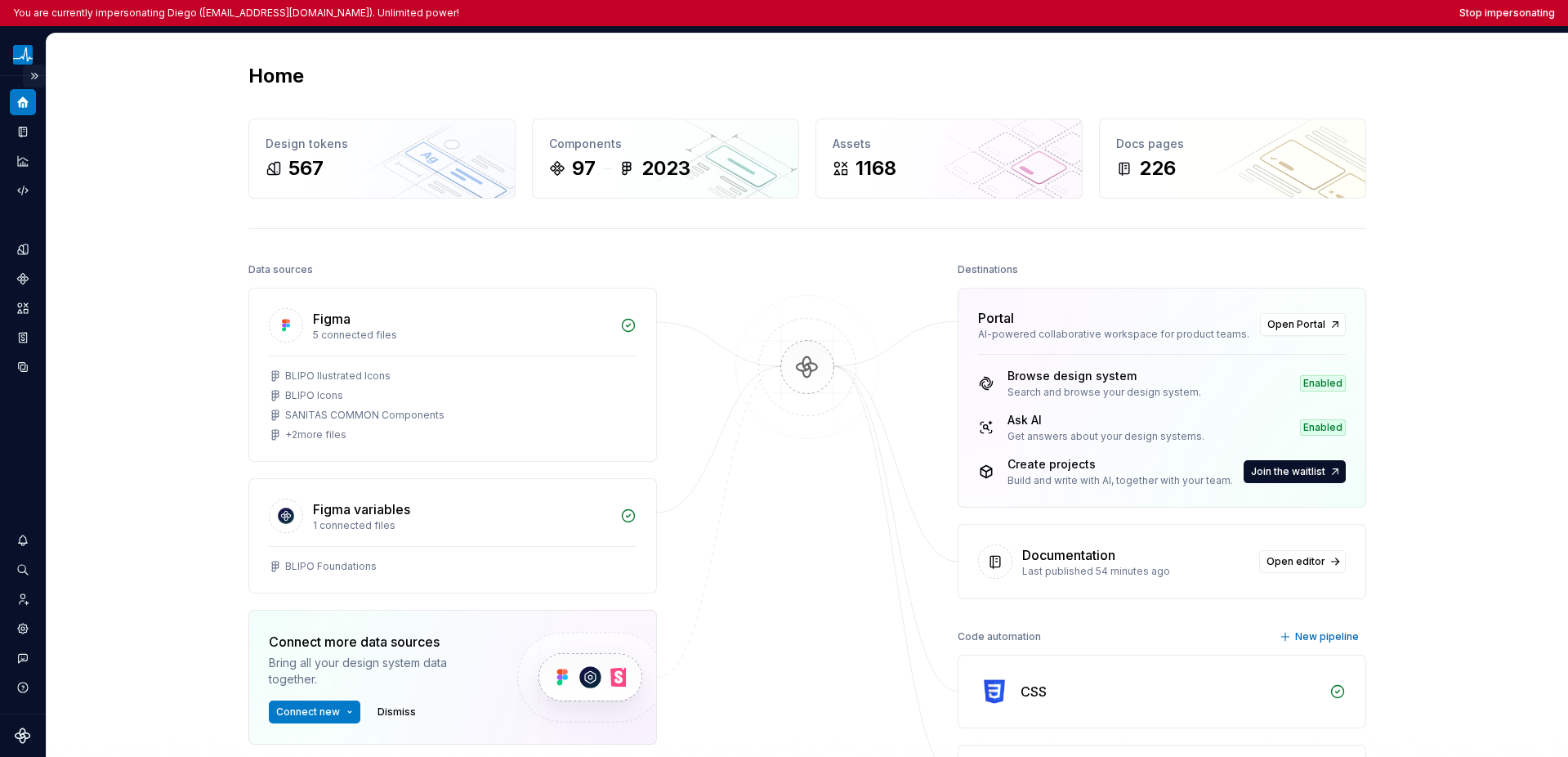
click at [31, 79] on button "Expand sidebar" at bounding box center [34, 75] width 23 height 23
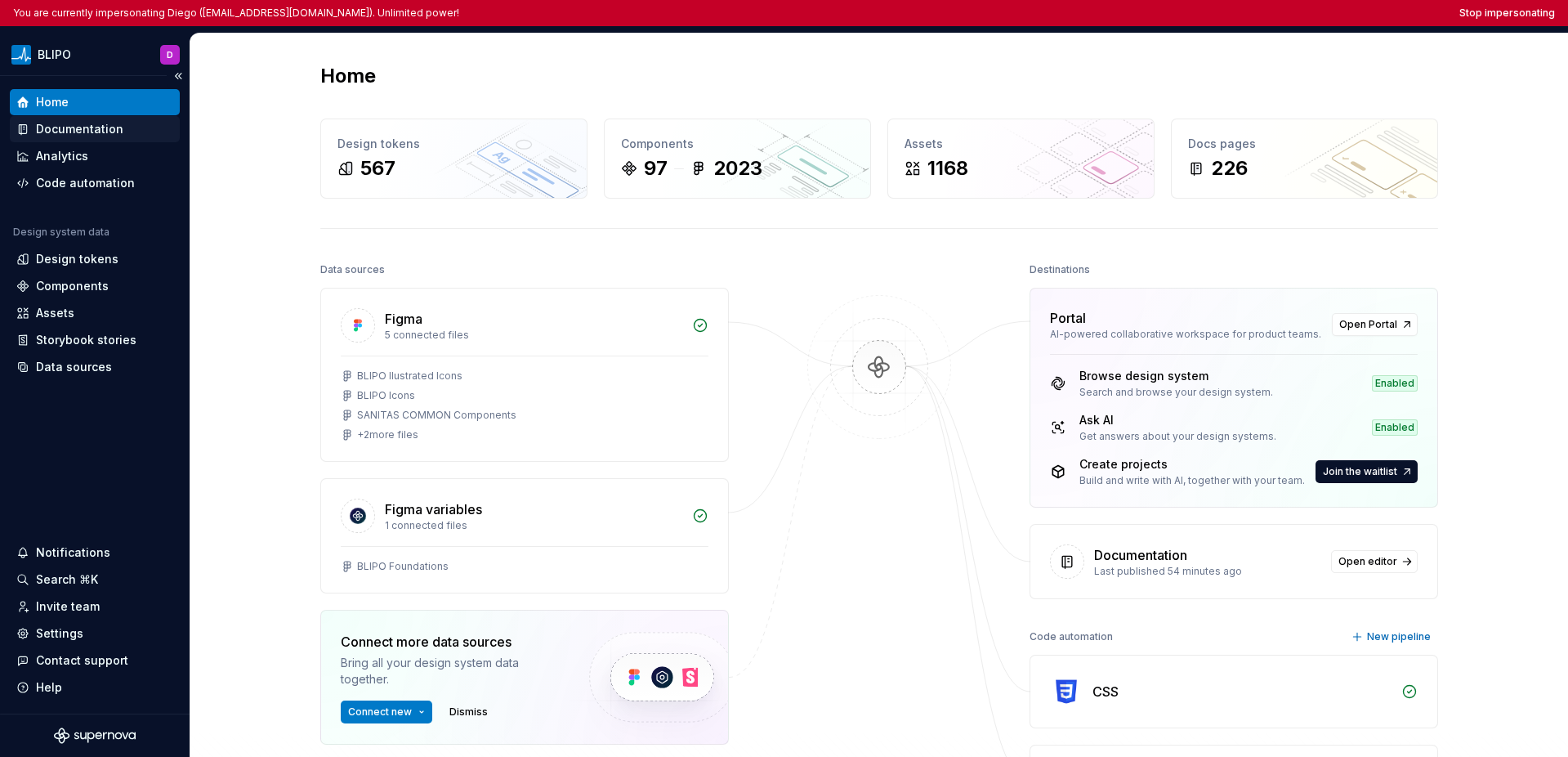
click at [58, 122] on div "Documentation" at bounding box center [80, 128] width 88 height 16
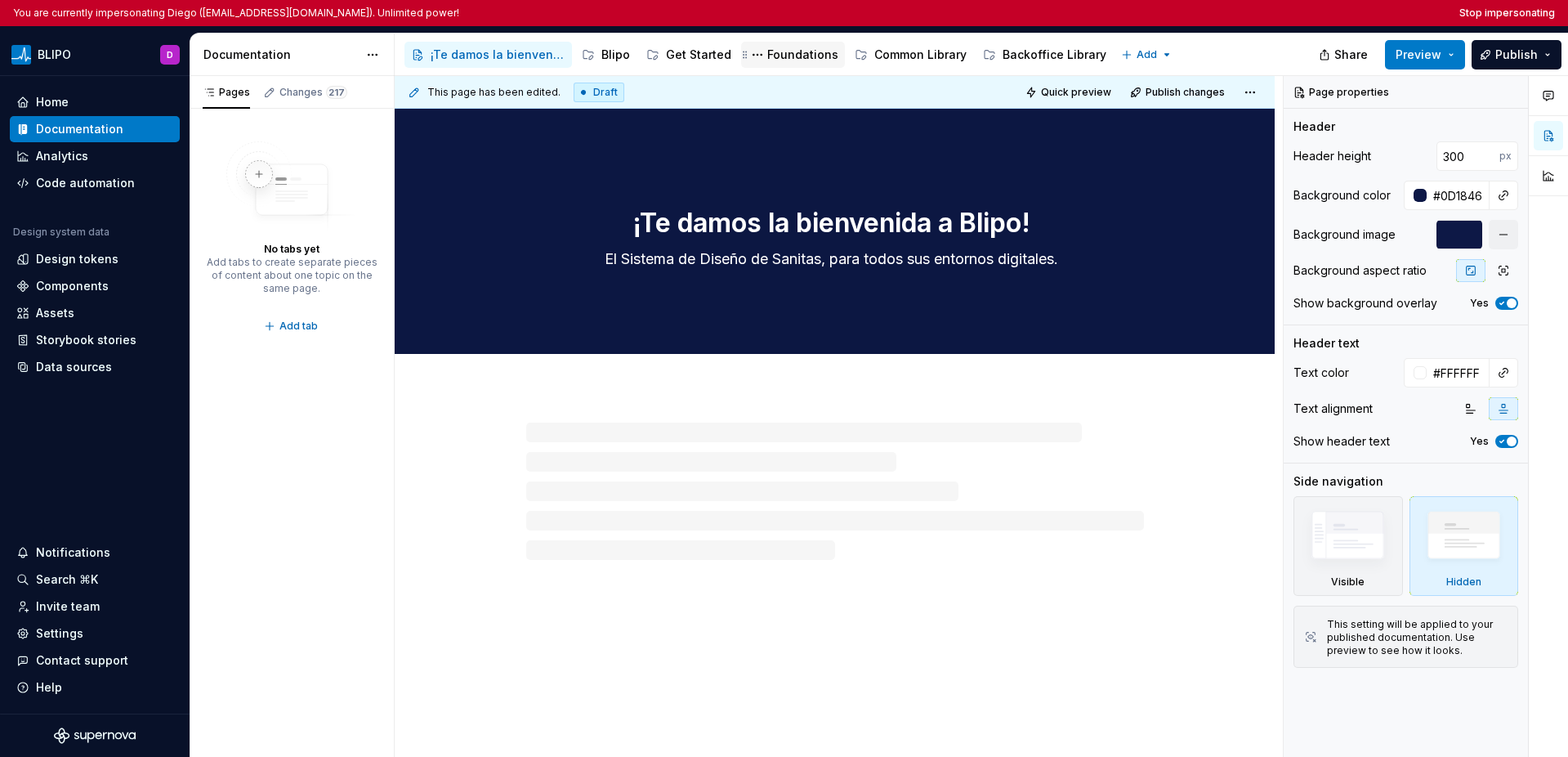
click at [795, 51] on div "Foundations" at bounding box center [803, 54] width 71 height 16
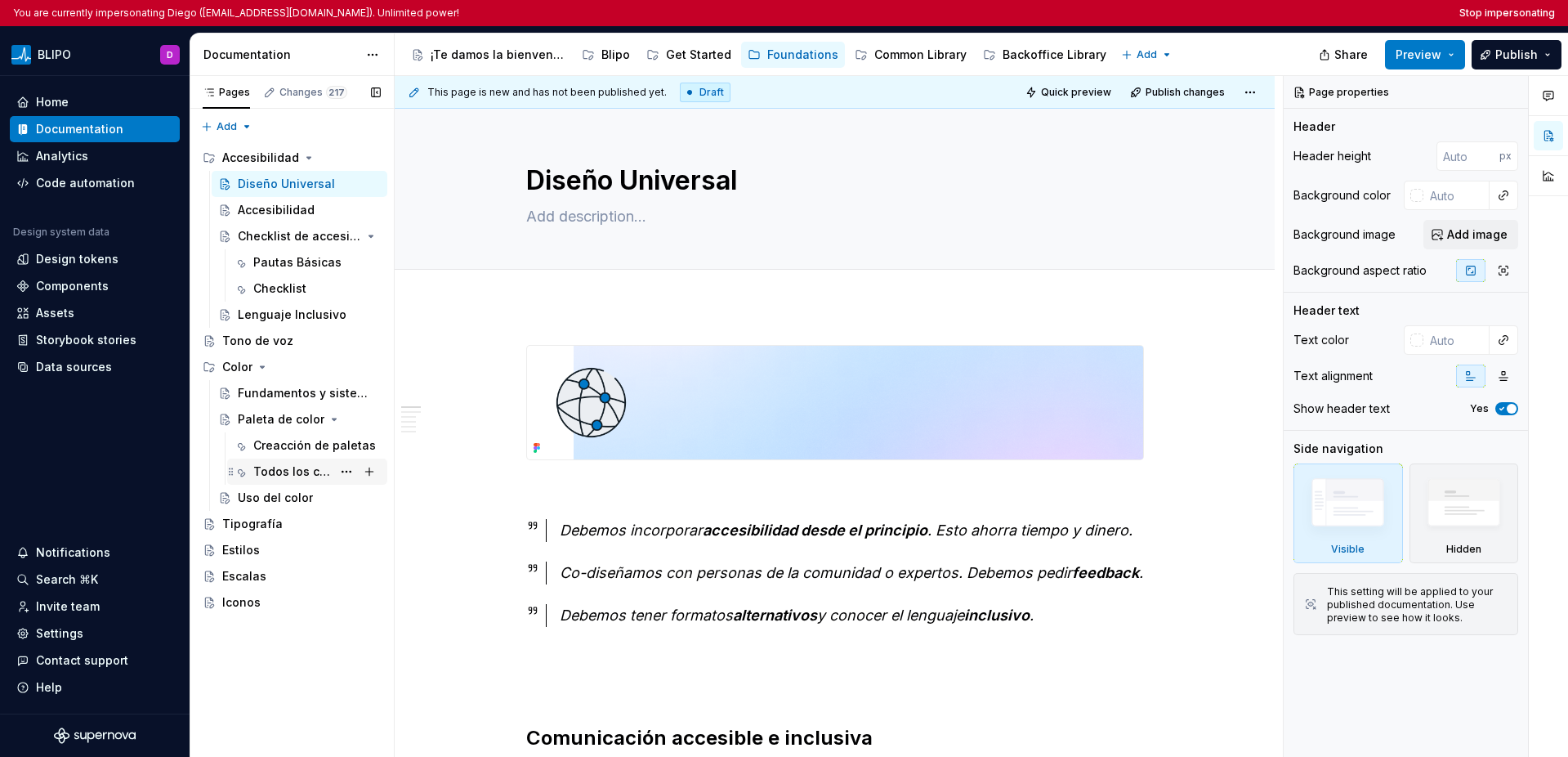
click at [280, 476] on div "Todos los colores" at bounding box center [292, 471] width 78 height 16
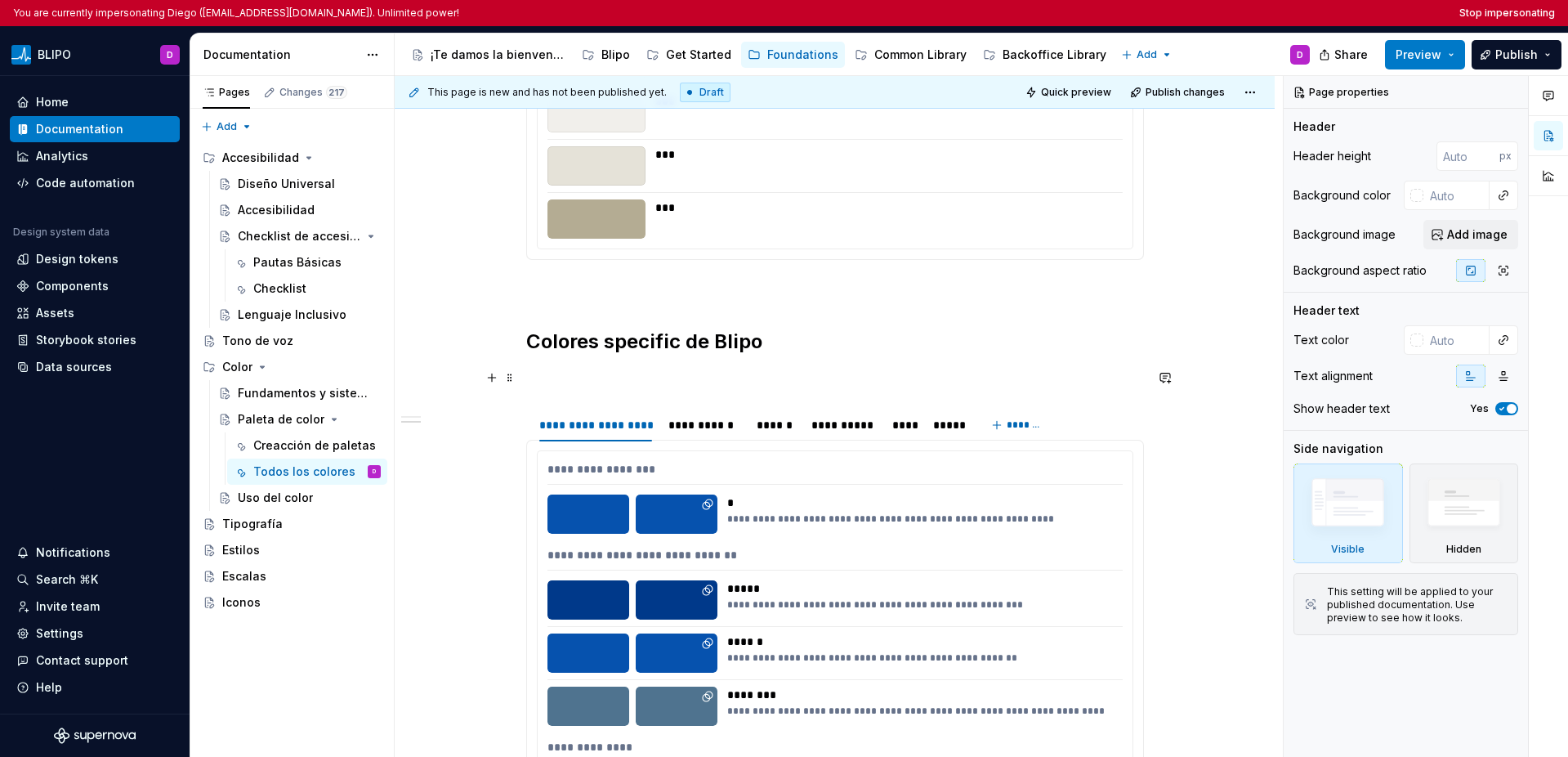
scroll to position [1962, 0]
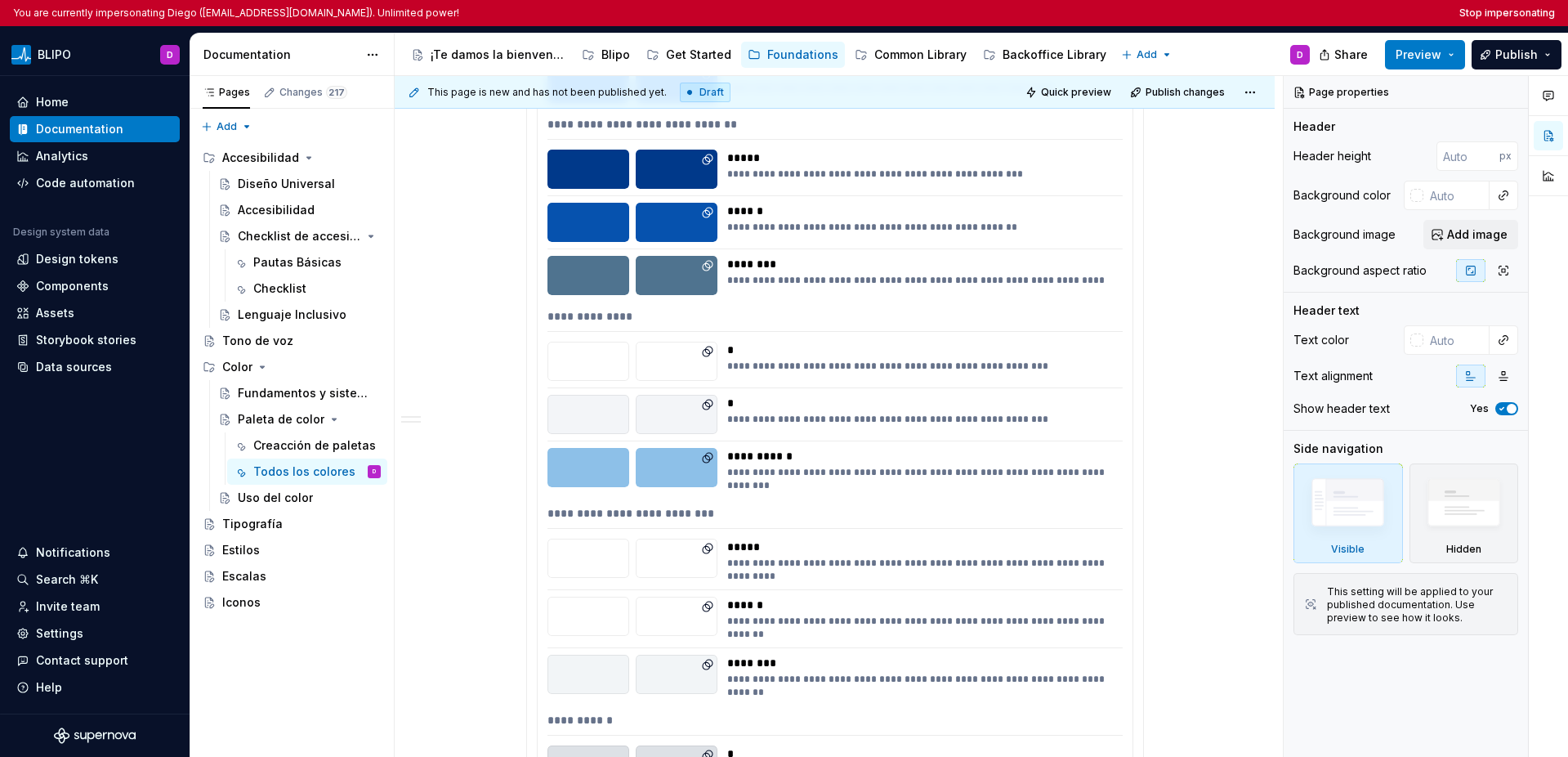
click at [1052, 308] on div "**********" at bounding box center [835, 320] width 576 height 24
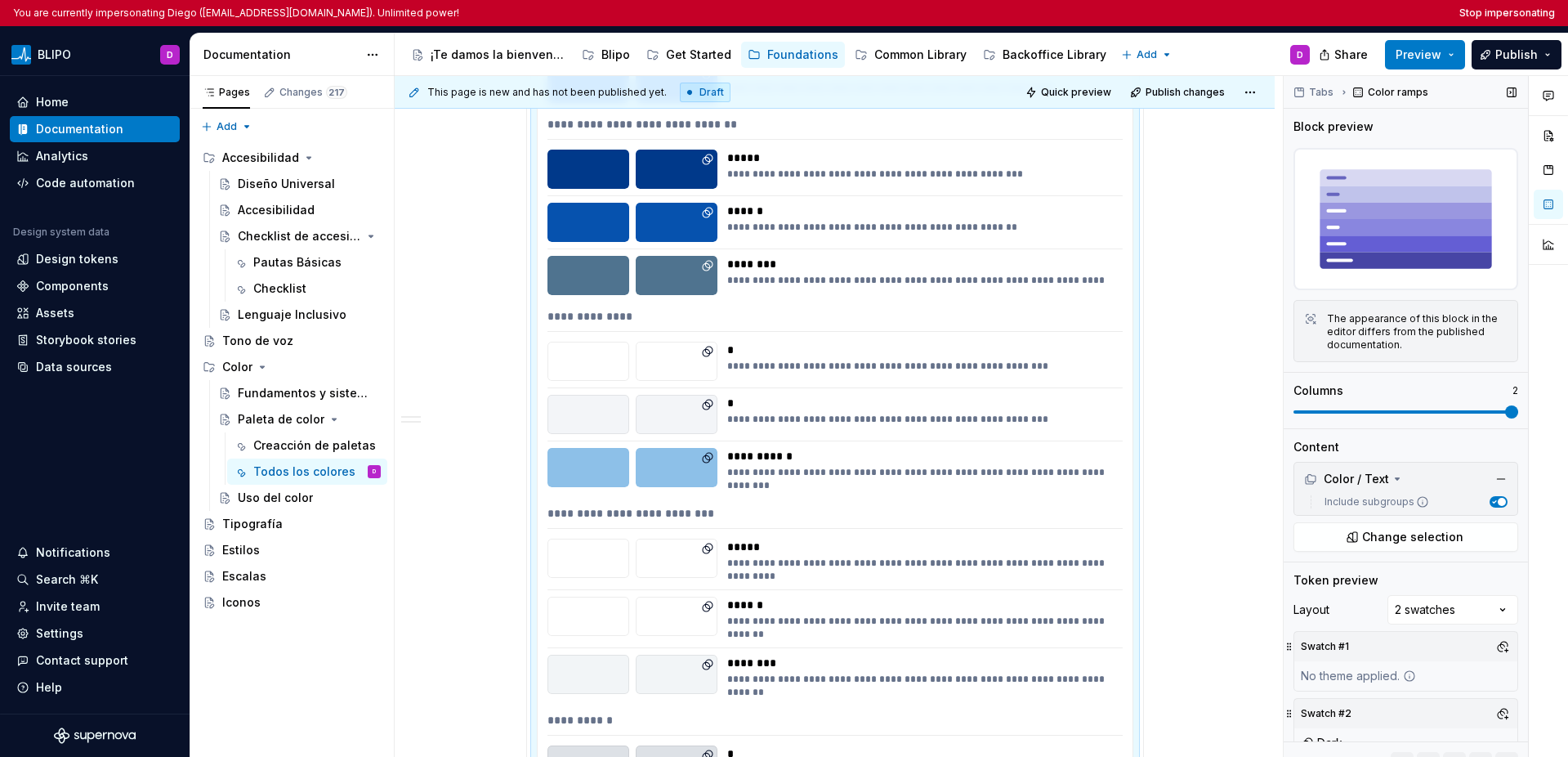
scroll to position [21, 0]
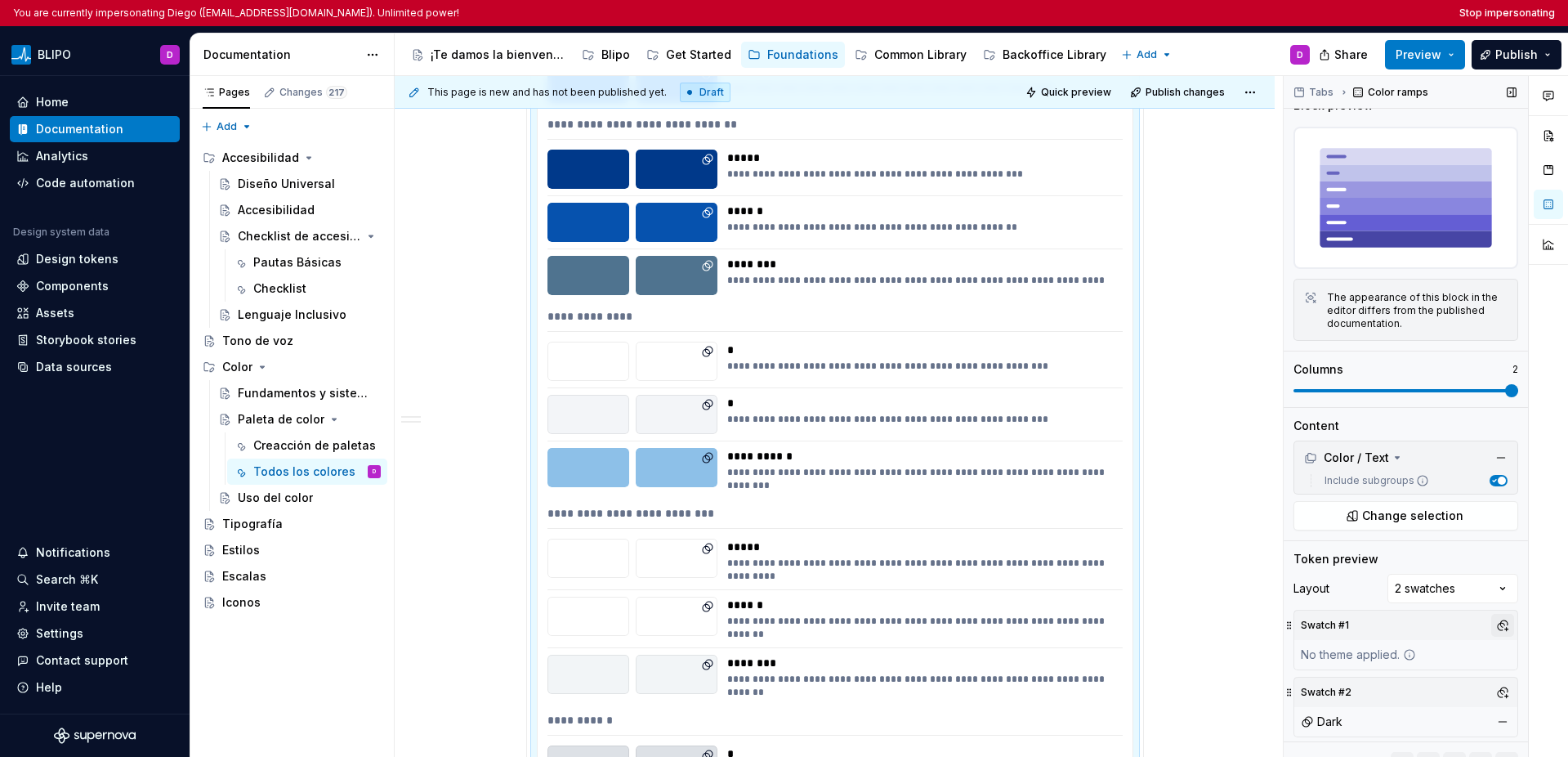
click at [1110, 619] on button "button" at bounding box center [1502, 625] width 23 height 23
type textarea "*"
click at [1110, 538] on div at bounding box center [1549, 430] width 39 height 708
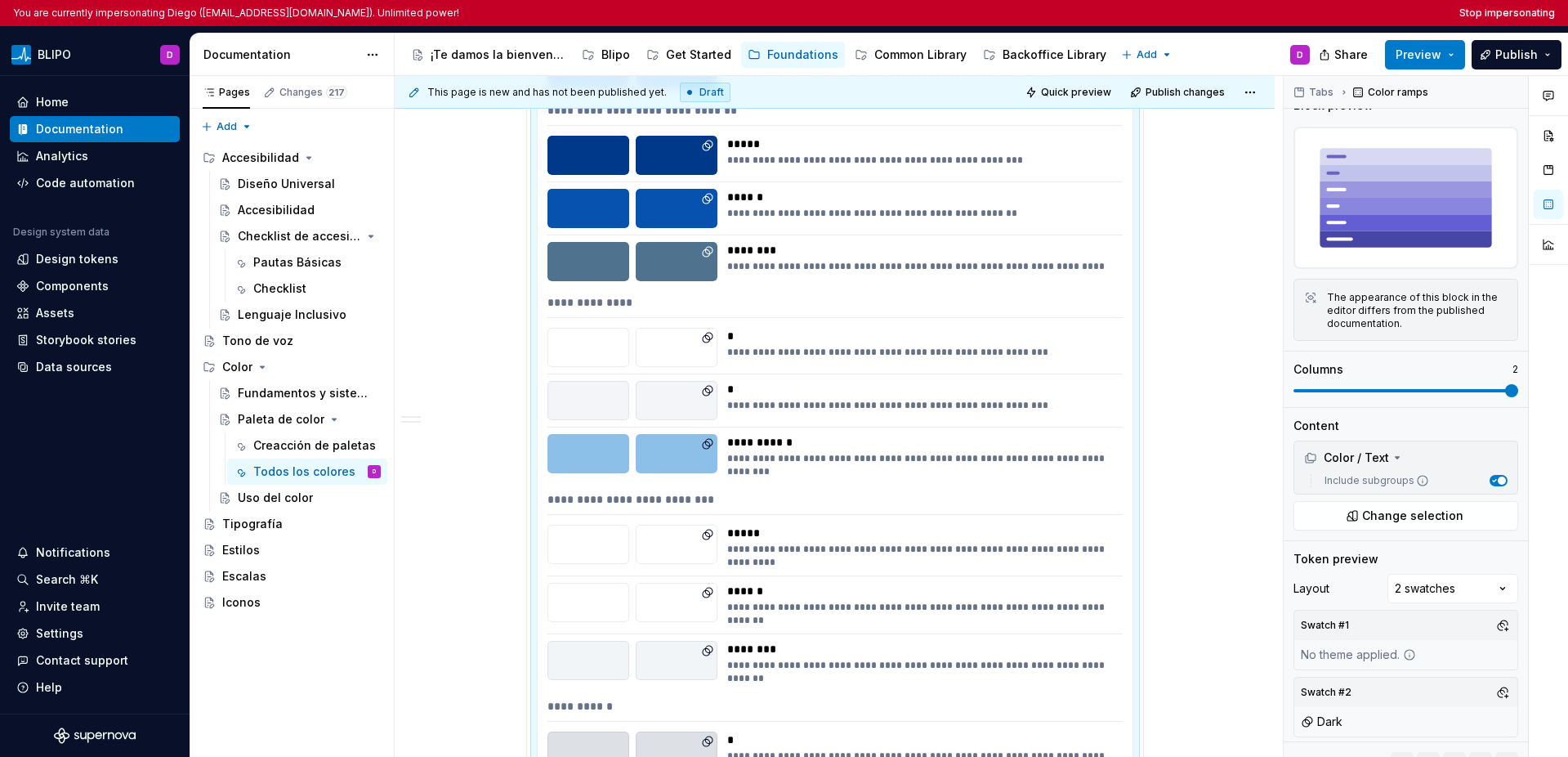
scroll to position [2060, 0]
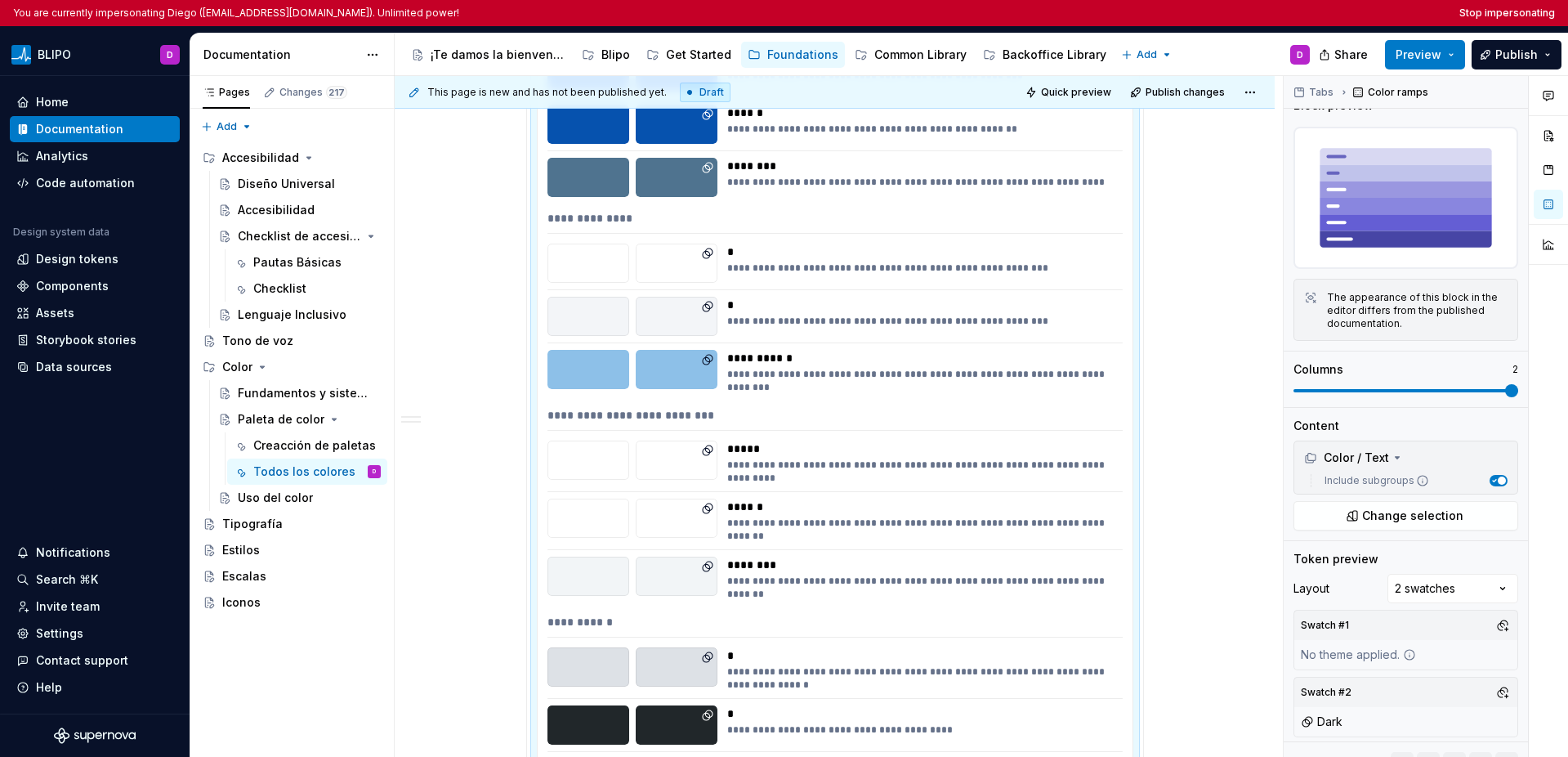
click at [1110, 391] on div "**********" at bounding box center [835, 462] width 880 height 4424
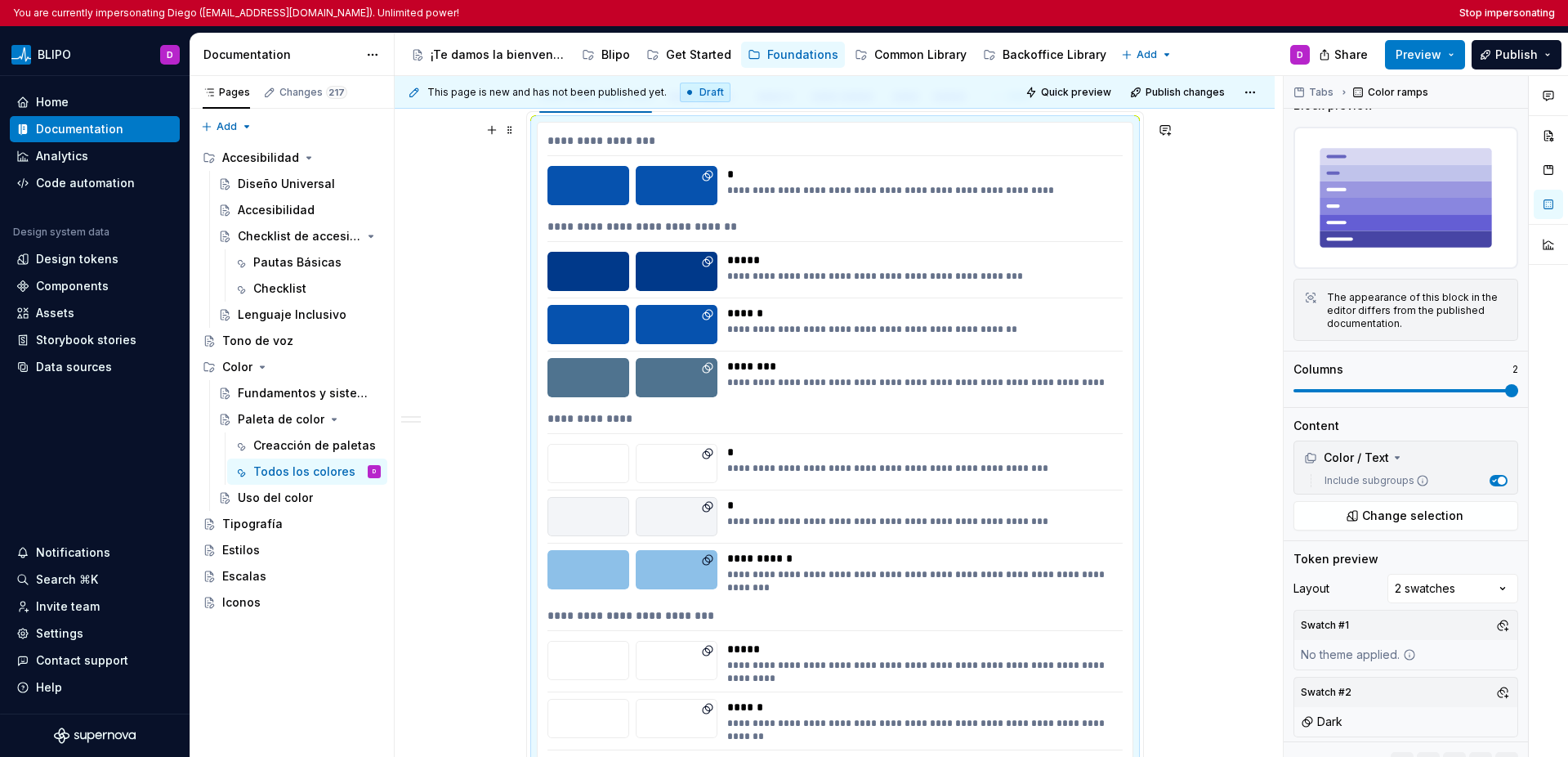
scroll to position [1944, 0]
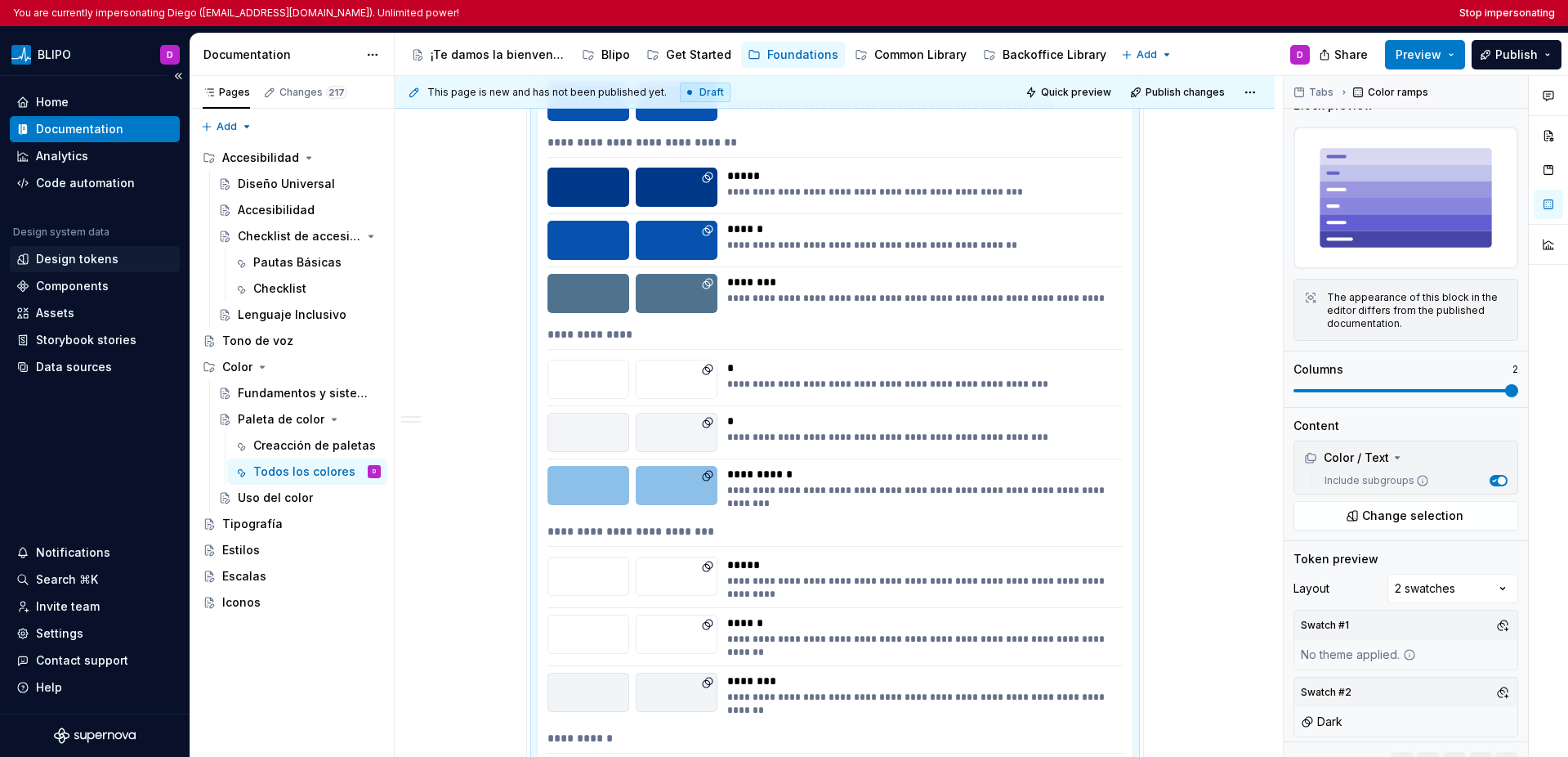
click at [82, 258] on div "Design tokens" at bounding box center [78, 258] width 83 height 16
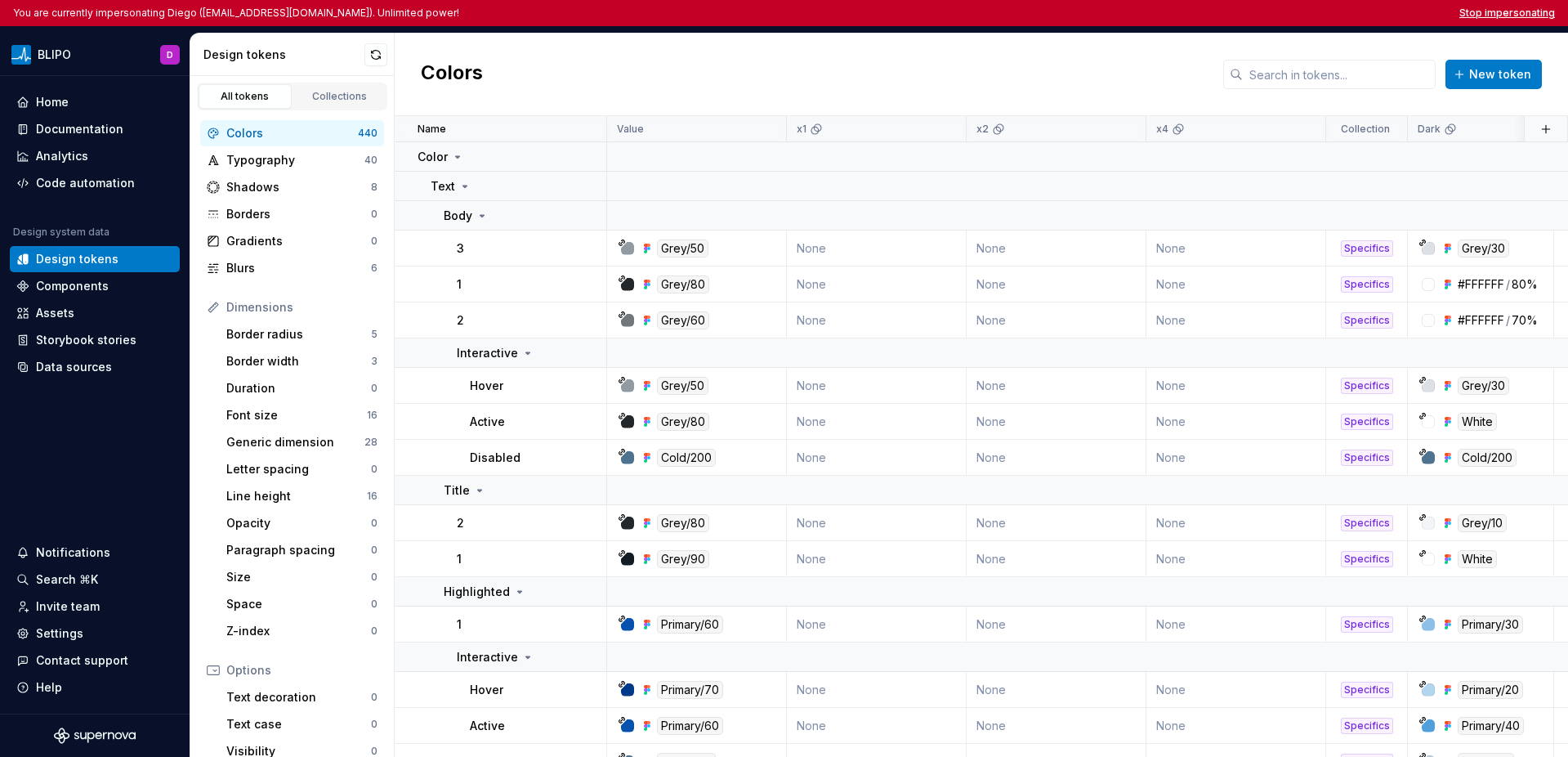
click at [1110, 14] on button "Stop impersonating" at bounding box center [1506, 13] width 95 height 13
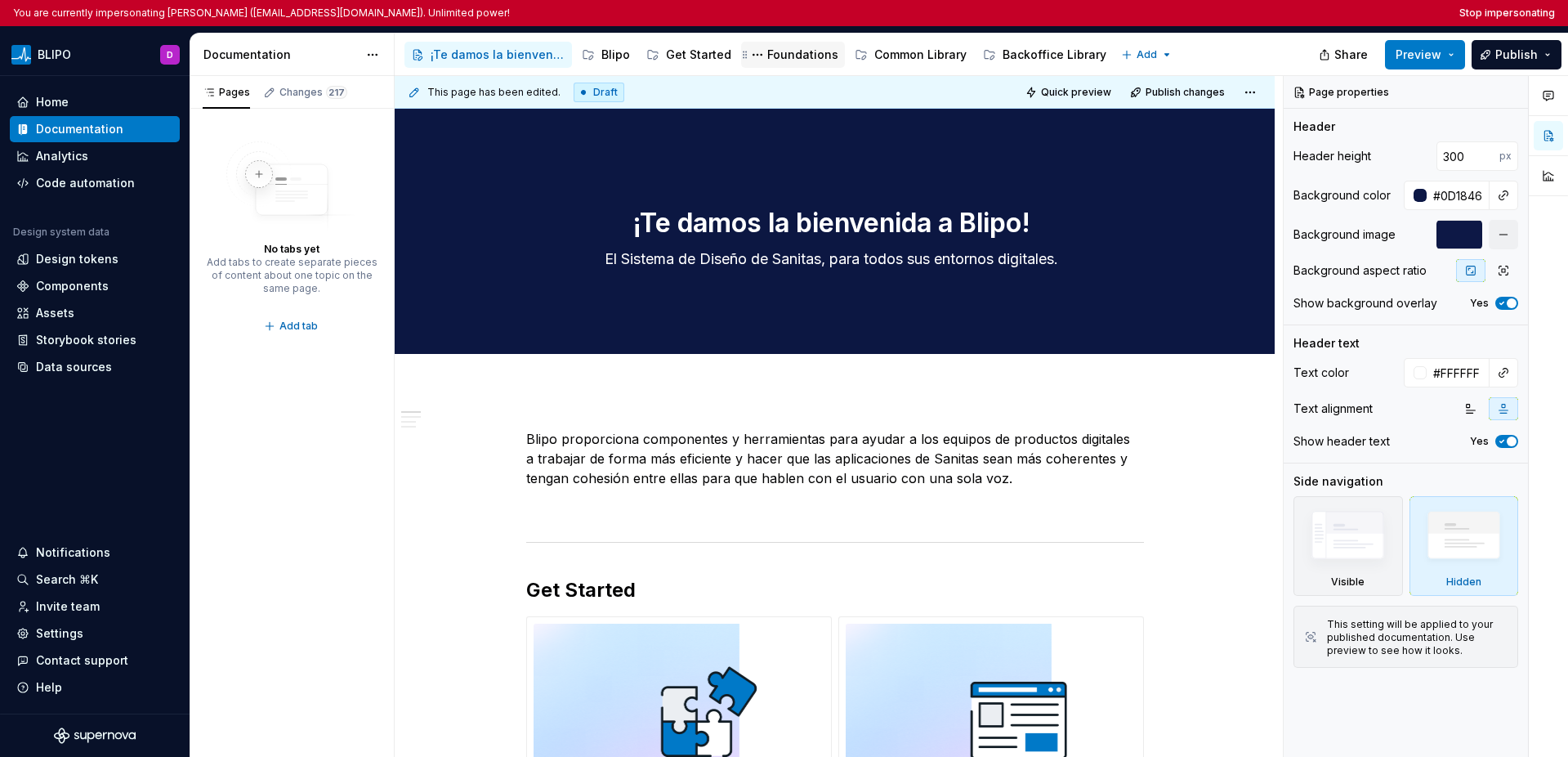
click at [787, 55] on div "Foundations" at bounding box center [803, 54] width 71 height 16
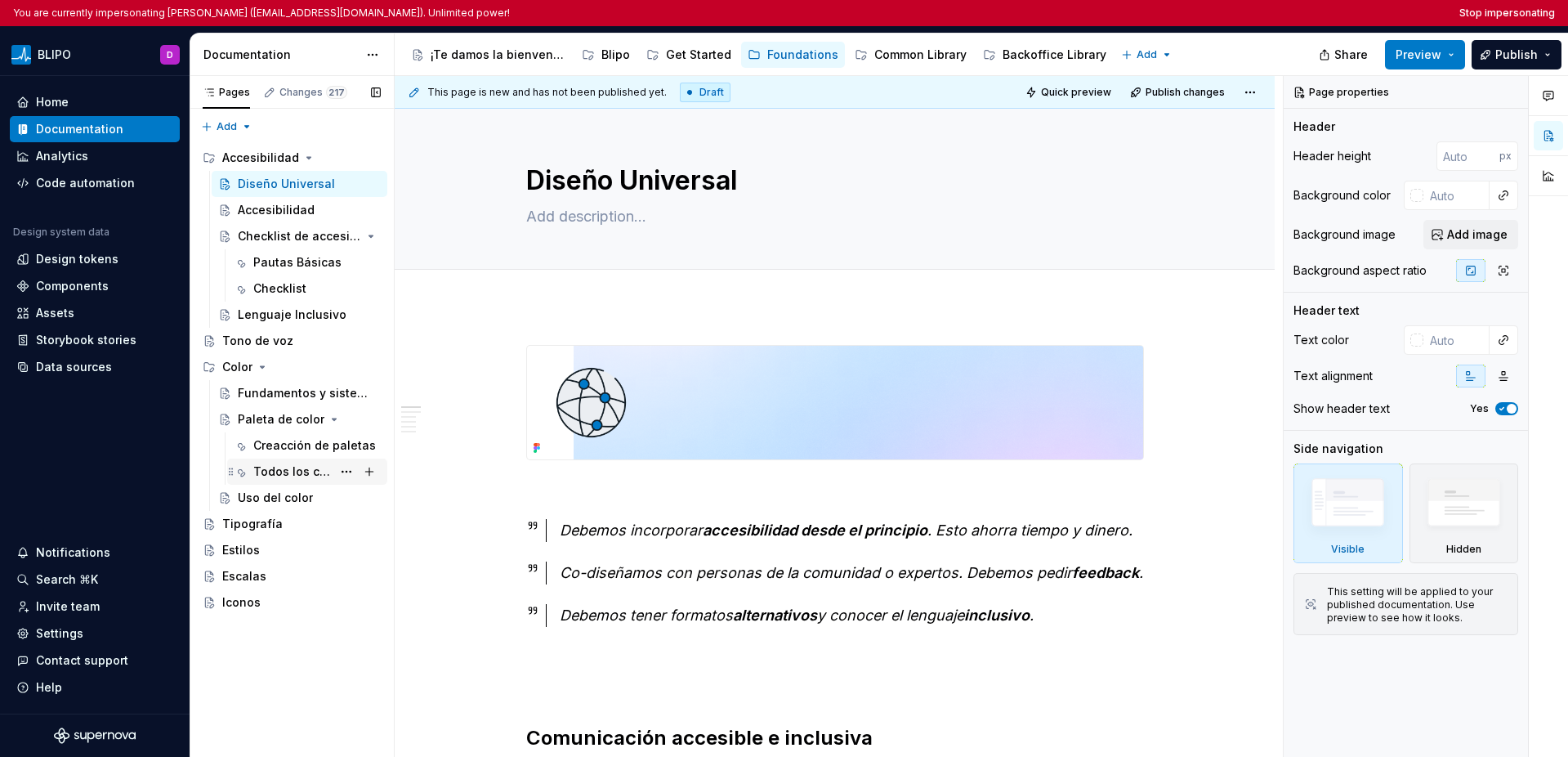
click at [301, 469] on div "Todos los colores" at bounding box center [292, 471] width 78 height 16
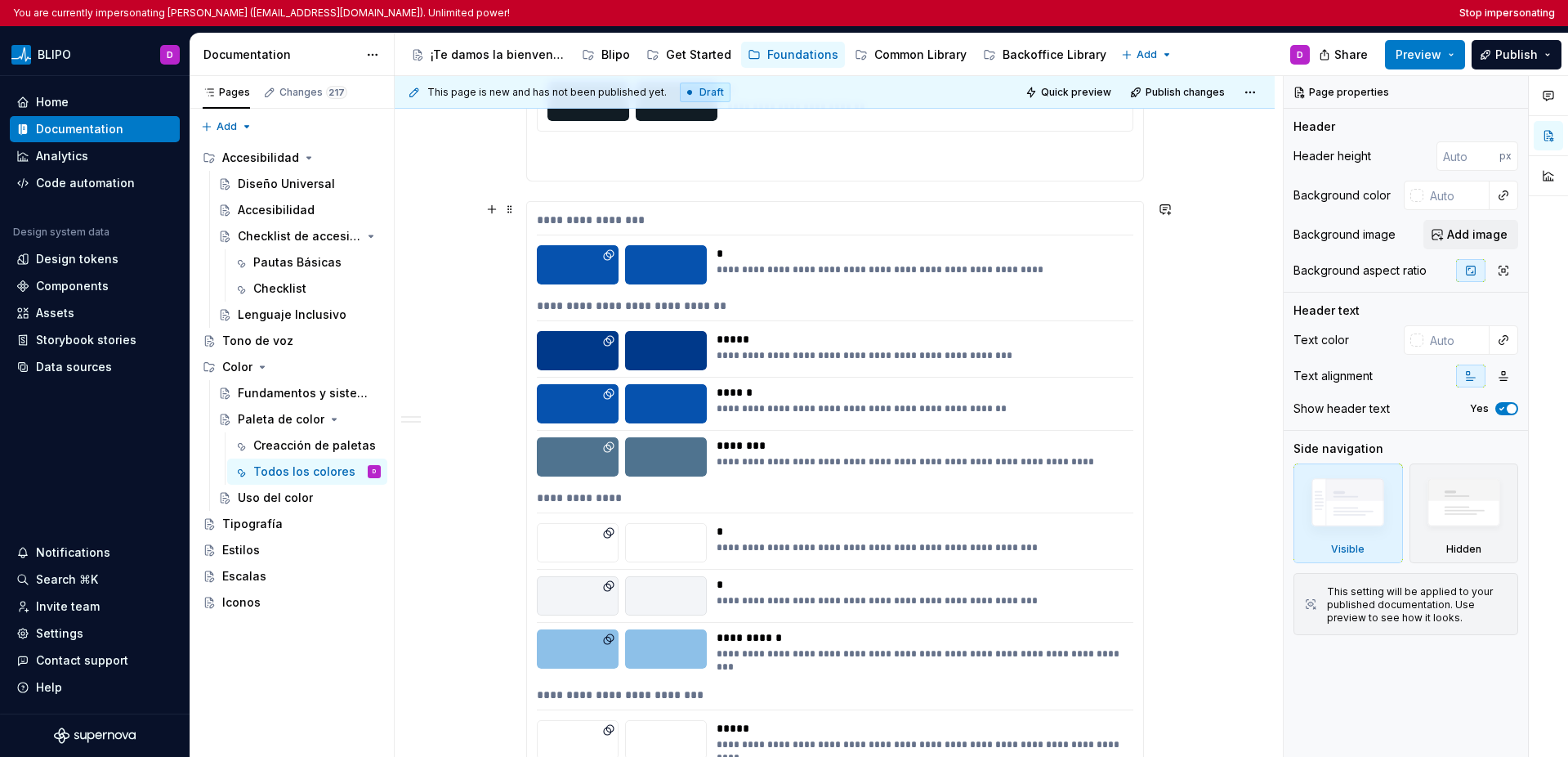
scroll to position [3079, 0]
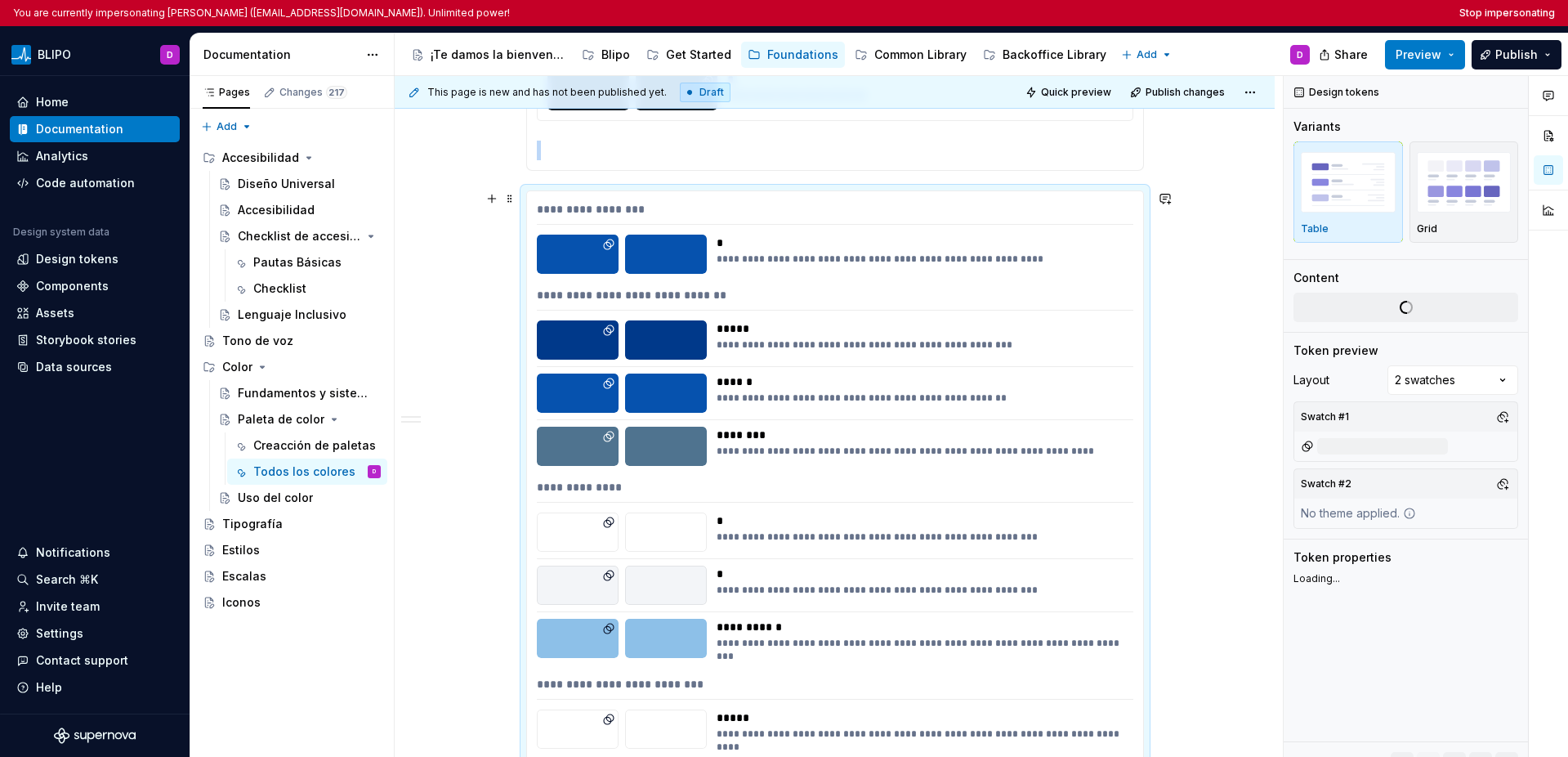
click at [1062, 331] on div "*****" at bounding box center [920, 328] width 407 height 16
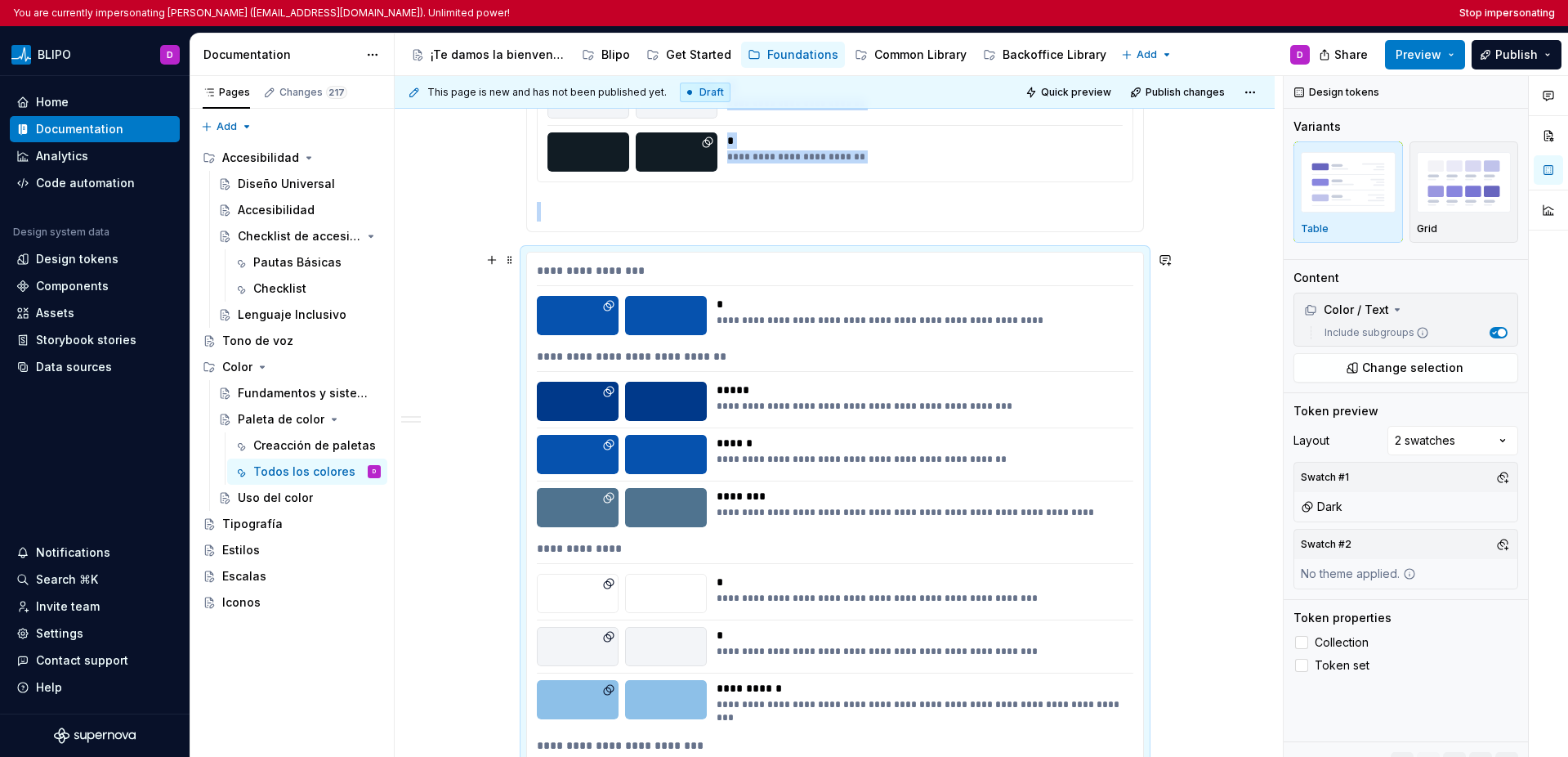
scroll to position [2996, 0]
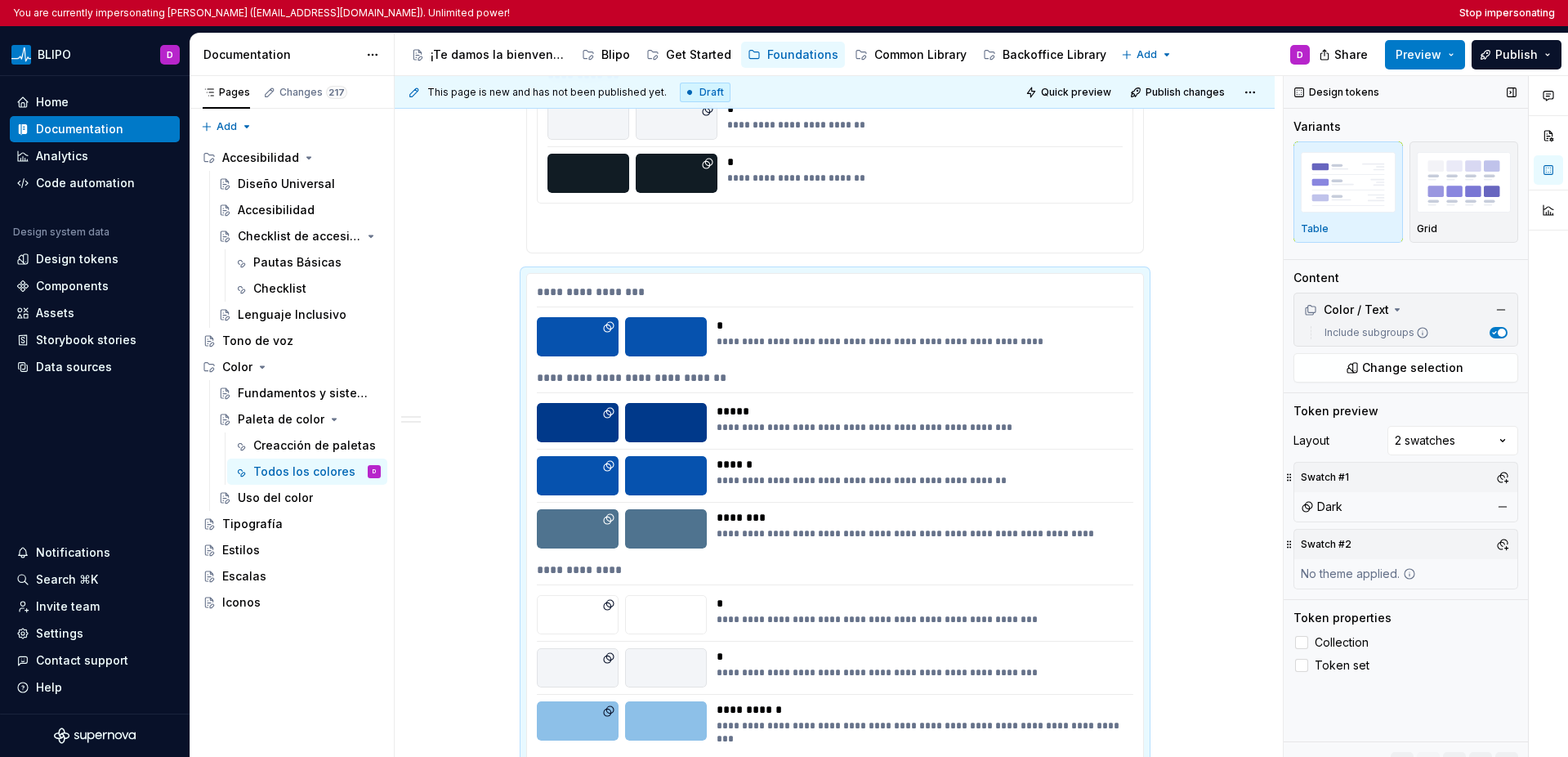
type textarea "*"
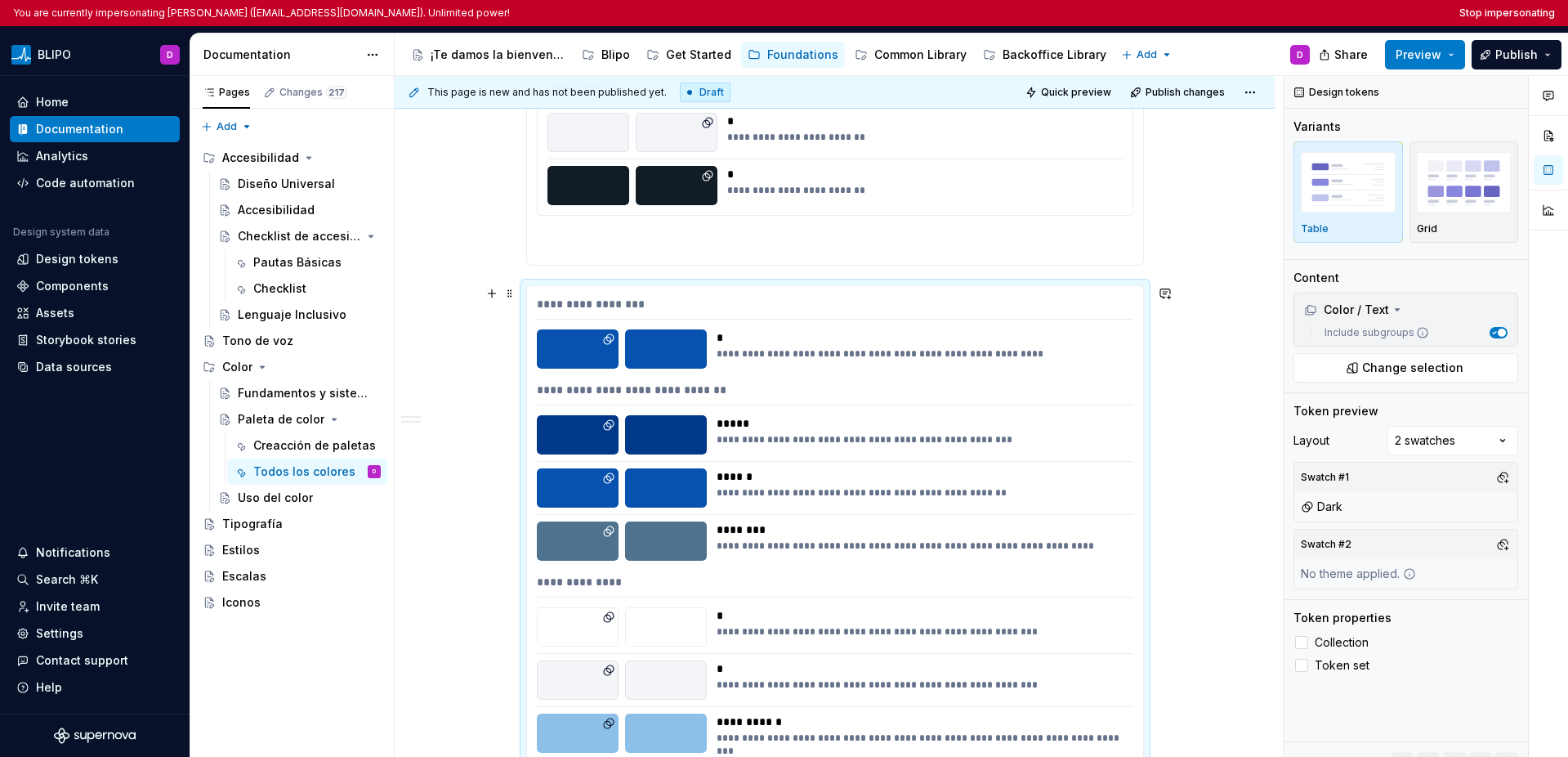
scroll to position [3193, 0]
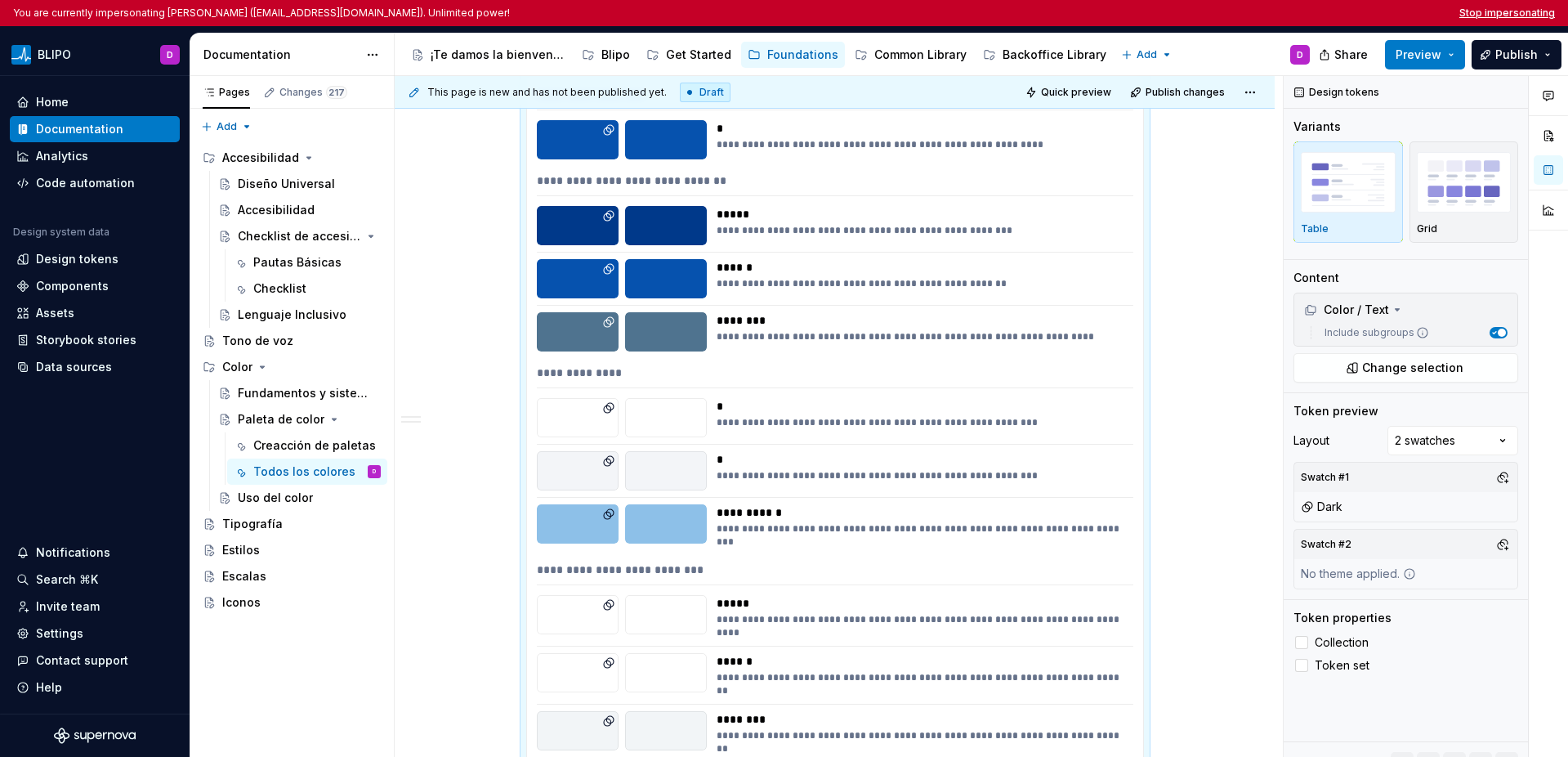
click at [1505, 11] on button "Stop impersonating" at bounding box center [1506, 13] width 95 height 13
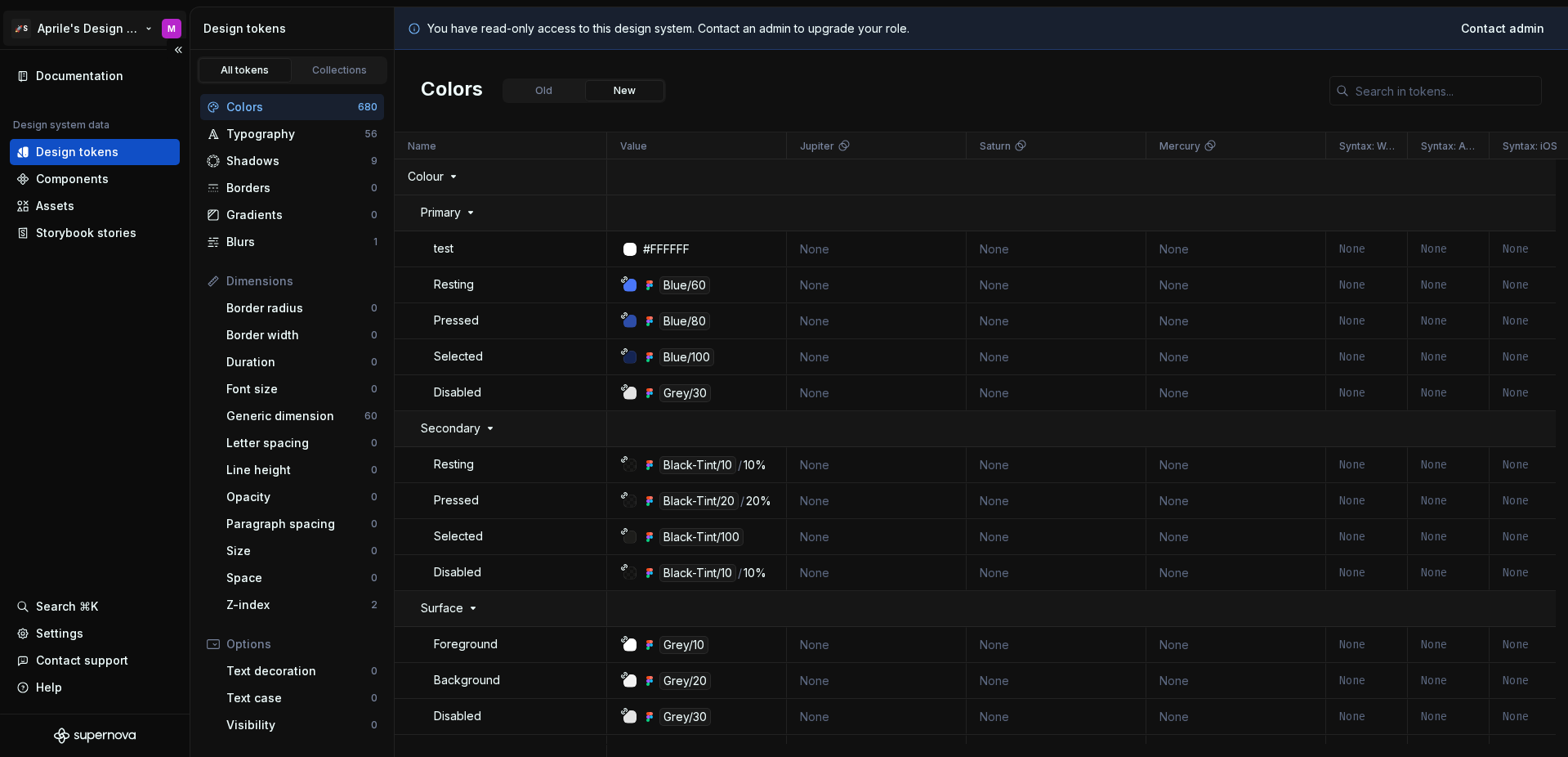
click at [73, 27] on html "🚀S Aprile's Design System M Documentation Design system data Design tokens Comp…" at bounding box center [784, 378] width 1568 height 757
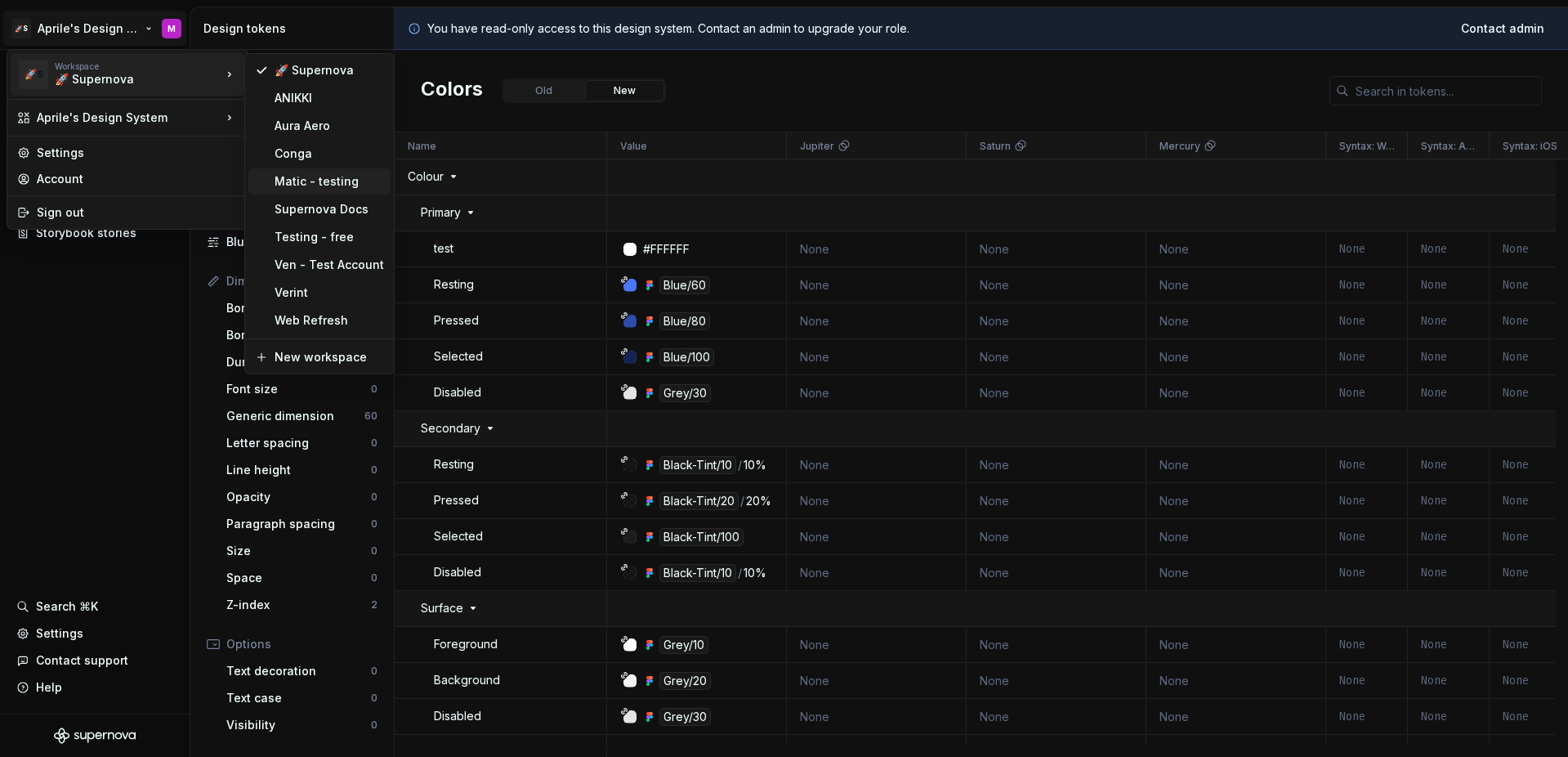
click at [329, 168] on div "Matic - testing" at bounding box center [319, 181] width 142 height 26
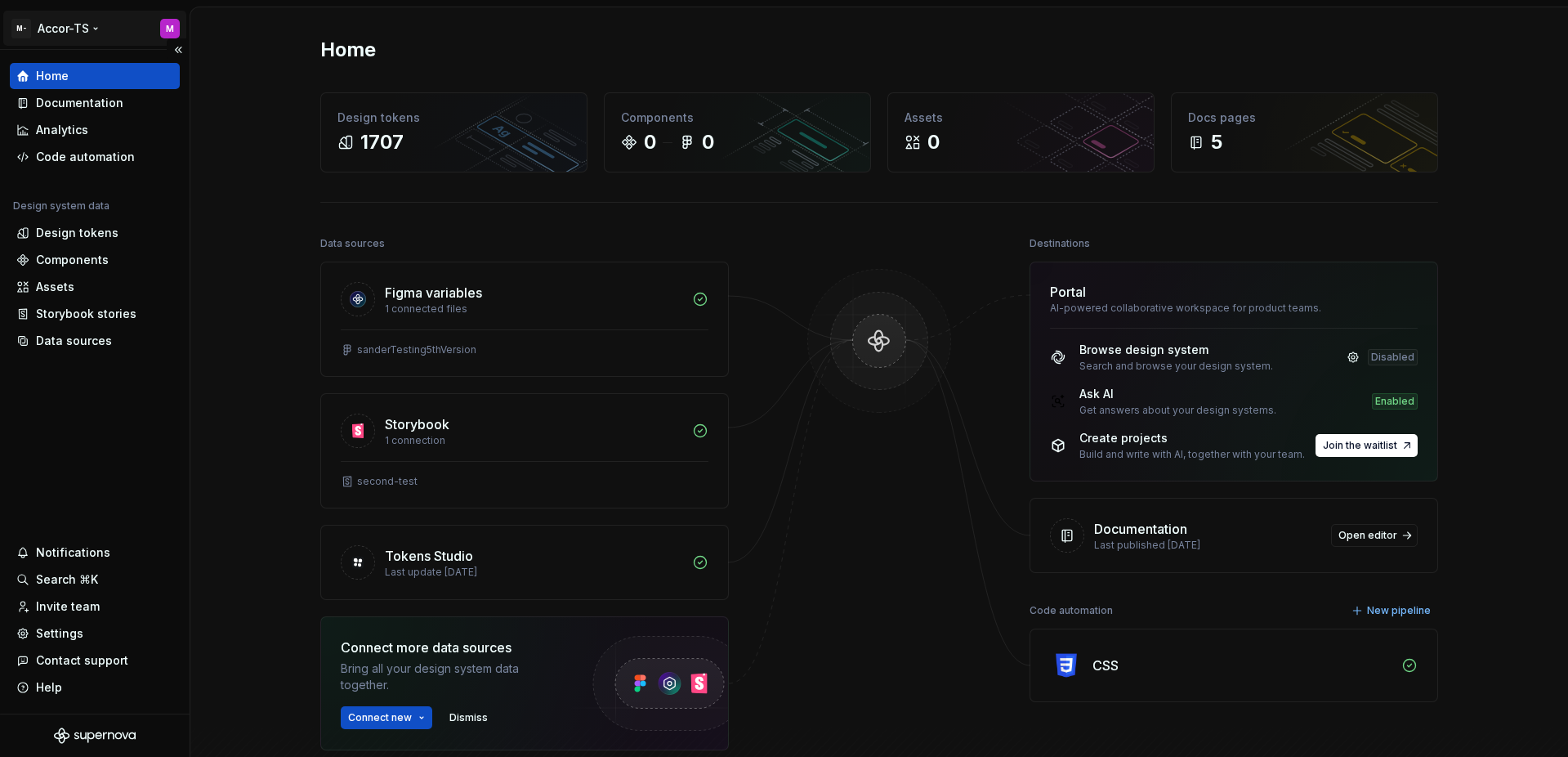
click at [75, 35] on html "M- Accor-TS M Home Documentation Analytics Code automation Design system data D…" at bounding box center [784, 378] width 1568 height 757
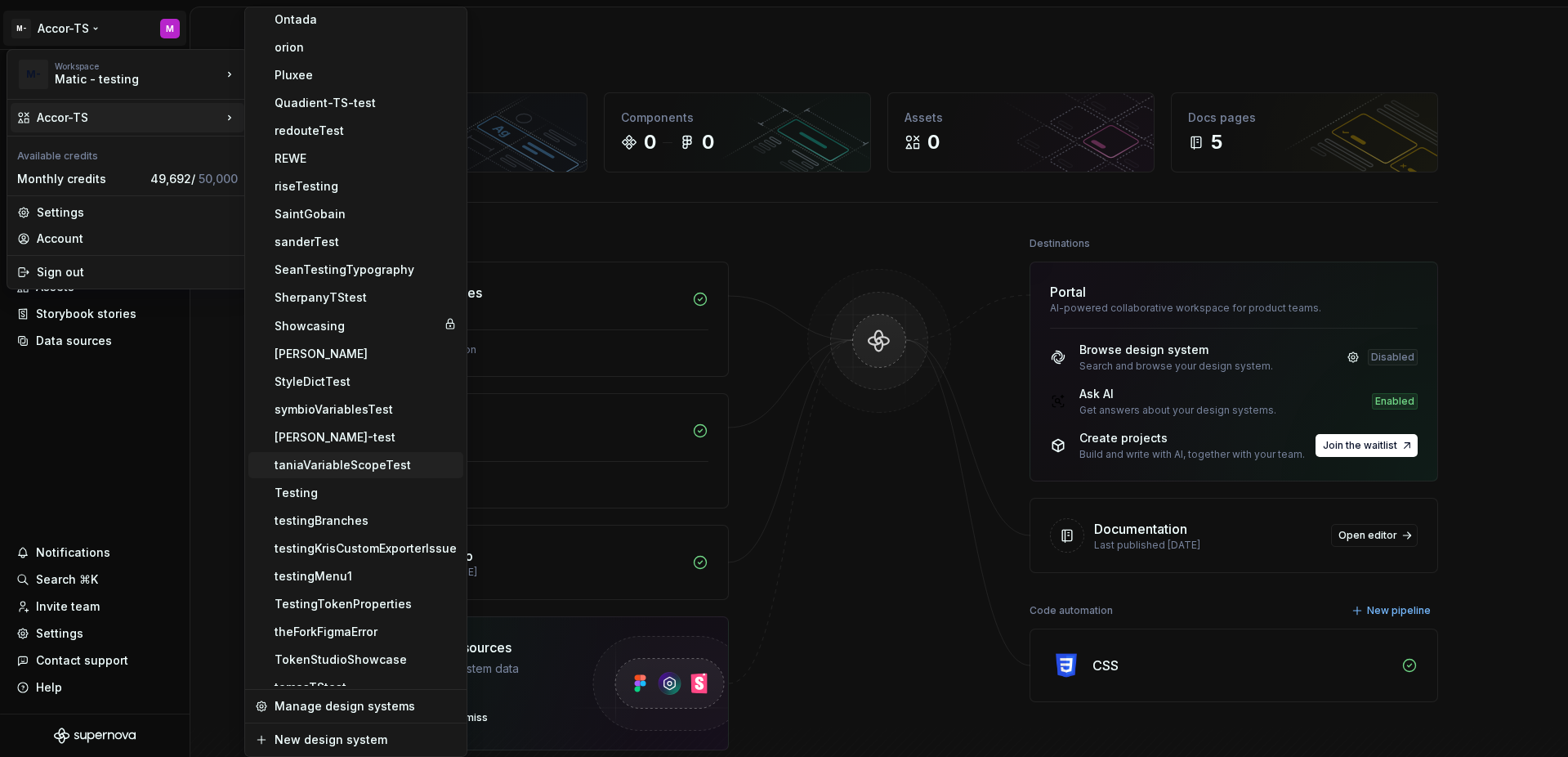
scroll to position [1309, 0]
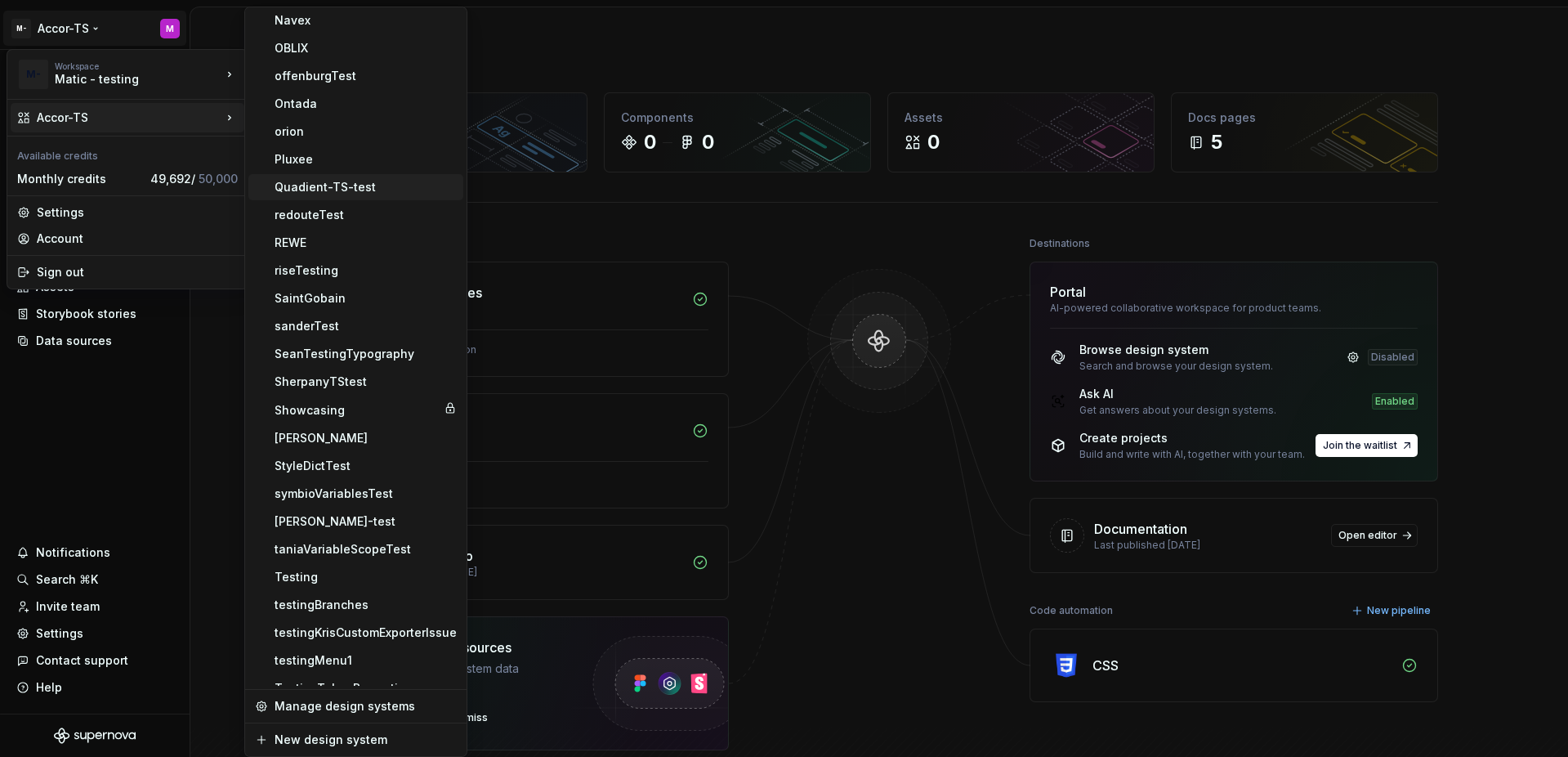
click at [365, 186] on div "Quadient-TS-test" at bounding box center [365, 187] width 182 height 16
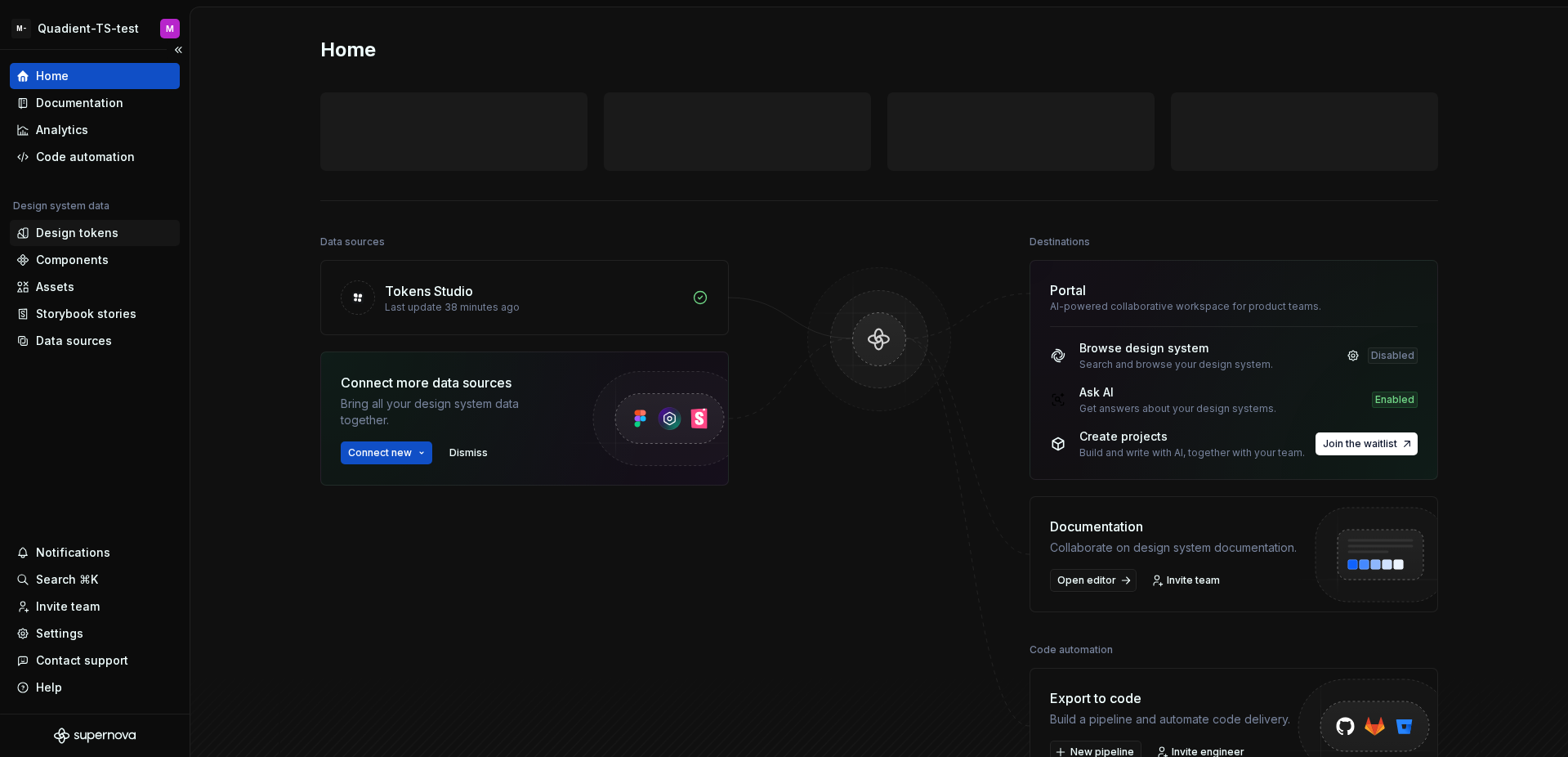
click at [85, 227] on div "Design tokens" at bounding box center [78, 232] width 83 height 16
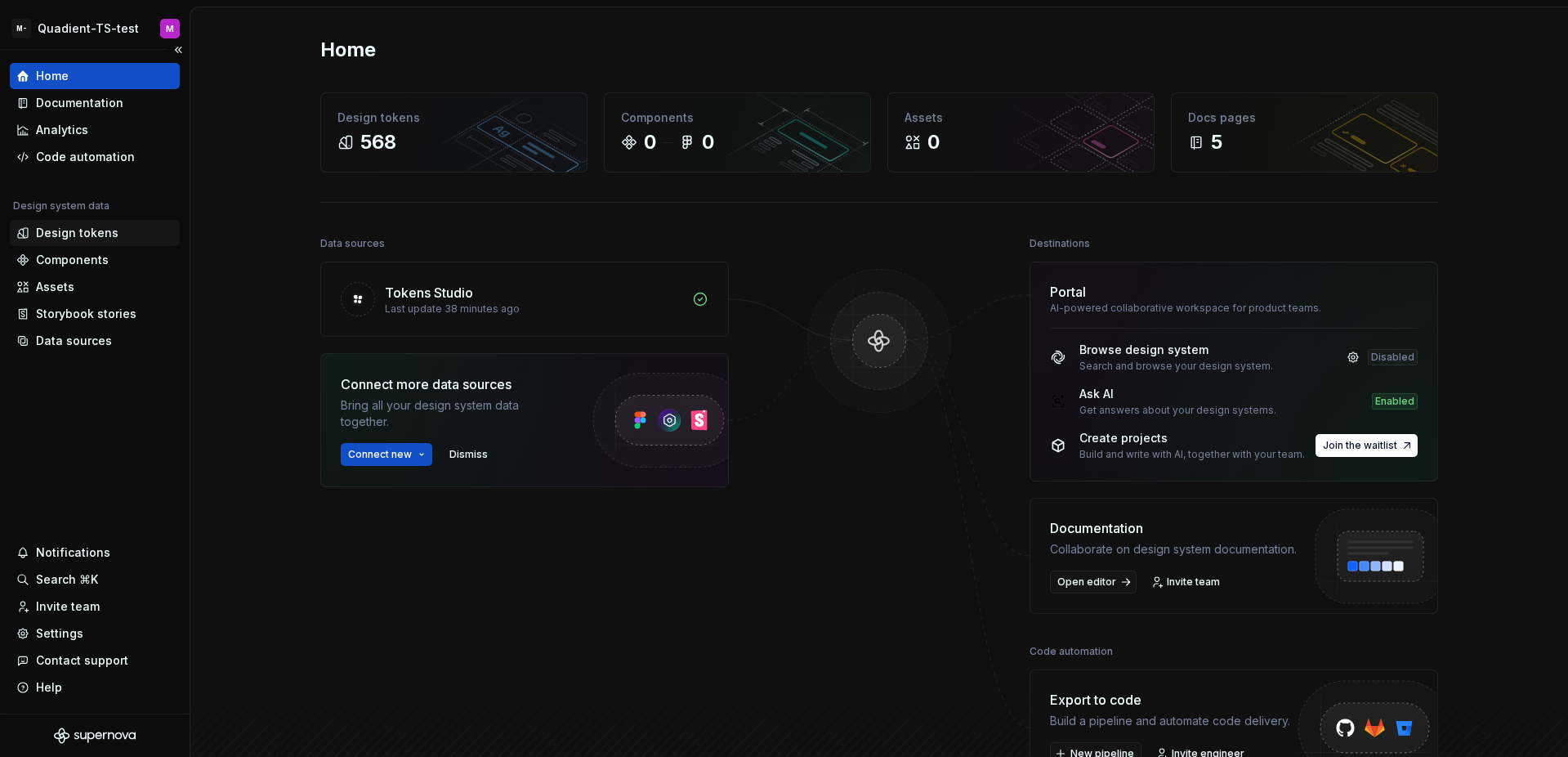
click at [50, 235] on div "Design tokens" at bounding box center [78, 232] width 83 height 16
click at [107, 235] on div "Design tokens" at bounding box center [78, 232] width 83 height 16
click at [120, 165] on div "Code automation" at bounding box center [95, 156] width 170 height 26
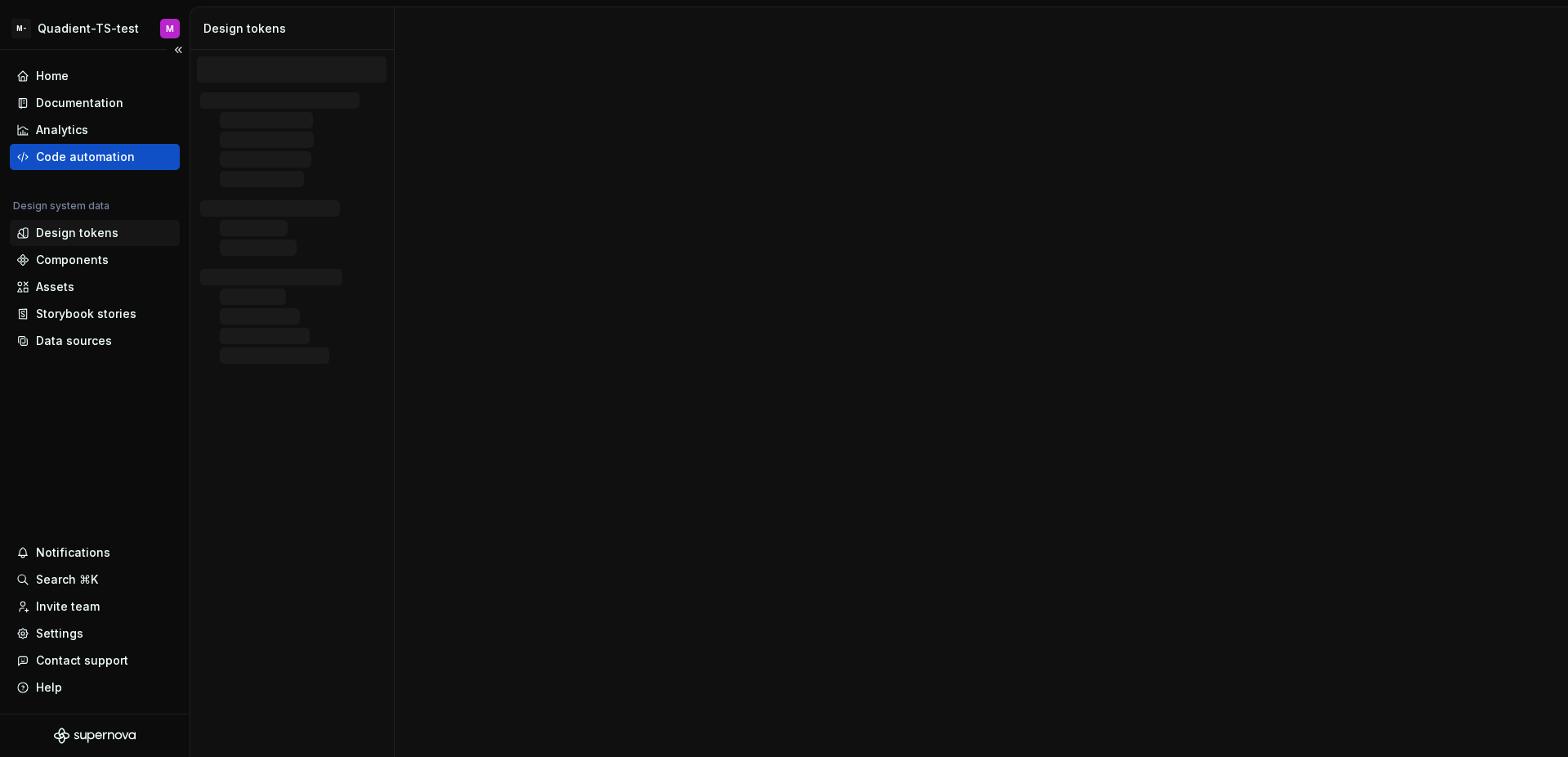
click at [111, 238] on div "Design tokens" at bounding box center [78, 232] width 83 height 16
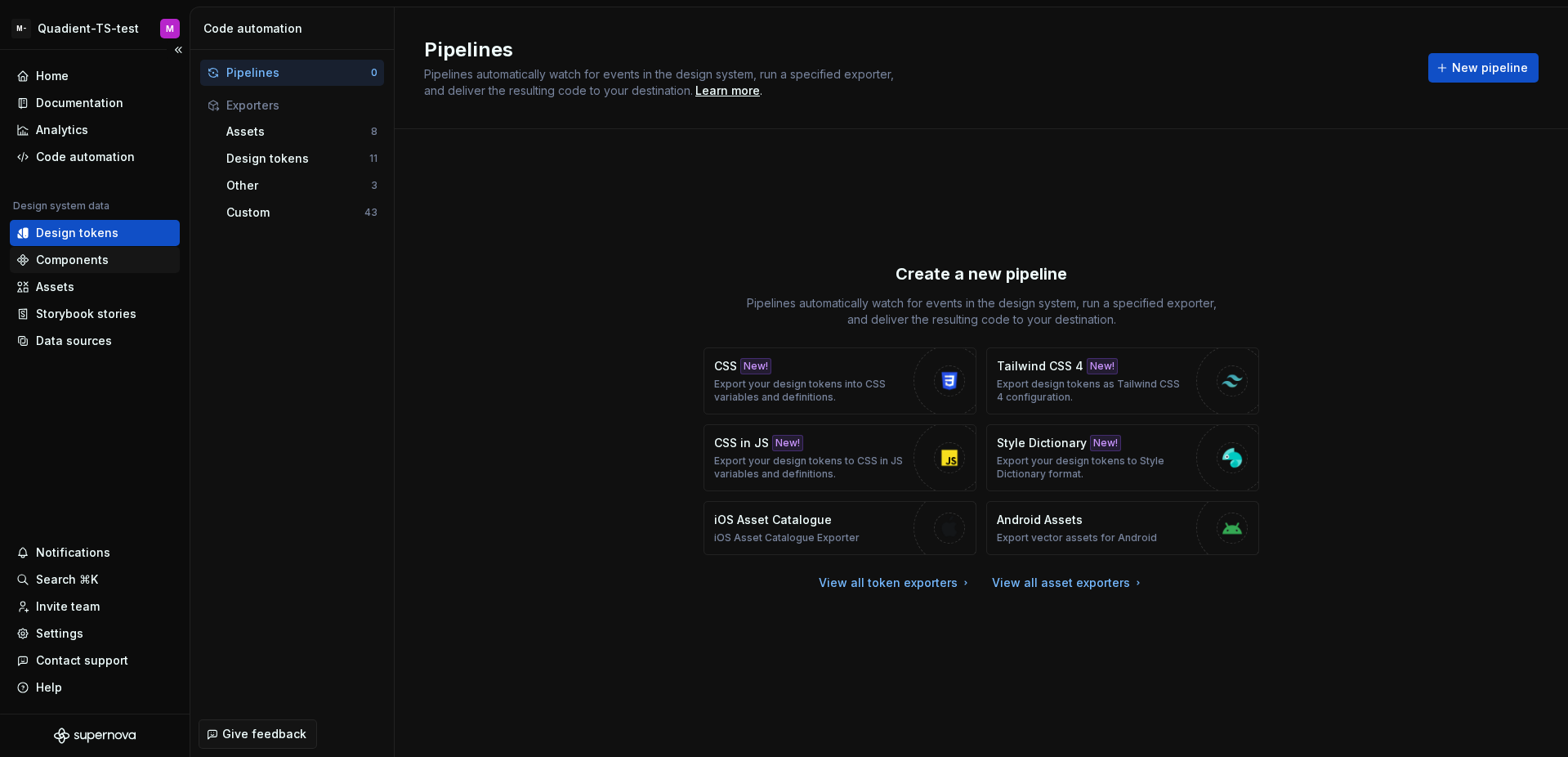
click at [119, 246] on div "Components" at bounding box center [95, 259] width 170 height 26
click at [118, 251] on div "Components" at bounding box center [95, 259] width 157 height 16
click at [268, 271] on div "Pipelines 0 Exporters Assets 8 Design tokens 11 Other 3 Custom 43" at bounding box center [292, 380] width 203 height 661
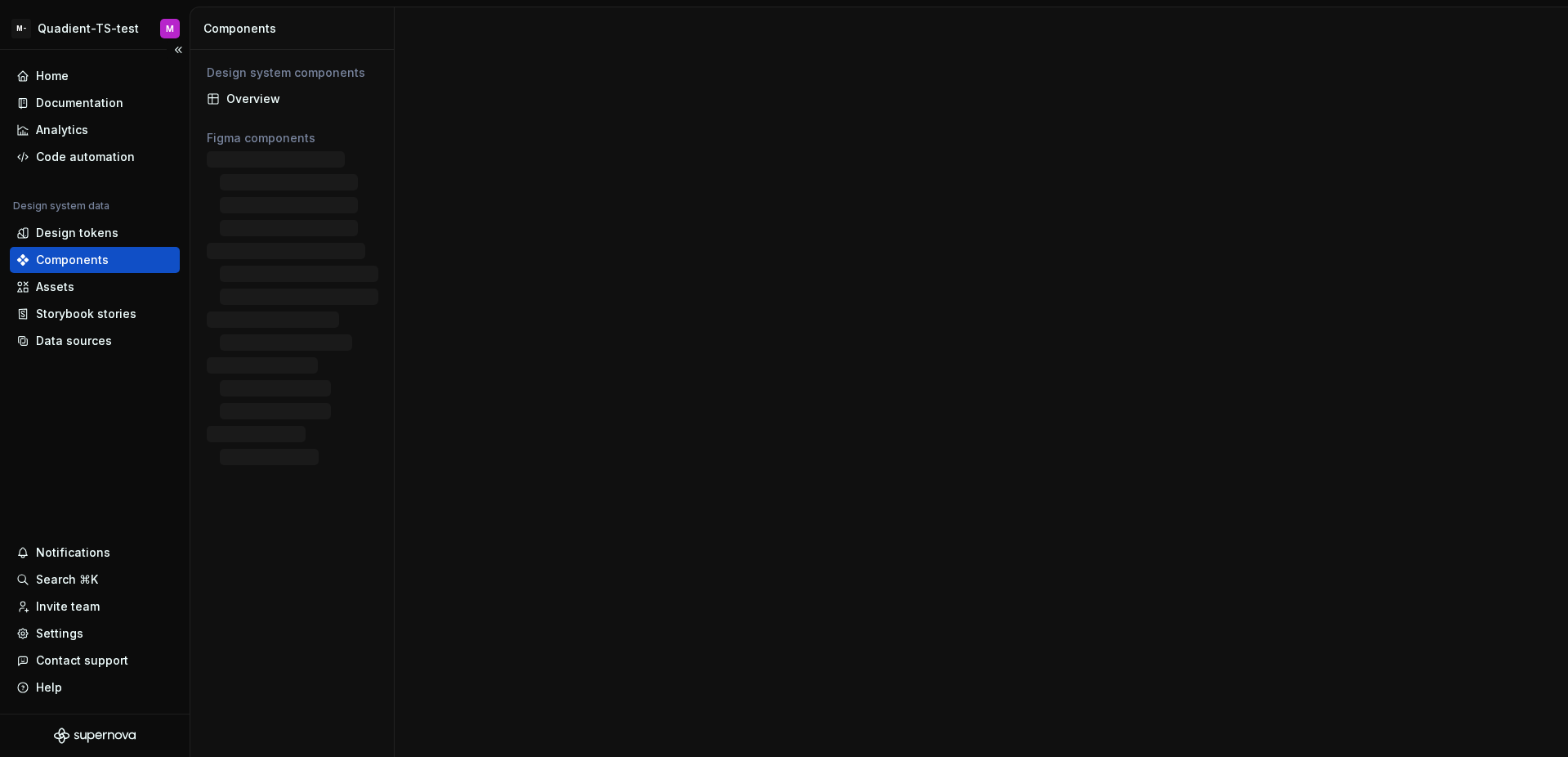
click at [81, 268] on div "Components" at bounding box center [95, 259] width 170 height 26
click at [89, 238] on div "Design tokens" at bounding box center [78, 232] width 83 height 16
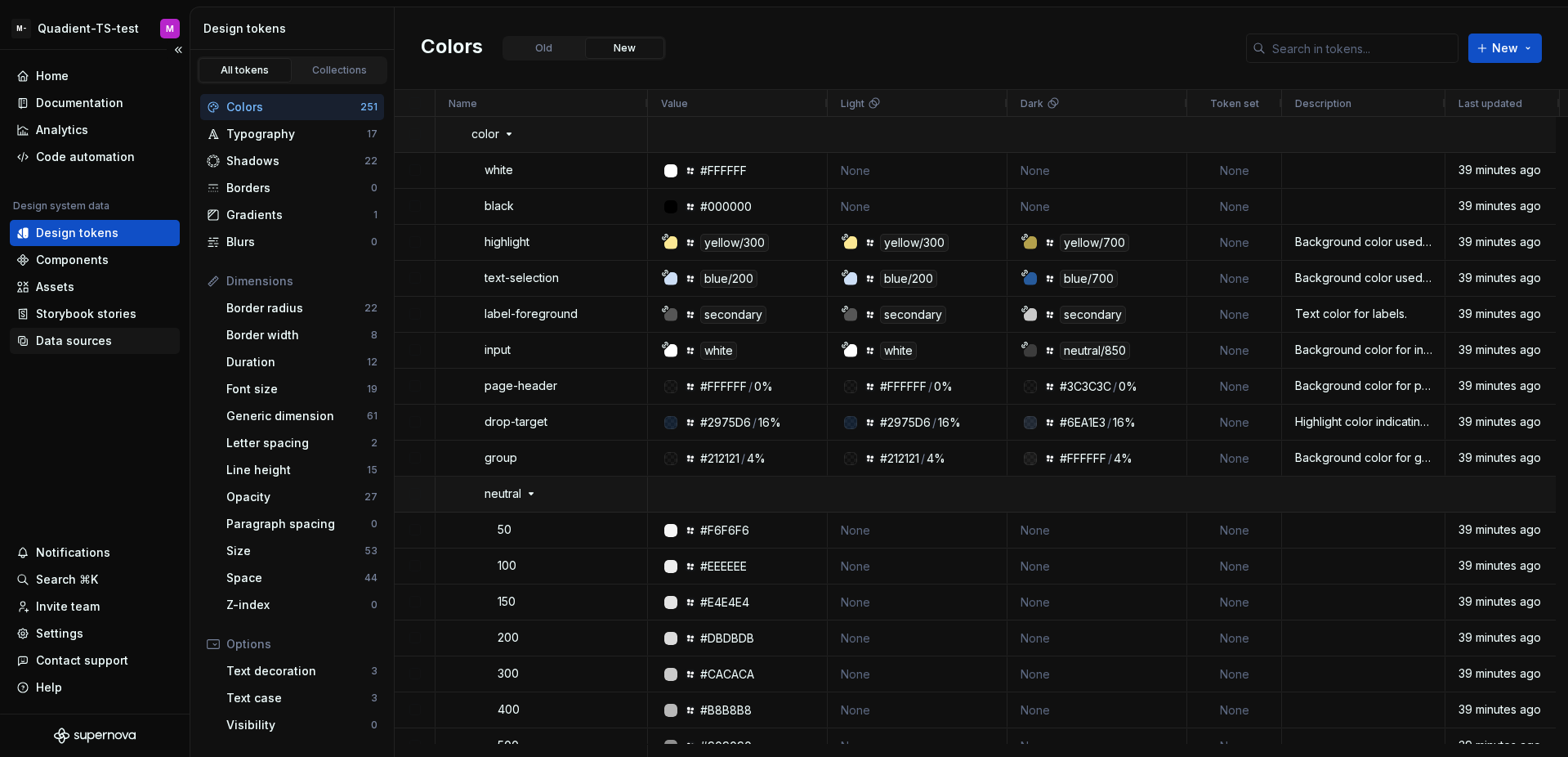
click at [116, 339] on div "Data sources" at bounding box center [95, 340] width 157 height 16
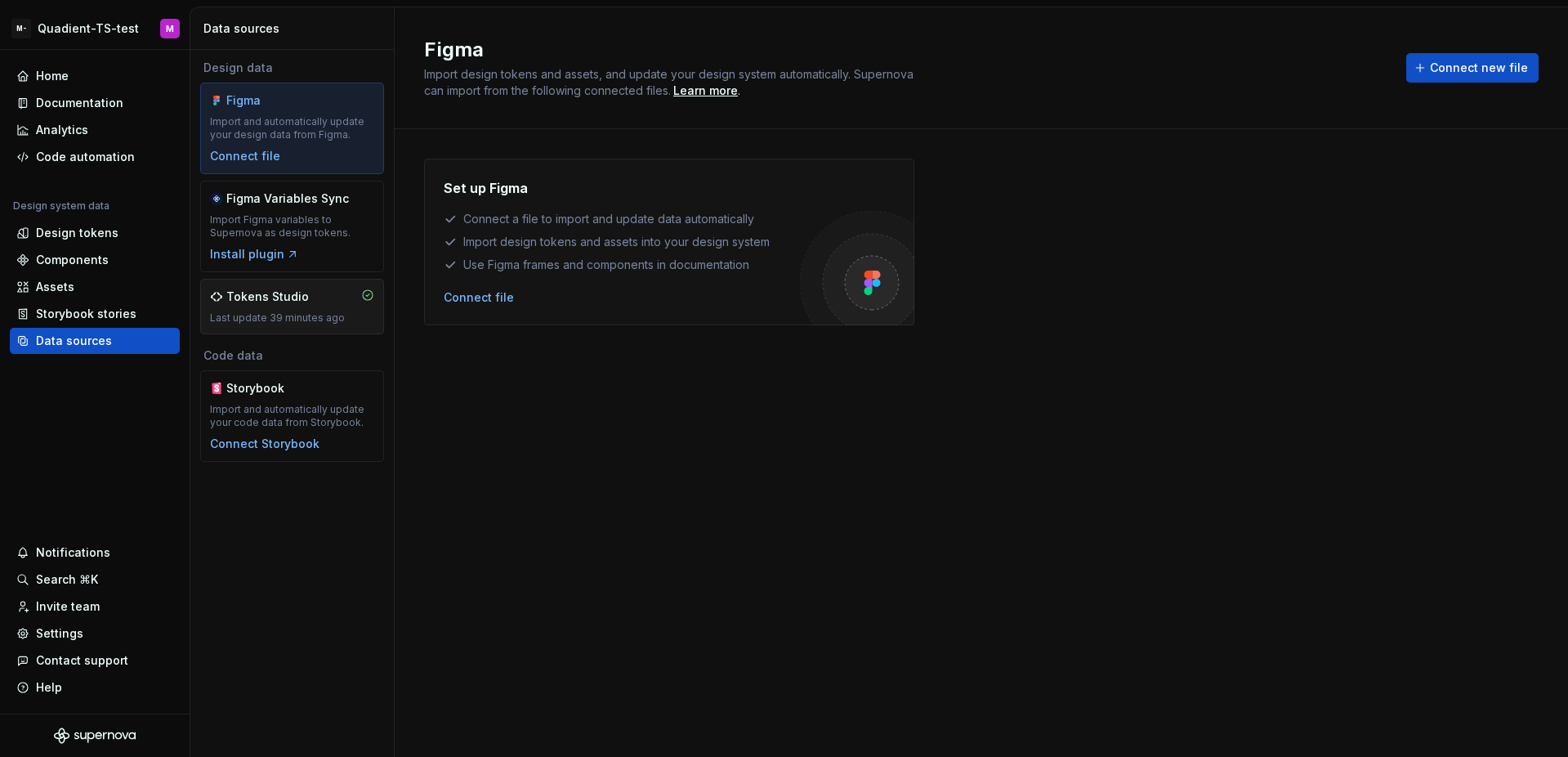
click at [321, 302] on div "Tokens Studio" at bounding box center [292, 296] width 165 height 16
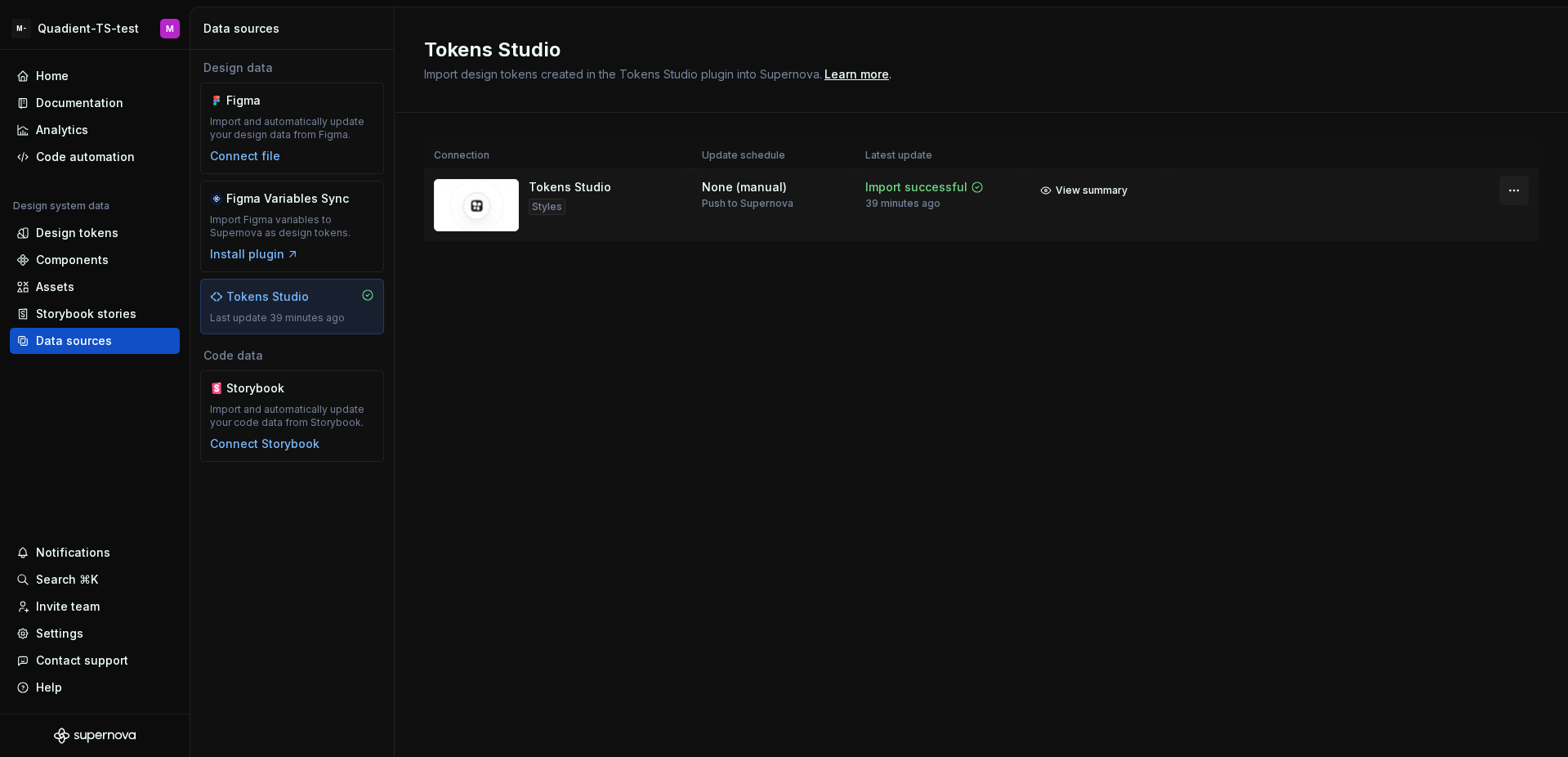
click at [1511, 186] on html "M- Quadient-TS-test M Home Documentation Analytics Code automation Design syste…" at bounding box center [784, 378] width 1568 height 757
click at [1474, 262] on div "Disconnect integration" at bounding box center [1499, 258] width 131 height 16
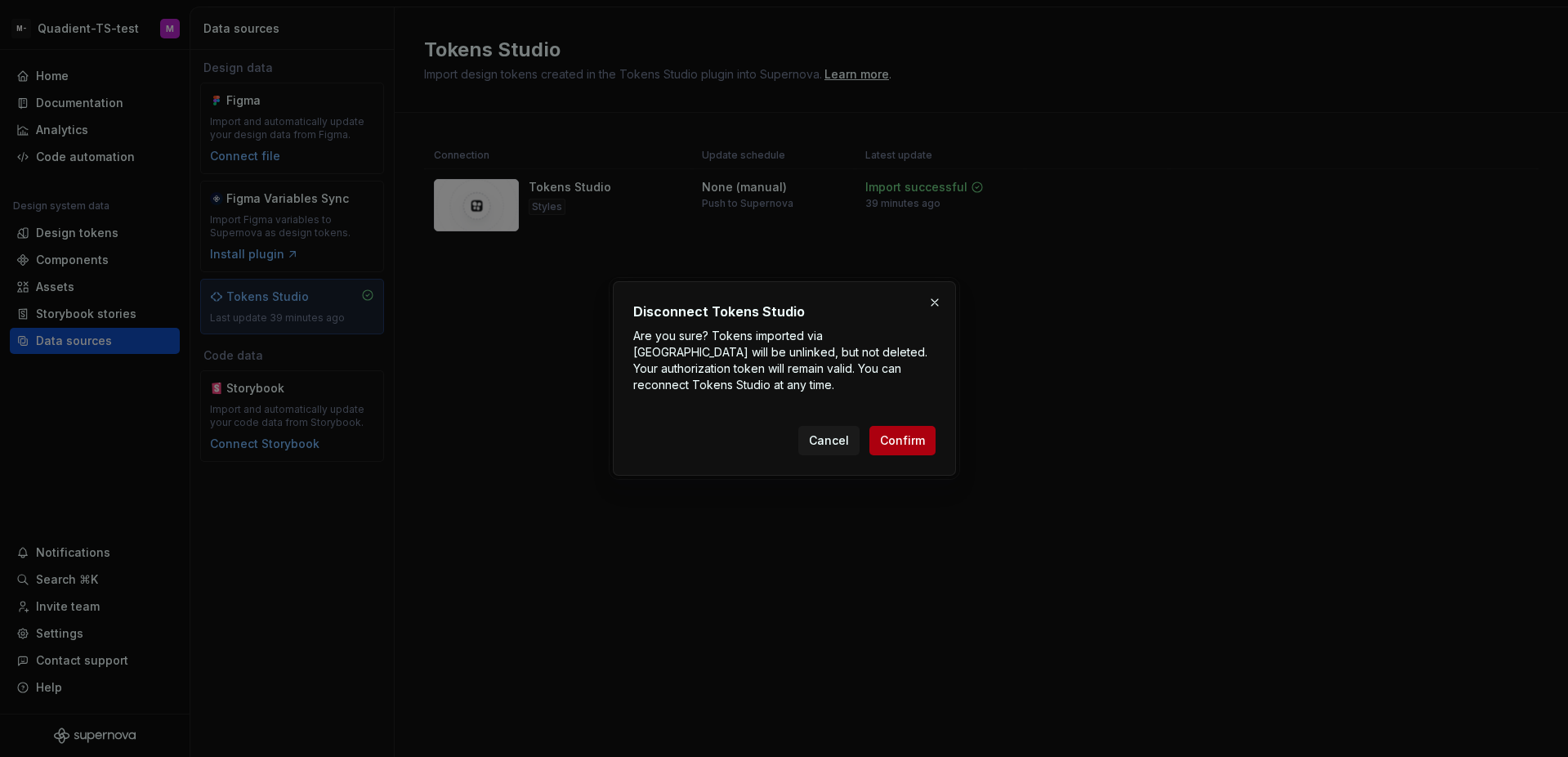
click at [909, 450] on button "Confirm" at bounding box center [902, 440] width 66 height 30
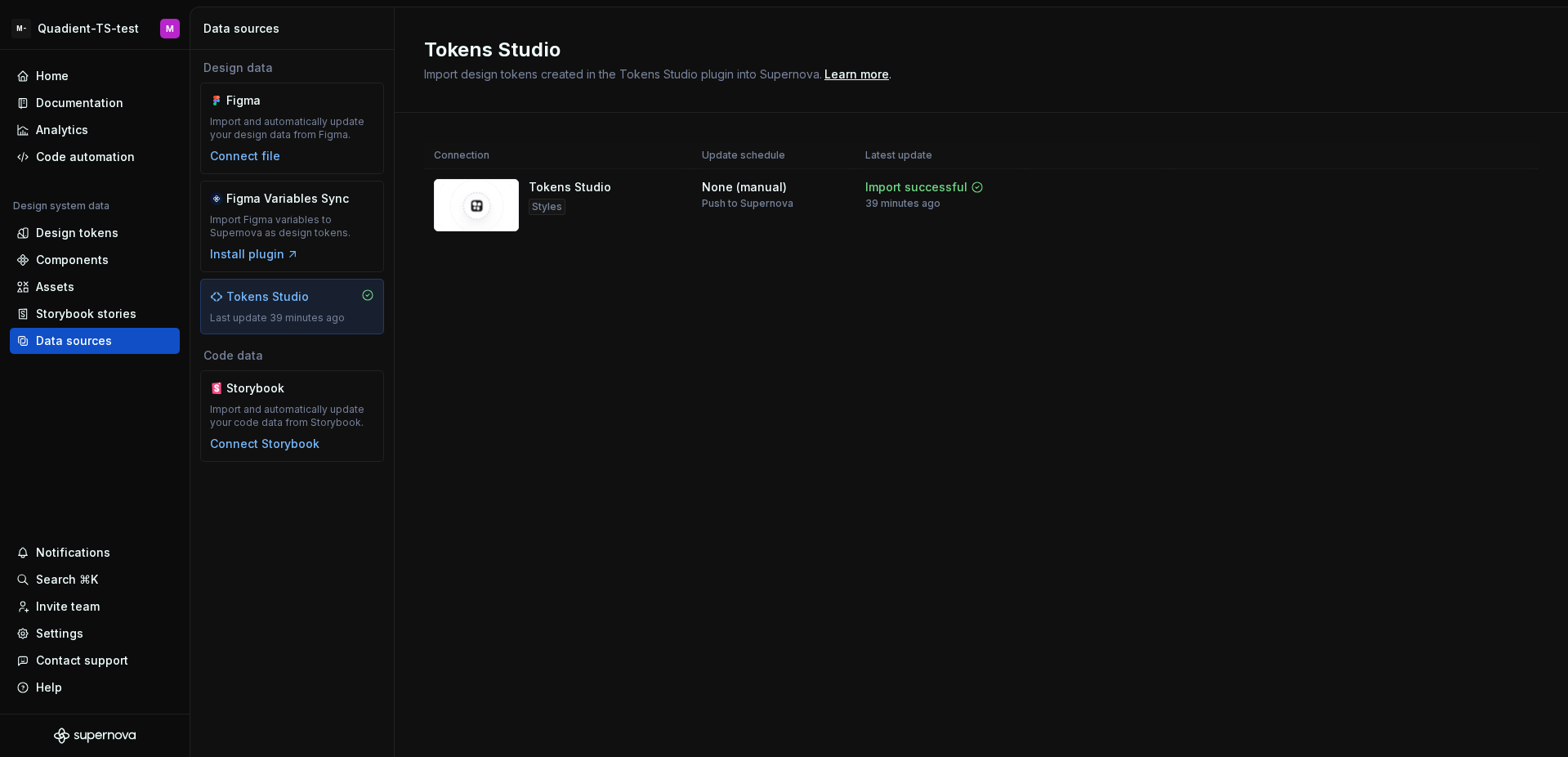
click at [933, 257] on div "Connection Update schedule Latest update Tokens Studio Styles None (manual) Pus…" at bounding box center [981, 208] width 1115 height 191
click at [1526, 187] on html "M- Quadient-TS-test M Home Documentation Analytics Code automation Design syste…" at bounding box center [784, 378] width 1568 height 757
click at [1144, 315] on html "M- Quadient-TS-test M Home Documentation Analytics Code automation Design syste…" at bounding box center [784, 378] width 1568 height 757
click at [78, 324] on div "Storybook stories" at bounding box center [95, 313] width 170 height 26
click at [83, 322] on div "Storybook stories" at bounding box center [95, 313] width 170 height 26
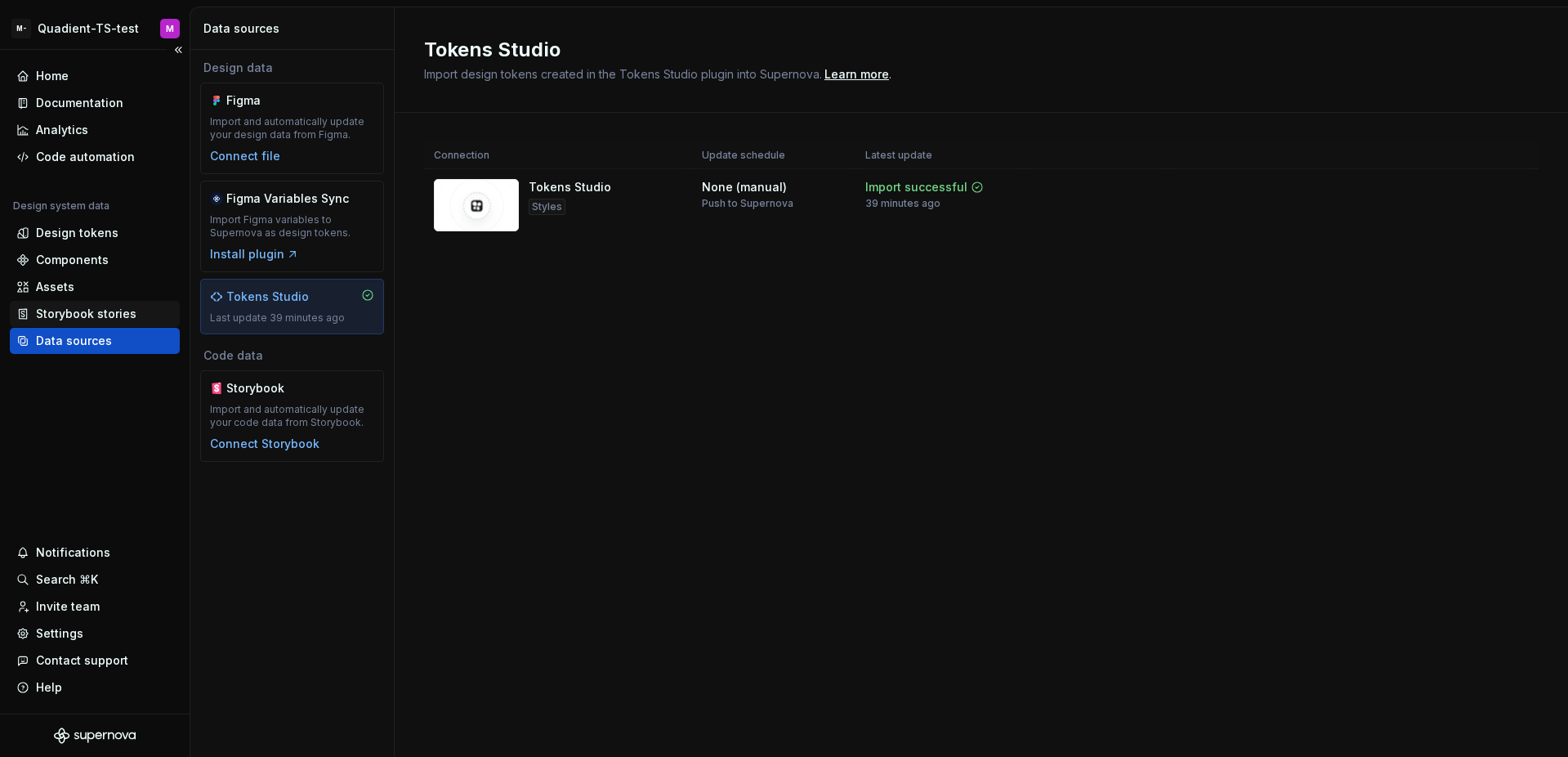
click at [98, 312] on div "Storybook stories" at bounding box center [86, 313] width 100 height 16
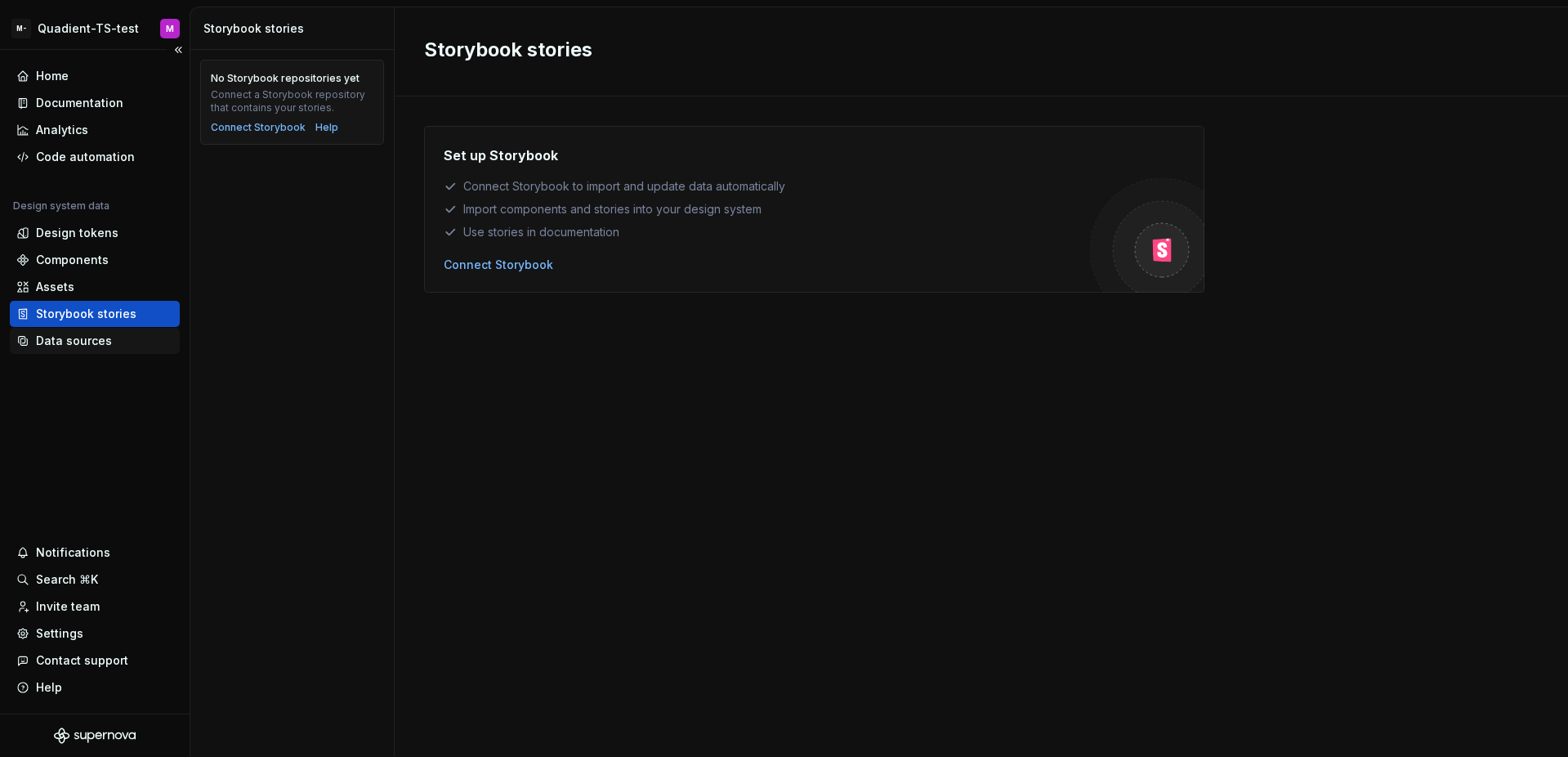
click at [153, 340] on div "Data sources" at bounding box center [95, 340] width 157 height 16
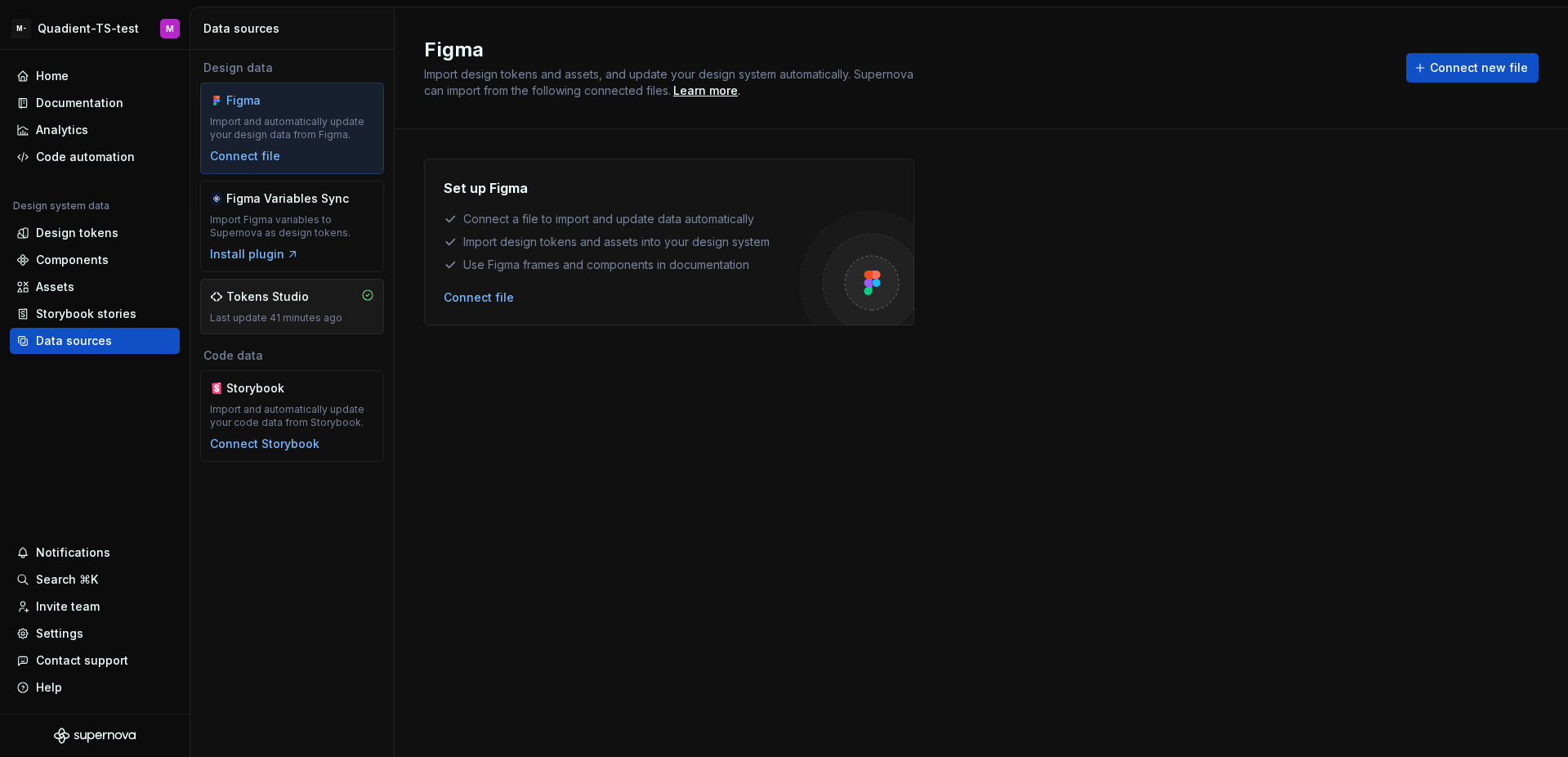
click at [278, 324] on div "Last update 41 minutes ago" at bounding box center [292, 317] width 165 height 13
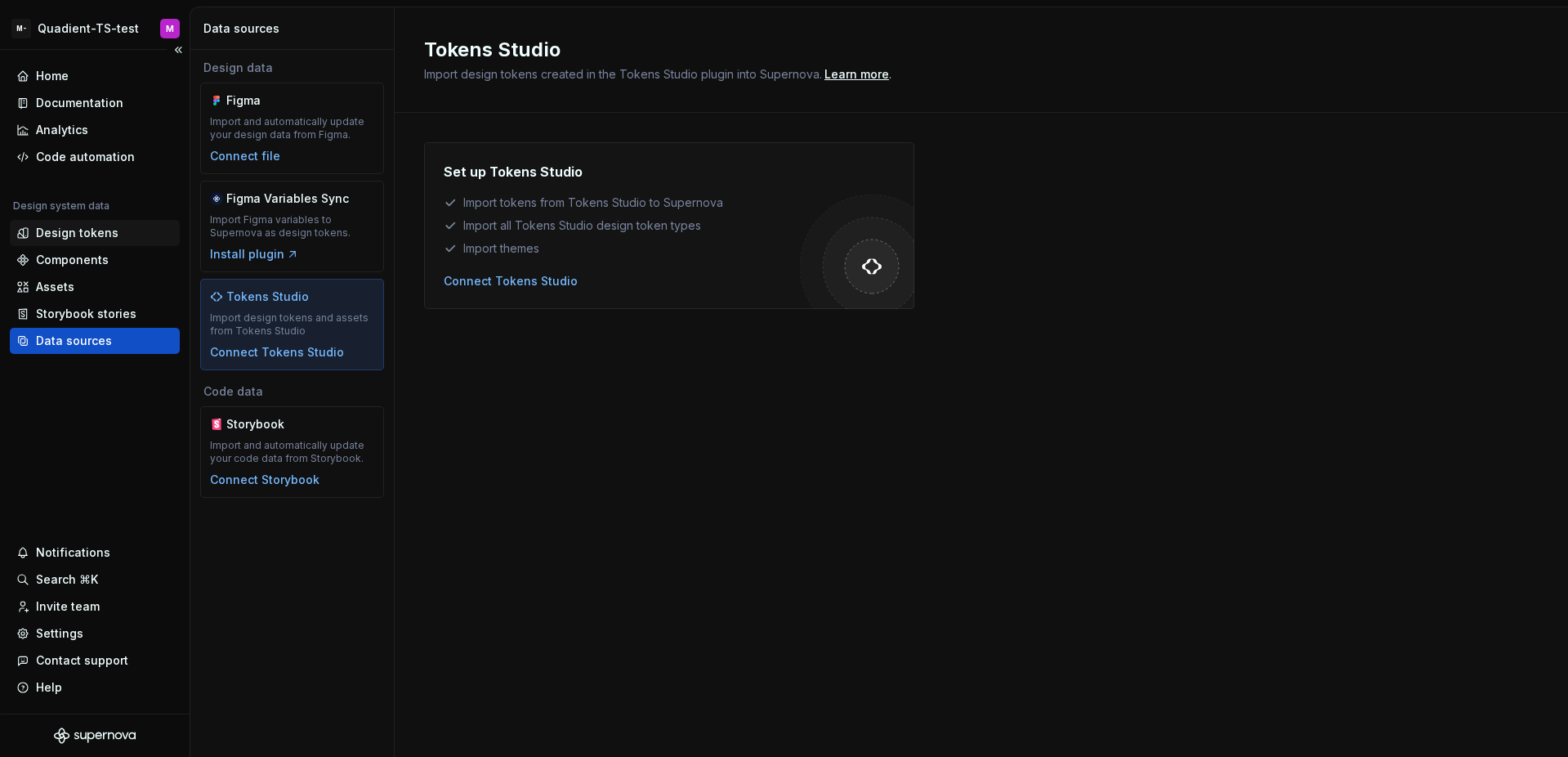
click at [124, 239] on div "Design tokens" at bounding box center [95, 232] width 157 height 16
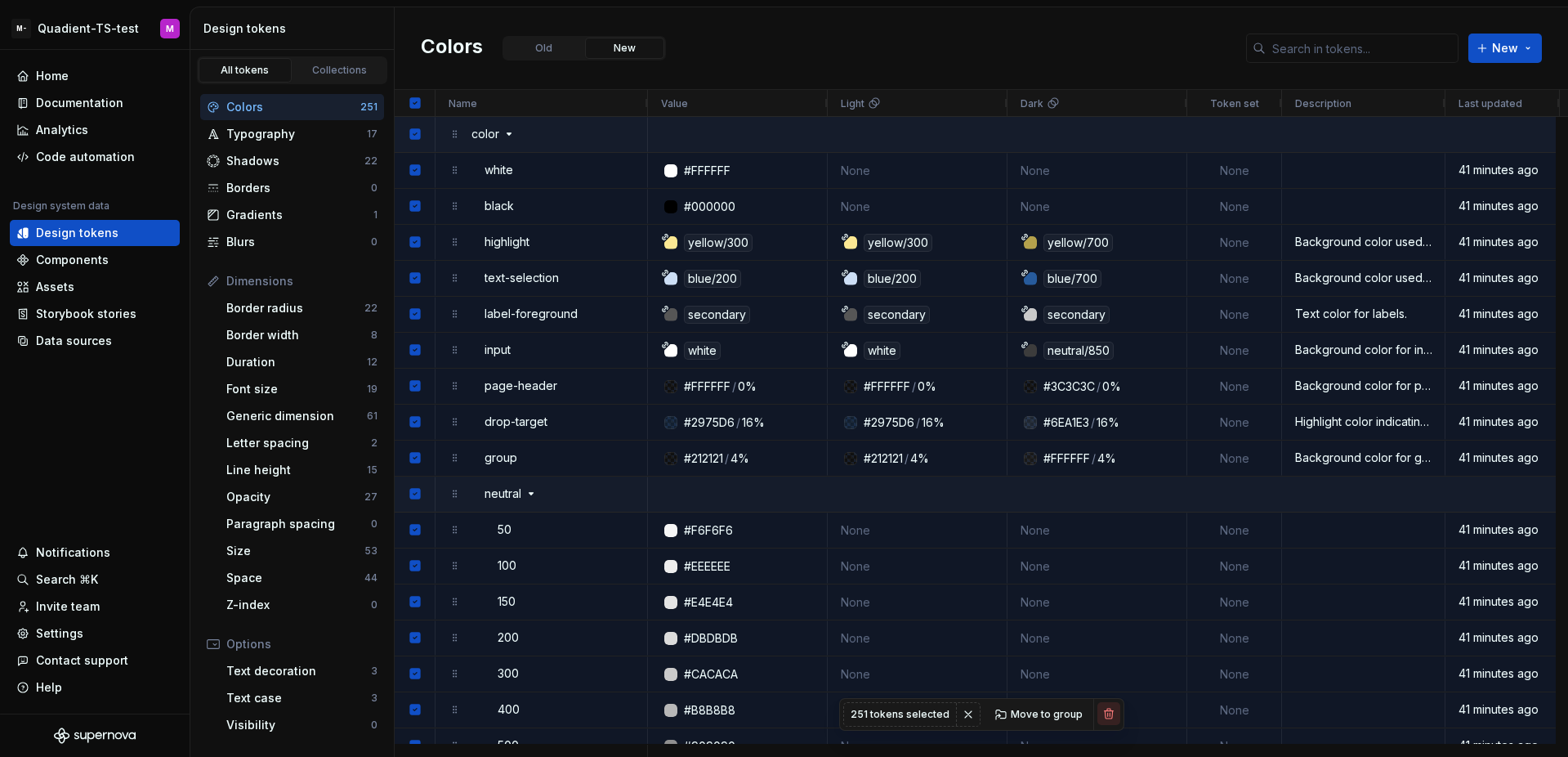
click at [1104, 720] on button "button" at bounding box center [1108, 713] width 23 height 23
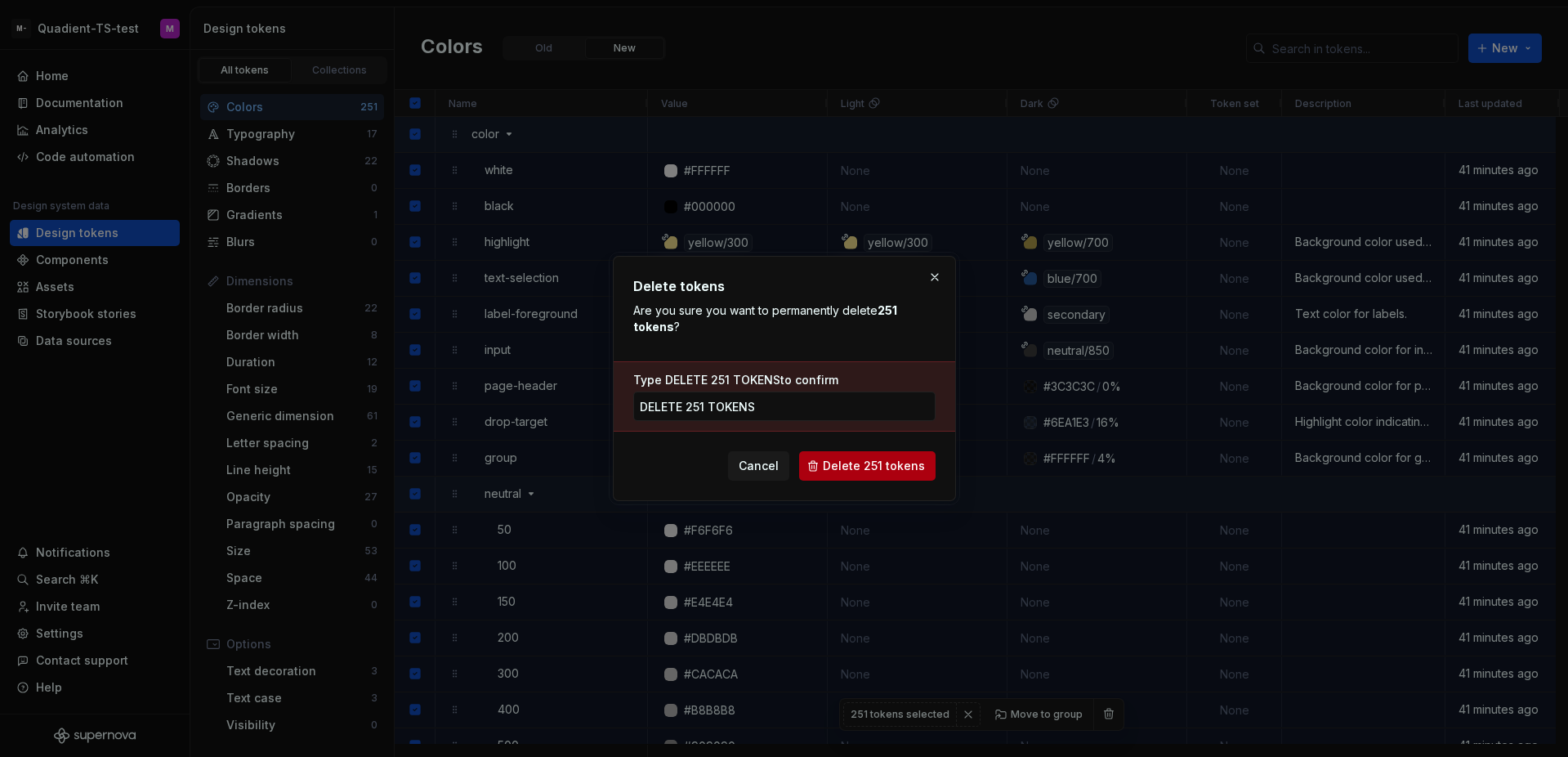
type input "delete 251 tokens"
click at [916, 470] on span "Delete 251 tokens" at bounding box center [873, 465] width 102 height 16
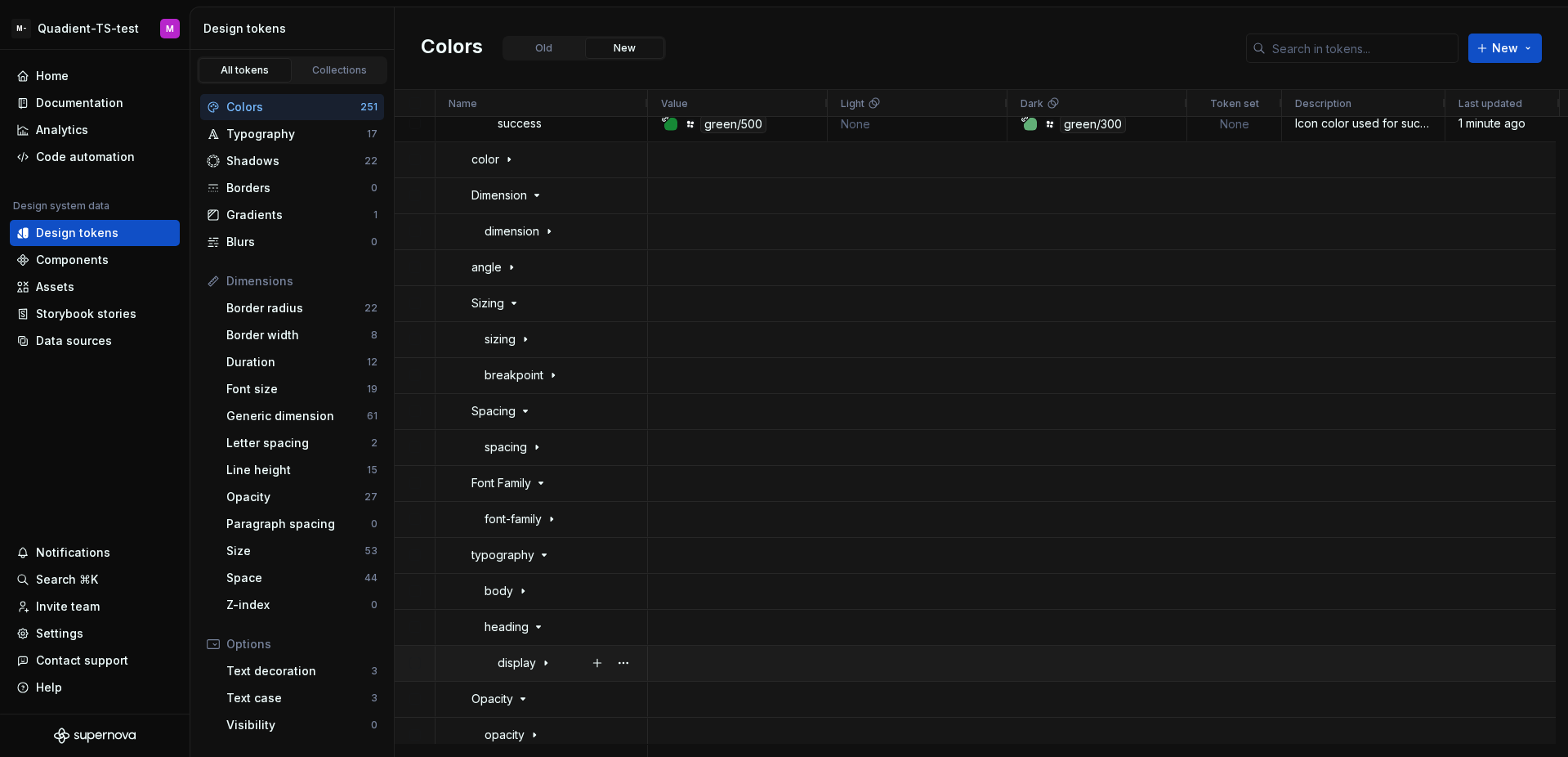
scroll to position [10319, 0]
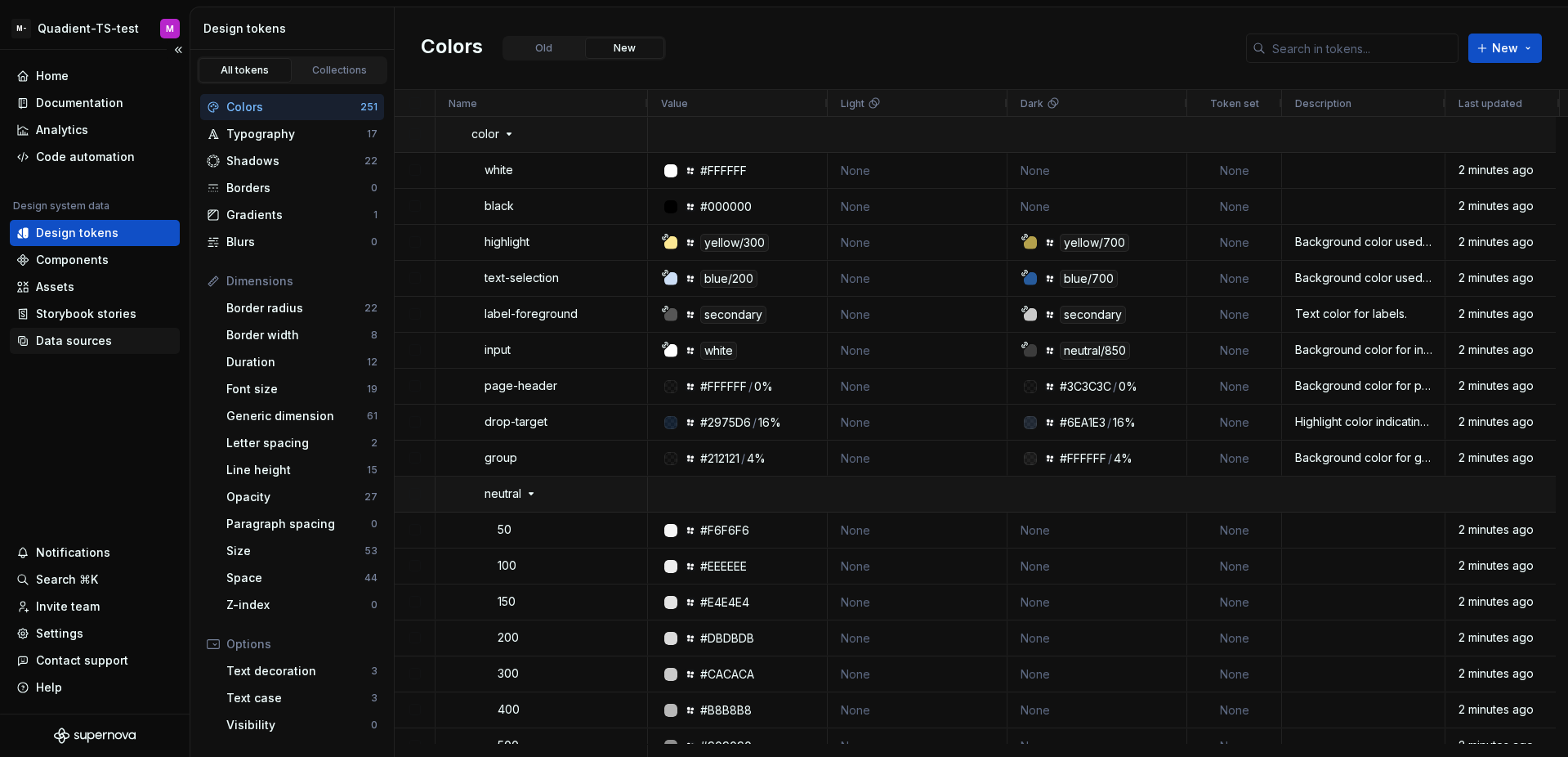
click at [99, 343] on div "Data sources" at bounding box center [74, 340] width 76 height 16
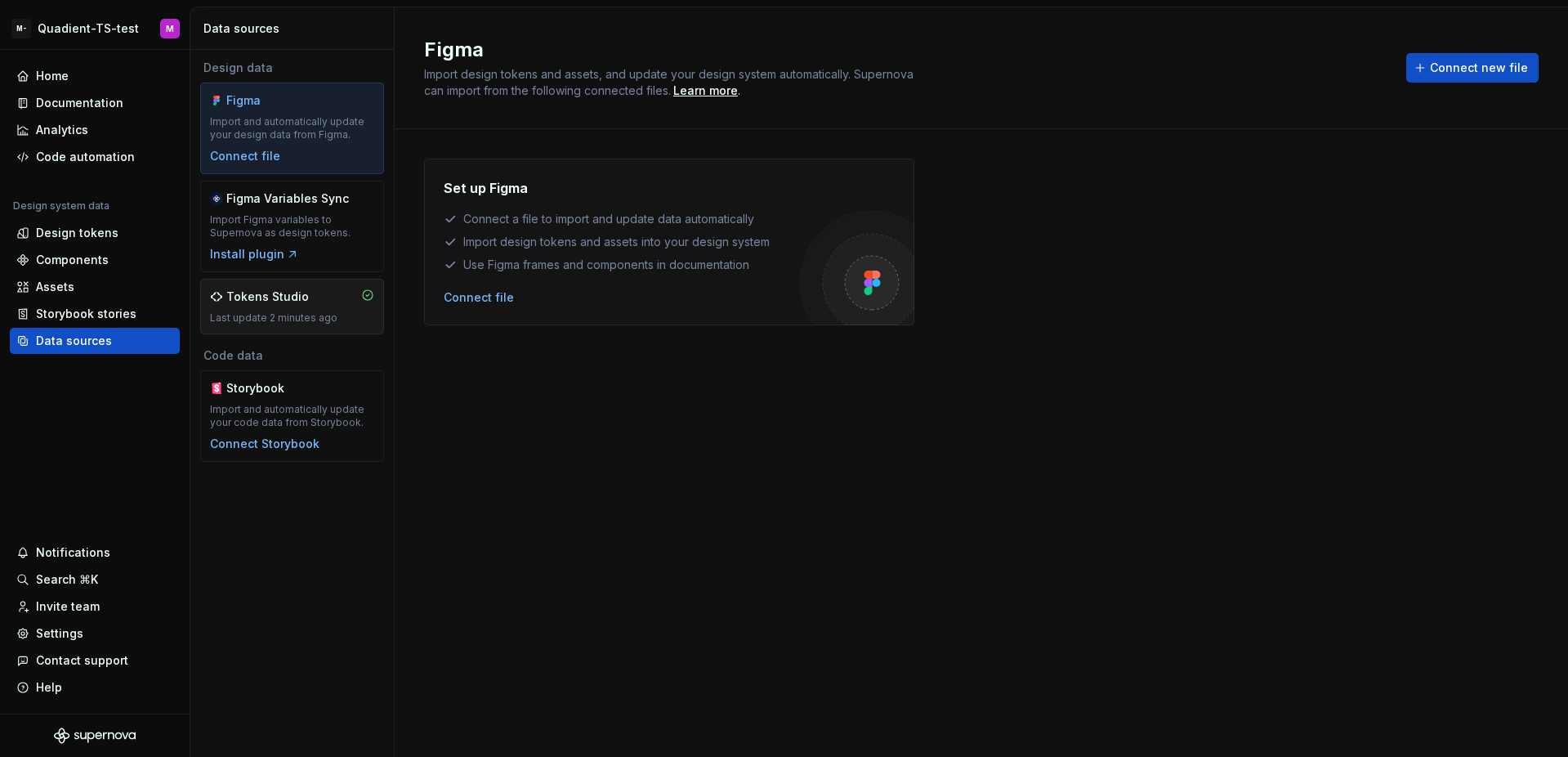
click at [337, 318] on div "Last update 2 minutes ago" at bounding box center [292, 317] width 165 height 13
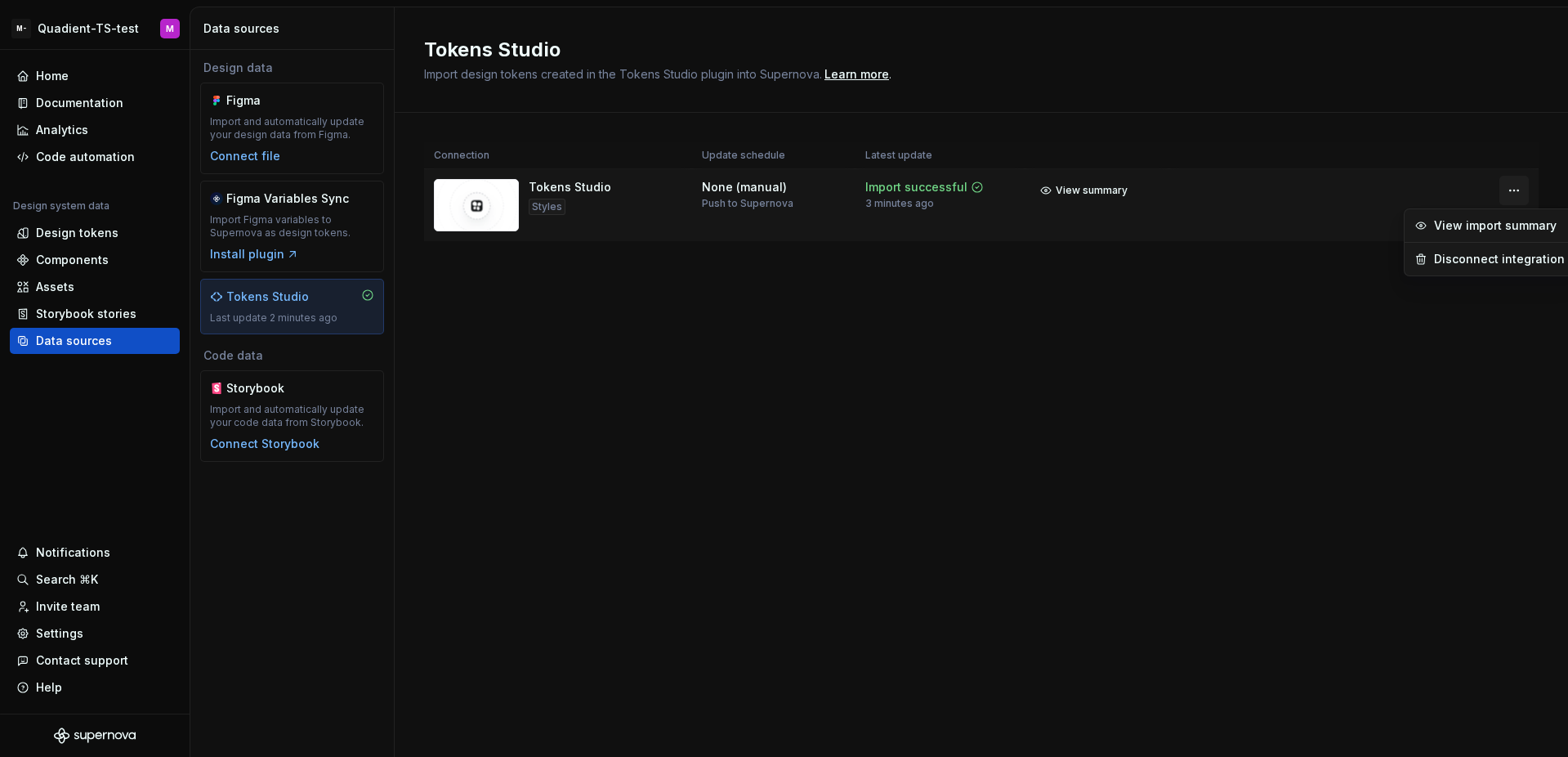
click at [1503, 189] on html "M- Quadient-TS-test M Home Documentation Analytics Code automation Design syste…" at bounding box center [784, 378] width 1568 height 757
click at [1487, 268] on div "Disconnect integration" at bounding box center [1490, 258] width 164 height 26
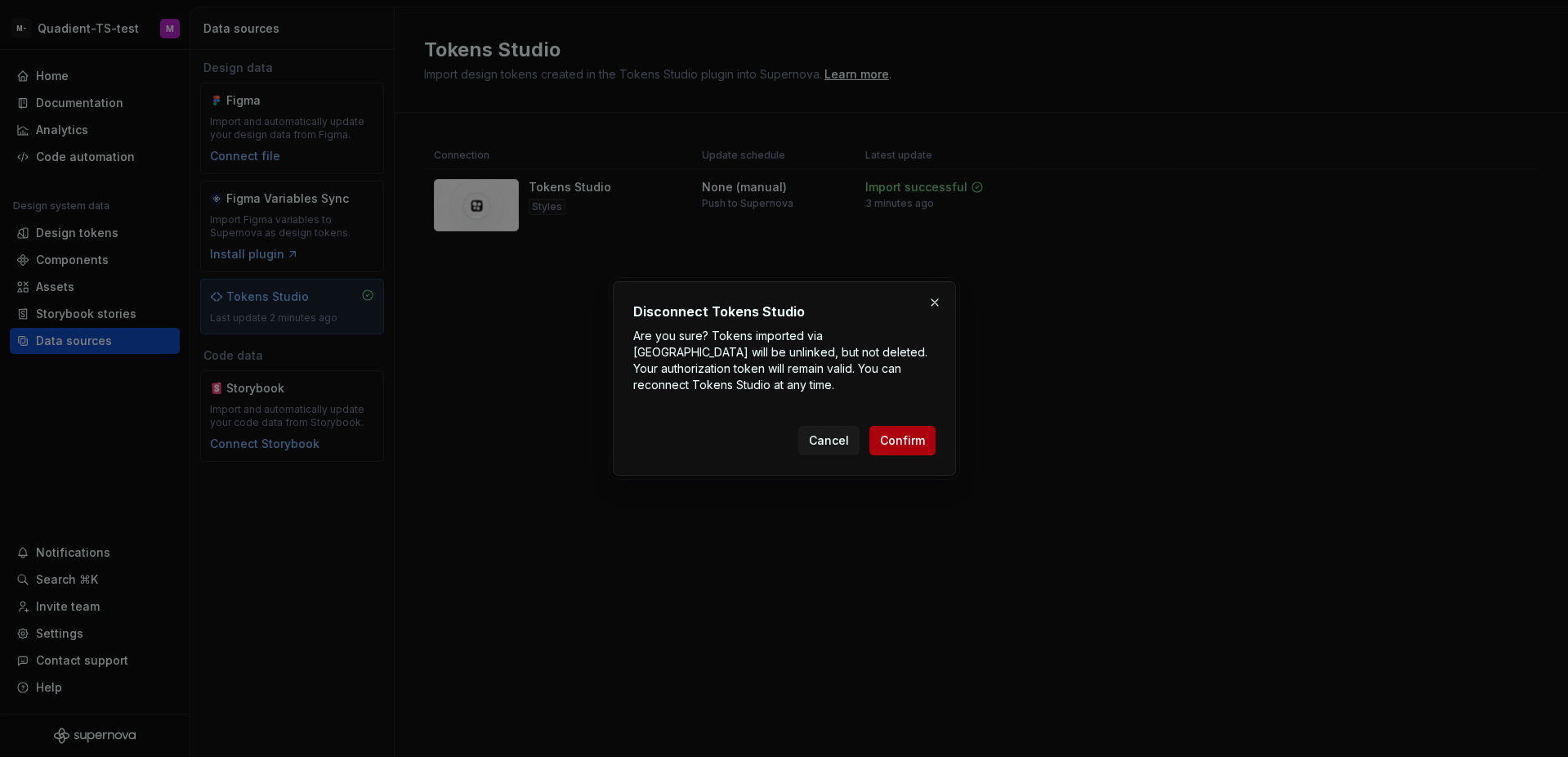
click at [904, 445] on span "Confirm" at bounding box center [902, 440] width 45 height 16
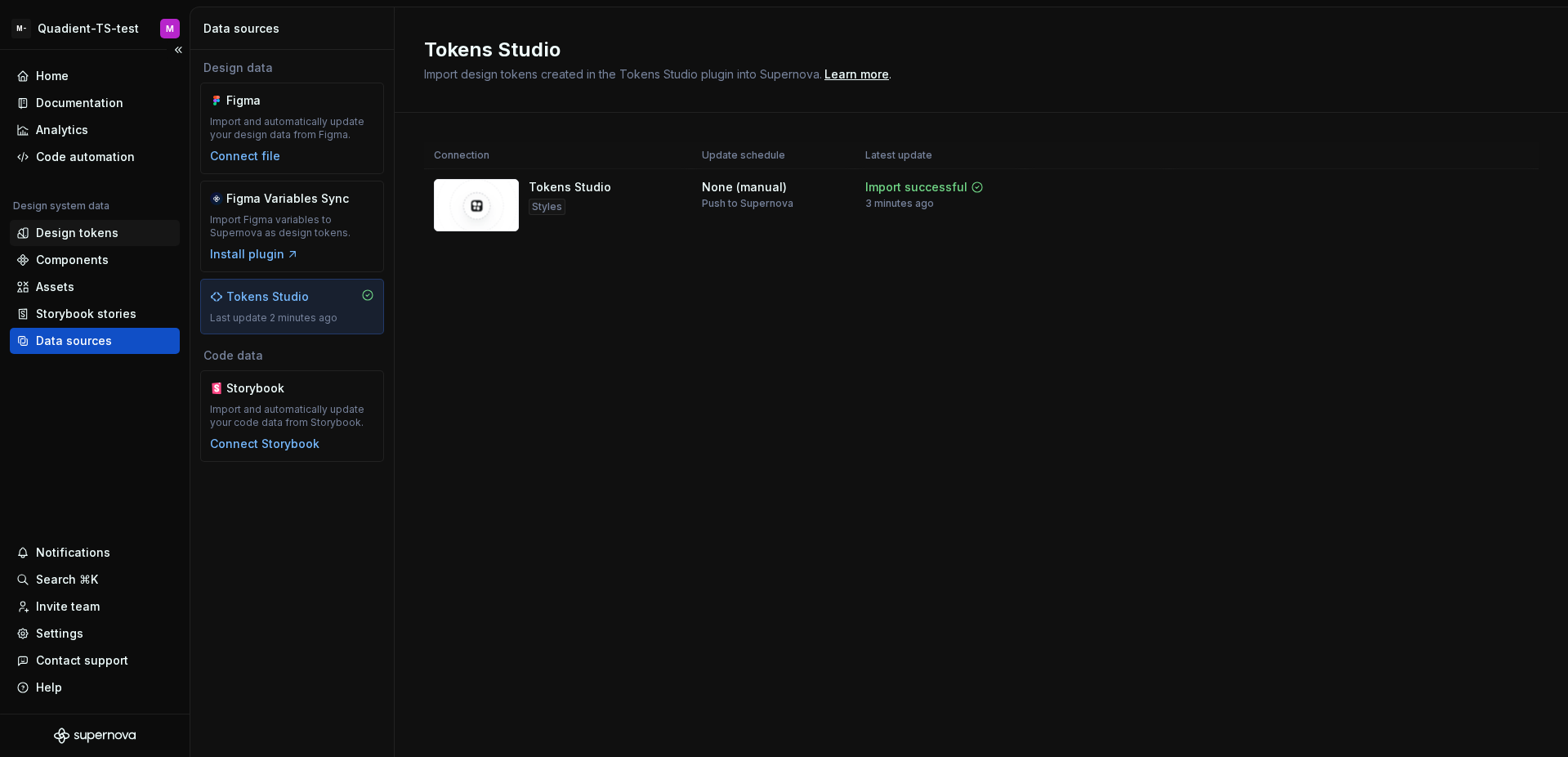
click at [106, 239] on div "Design tokens" at bounding box center [78, 232] width 83 height 16
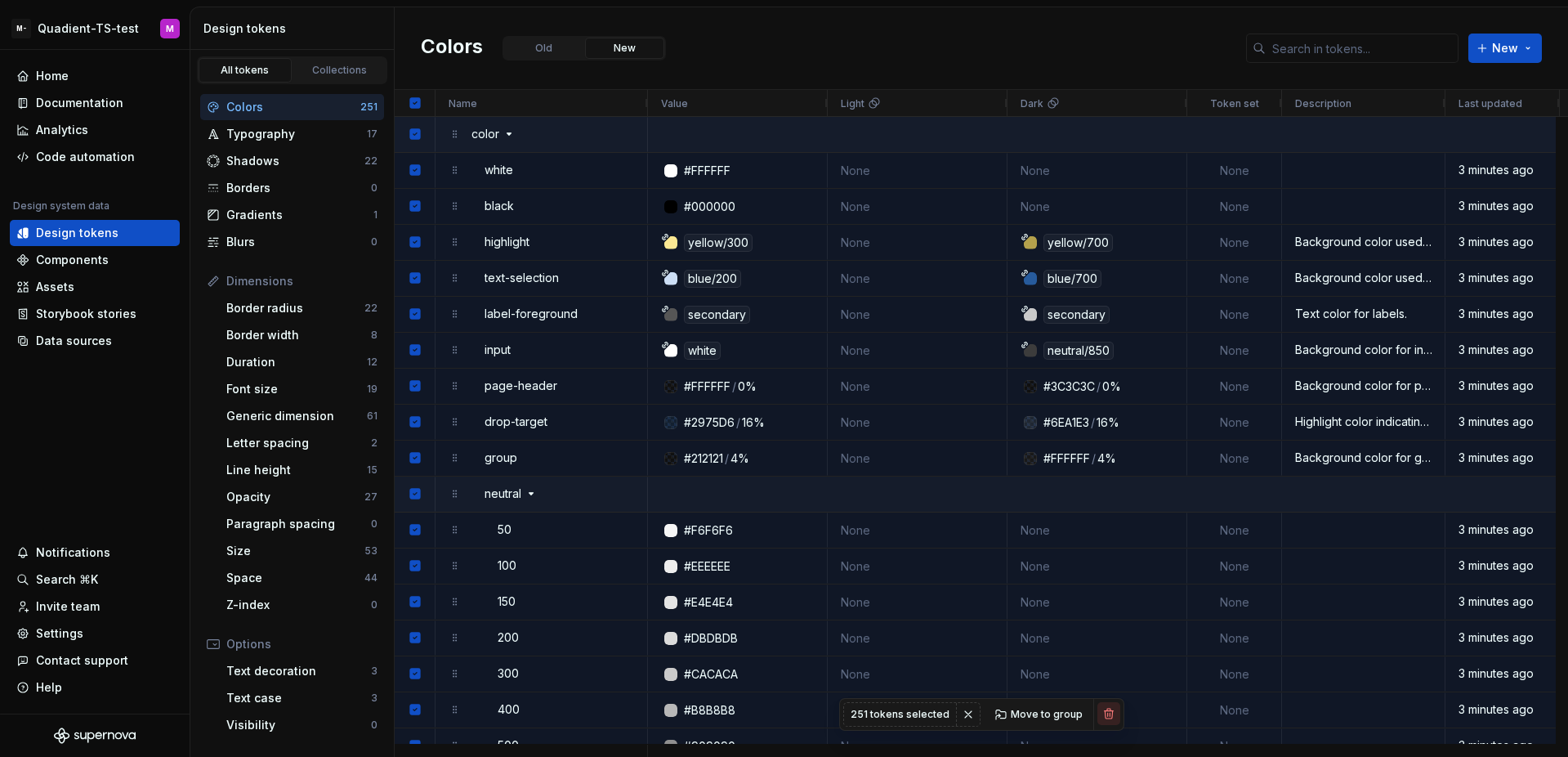
click at [1109, 713] on button "button" at bounding box center [1108, 713] width 23 height 23
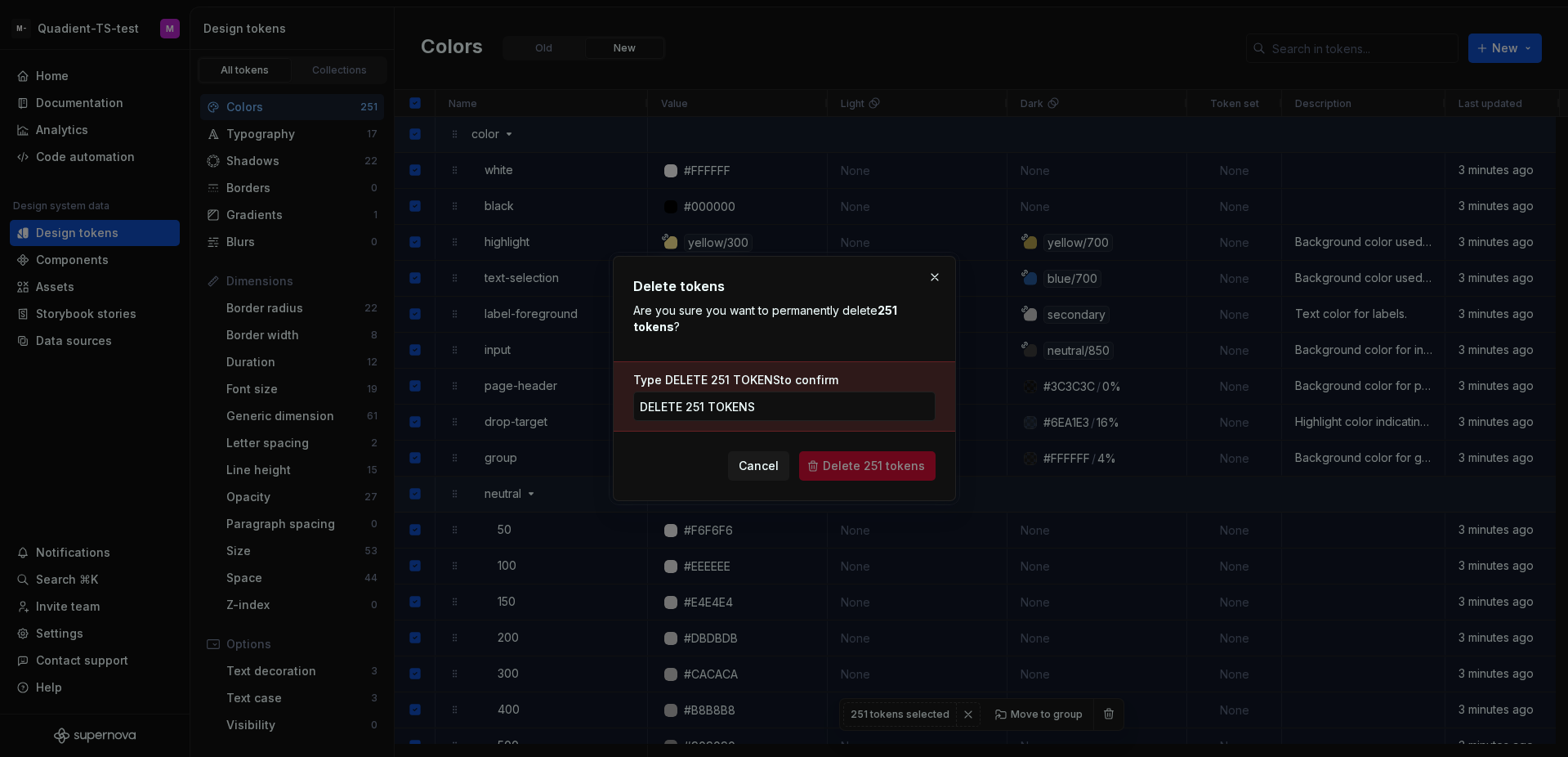
type input "delete 251 tokens"
click at [910, 473] on span "Delete 251 tokens" at bounding box center [873, 465] width 102 height 16
